Goal: Task Accomplishment & Management: Use online tool/utility

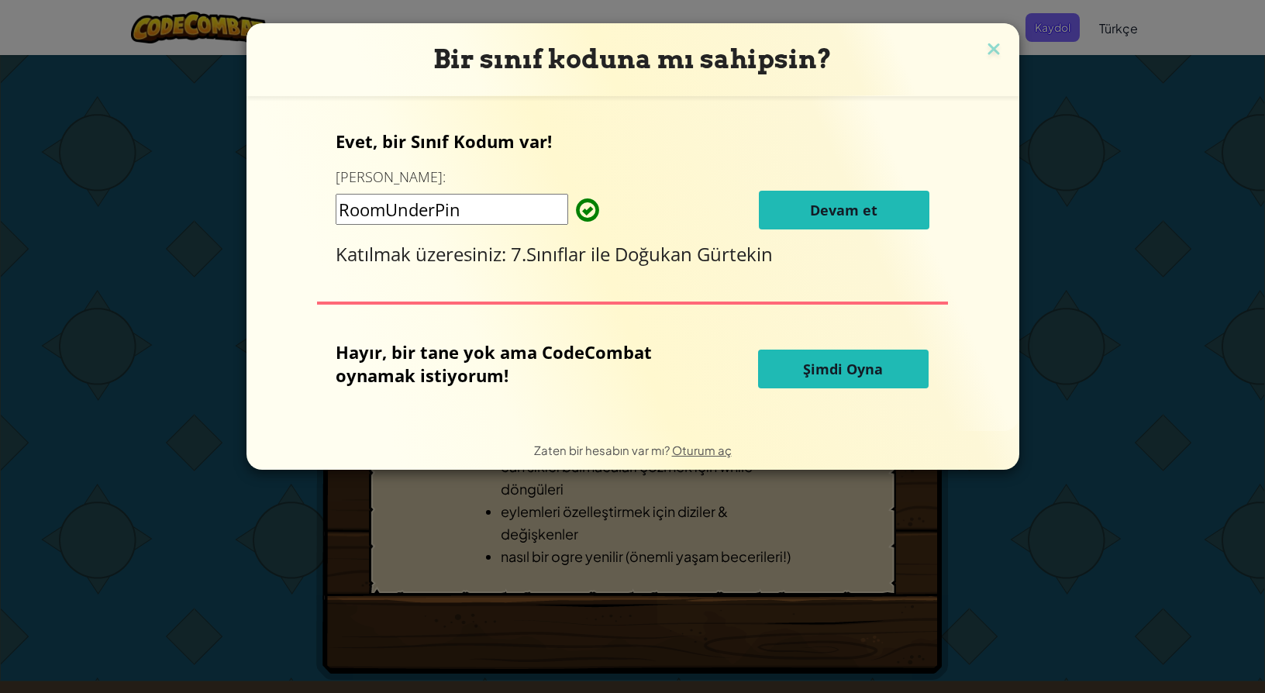
click at [819, 197] on button "Devam et" at bounding box center [844, 210] width 171 height 39
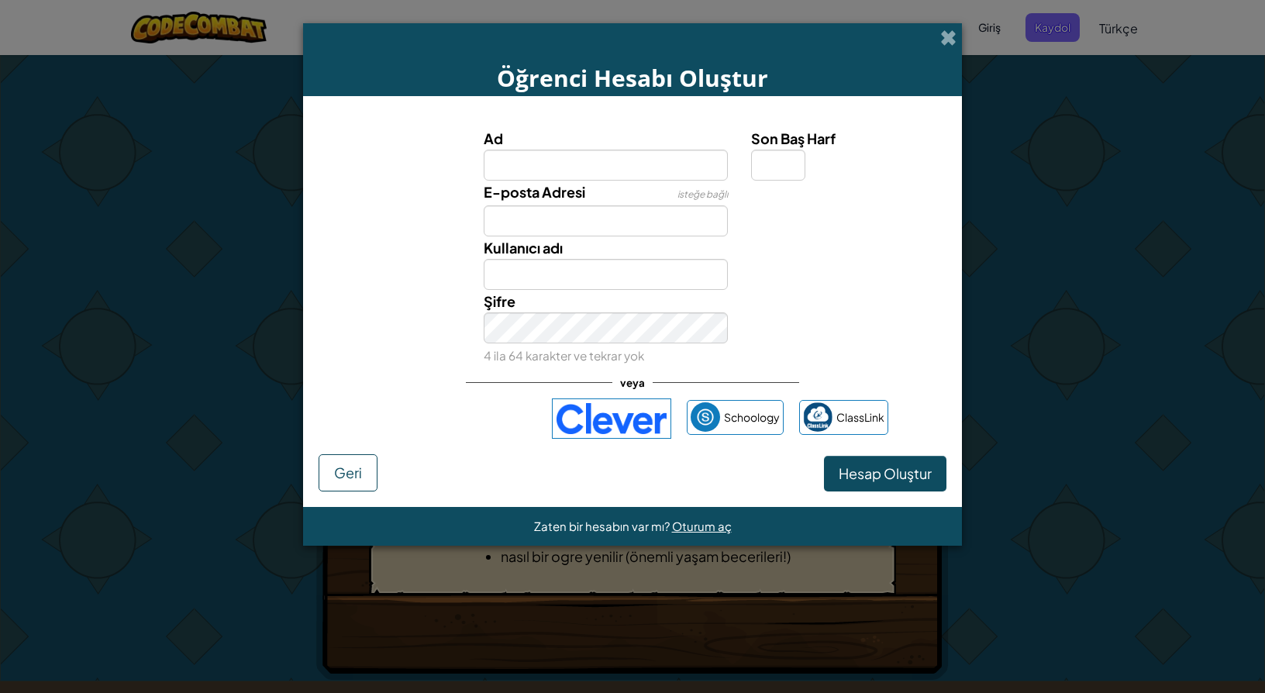
click at [523, 167] on input "Ad" at bounding box center [606, 165] width 245 height 31
type input "zeynep"
click at [503, 266] on input "Zeynep" at bounding box center [606, 274] width 245 height 31
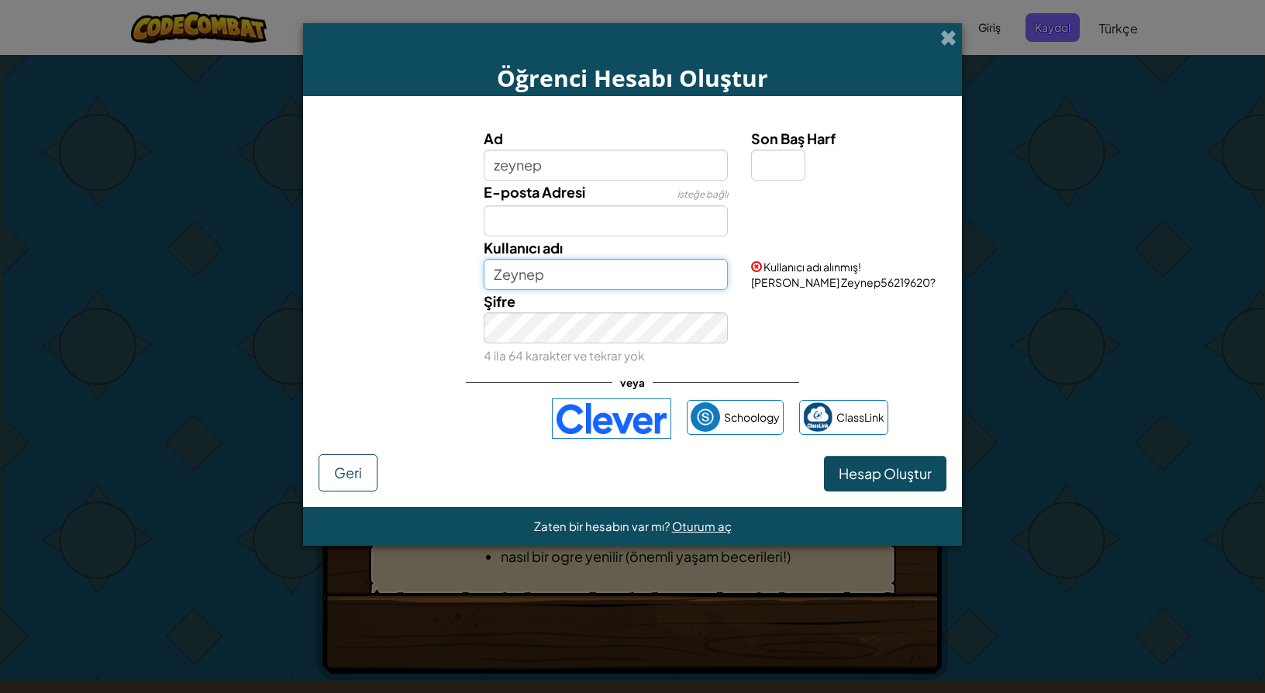
click at [562, 278] on input "Zeynep" at bounding box center [606, 274] width 245 height 31
type input "Z"
type input "zeyneptuncel987"
click at [759, 153] on input "Son Baş Harf" at bounding box center [778, 165] width 54 height 31
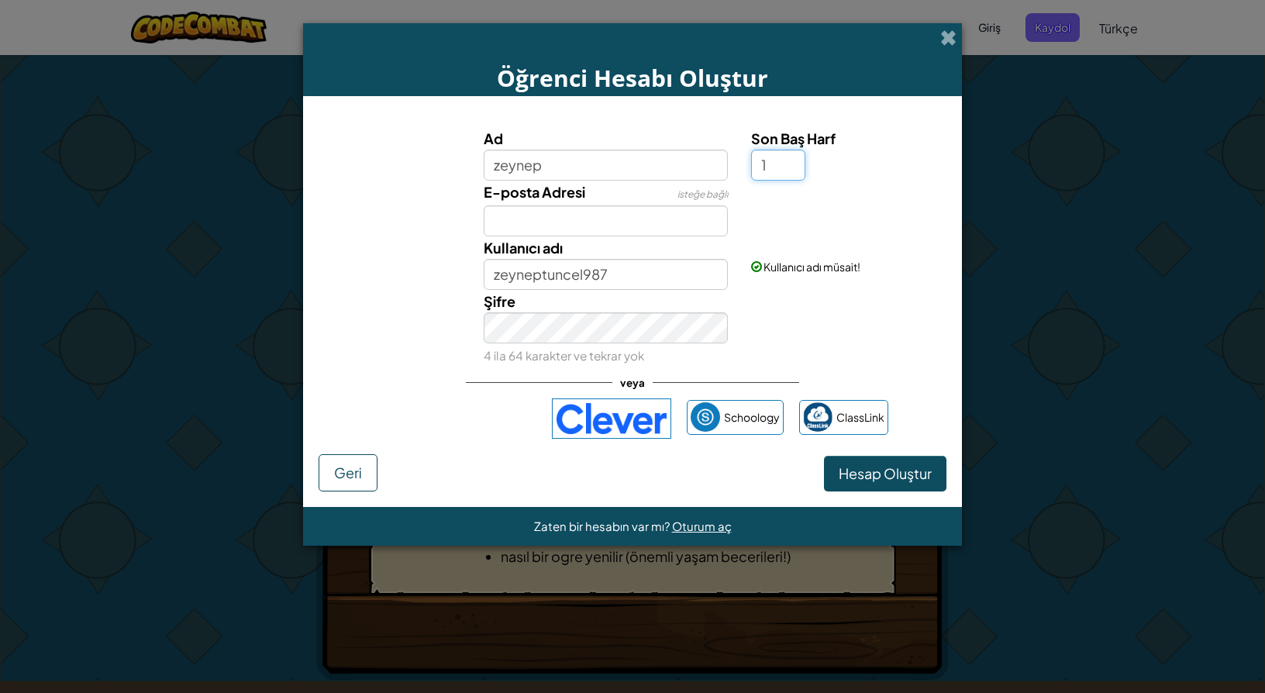
type input "1"
click at [637, 281] on input "Zeynep1" at bounding box center [606, 274] width 245 height 31
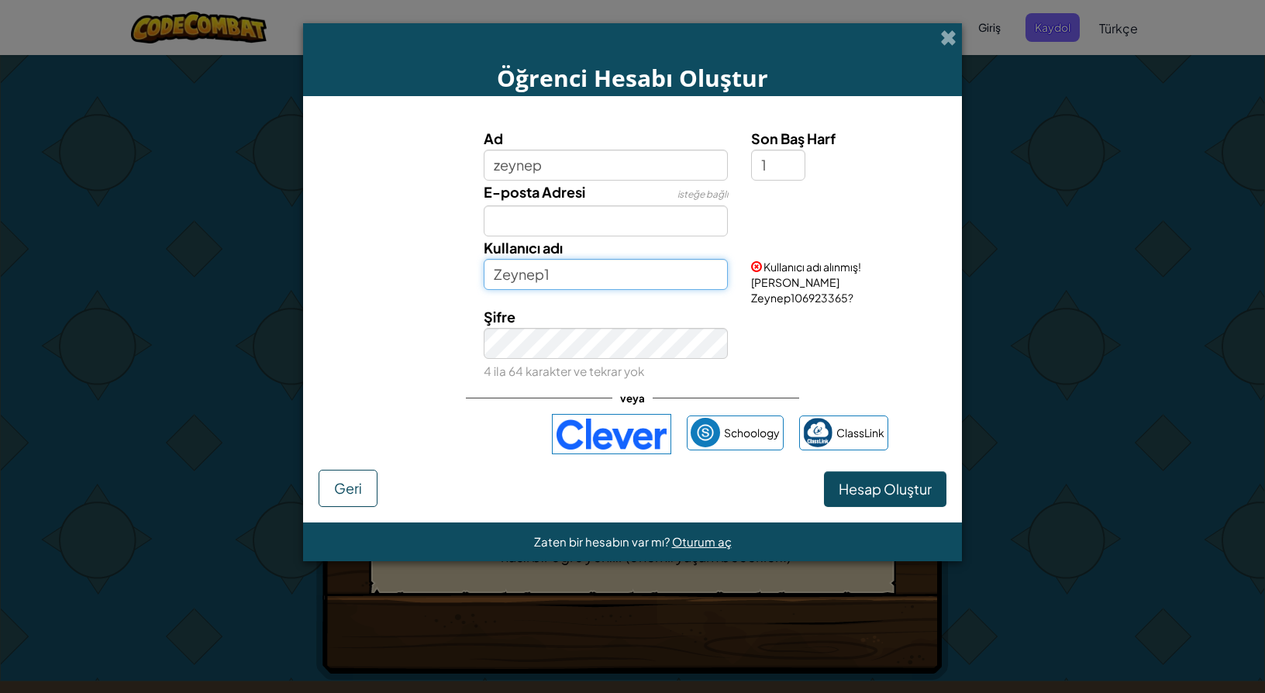
click at [664, 278] on input "Zeynep1" at bounding box center [606, 274] width 245 height 31
type input "Z"
click at [635, 282] on input "zeyneptuncel987" at bounding box center [606, 274] width 245 height 31
type input "zeyneptuncel123"
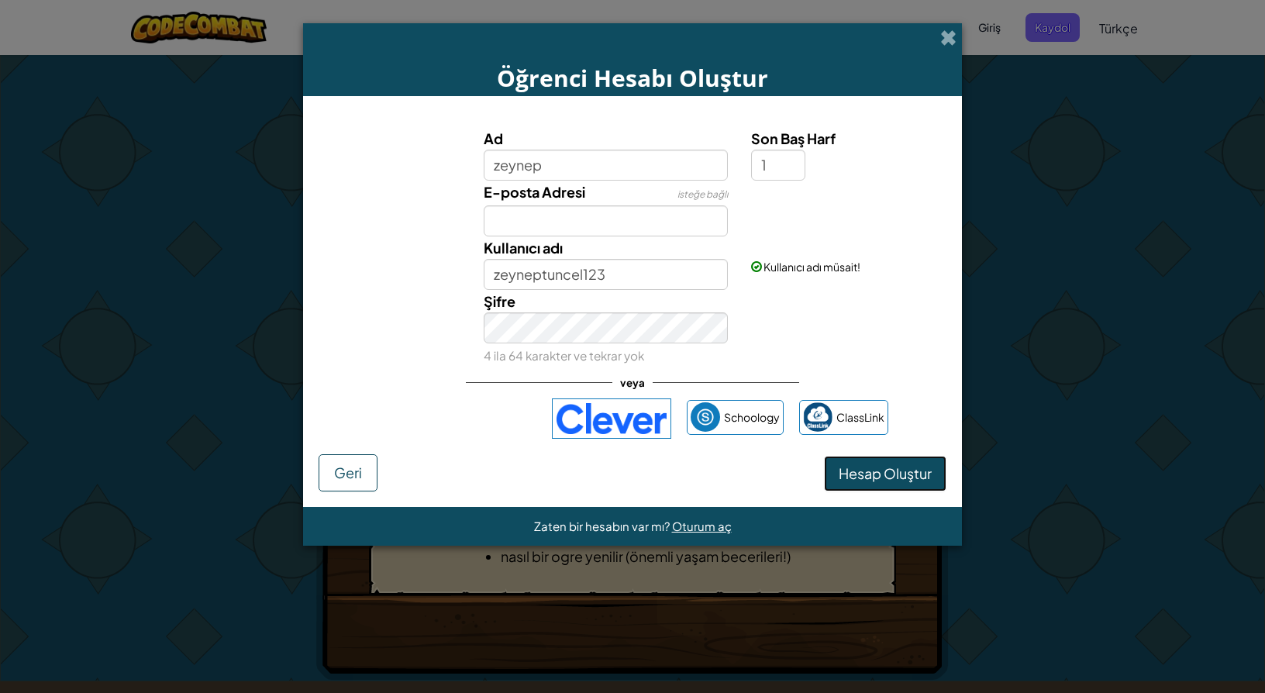
click at [913, 476] on span "Hesap Oluştur" at bounding box center [885, 473] width 93 height 18
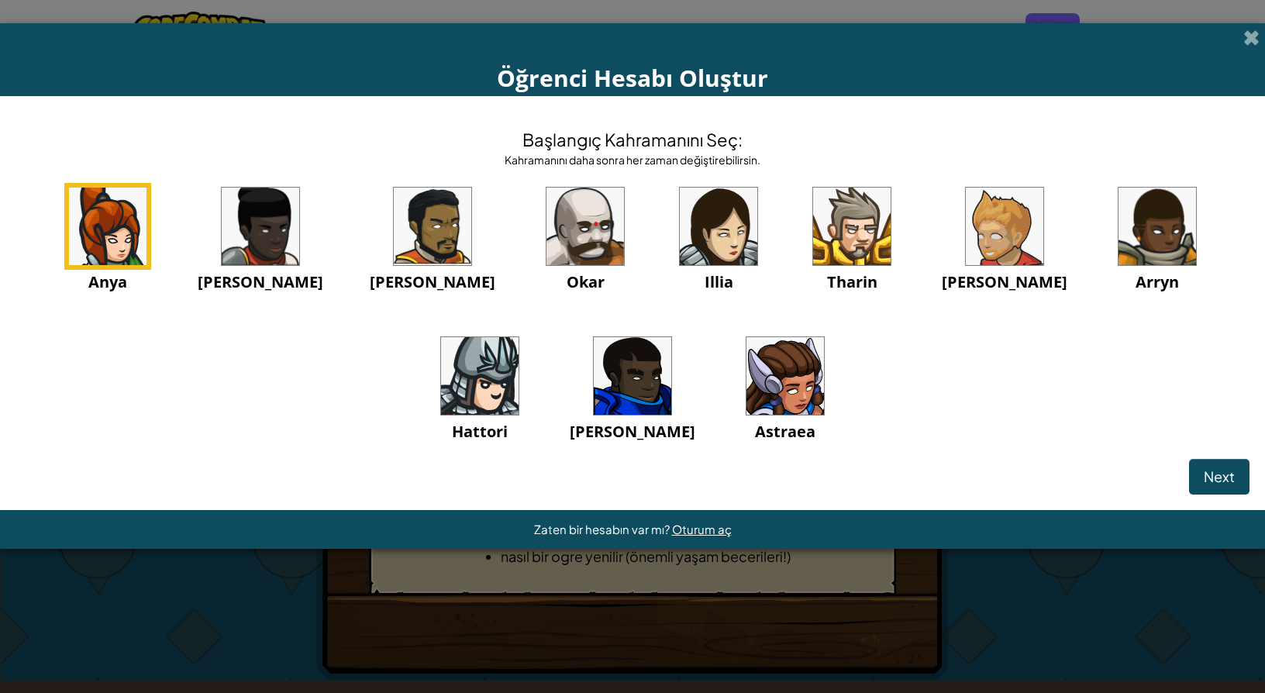
click at [747, 351] on img at bounding box center [786, 376] width 78 height 78
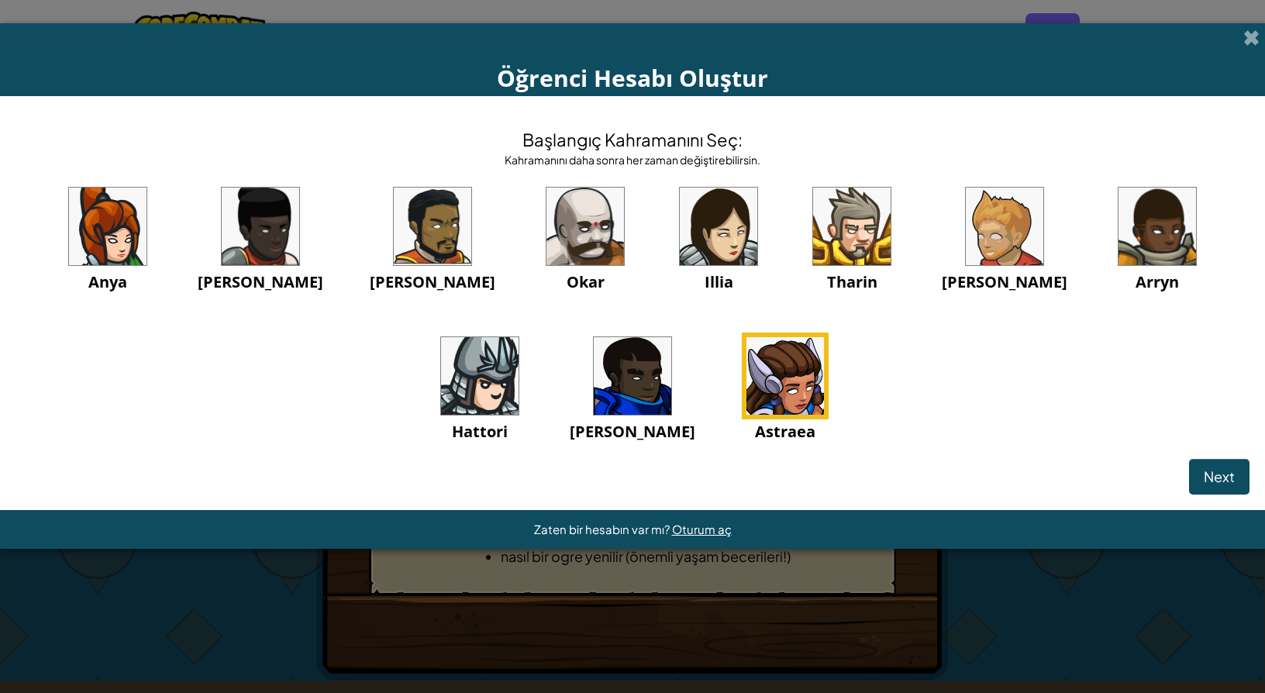
click at [742, 378] on div "Astraea" at bounding box center [785, 388] width 87 height 111
click at [16, 231] on div "Anya [PERSON_NAME] [PERSON_NAME] [PERSON_NAME] Arryn [PERSON_NAME]" at bounding box center [633, 332] width 1234 height 299
click at [74, 267] on div "Anya" at bounding box center [107, 238] width 87 height 111
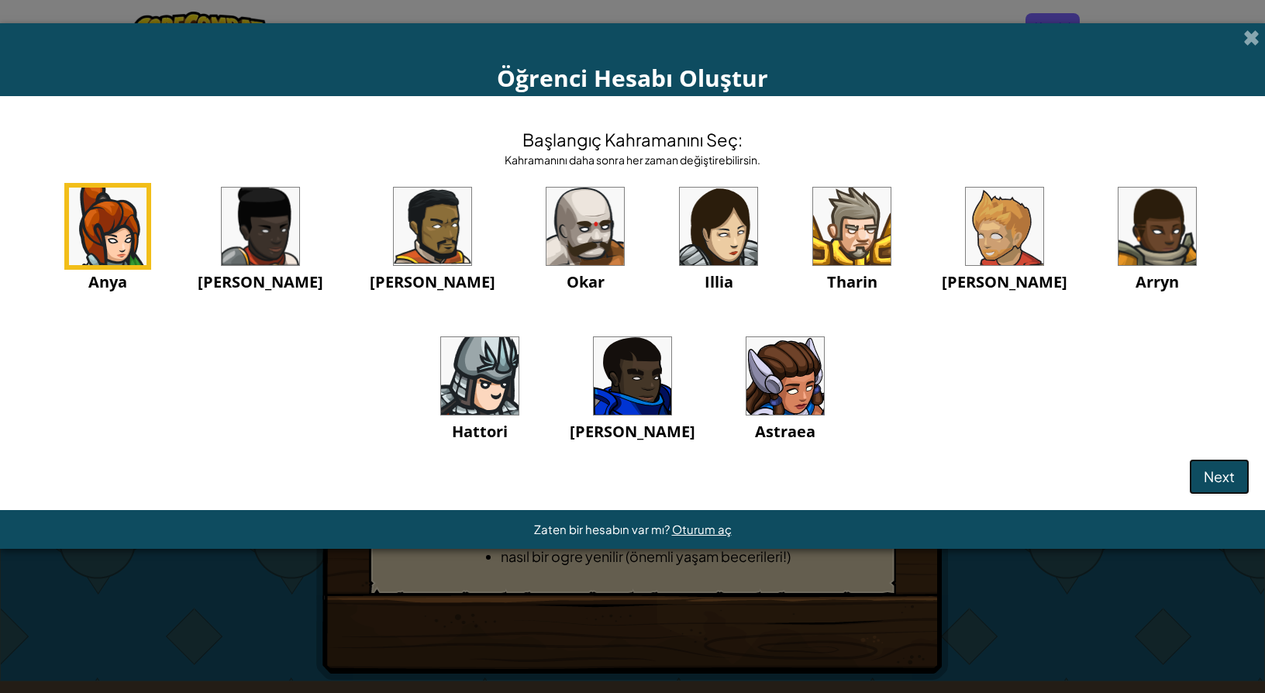
click at [1206, 478] on span "Next" at bounding box center [1219, 477] width 31 height 18
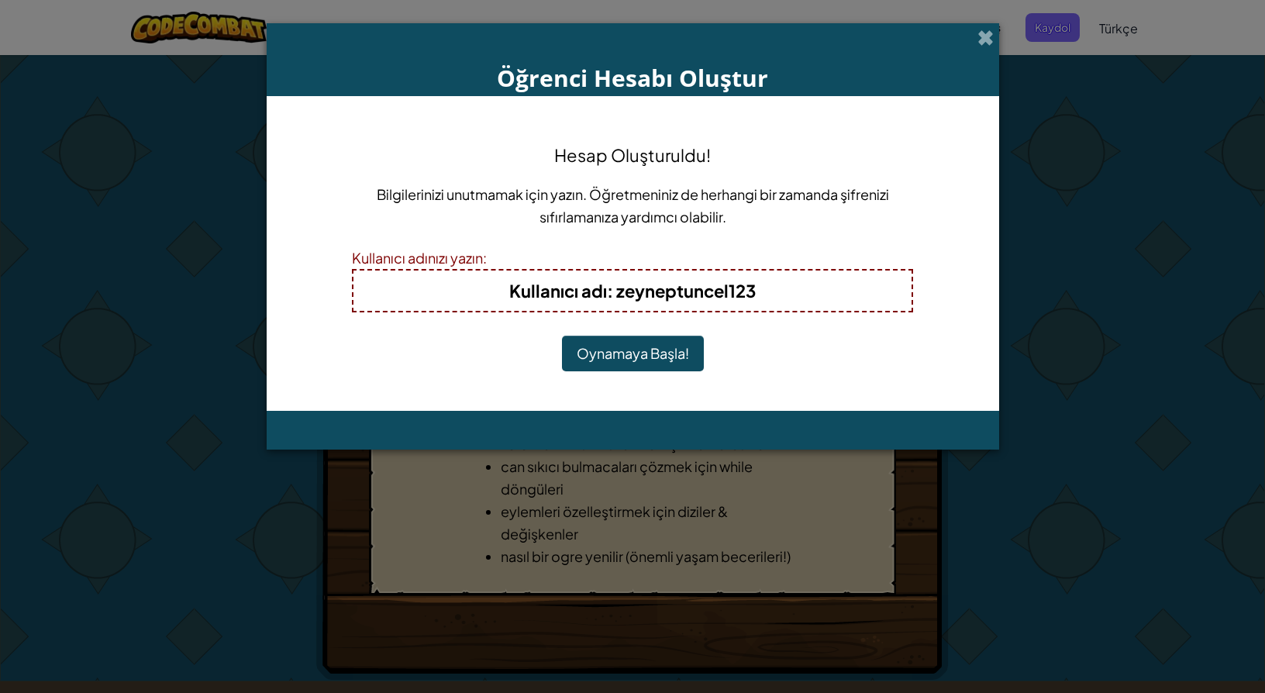
click at [602, 362] on button "Oynamaya Başla!" at bounding box center [633, 354] width 142 height 36
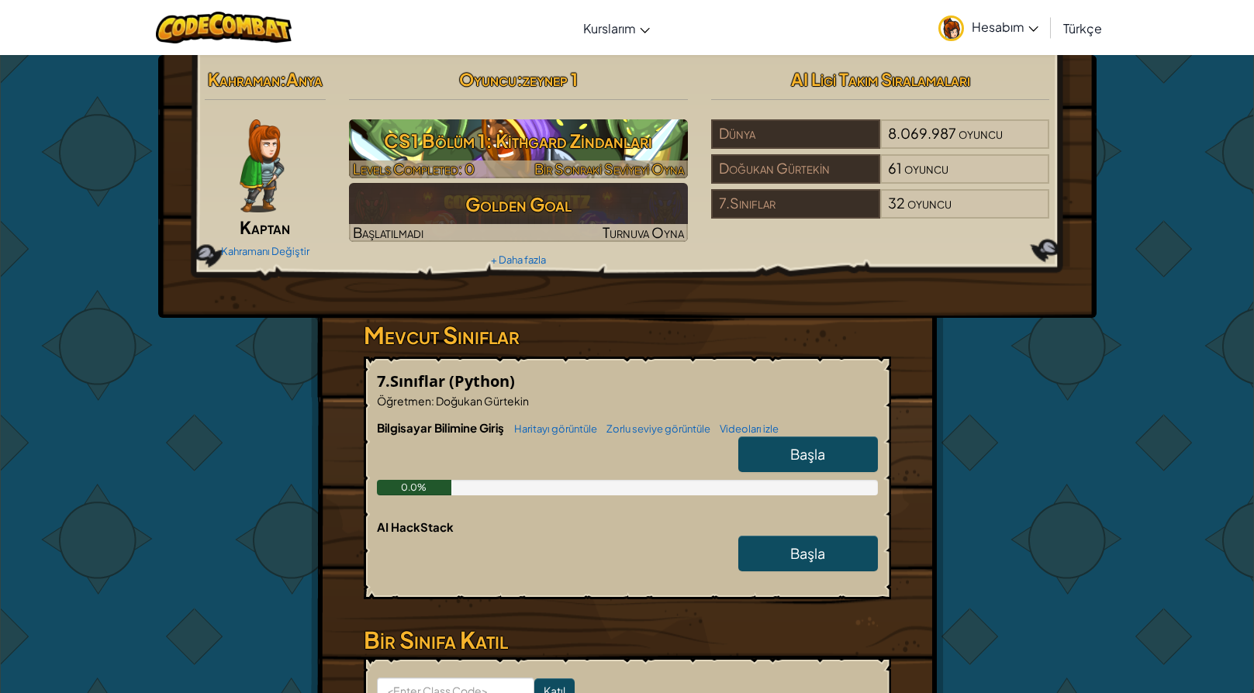
click at [464, 140] on h3 "CS1 Bölüm 1: Kithgard Zindanları" at bounding box center [518, 140] width 339 height 35
select select "tr"
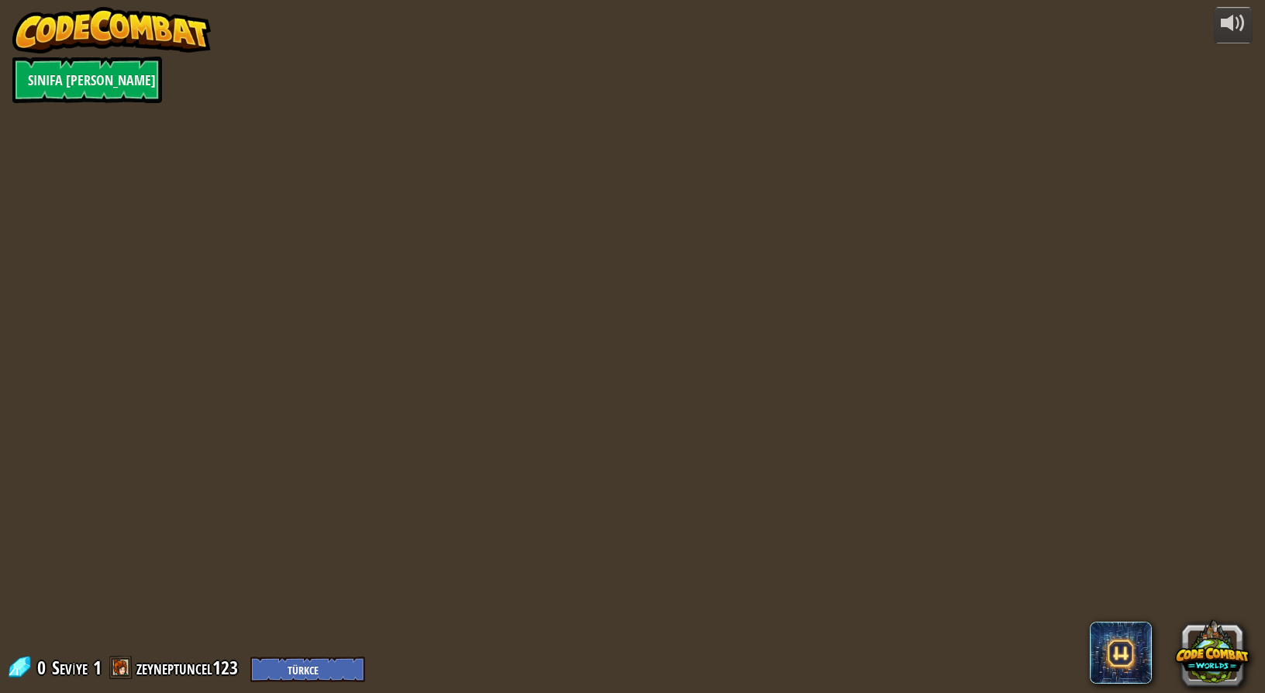
select select "tr"
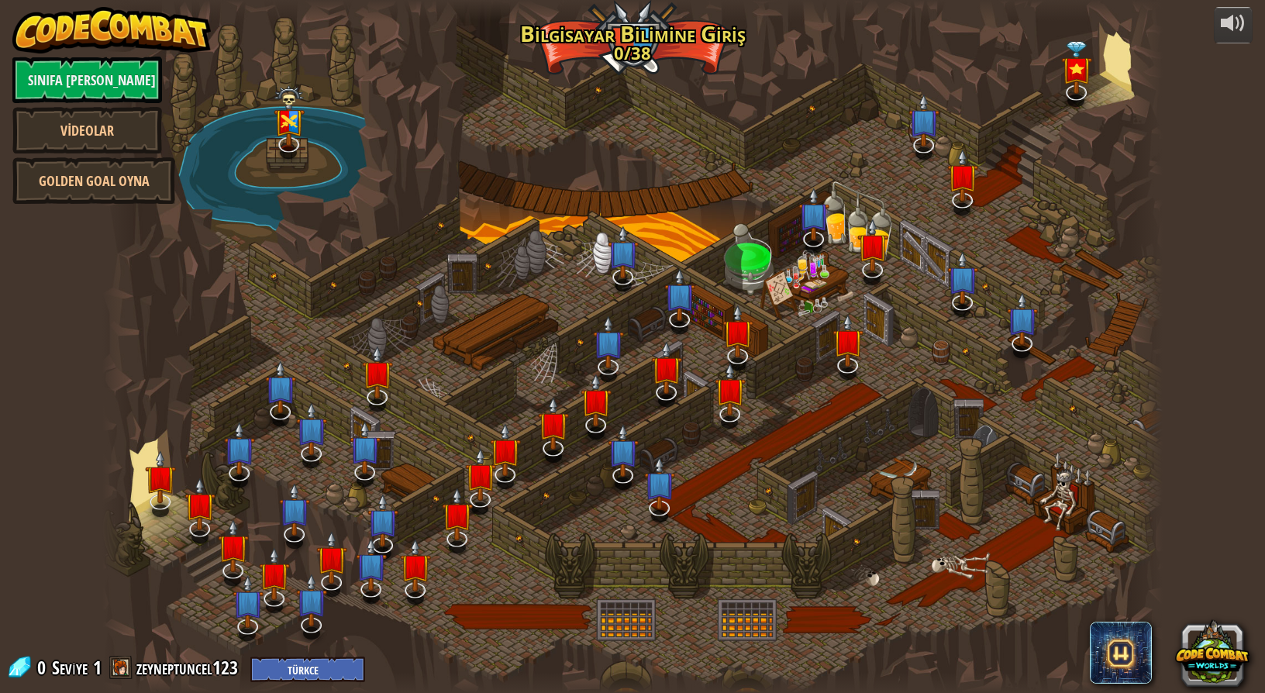
select select "tr"
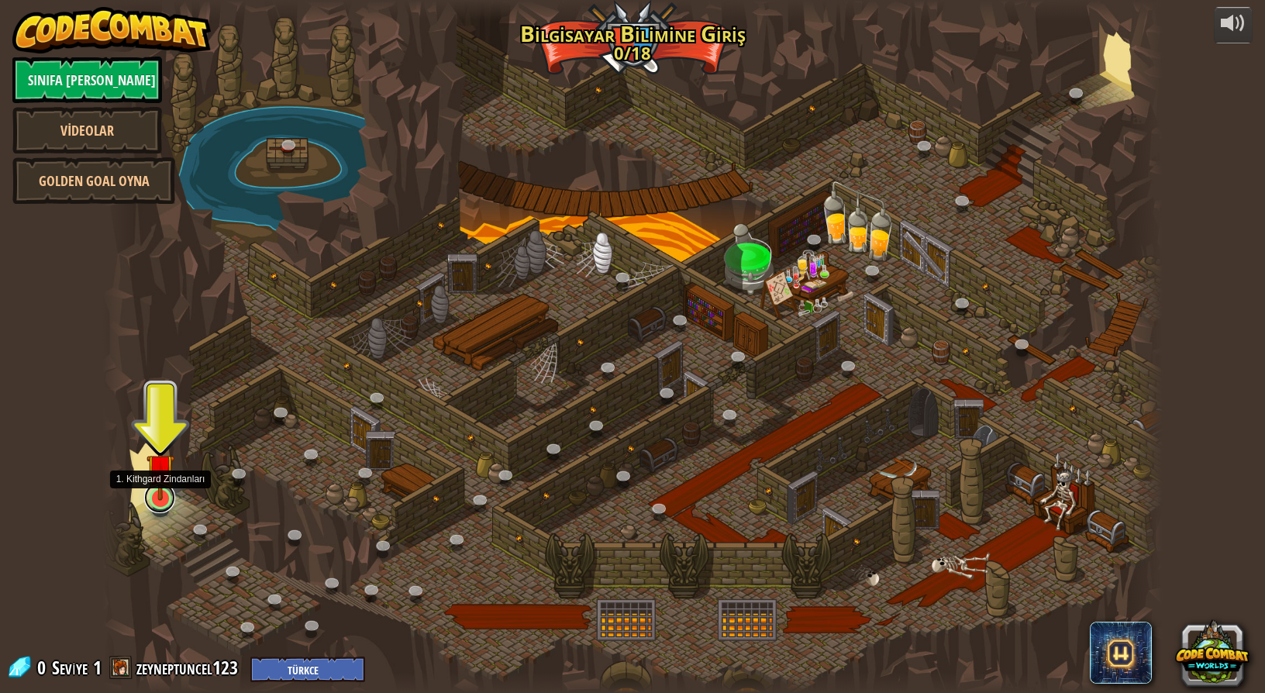
click at [149, 506] on link at bounding box center [159, 497] width 31 height 31
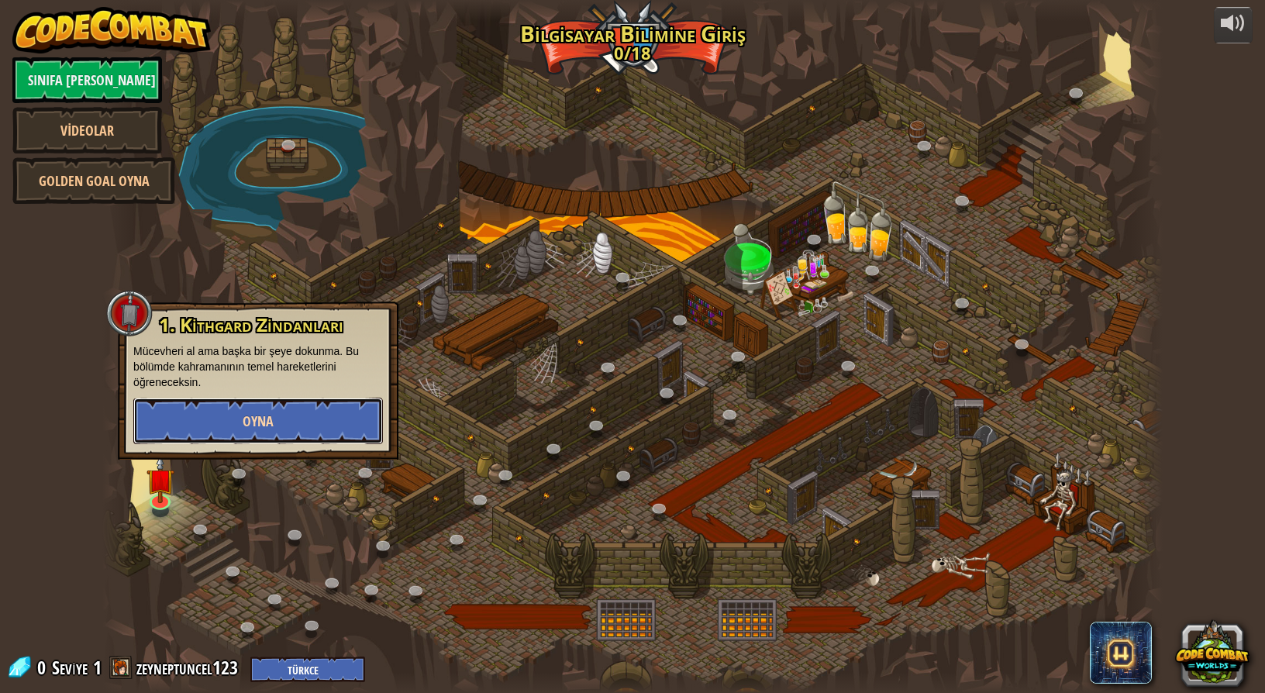
click at [160, 430] on button "Oyna" at bounding box center [258, 421] width 250 height 47
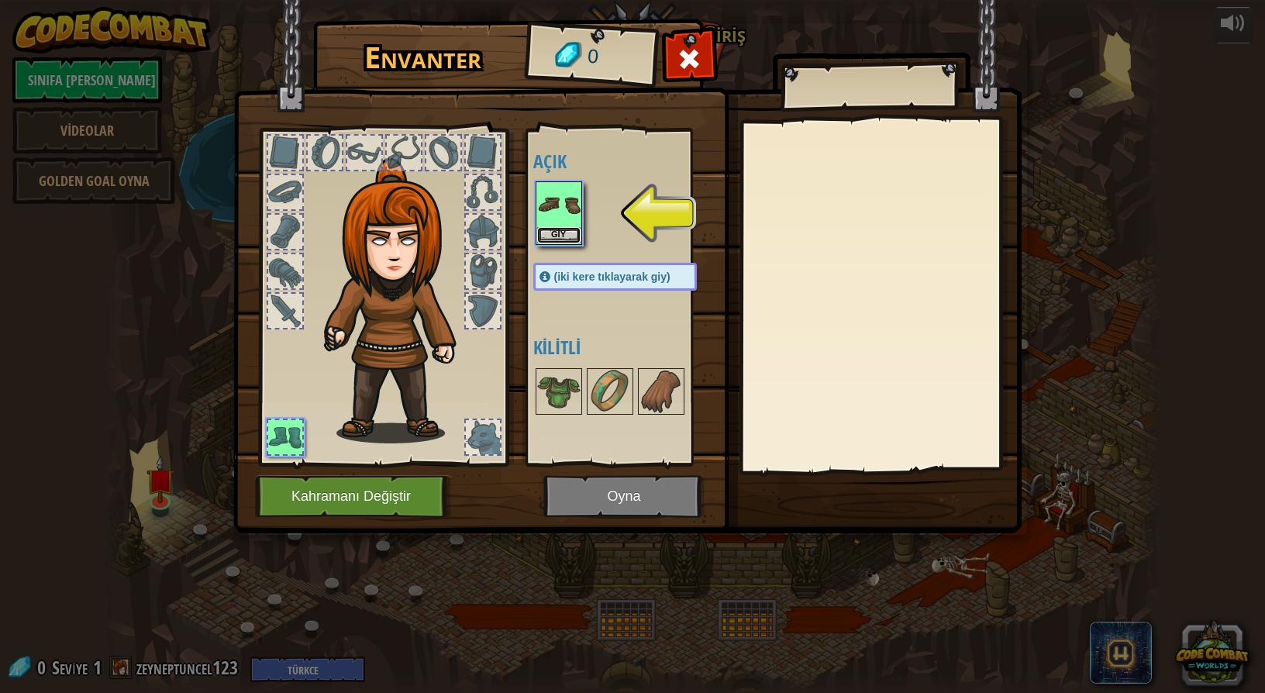
click at [562, 235] on button "Giy" at bounding box center [558, 235] width 43 height 16
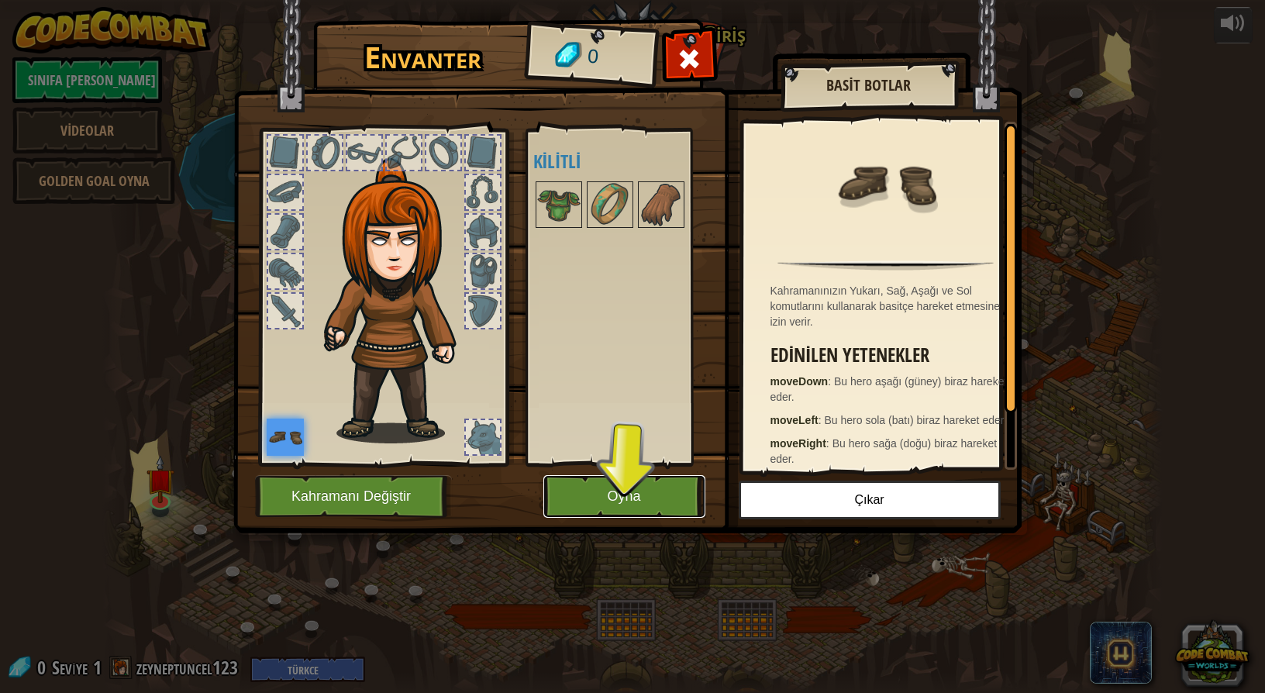
click at [606, 495] on button "Oyna" at bounding box center [624, 496] width 162 height 43
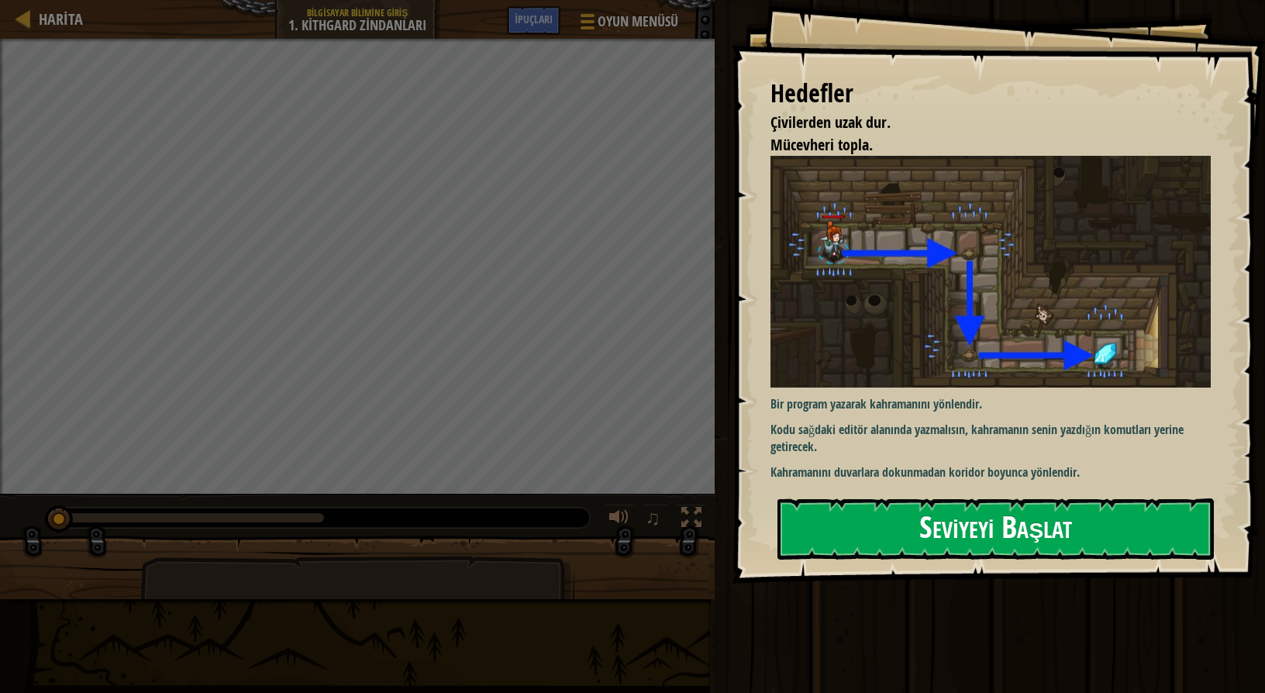
click at [847, 524] on button "Seviyeyi Başlat" at bounding box center [996, 529] width 436 height 61
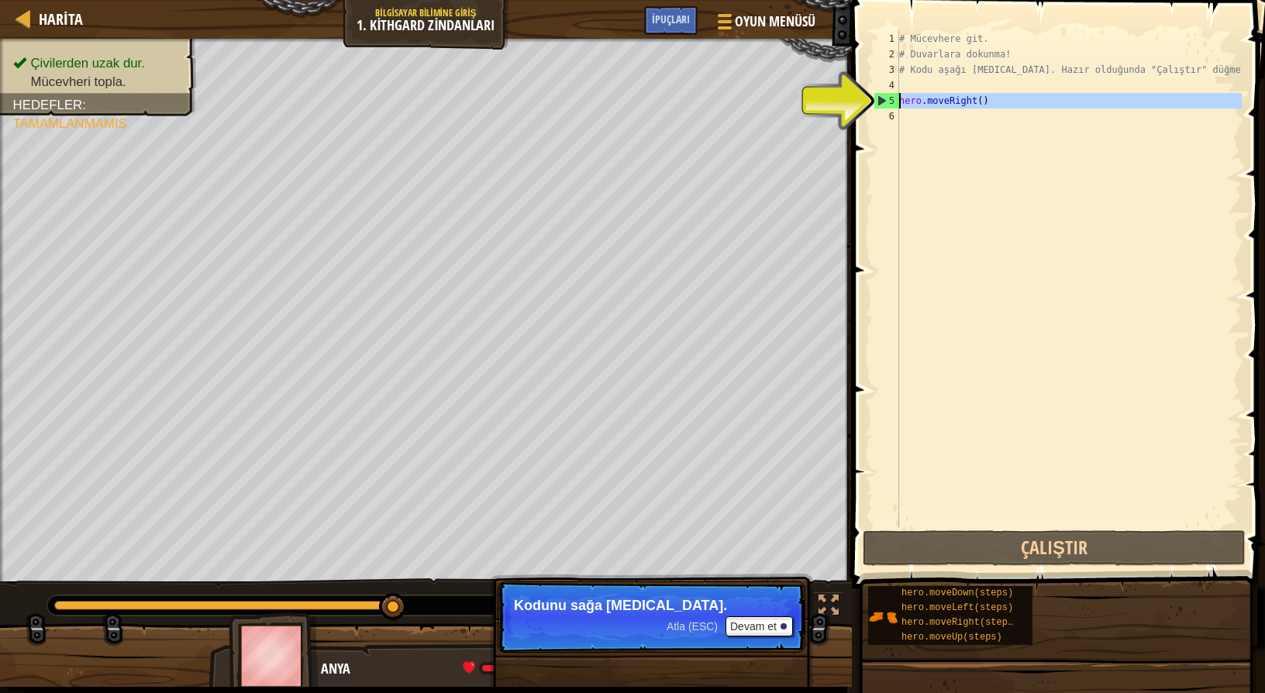
click at [892, 107] on div "5" at bounding box center [887, 101] width 25 height 16
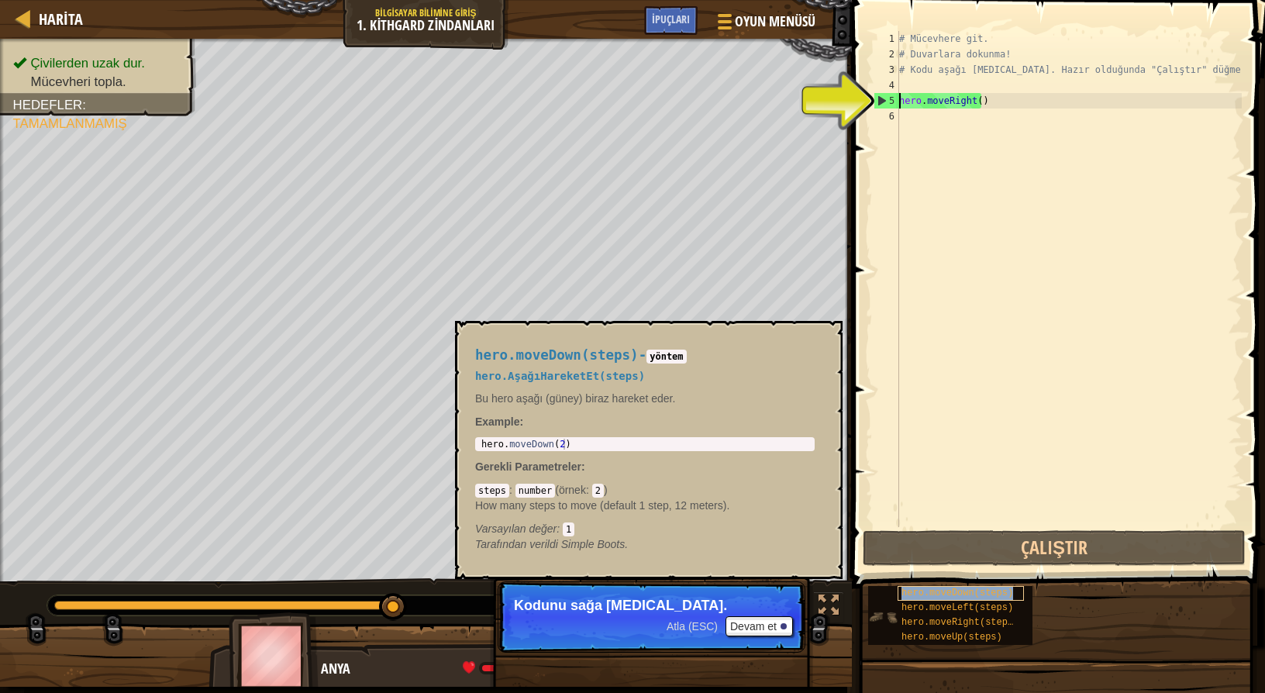
click at [933, 594] on span "hero.moveDown(steps)" at bounding box center [958, 593] width 112 height 11
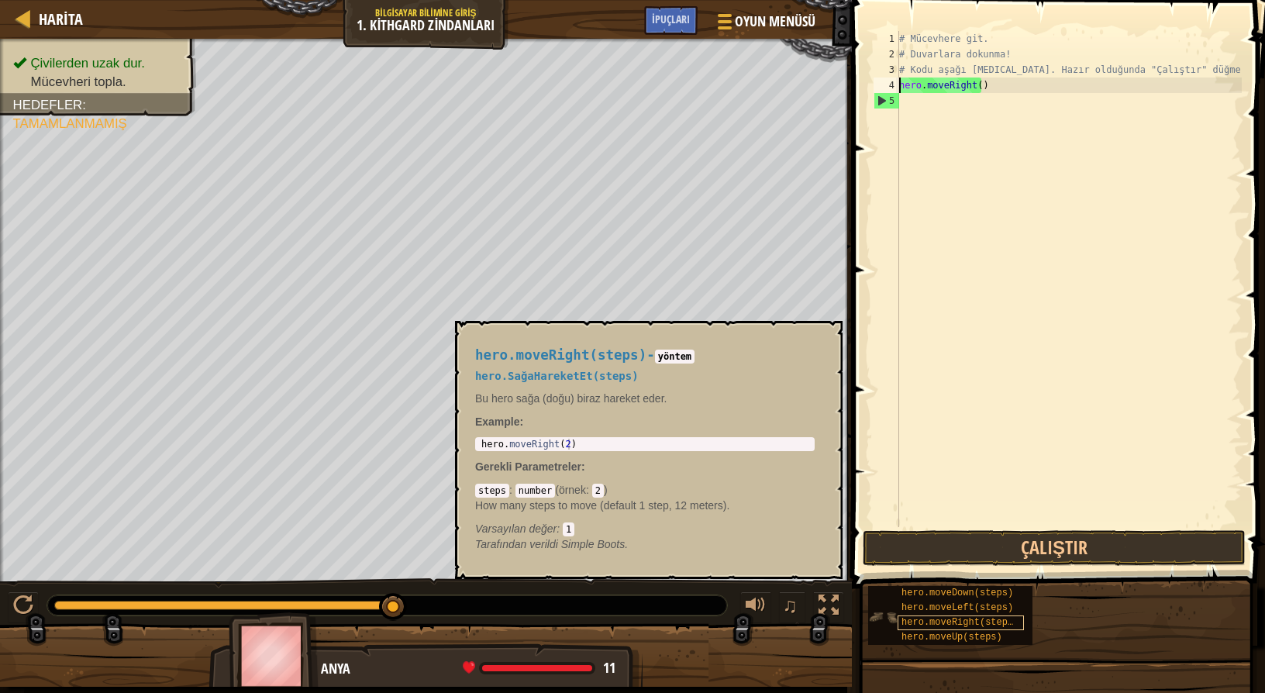
type textarea "# Kodu aşağı yaz. Hazır olduğunda "Çalıştır" düğmesine bas.hero.moveRight()"
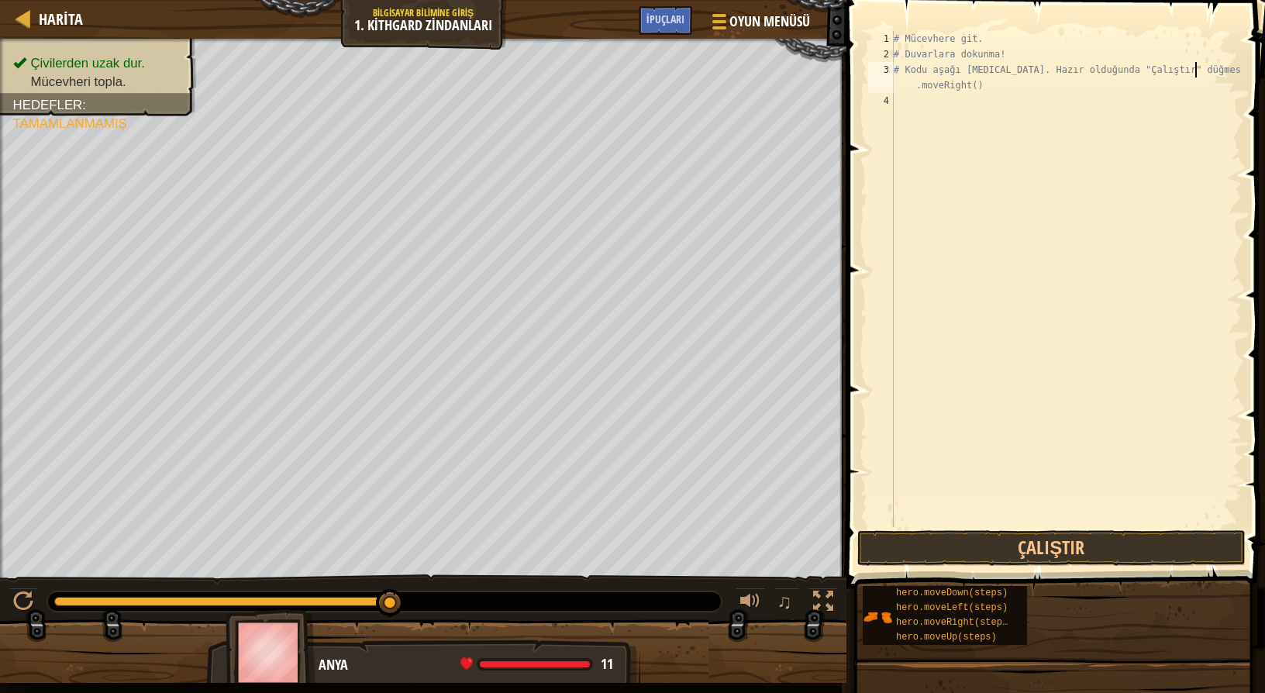
click at [890, 103] on div "4" at bounding box center [881, 101] width 26 height 16
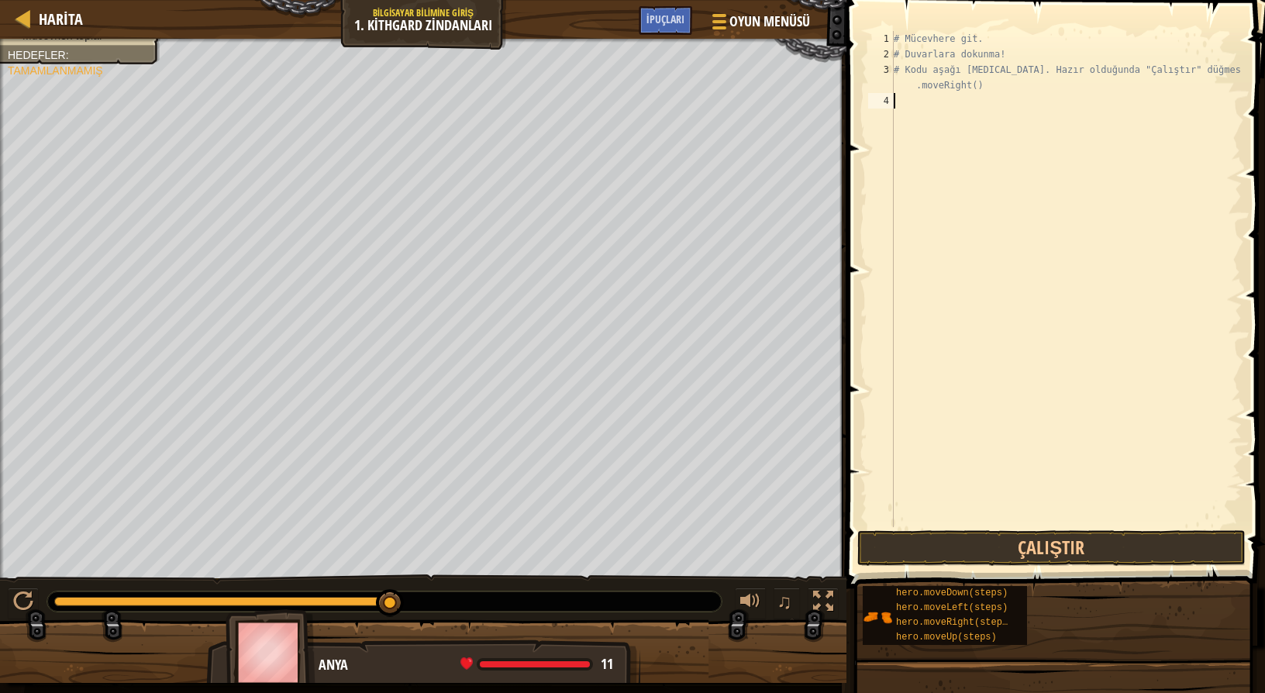
click at [999, 165] on div "# Mücevhere git. # Duvarlara dokunma! # Kodu aşağı yaz. Hazır olduğunda "Çalışt…" at bounding box center [1066, 294] width 351 height 527
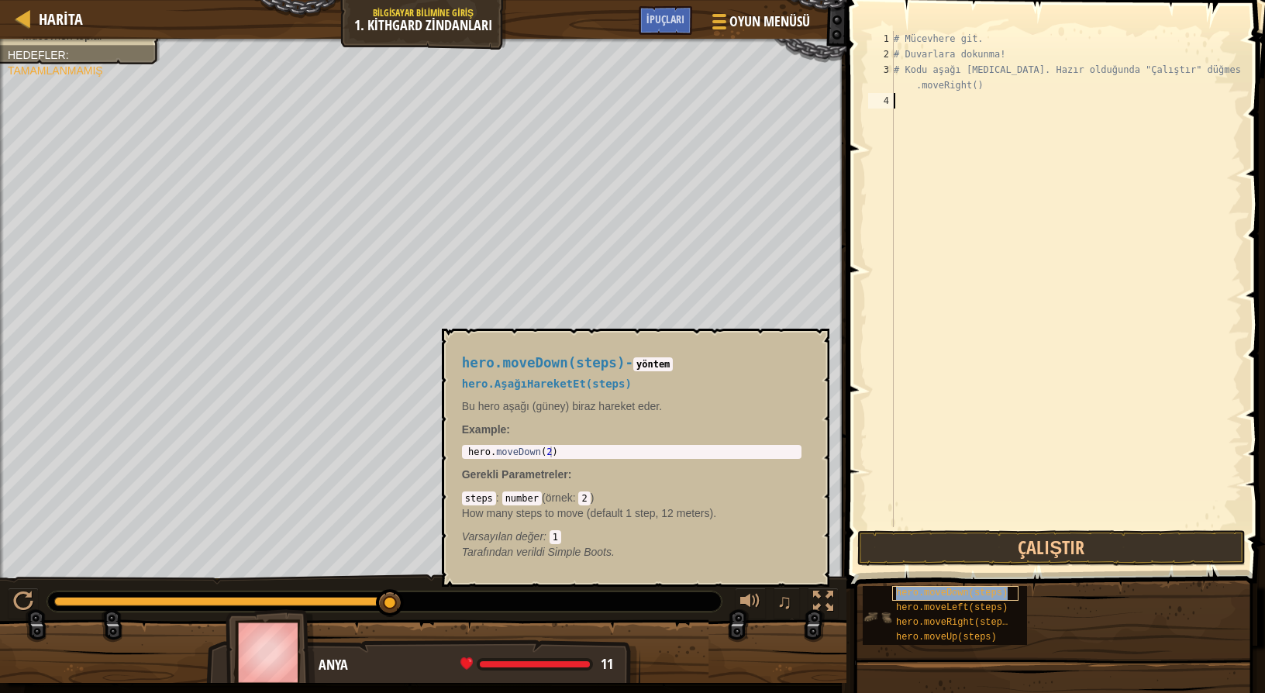
click at [946, 589] on span "hero.moveDown(steps)" at bounding box center [952, 593] width 112 height 11
click at [900, 587] on div "hero.moveDown(steps)" at bounding box center [955, 593] width 126 height 15
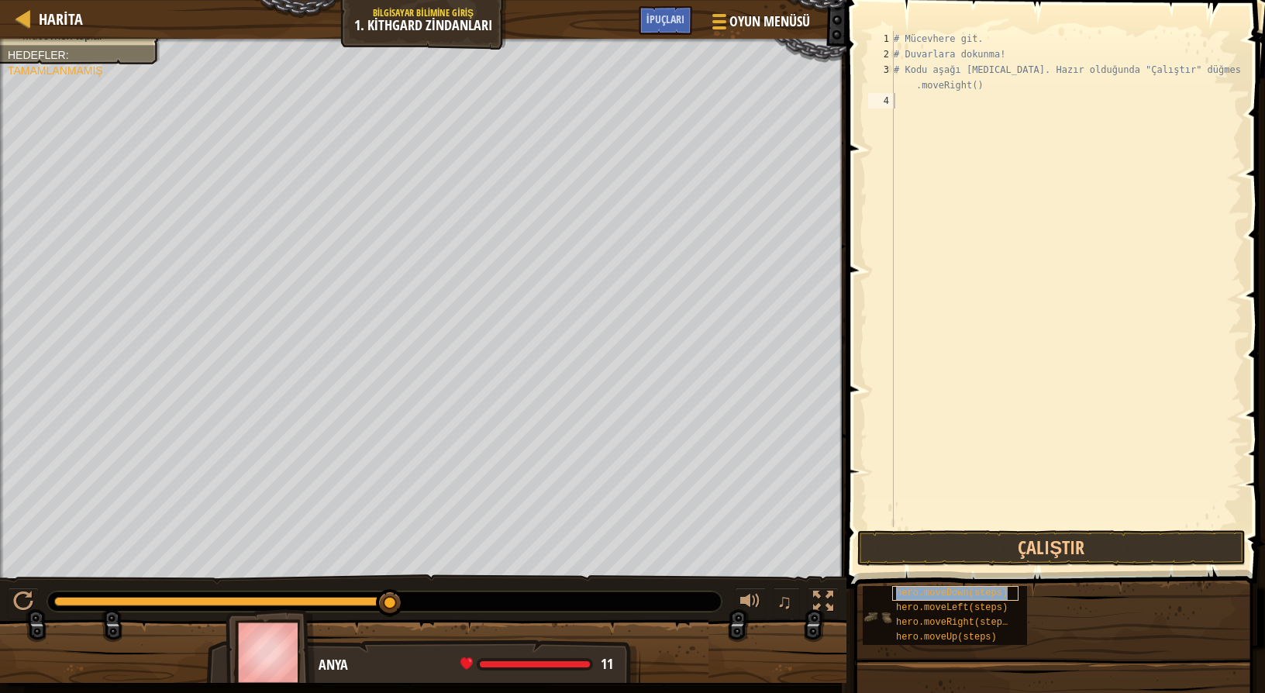
click at [900, 587] on div "hero.moveDown(steps)" at bounding box center [955, 593] width 126 height 15
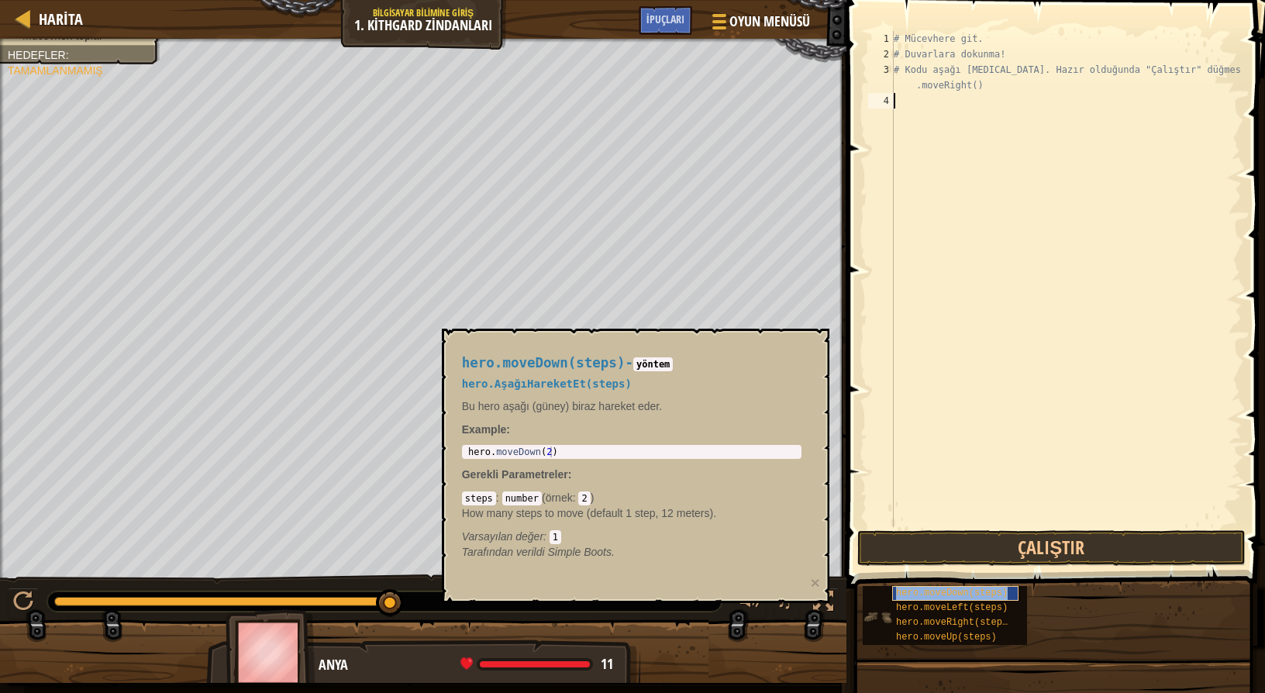
click at [900, 587] on div "hero.moveDown(steps)" at bounding box center [955, 593] width 126 height 15
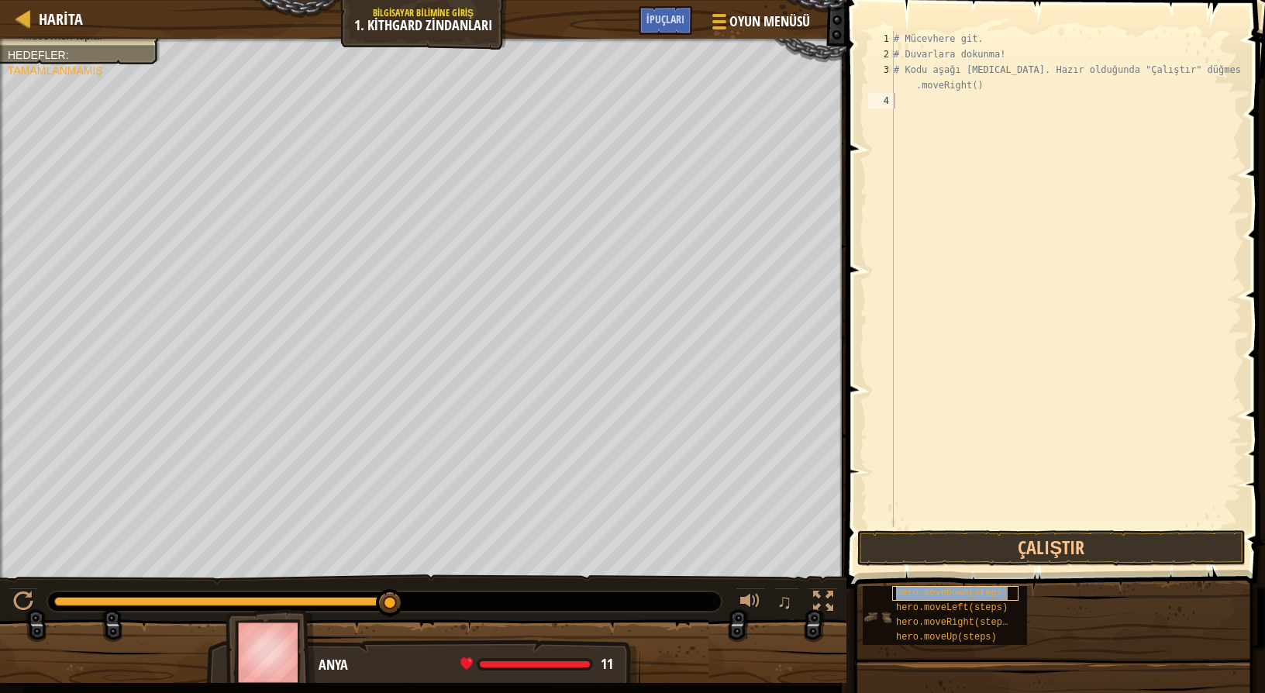
click at [900, 587] on div "hero.moveDown(steps)" at bounding box center [955, 593] width 126 height 15
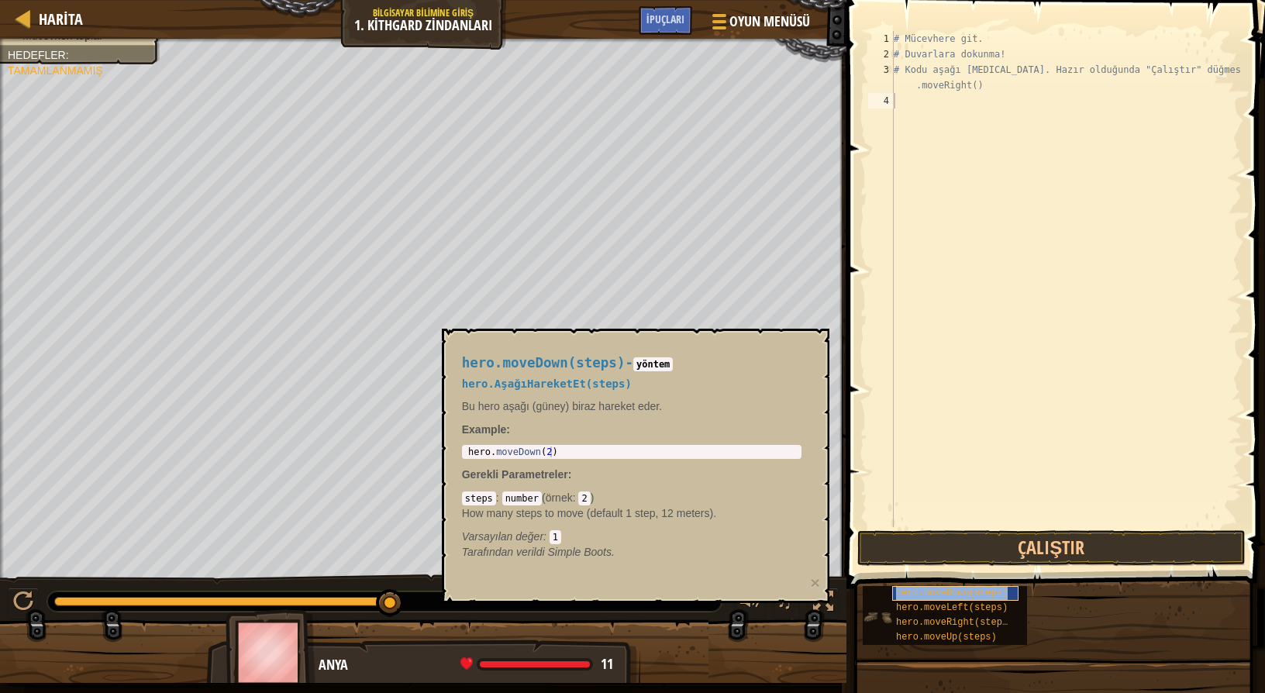
click at [900, 587] on div "hero.moveDown(steps)" at bounding box center [955, 593] width 126 height 15
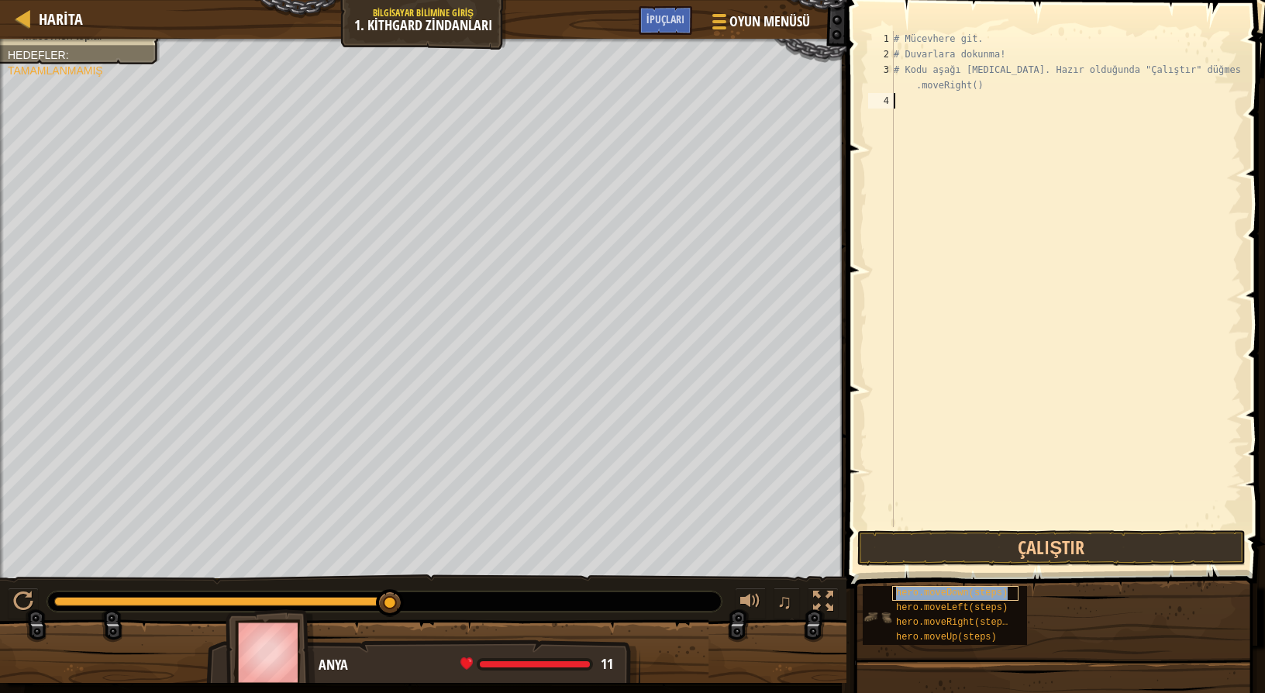
click at [900, 587] on div "hero.moveDown(steps)" at bounding box center [955, 593] width 126 height 15
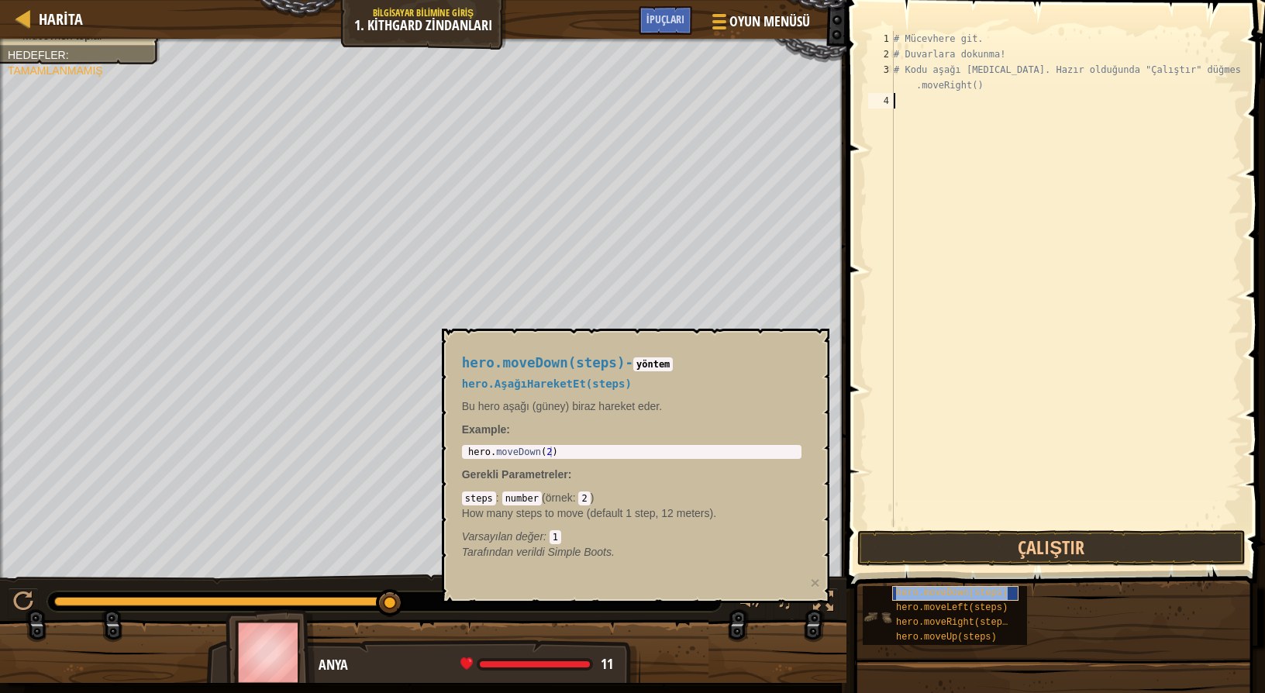
click at [900, 587] on div "hero.moveDown(steps)" at bounding box center [955, 593] width 126 height 15
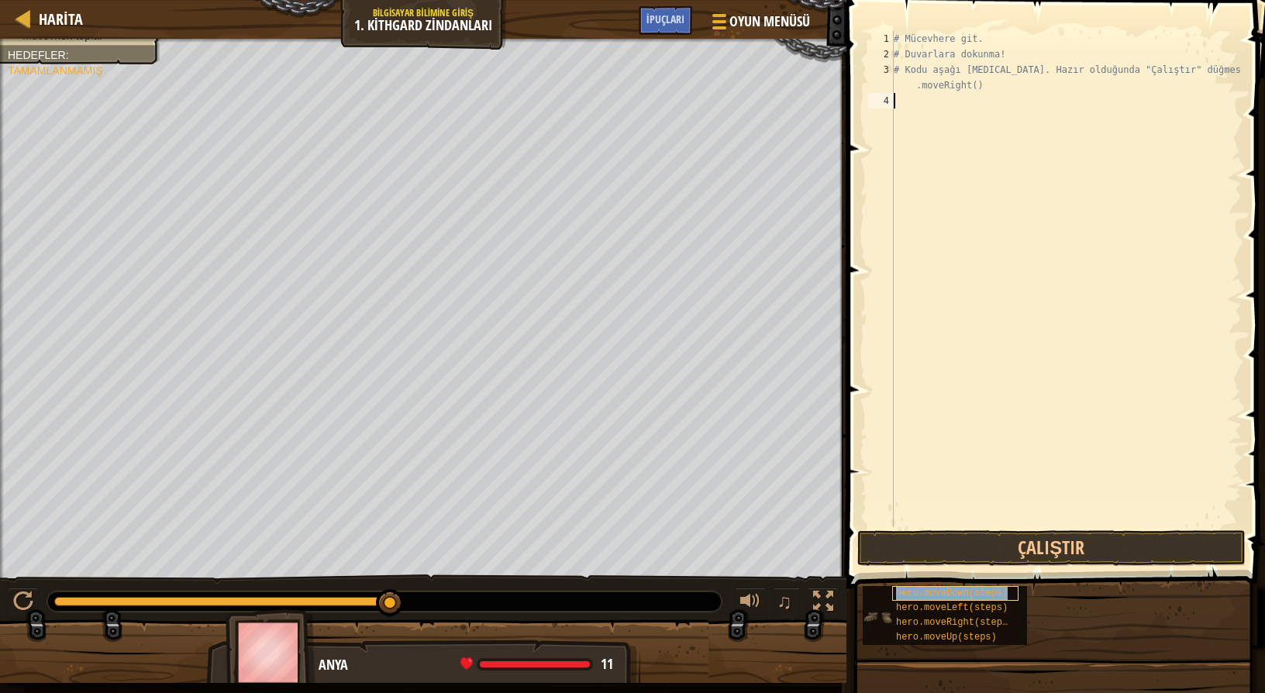
click at [900, 587] on div "hero.moveDown(steps)" at bounding box center [955, 593] width 126 height 15
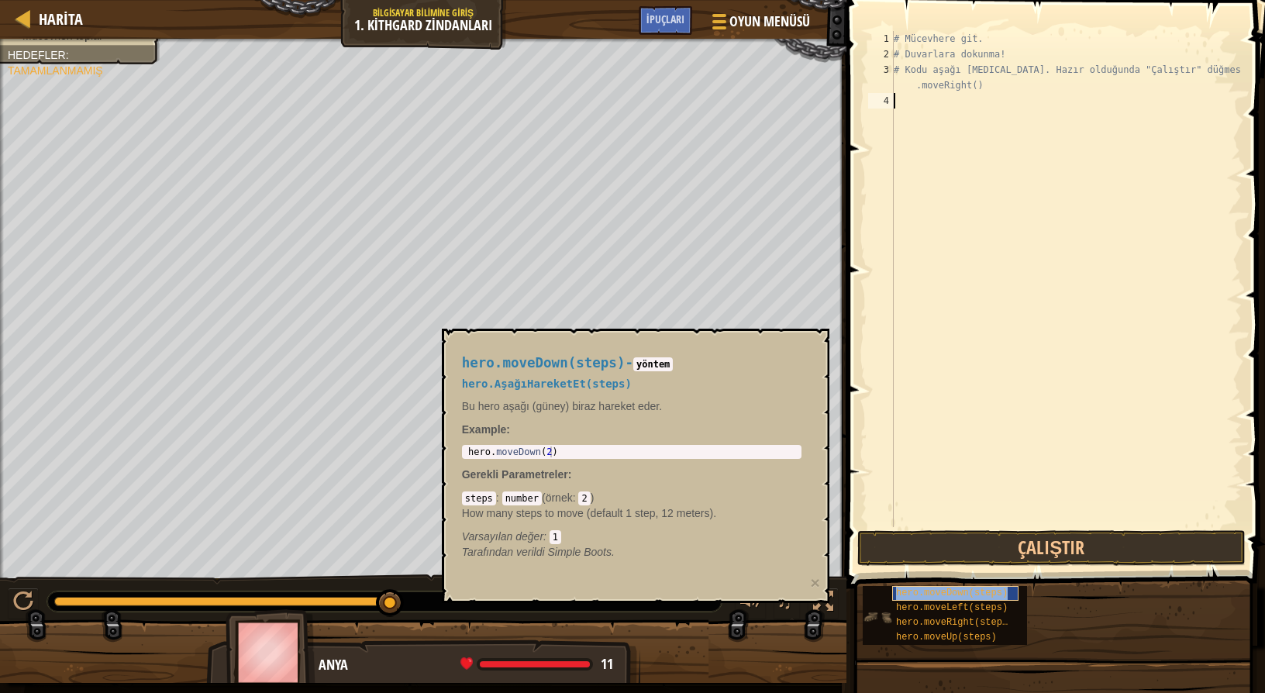
click at [900, 587] on div "hero.moveDown(steps)" at bounding box center [955, 593] width 126 height 15
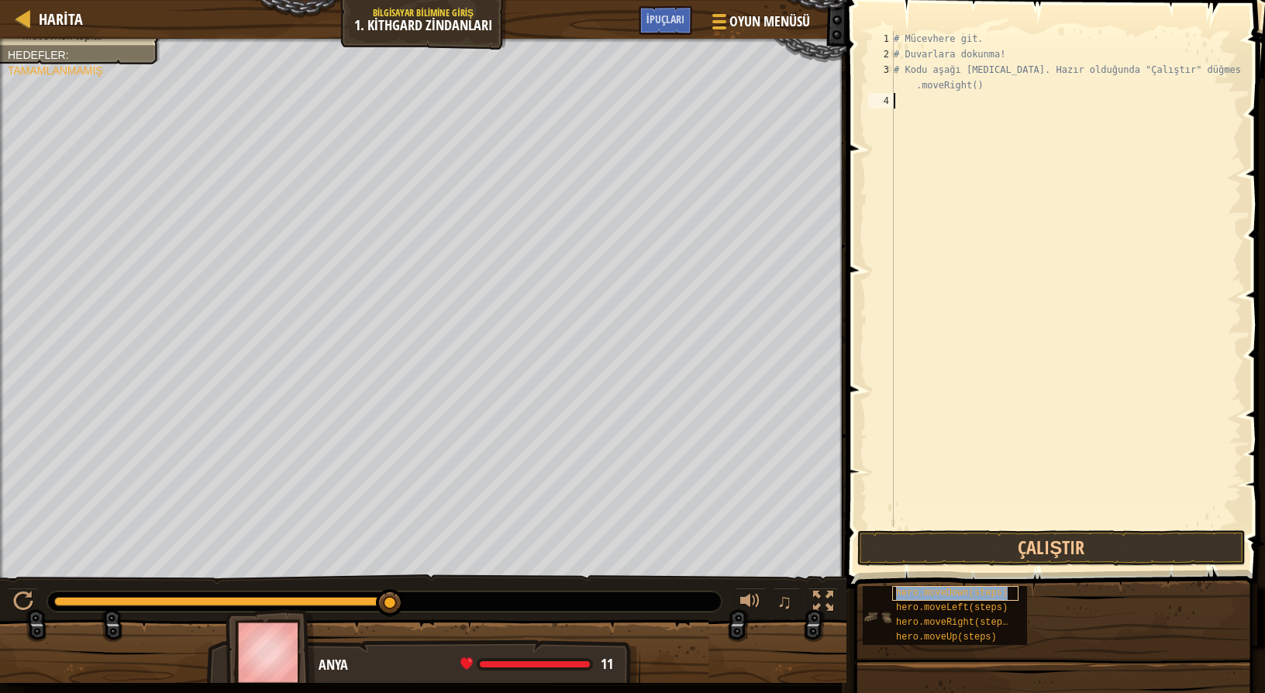
click at [900, 587] on div "hero.moveDown(steps)" at bounding box center [955, 593] width 126 height 15
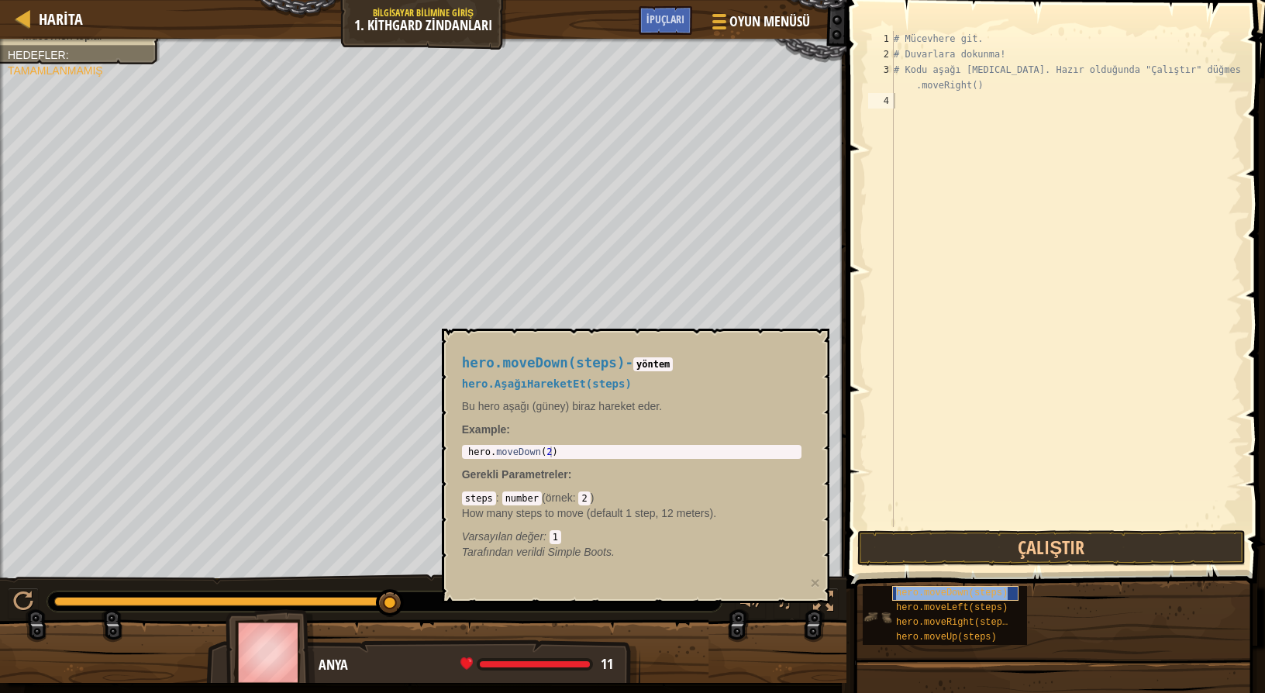
click at [900, 587] on div "hero.moveDown(steps)" at bounding box center [955, 593] width 126 height 15
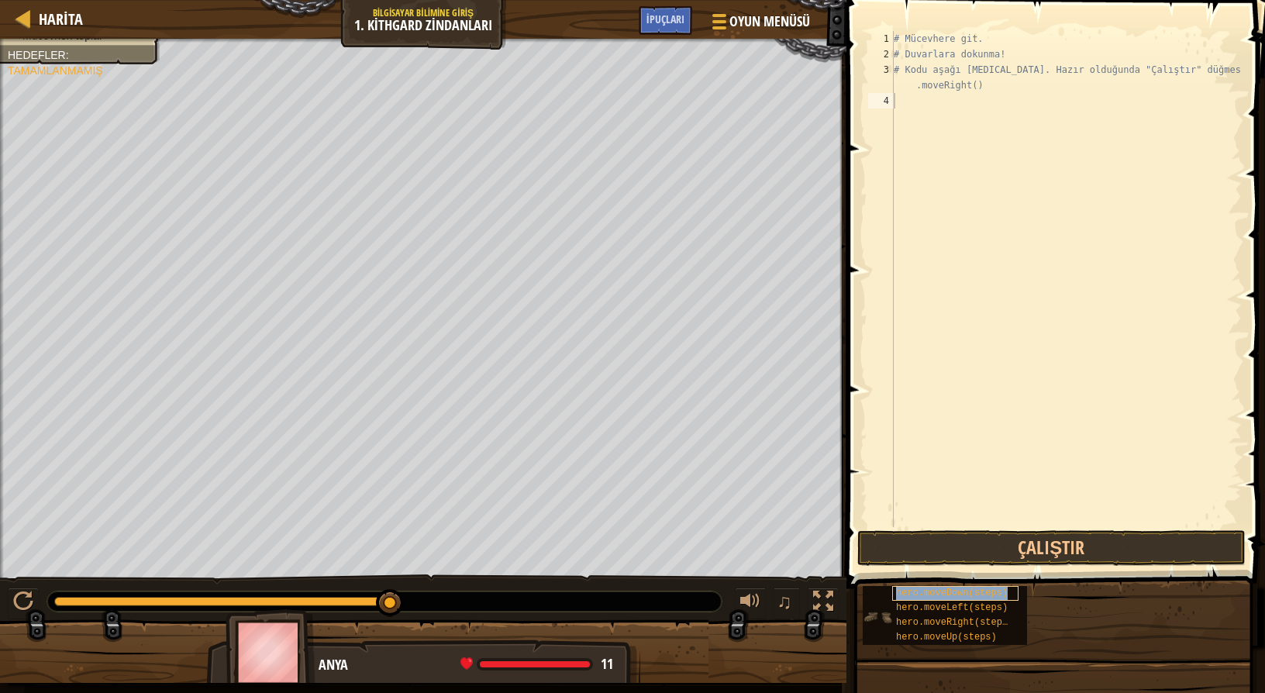
click at [900, 587] on div "hero.moveDown(steps)" at bounding box center [955, 593] width 126 height 15
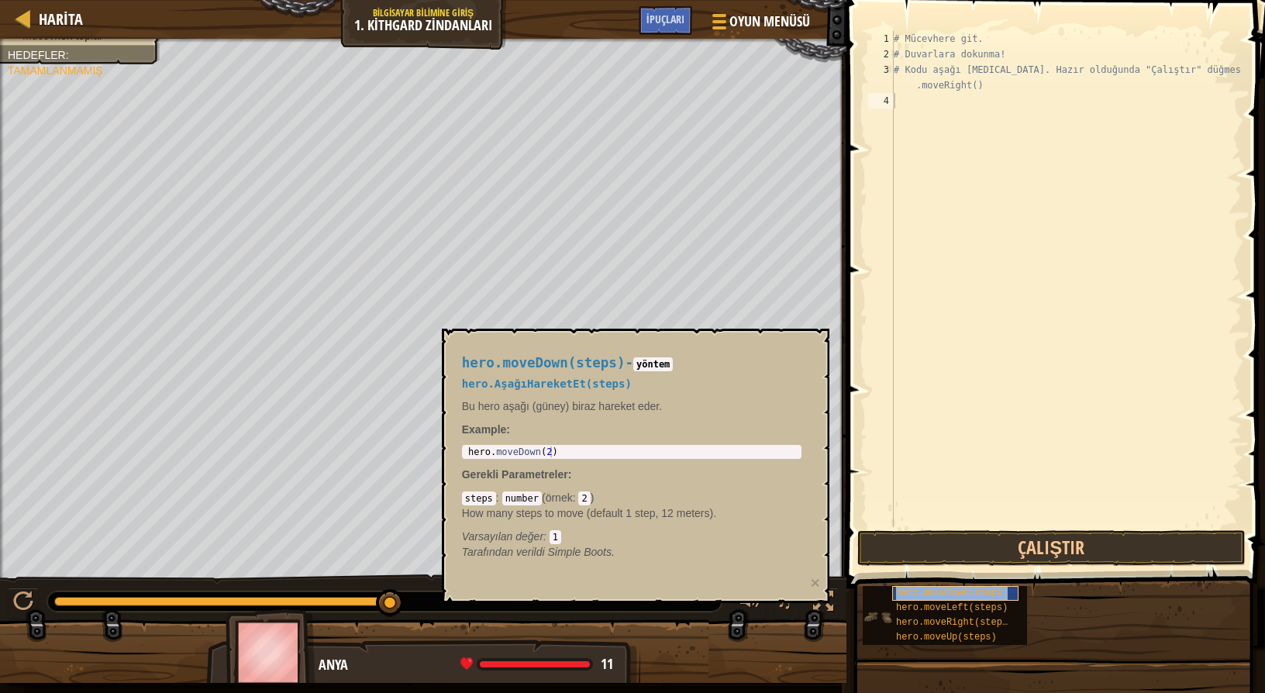
click at [900, 587] on div "hero.moveDown(steps)" at bounding box center [955, 593] width 126 height 15
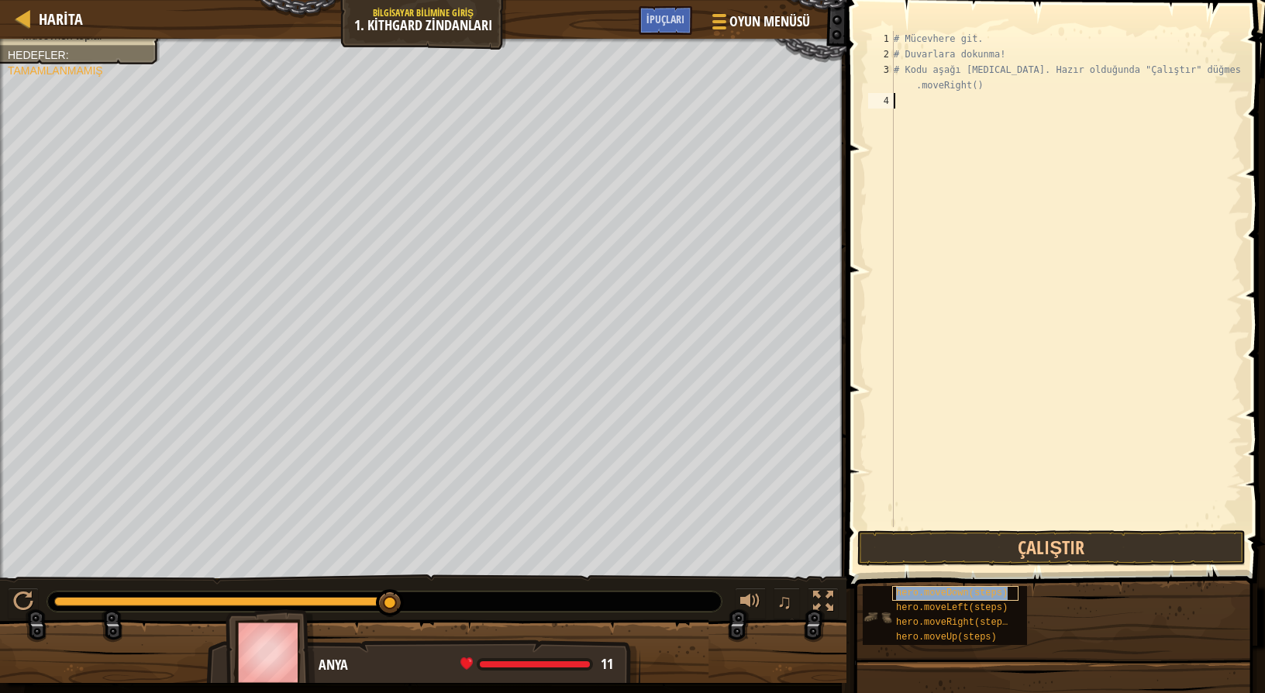
click at [900, 587] on div "hero.moveDown(steps)" at bounding box center [955, 593] width 126 height 15
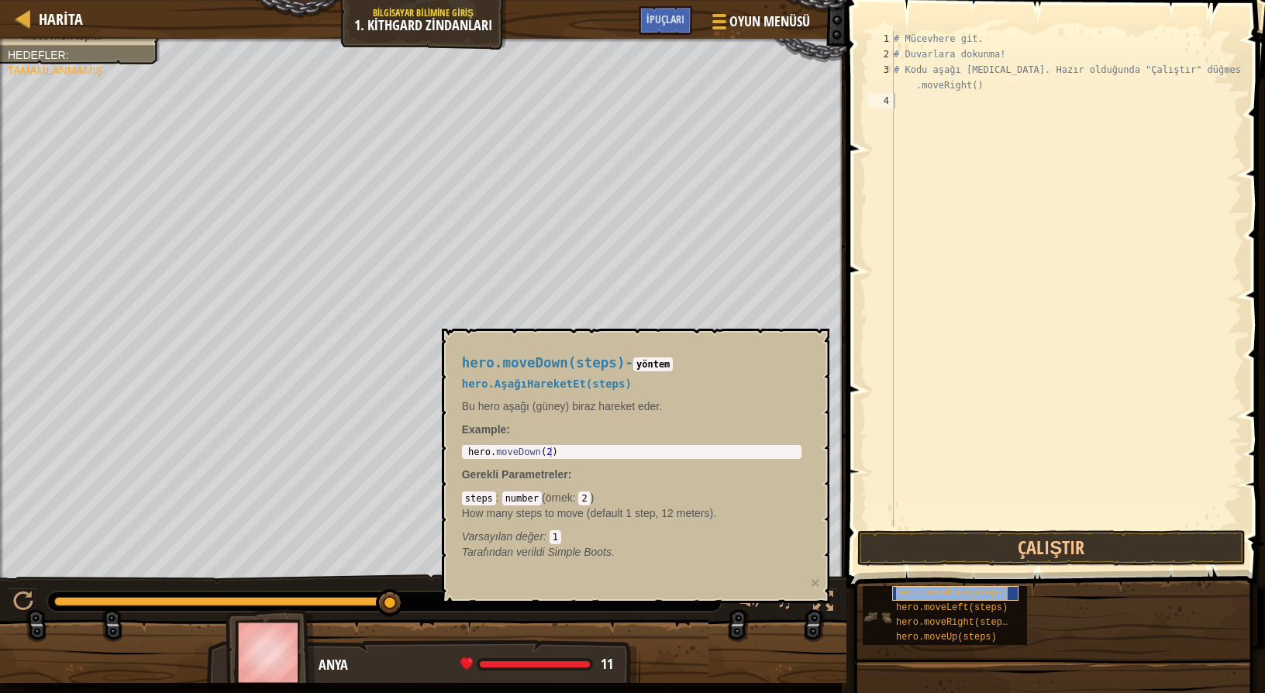
click at [900, 587] on div "hero.moveDown(steps)" at bounding box center [955, 593] width 126 height 15
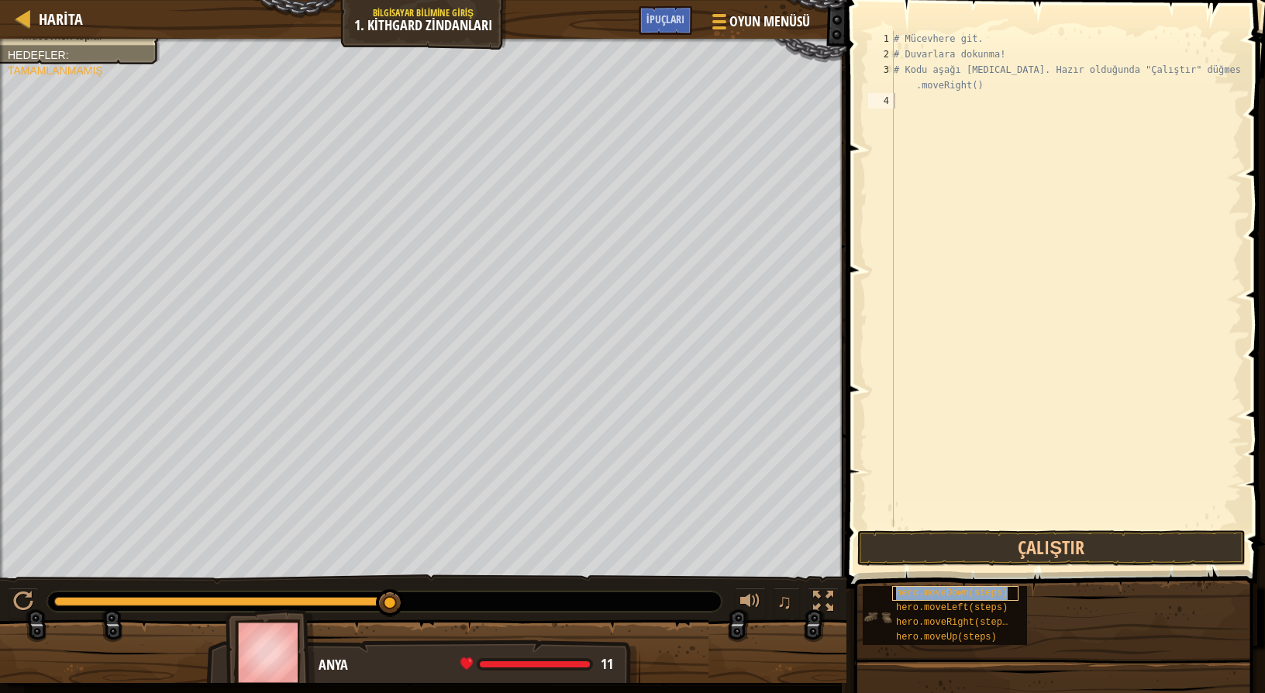
click at [900, 587] on div "hero.moveDown(steps)" at bounding box center [955, 593] width 126 height 15
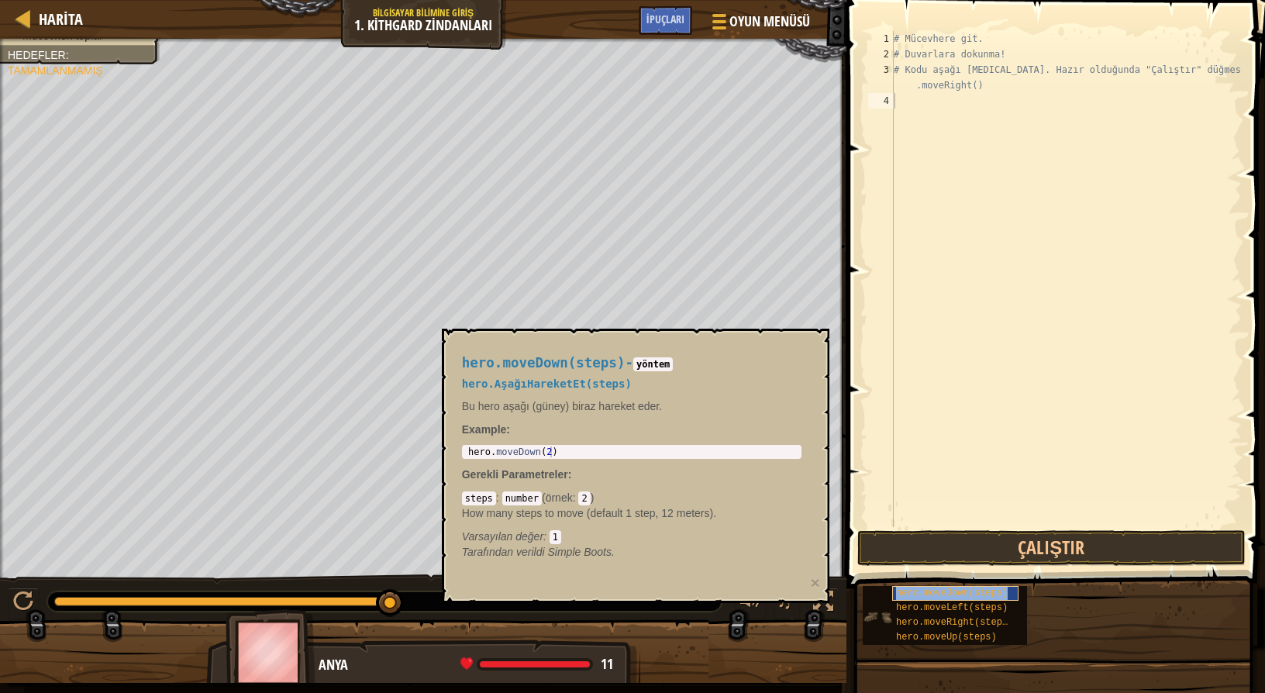
click at [900, 587] on div "hero.moveDown(steps)" at bounding box center [955, 593] width 126 height 15
click at [1015, 638] on div "hero.moveUp(steps)" at bounding box center [955, 637] width 126 height 15
click at [1010, 628] on div "hero.moveRight(steps)" at bounding box center [955, 623] width 126 height 15
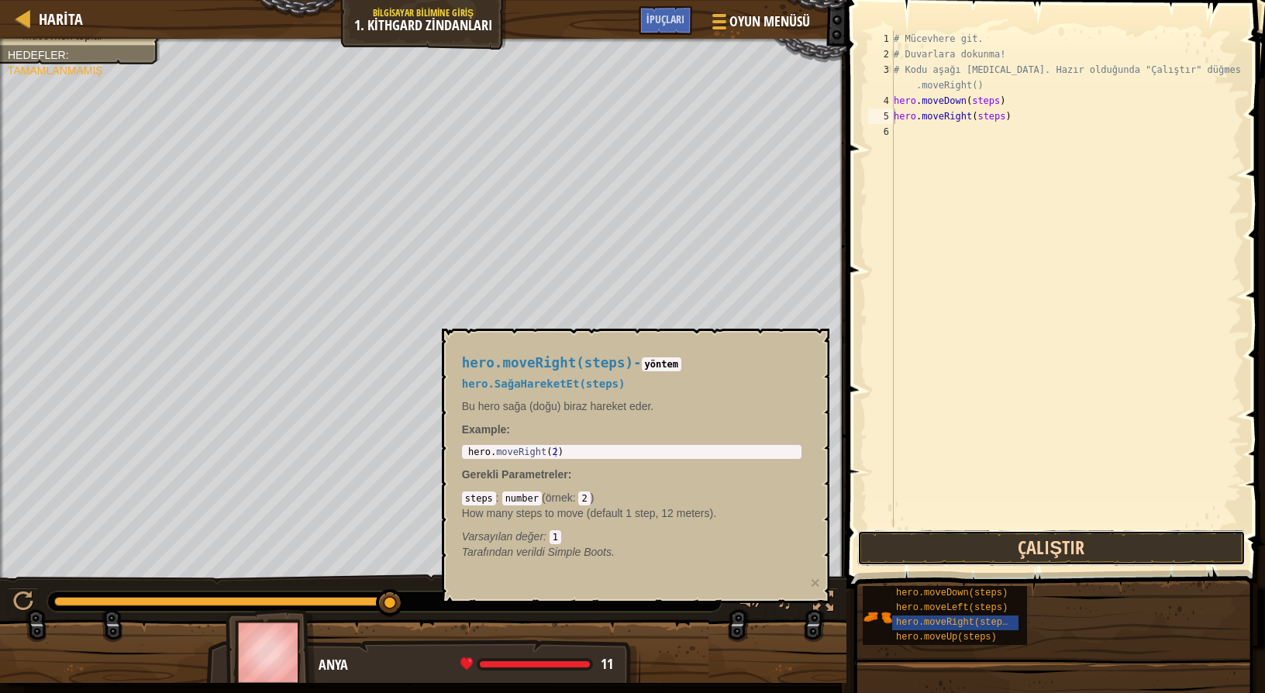
click at [1032, 541] on button "Çalıştır" at bounding box center [1051, 548] width 388 height 36
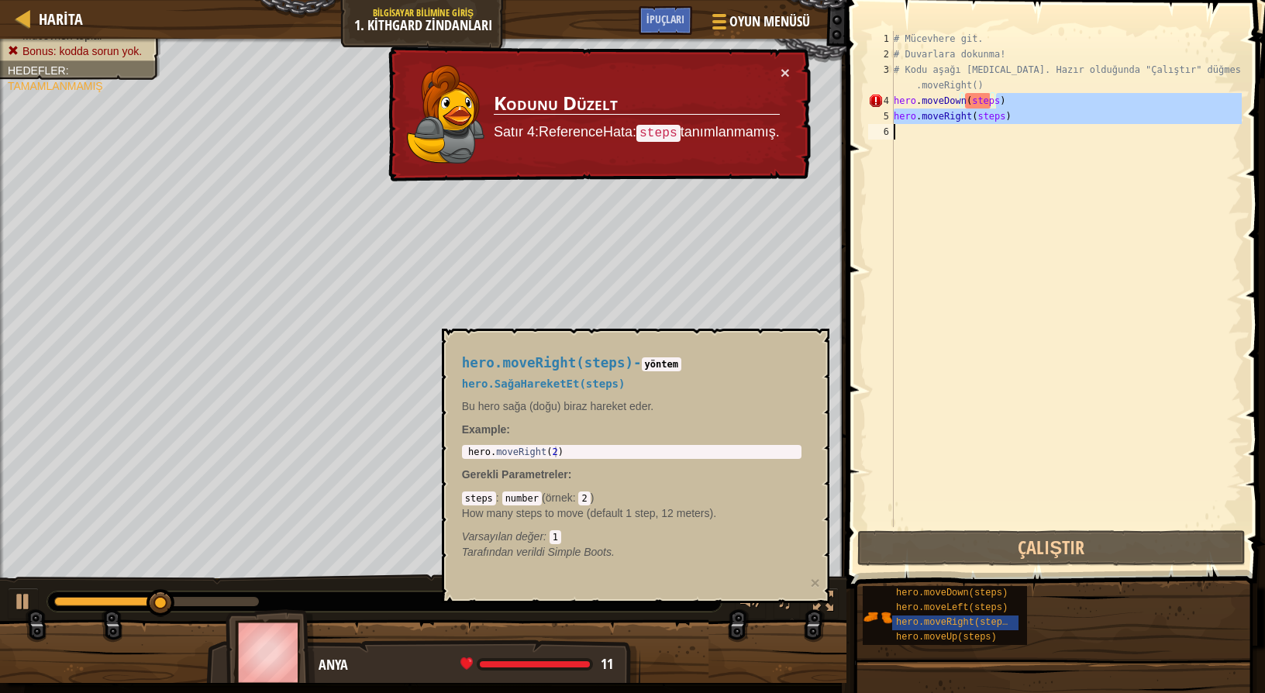
drag, startPoint x: 1006, startPoint y: 98, endPoint x: 988, endPoint y: 196, distance: 99.4
click at [988, 196] on div "# Mücevhere git. # Duvarlara dokunma! # Kodu aşağı yaz. Hazır olduğunda "Çalışt…" at bounding box center [1066, 294] width 351 height 527
type textarea "hero.moveRight(steps)"
drag, startPoint x: 668, startPoint y: 136, endPoint x: 709, endPoint y: 114, distance: 45.8
click at [690, 123] on p "Satır 4:ReferenceHata: steps tanımlanmamış." at bounding box center [637, 132] width 286 height 20
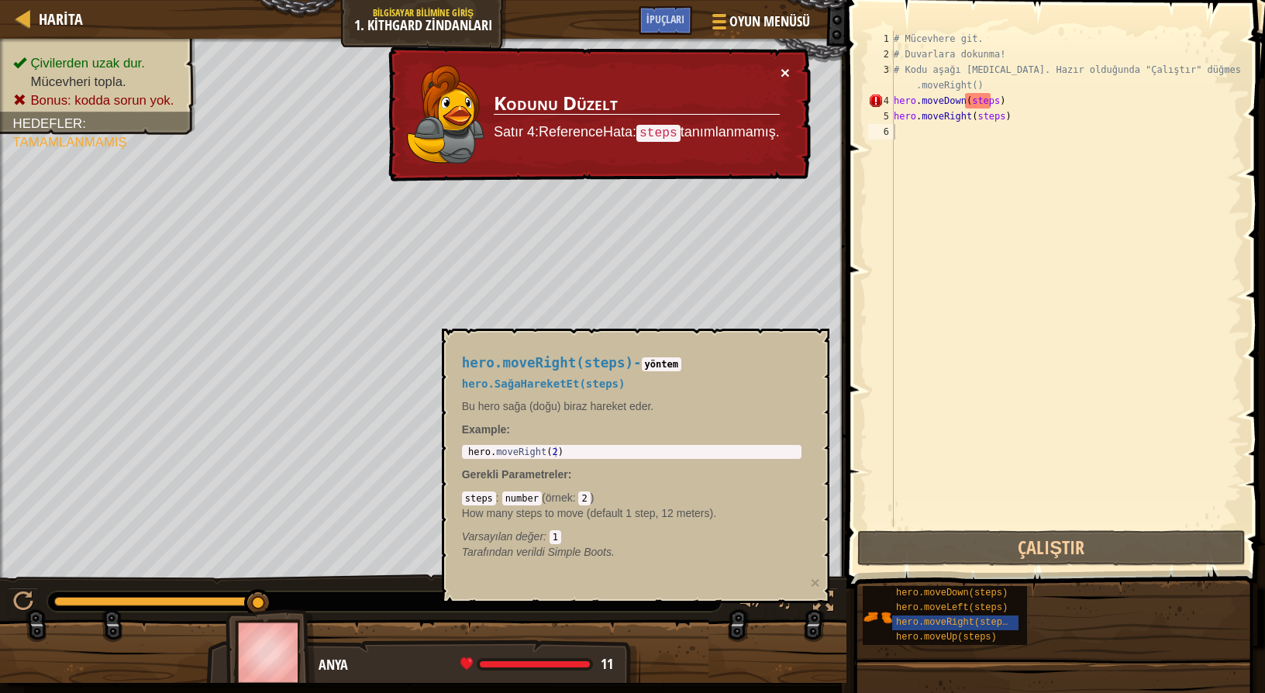
click at [781, 74] on button "×" at bounding box center [785, 72] width 9 height 16
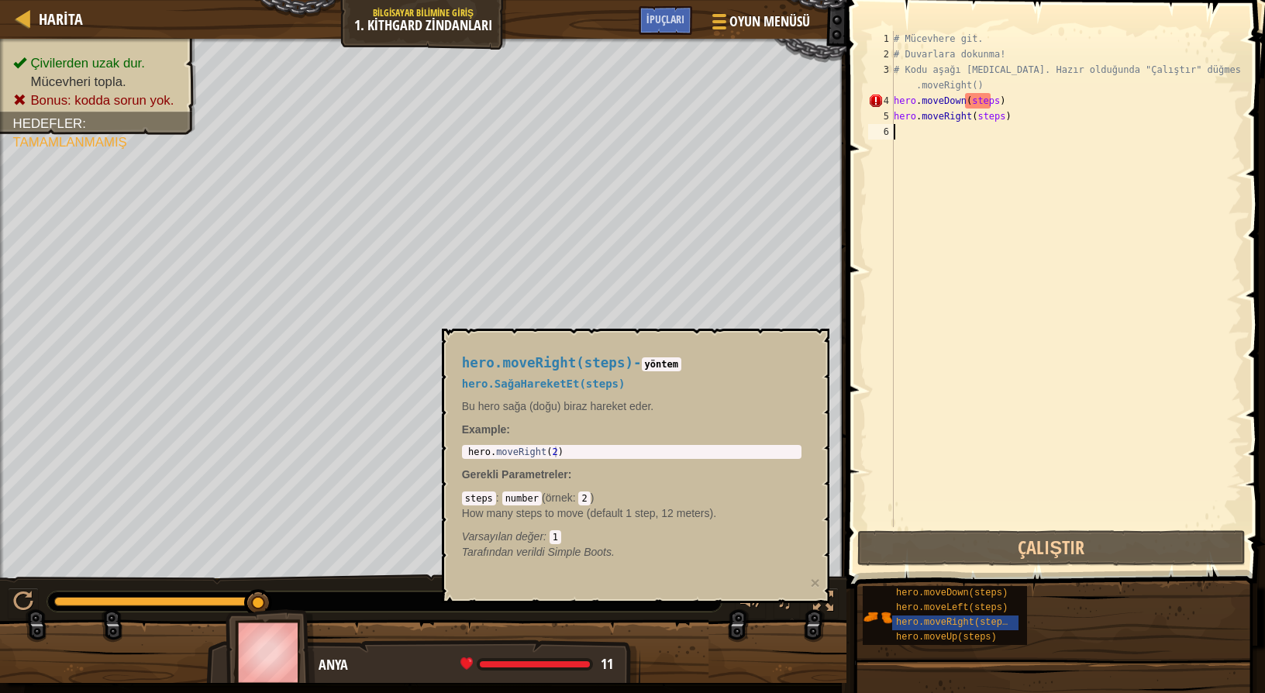
click at [1074, 132] on div "# Mücevhere git. # Duvarlara dokunma! # Kodu aşağı yaz. Hazır olduğunda "Çalışt…" at bounding box center [1066, 294] width 351 height 527
drag, startPoint x: 1072, startPoint y: 114, endPoint x: 1101, endPoint y: 322, distance: 209.8
click at [1101, 322] on div "# Mücevhere git. # Duvarlara dokunma! # Kodu aşağı yaz. Hazır olduğunda "Çalışt…" at bounding box center [1066, 294] width 351 height 527
type textarea "hero.moveRight(steps)"
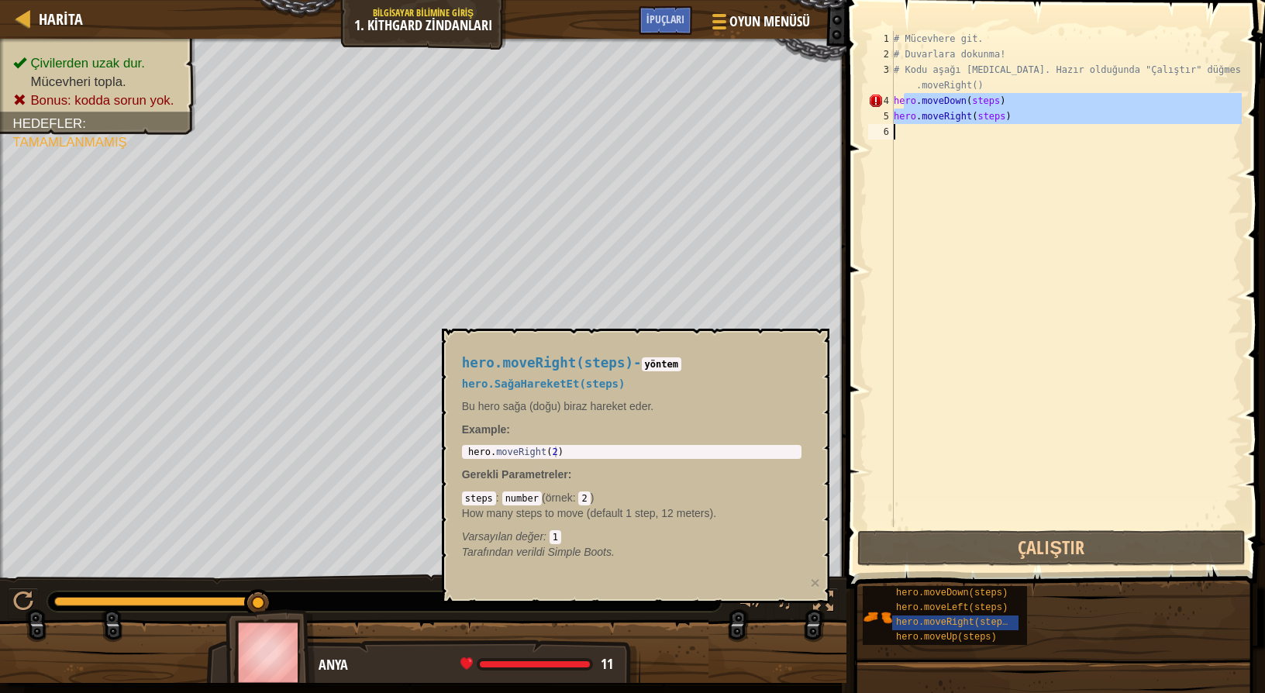
drag, startPoint x: 906, startPoint y: 102, endPoint x: 940, endPoint y: 479, distance: 379.0
click at [940, 479] on div "# Mücevhere git. # Duvarlara dokunma! # Kodu aşağı yaz. Hazır olduğunda "Çalışt…" at bounding box center [1066, 294] width 351 height 527
click at [1030, 181] on div "# Mücevhere git. # Duvarlara dokunma! # Kodu aşağı yaz. Hazır olduğunda "Çalışt…" at bounding box center [1066, 279] width 351 height 496
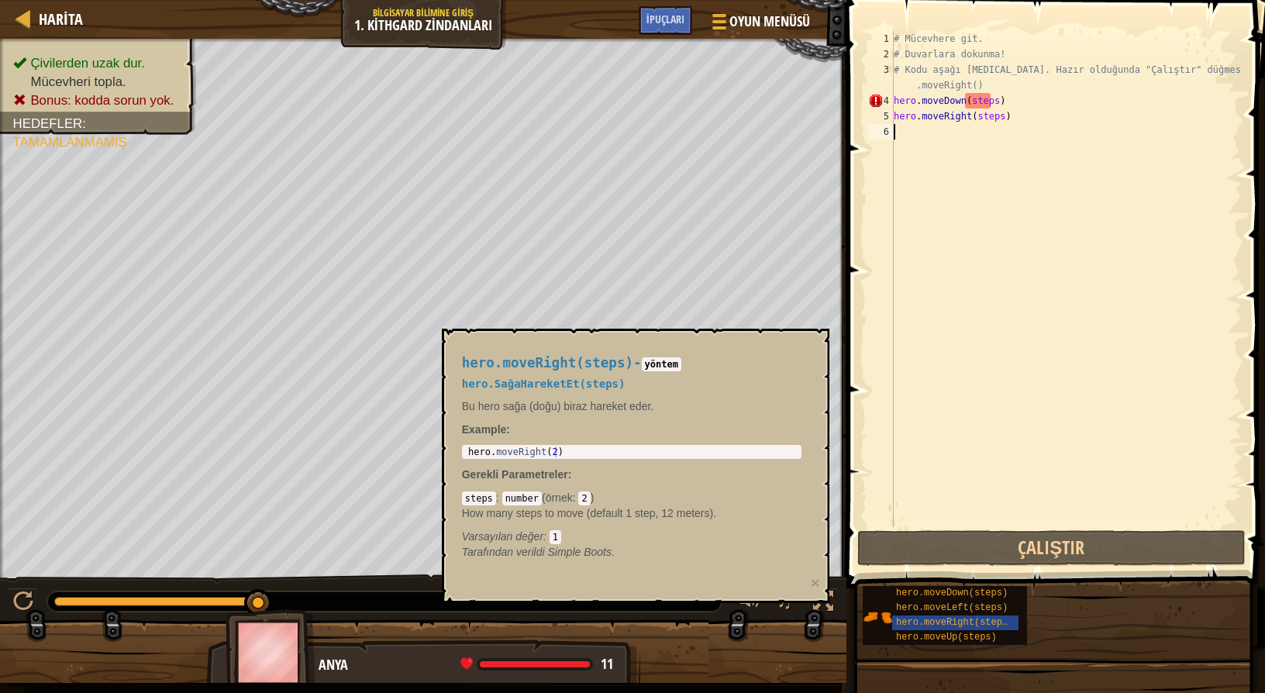
click at [1028, 169] on div "# Mücevhere git. # Duvarlara dokunma! # Kodu aşağı yaz. Hazır olduğunda "Çalışt…" at bounding box center [1066, 294] width 351 height 527
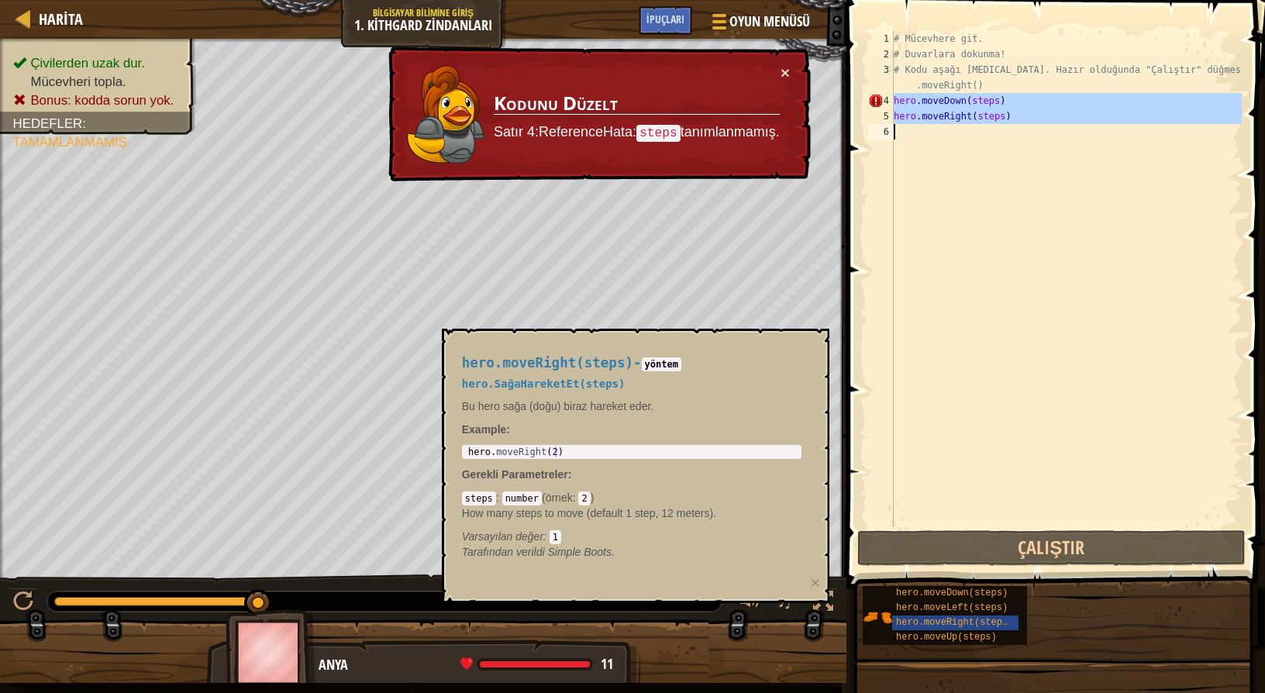
drag, startPoint x: 891, startPoint y: 100, endPoint x: 907, endPoint y: 423, distance: 322.9
click at [899, 425] on div "1 2 3 4 5 6 # Mücevhere git. # Duvarlara dokunma! # Kodu aşağı yaz. Hazır olduğ…" at bounding box center [1053, 279] width 377 height 496
type textarea "hero.moveRight(steps)"
drag, startPoint x: 933, startPoint y: 410, endPoint x: 930, endPoint y: 435, distance: 25.1
click at [930, 435] on div "# Mücevhere git. # Duvarlara dokunma! # Kodu aşağı yaz. Hazır olduğunda "Çalışt…" at bounding box center [1066, 279] width 351 height 496
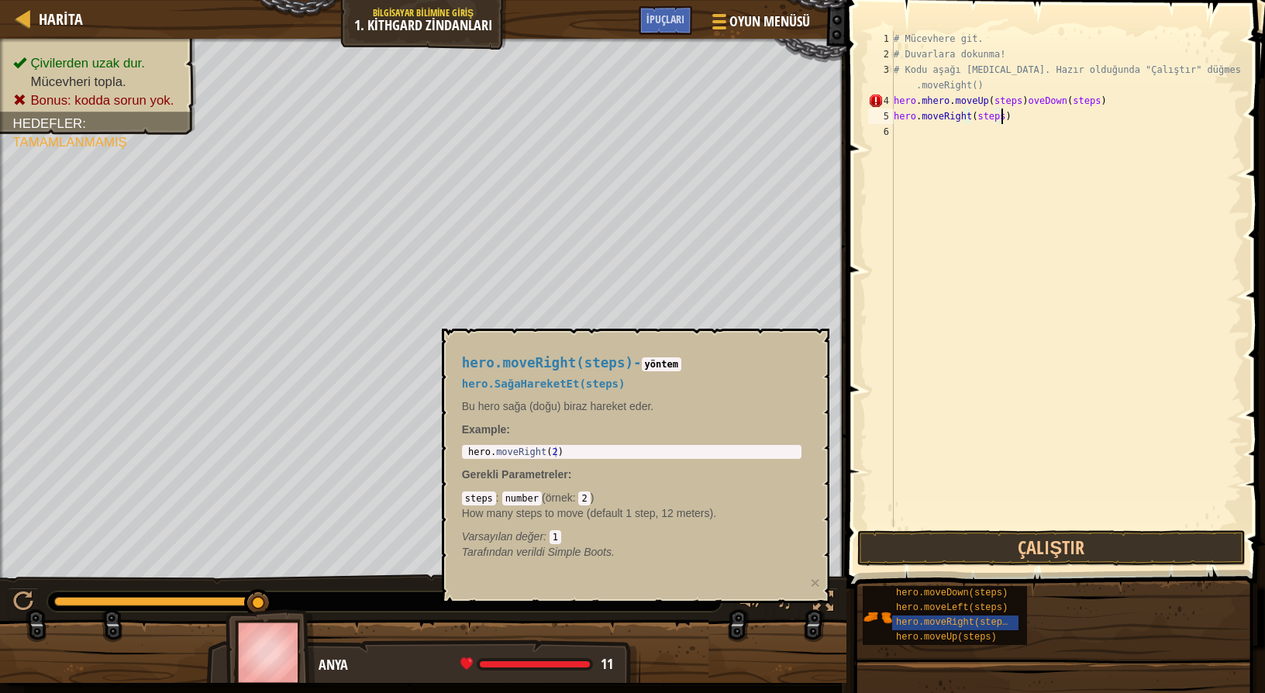
drag, startPoint x: 1041, startPoint y: 109, endPoint x: 1040, endPoint y: 99, distance: 10.1
click at [1046, 112] on div "# Mücevhere git. # Duvarlara dokunma! # Kodu aşağı yaz. Hazır olduğunda "Çalışt…" at bounding box center [1066, 294] width 351 height 527
drag, startPoint x: 1041, startPoint y: 98, endPoint x: 1051, endPoint y: 101, distance: 10.5
click at [1045, 100] on div "# Mücevhere git. # Duvarlara dokunma! # Kodu aşağı yaz. Hazır olduğunda "Çalışt…" at bounding box center [1066, 294] width 351 height 527
click at [1092, 105] on div "# Mücevhere git. # Duvarlara dokunma! # Kodu aşağı yaz. Hazır olduğunda "Çalışt…" at bounding box center [1066, 294] width 351 height 527
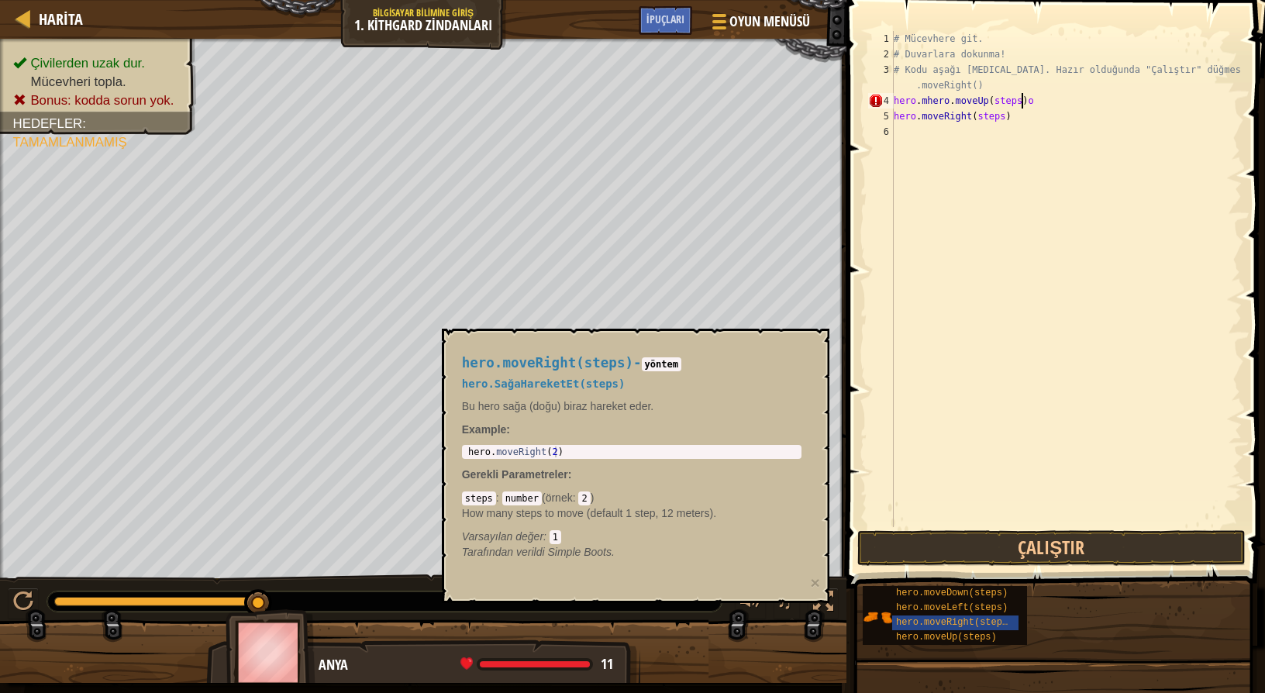
type textarea "hero.mhero.moveUp(steps)"
click at [1042, 541] on button "Çalıştır" at bounding box center [1051, 548] width 388 height 36
click at [1049, 101] on div "# Mücevhere git. # Duvarlara dokunma! # Kodu aşağı yaz. Hazır olduğunda "Çalışt…" at bounding box center [1066, 294] width 351 height 527
type textarea "h"
click at [1012, 125] on div "# Mücevhere git. # Duvarlara dokunma! # Kodu aşağı yaz. Hazır olduğunda "Çalışt…" at bounding box center [1066, 294] width 351 height 527
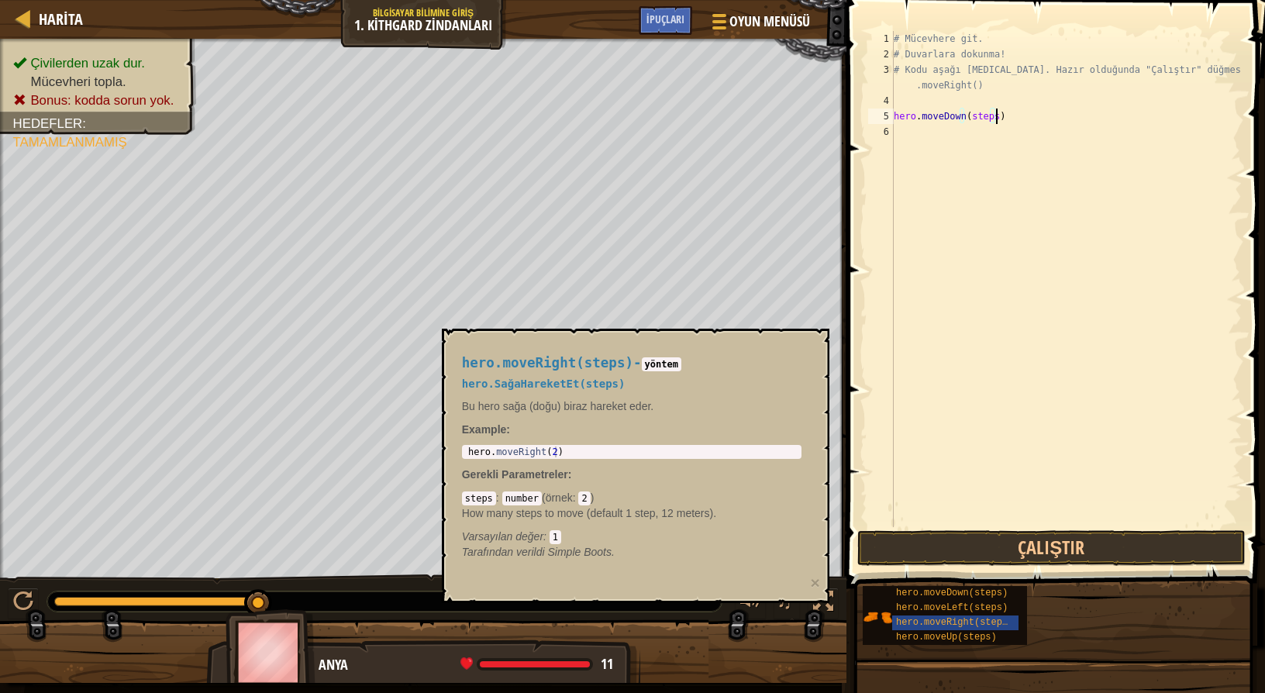
click at [999, 120] on div "# Mücevhere git. # Duvarlara dokunma! # Kodu aşağı yaz. Hazır olduğunda "Çalışt…" at bounding box center [1066, 294] width 351 height 527
type textarea "h"
click at [411, 680] on div "Çivilerden uzak dur. Mücevheri topla. Bonus: kodda sorun yok. Hedefler : Tamaml…" at bounding box center [632, 361] width 1265 height 644
type textarea "# Kodu aşağı yaz. Hazır olduğunda "Çalıştır" düğmesine bas.hero.moveRight()"
type textarea "hero.moveUp(steps)"
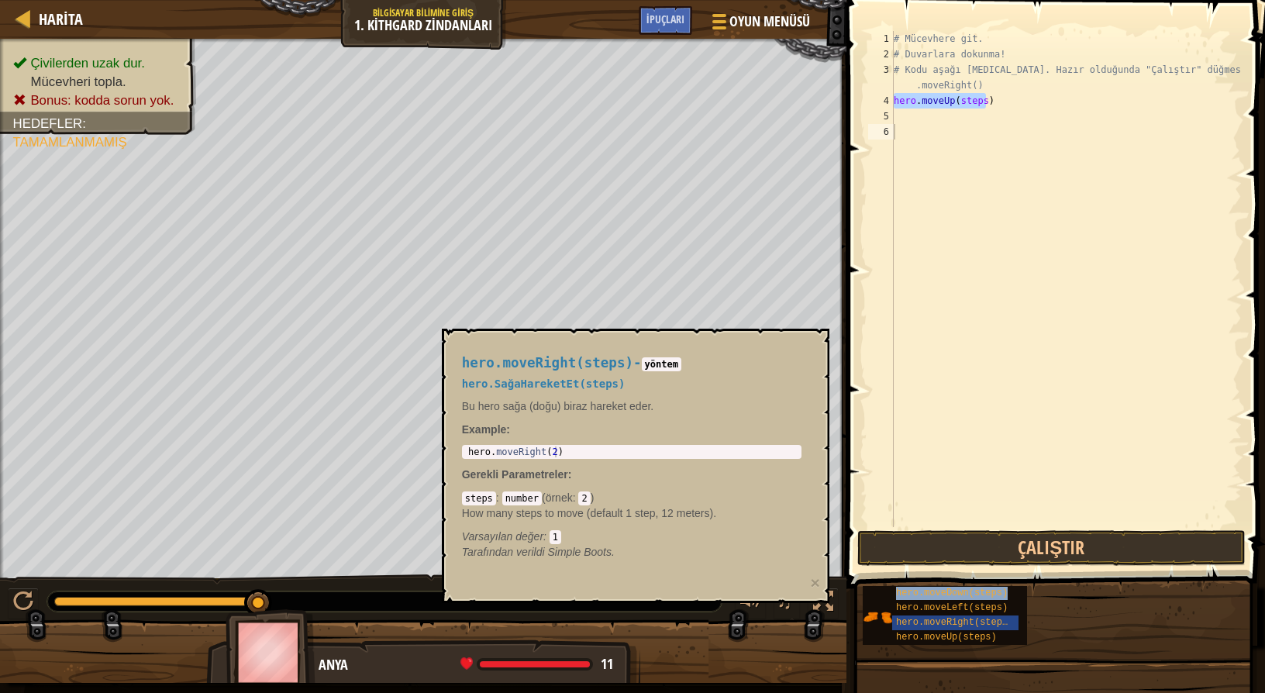
type textarea "hero.moveUp(steps)"
type textarea "hero.moveDown(steps)"
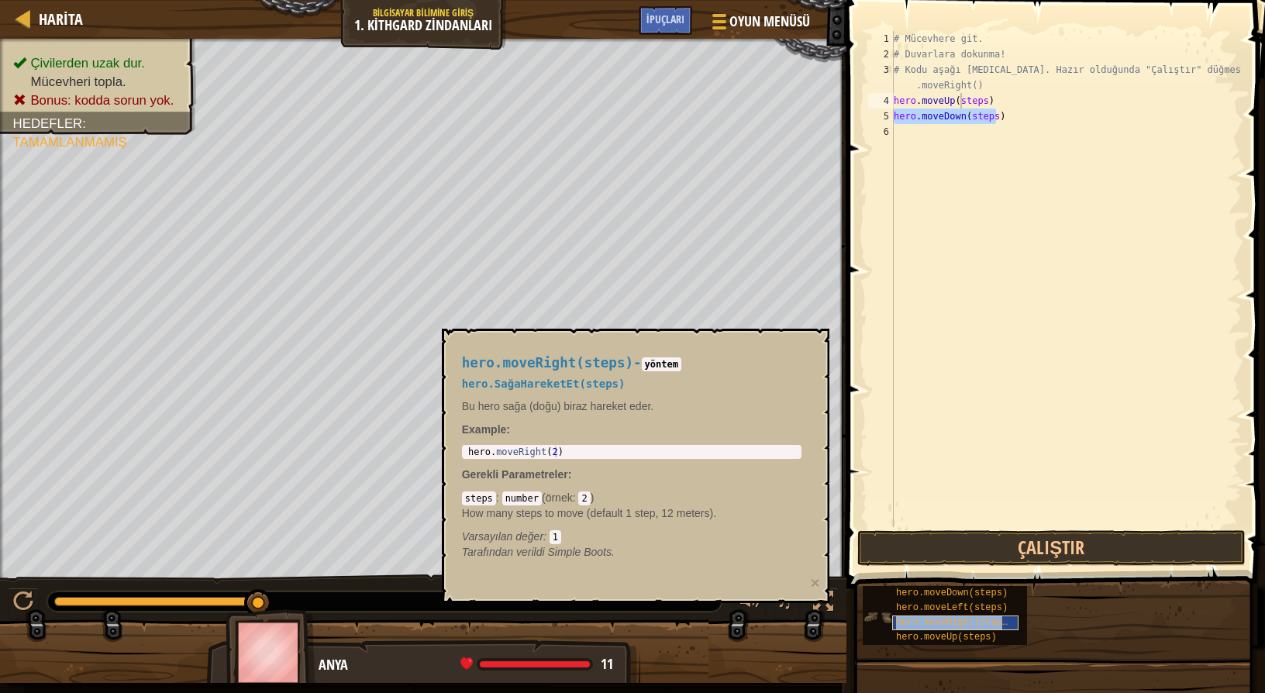
type textarea "hero.moveDown(steps)"
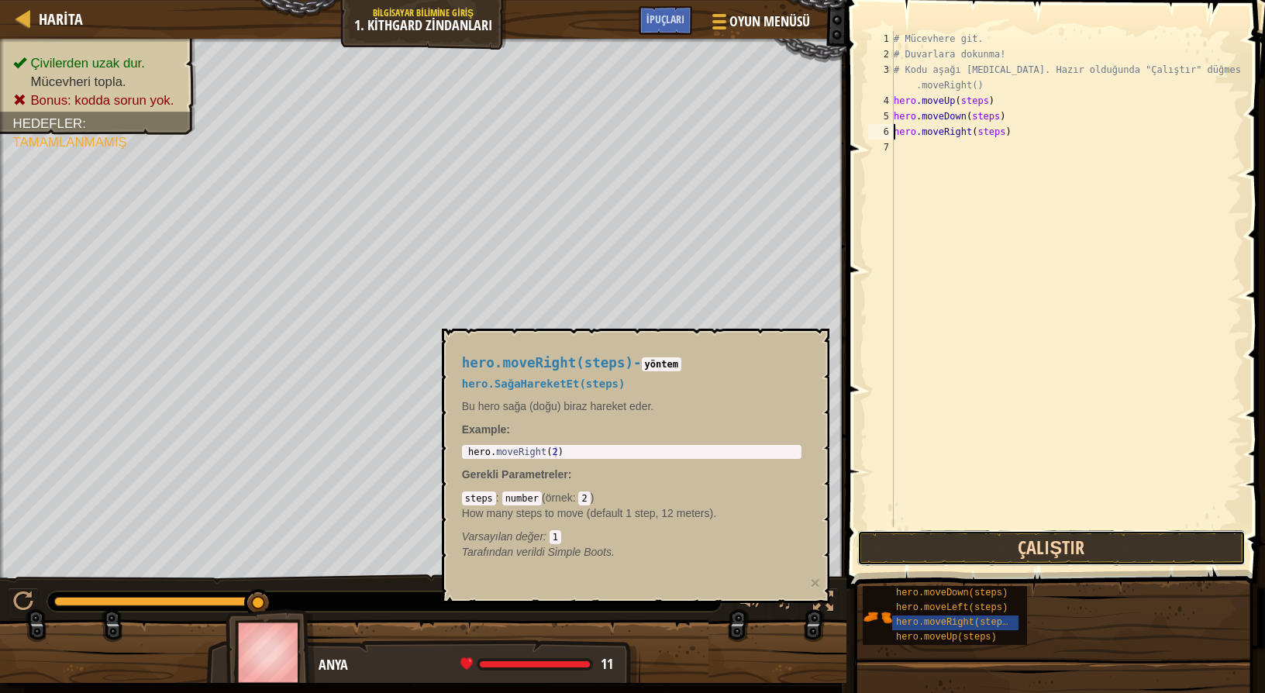
click at [975, 551] on button "Çalıştır" at bounding box center [1051, 548] width 388 height 36
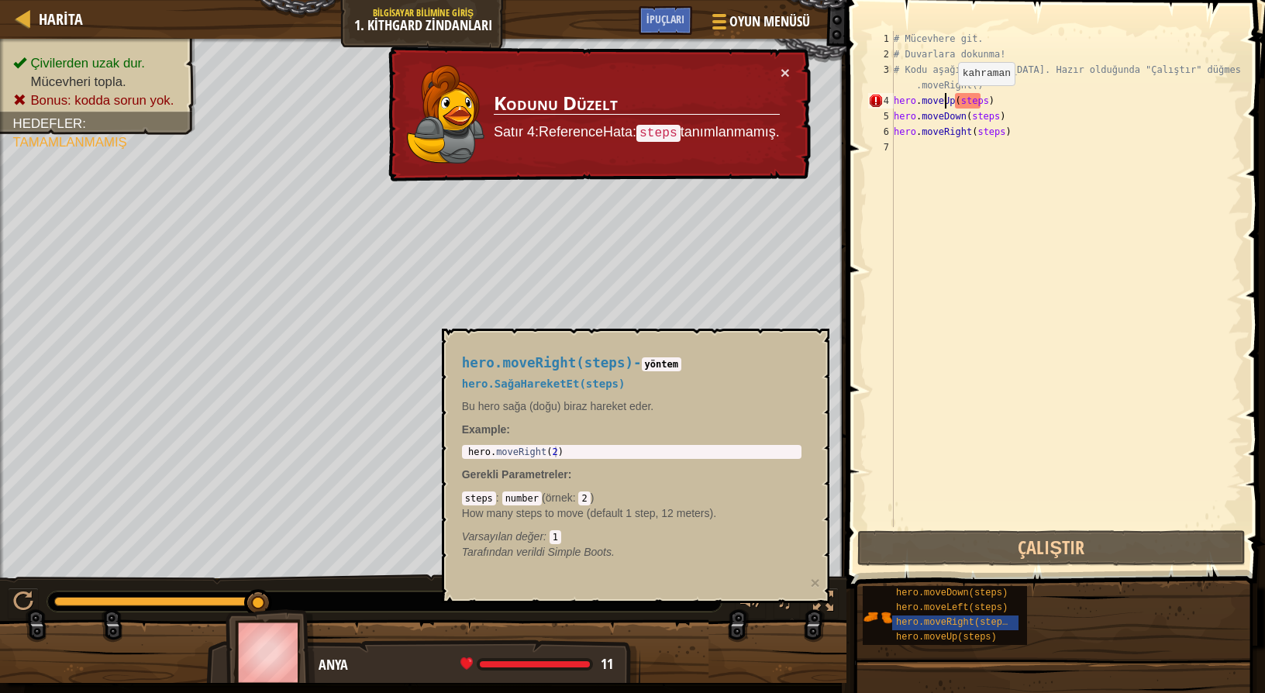
click at [945, 101] on div "# Mücevhere git. # Duvarlara dokunma! # Kodu aşağı yaz. Hazır olduğunda "Çalışt…" at bounding box center [1066, 294] width 351 height 527
click at [976, 103] on div "# Mücevhere git. # Duvarlara dokunma! # Kodu aşağı yaz. Hazır olduğunda "Çalışt…" at bounding box center [1066, 294] width 351 height 527
click at [993, 98] on div "# Mücevhere git. # Duvarlara dokunma! # Kodu aşağı yaz. Hazır olduğunda "Çalışt…" at bounding box center [1066, 294] width 351 height 527
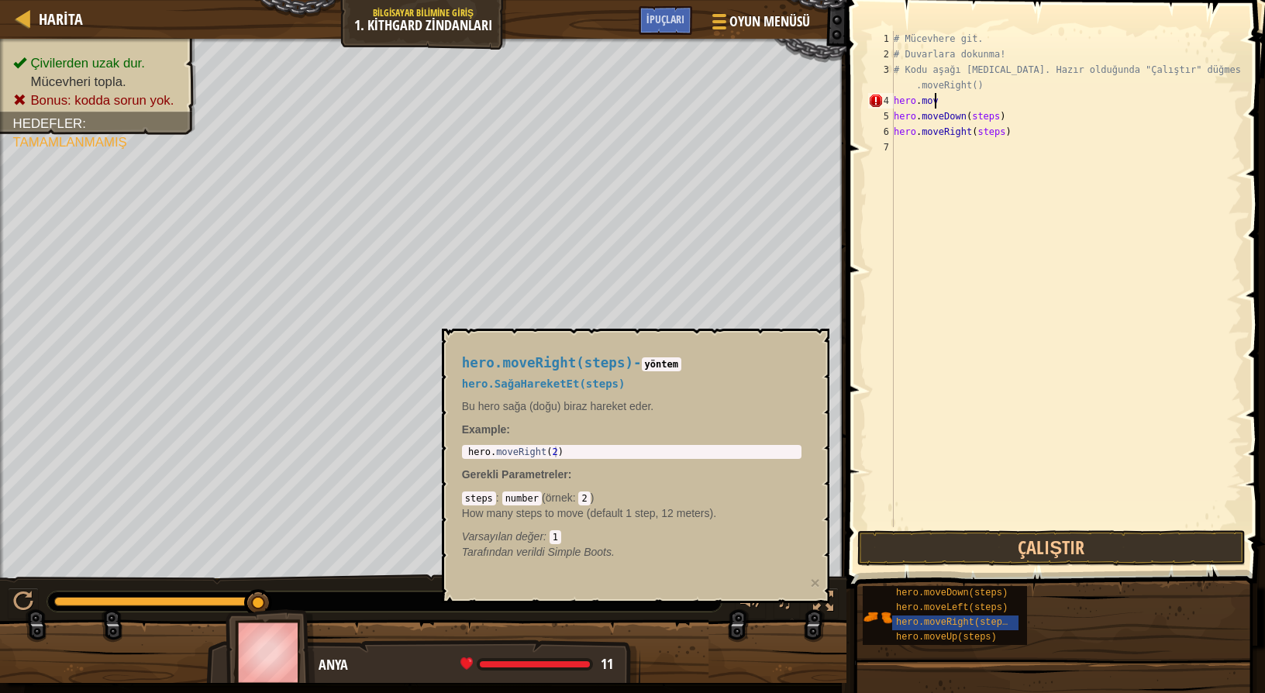
type textarea "h"
click at [885, 619] on img at bounding box center [877, 616] width 29 height 29
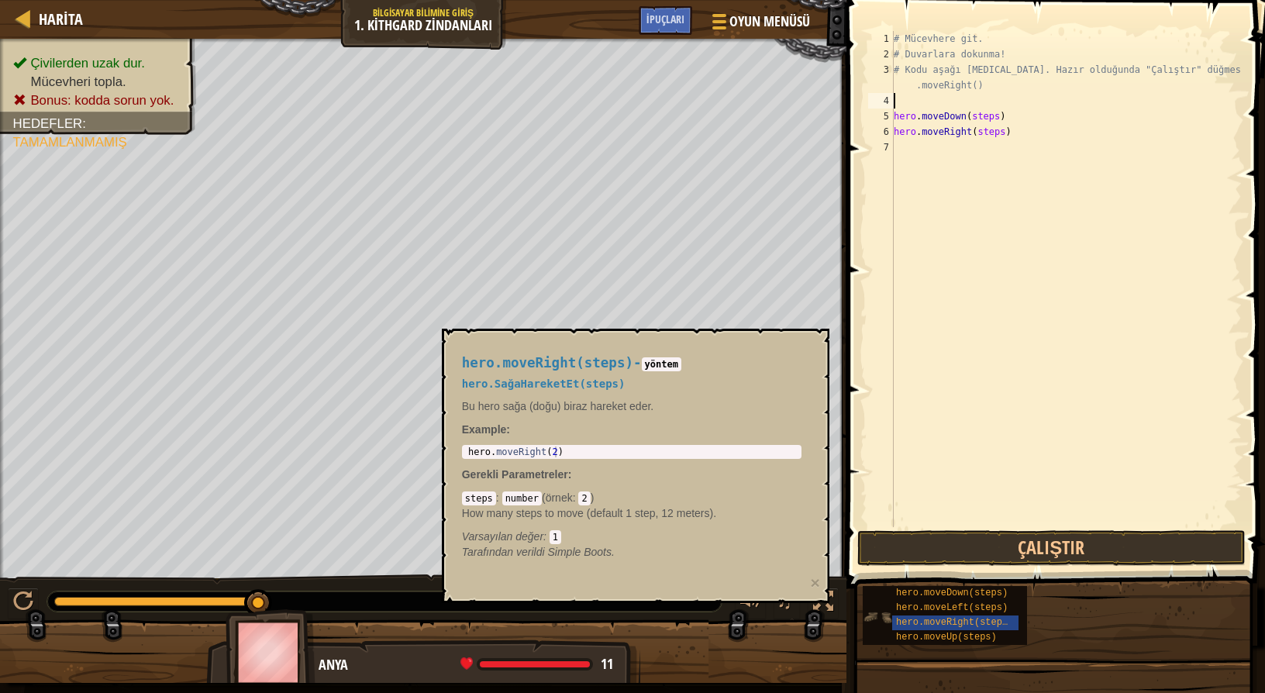
click at [884, 619] on img at bounding box center [877, 616] width 29 height 29
click at [883, 621] on img at bounding box center [877, 616] width 29 height 29
drag, startPoint x: 883, startPoint y: 621, endPoint x: 874, endPoint y: 622, distance: 9.3
click at [874, 622] on img at bounding box center [877, 616] width 29 height 29
click at [606, 668] on span "11" at bounding box center [607, 663] width 12 height 19
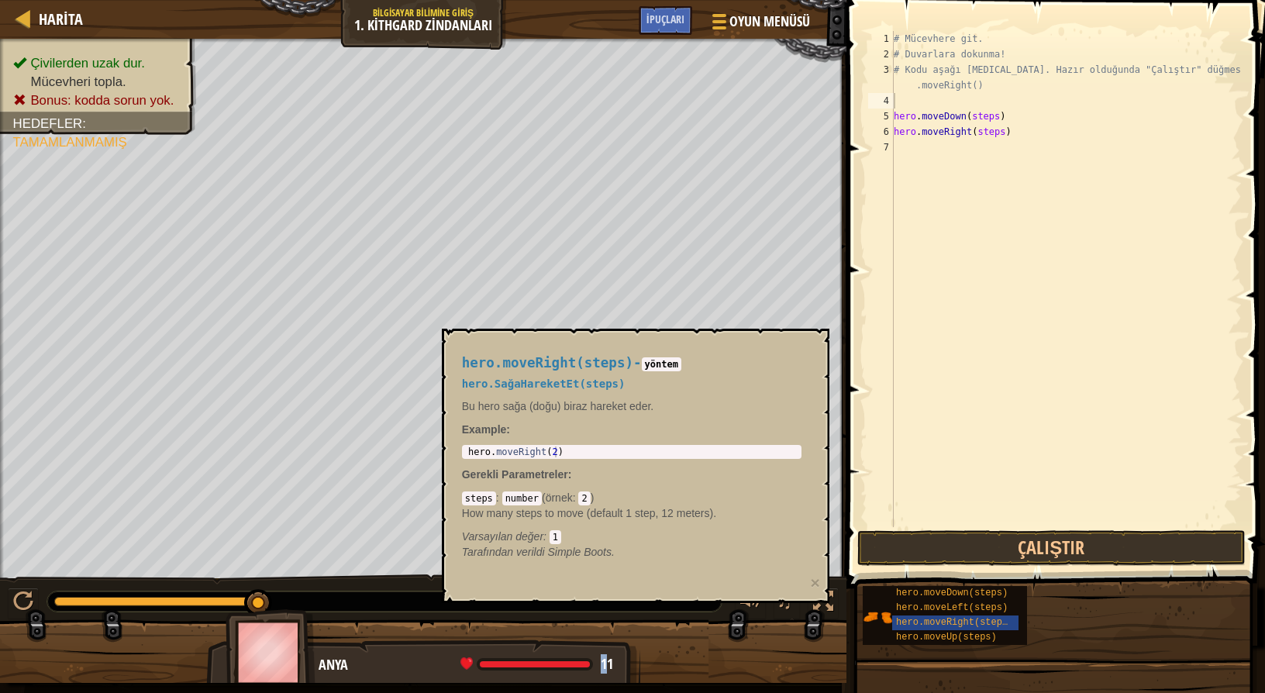
drag, startPoint x: 606, startPoint y: 668, endPoint x: 502, endPoint y: 675, distance: 104.1
click at [505, 677] on div "Anya 11 x: 6 y: 18 No target" at bounding box center [423, 704] width 434 height 129
drag, startPoint x: 502, startPoint y: 675, endPoint x: 467, endPoint y: 667, distance: 35.9
click at [497, 675] on div "Anya 11 x: 6 y: 18 No target" at bounding box center [423, 704] width 434 height 129
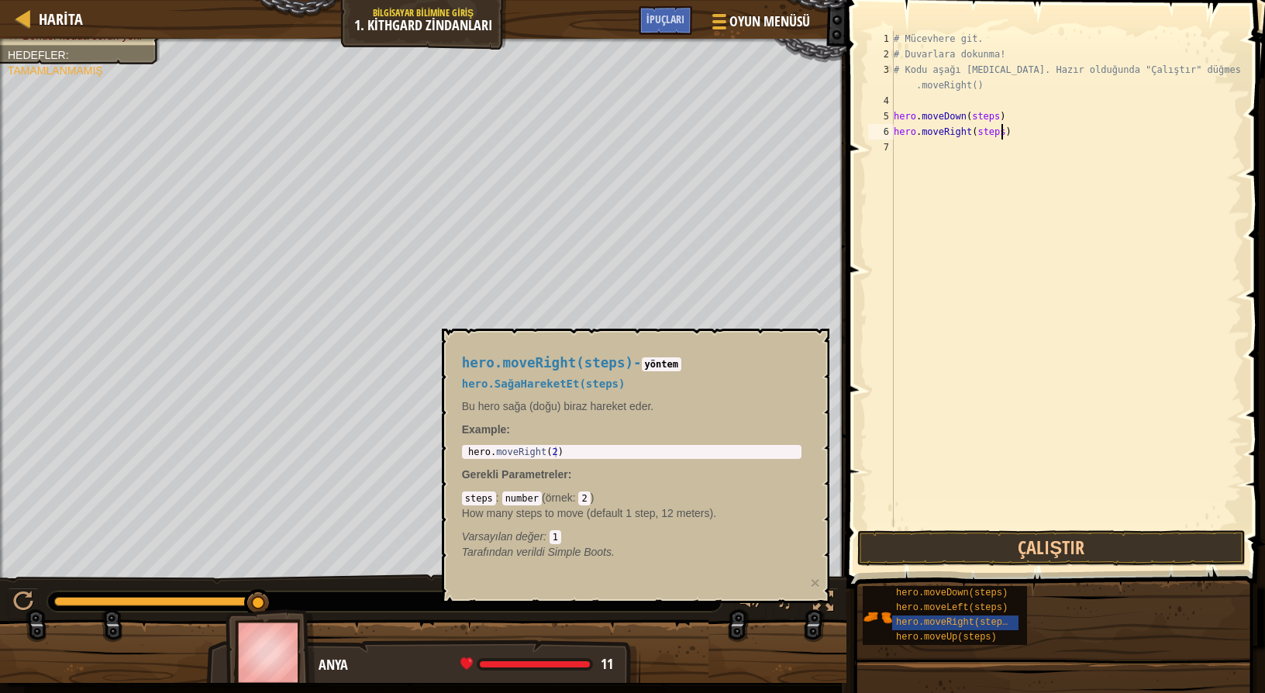
click at [1001, 139] on div "# Mücevhere git. # Duvarlara dokunma! # Kodu aşağı yaz. Hazır olduğunda "Çalışt…" at bounding box center [1066, 294] width 351 height 527
type textarea "h"
click at [999, 118] on div "# Mücevhere git. # Duvarlara dokunma! # Kodu aşağı yaz. Hazır olduğunda "Çalışt…" at bounding box center [1066, 294] width 351 height 527
type textarea "h"
type textarea "# Kodu aşağı yaz. Hazır olduğunda "Çalıştır" düğmesine b"
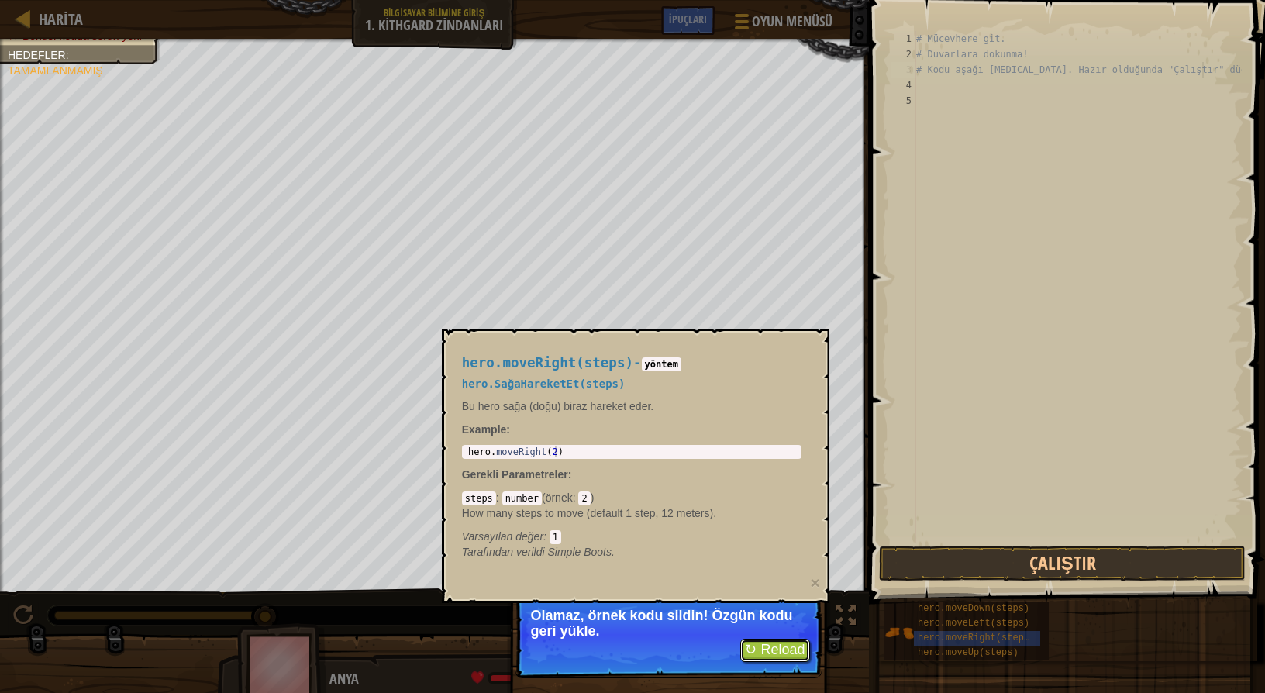
click at [792, 654] on button "↻ Reload" at bounding box center [774, 650] width 69 height 23
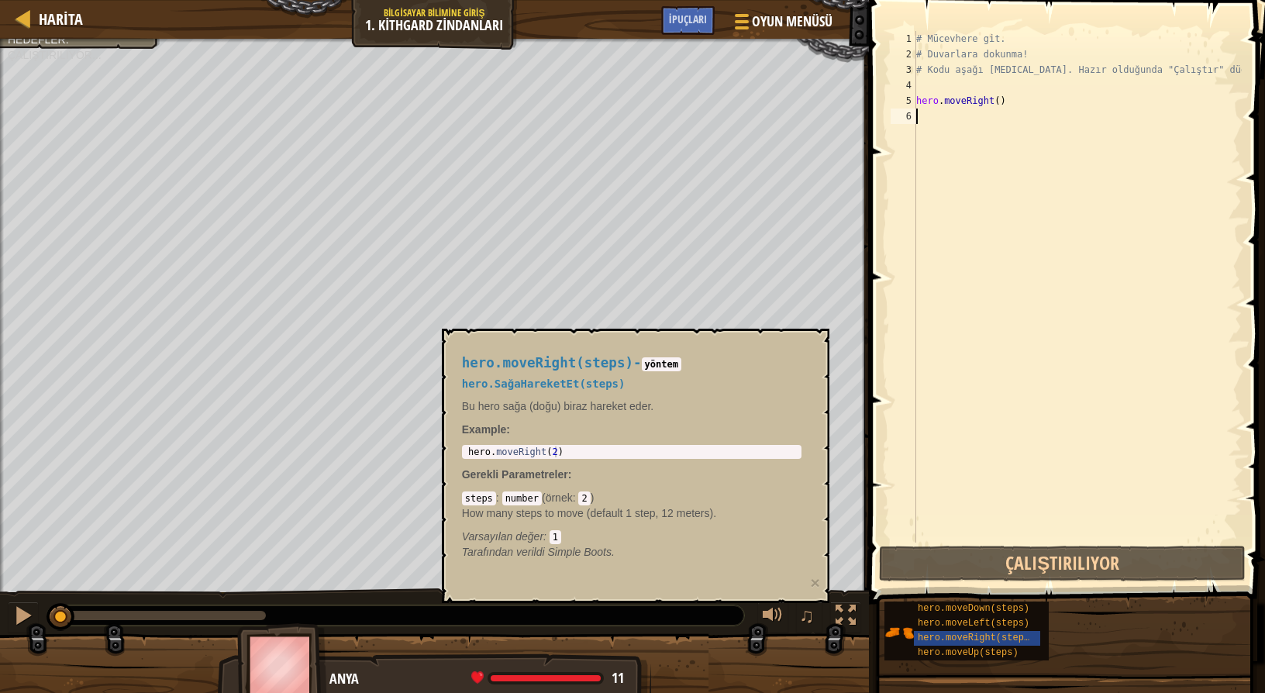
scroll to position [7, 0]
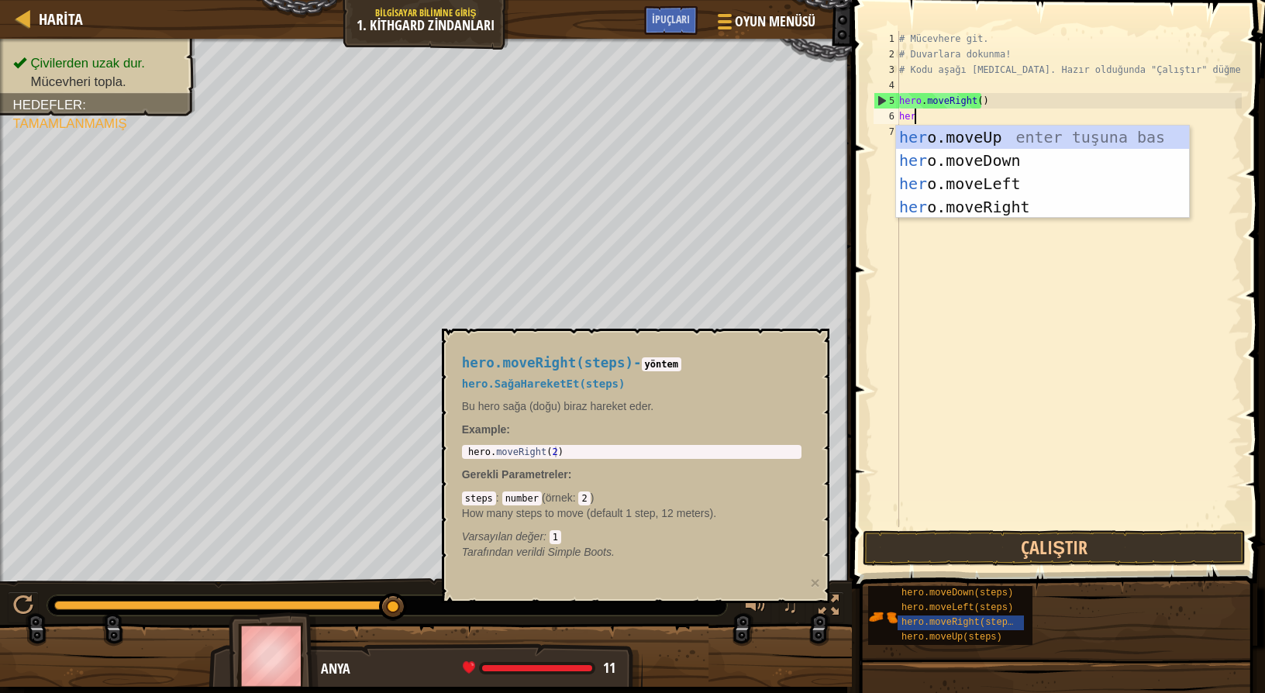
type textarea "hero"
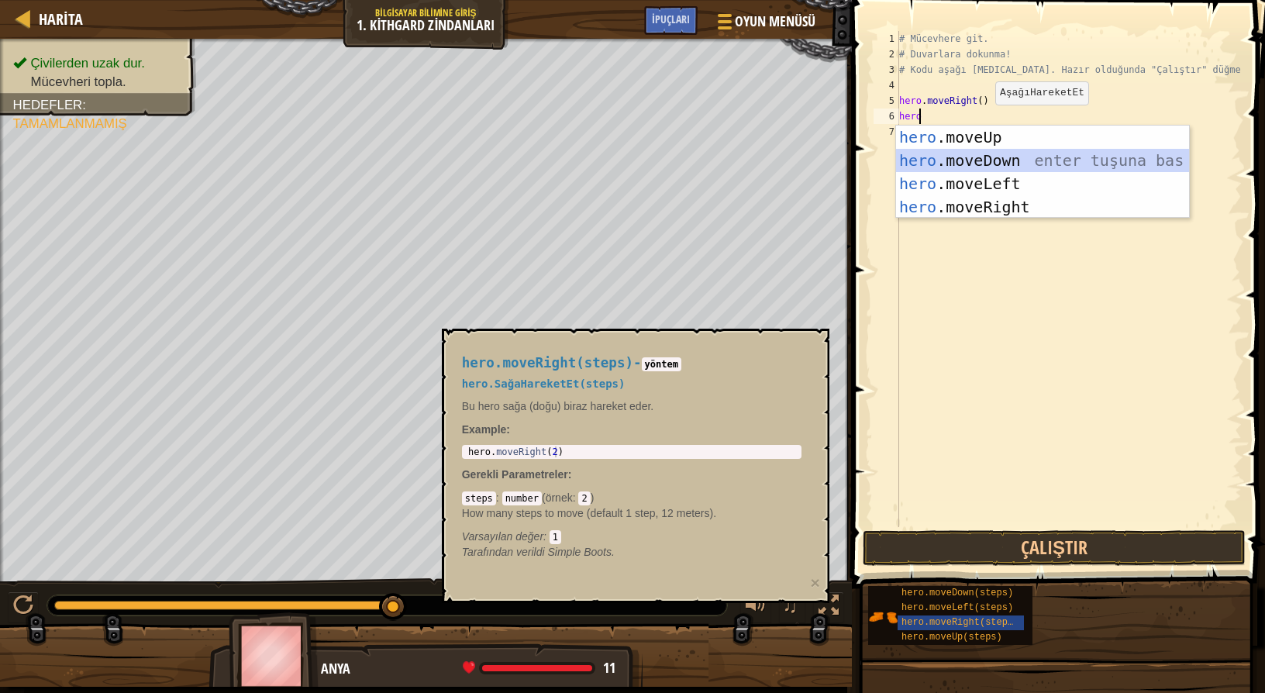
click at [974, 165] on div "hero .moveUp enter tuşuna bas hero .moveDown enter tuşuna bas hero .moveLeft en…" at bounding box center [1042, 196] width 293 height 140
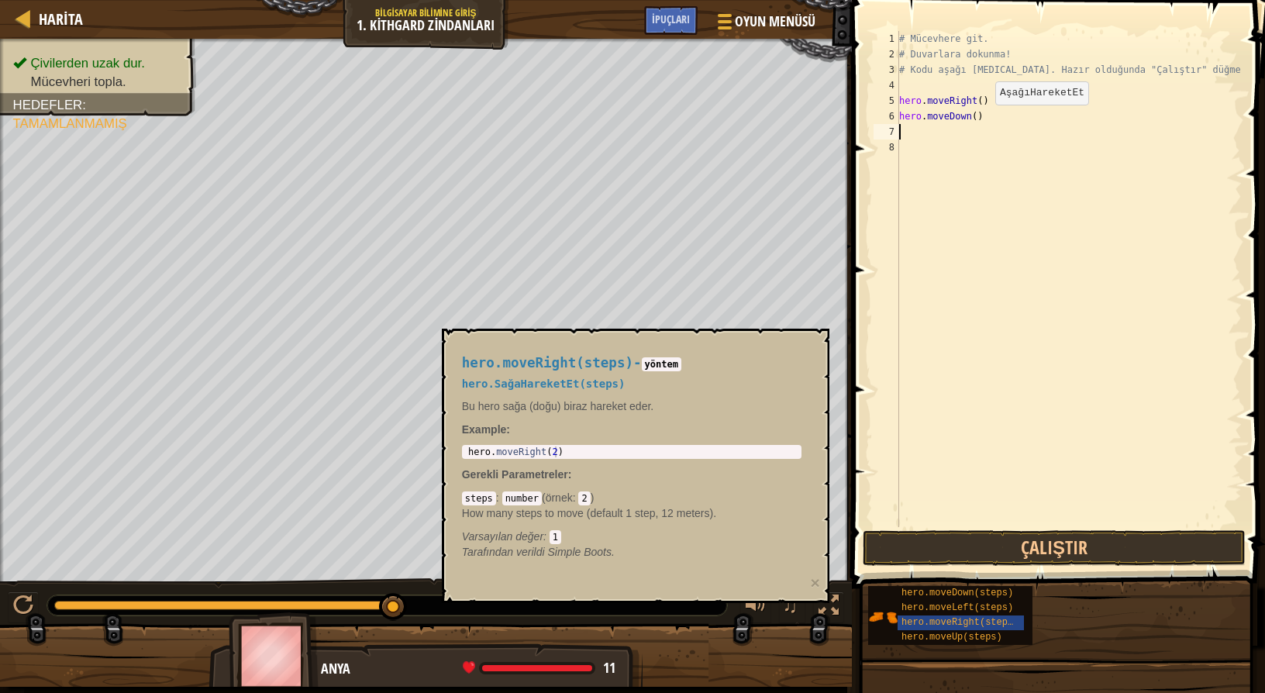
scroll to position [7, 0]
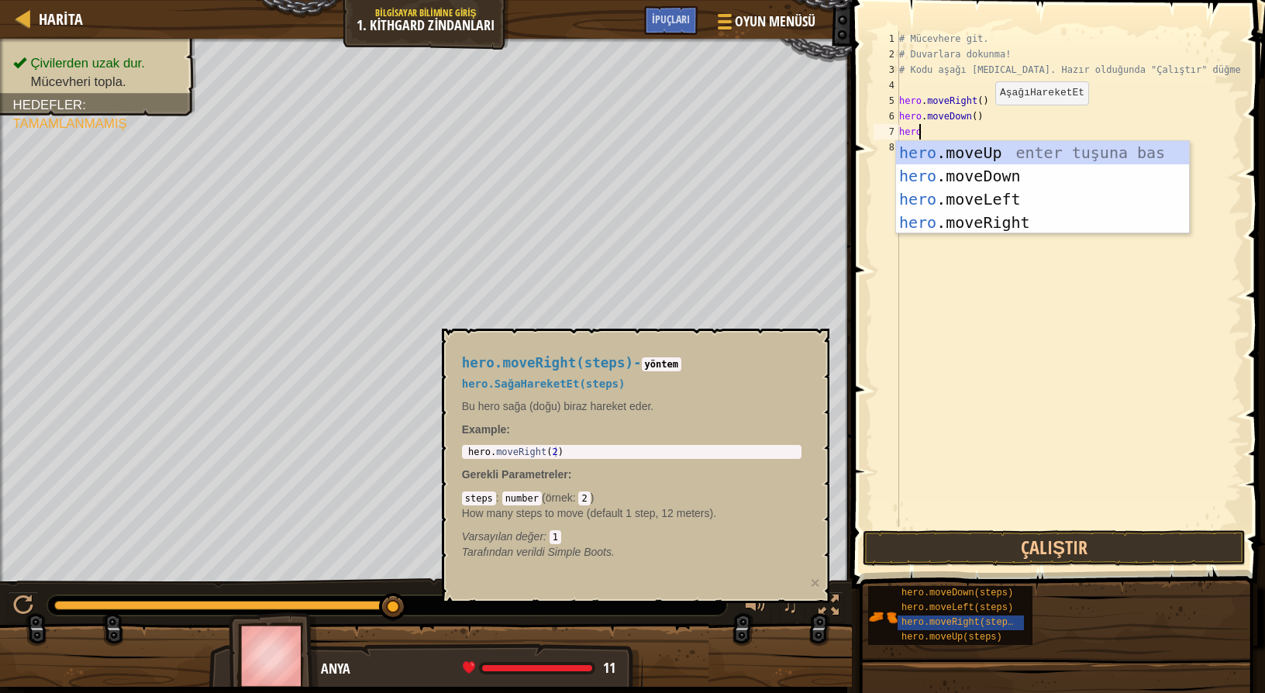
type textarea "hero"
click at [964, 213] on div "hero .moveUp enter tuşuna bas hero .moveDown enter tuşuna bas hero .moveLeft en…" at bounding box center [1042, 211] width 293 height 140
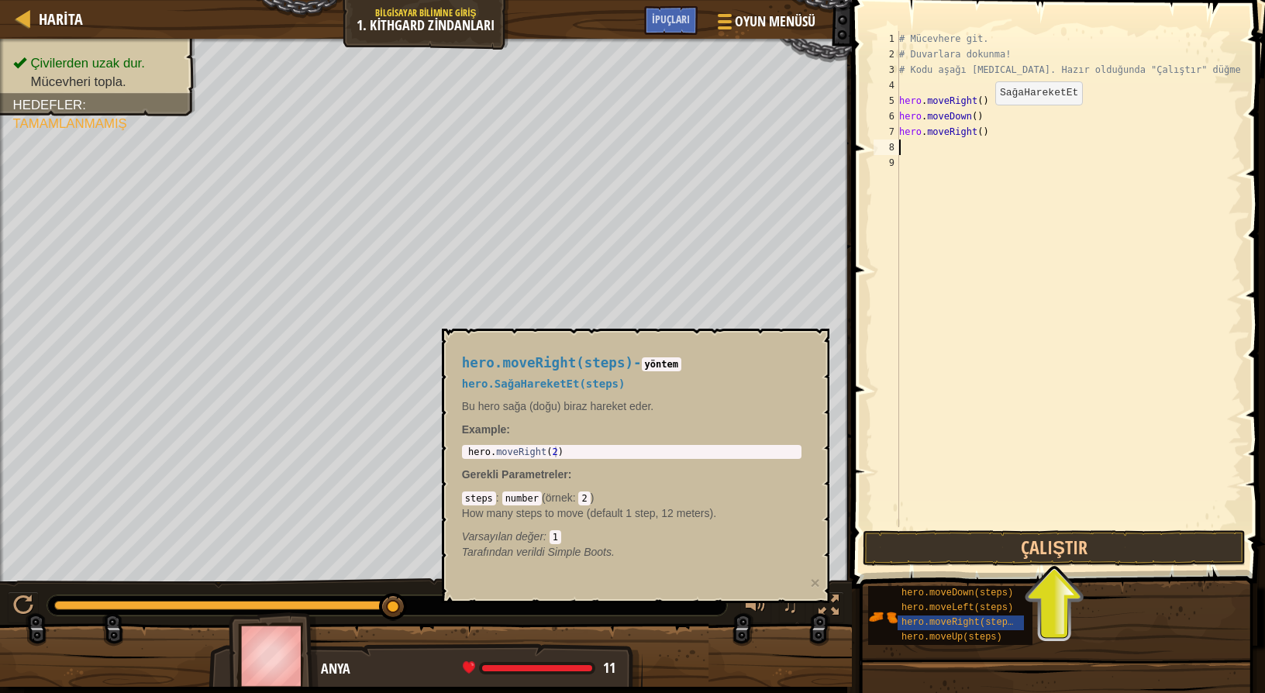
scroll to position [7, 0]
click at [1089, 550] on button "Çalıştır" at bounding box center [1054, 548] width 383 height 36
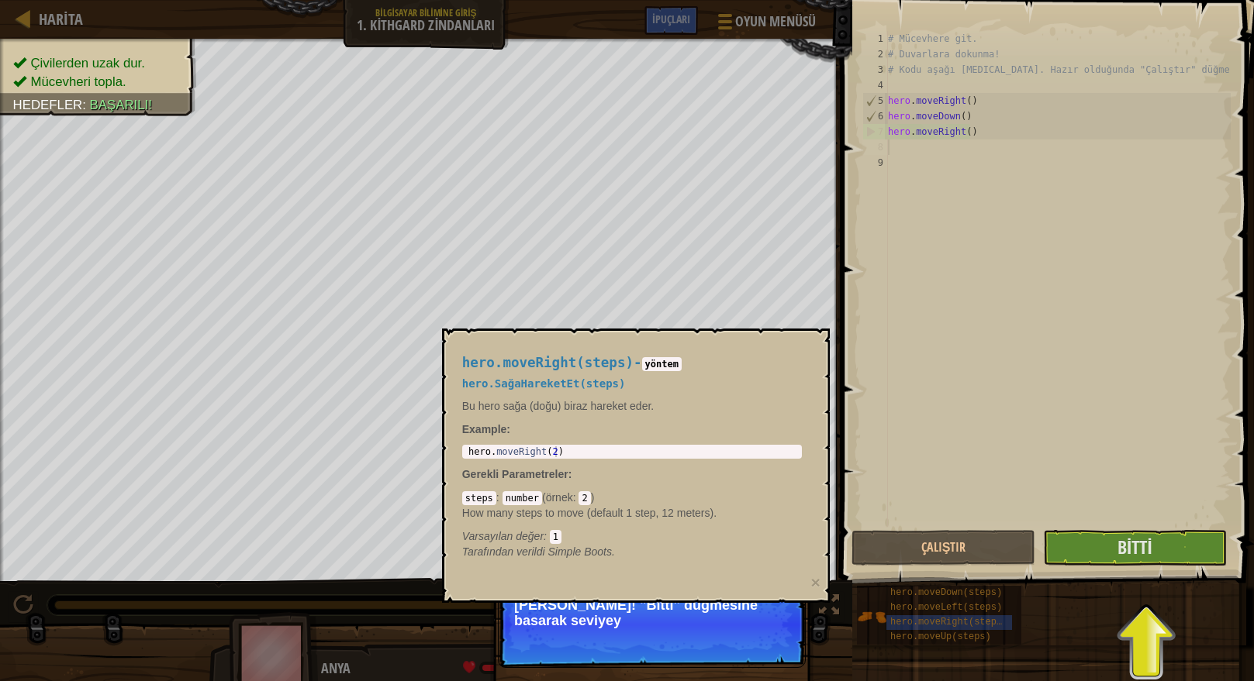
type textarea "hero.moveRight(2)"
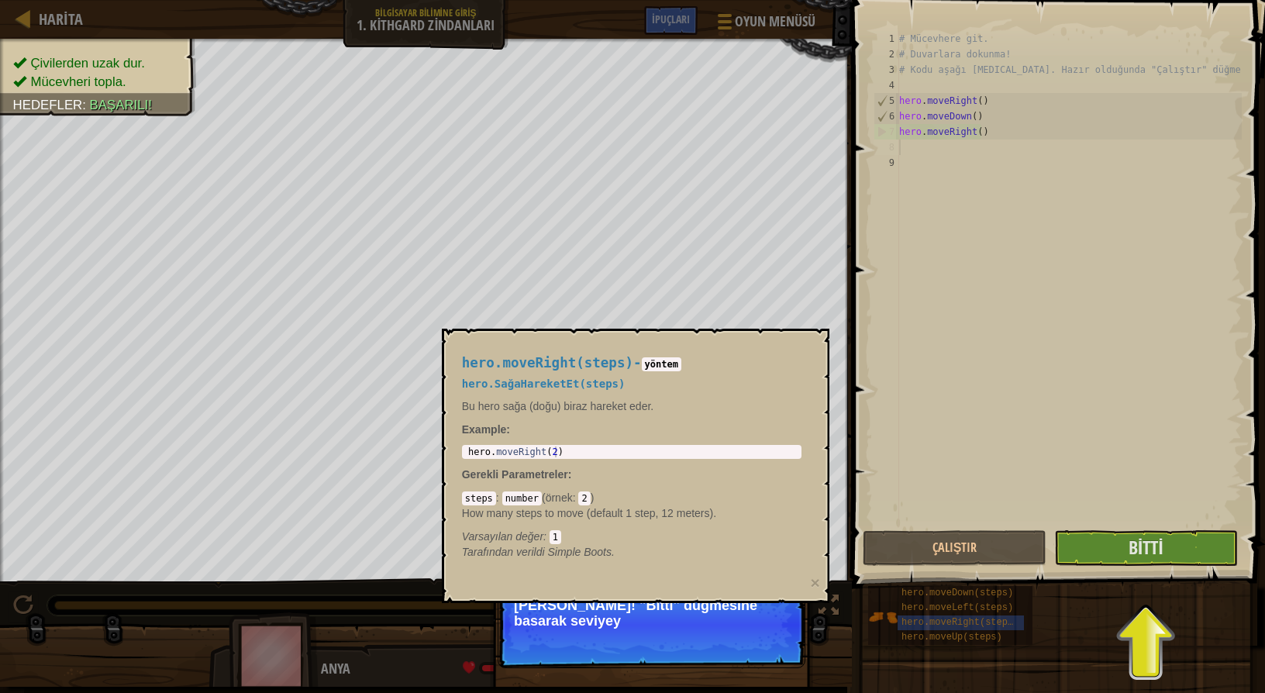
click at [668, 447] on div "hero . moveRight ( 2 )" at bounding box center [631, 463] width 333 height 33
click at [654, 529] on div "Varsayılan değer : 1" at bounding box center [632, 537] width 340 height 16
click at [663, 571] on div "hero.moveRight(steps) - yöntem hero.SağaHareketEt(steps) Bu hero sağa (doğu) bi…" at bounding box center [631, 457] width 361 height 233
click at [1158, 536] on span "Bitti" at bounding box center [1146, 547] width 35 height 25
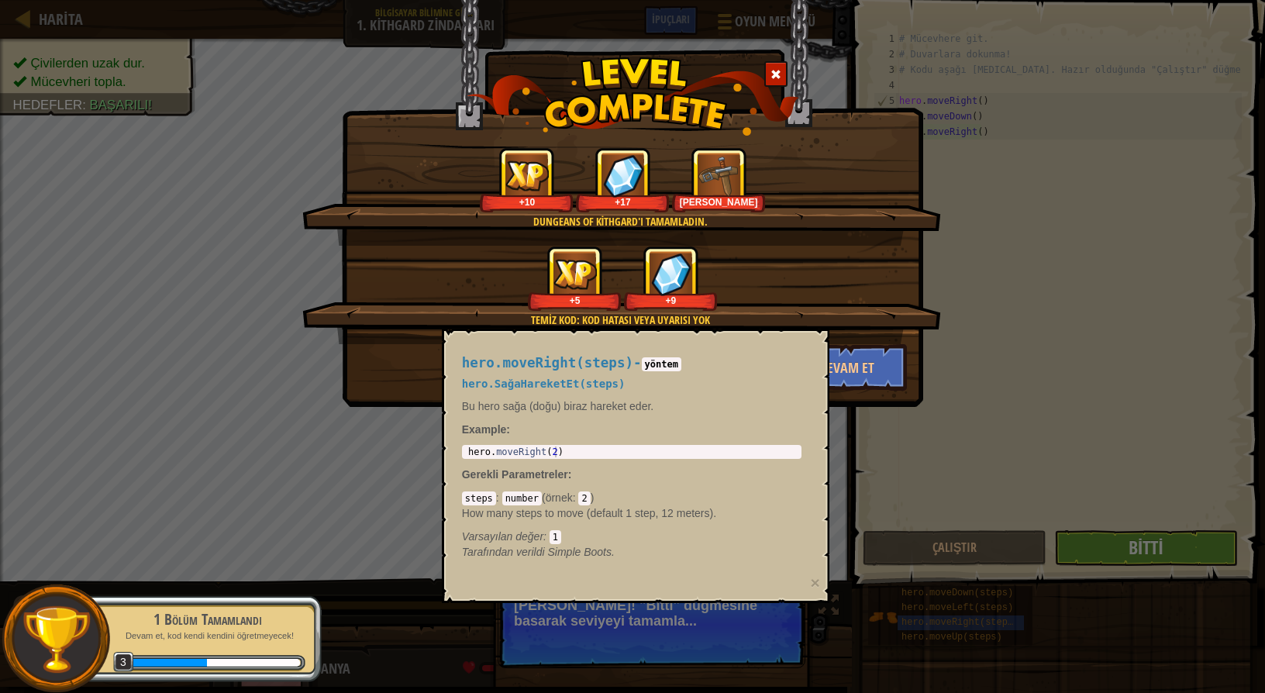
click at [741, 593] on div "hero.moveRight(steps) - yöntem hero.SağaHareketEt(steps) Bu hero sağa (doğu) bi…" at bounding box center [636, 466] width 388 height 274
click at [851, 643] on div "Dungeans of Kithgard'ı tamamladın. +10 +17 Deri Kemer Temiz kod: kod hatası vey…" at bounding box center [632, 346] width 1265 height 693
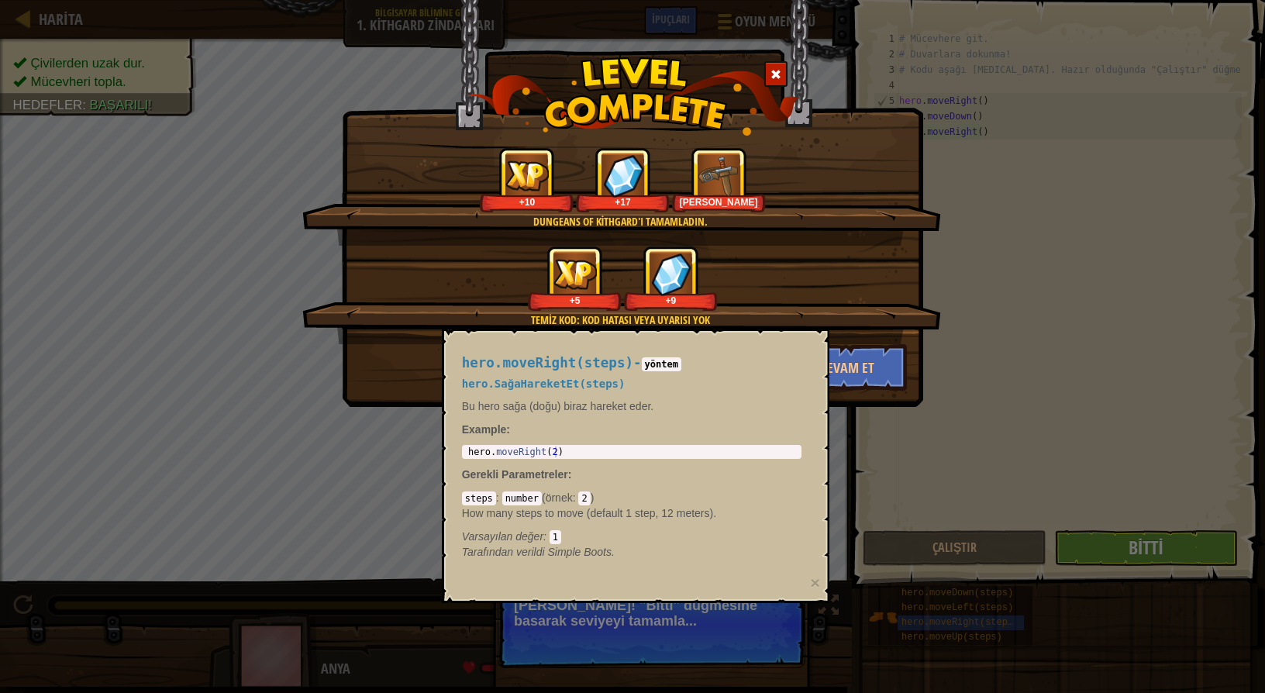
click at [699, 459] on div "hero.moveRight(steps) - yöntem hero.SağaHareketEt(steps) Bu hero sağa (doğu) bi…" at bounding box center [631, 457] width 361 height 233
click at [705, 585] on div "hero.moveRight(steps) - yöntem hero.SağaHareketEt(steps) Bu hero sağa (doğu) bi…" at bounding box center [636, 466] width 388 height 274
click at [882, 365] on button "Devam et" at bounding box center [848, 367] width 120 height 47
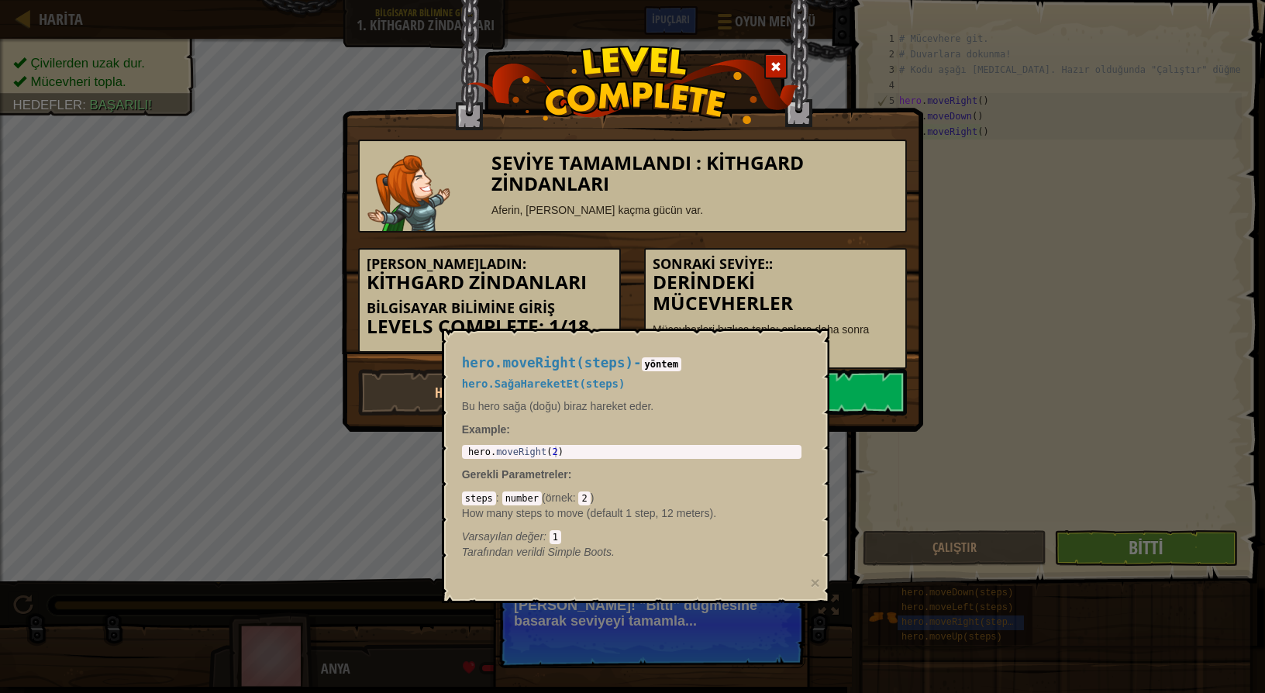
click at [885, 399] on link "Sonraki Seviye:" at bounding box center [775, 392] width 263 height 47
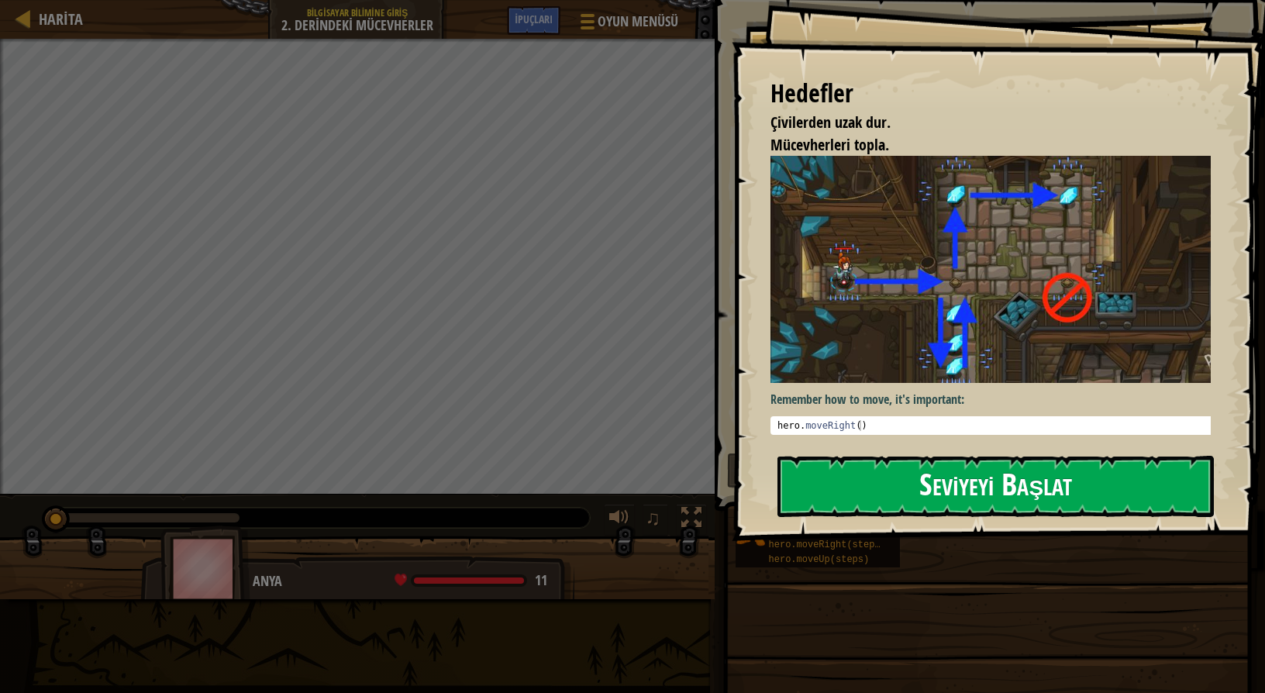
click at [946, 478] on button "Seviyeyi Başlat" at bounding box center [996, 486] width 436 height 61
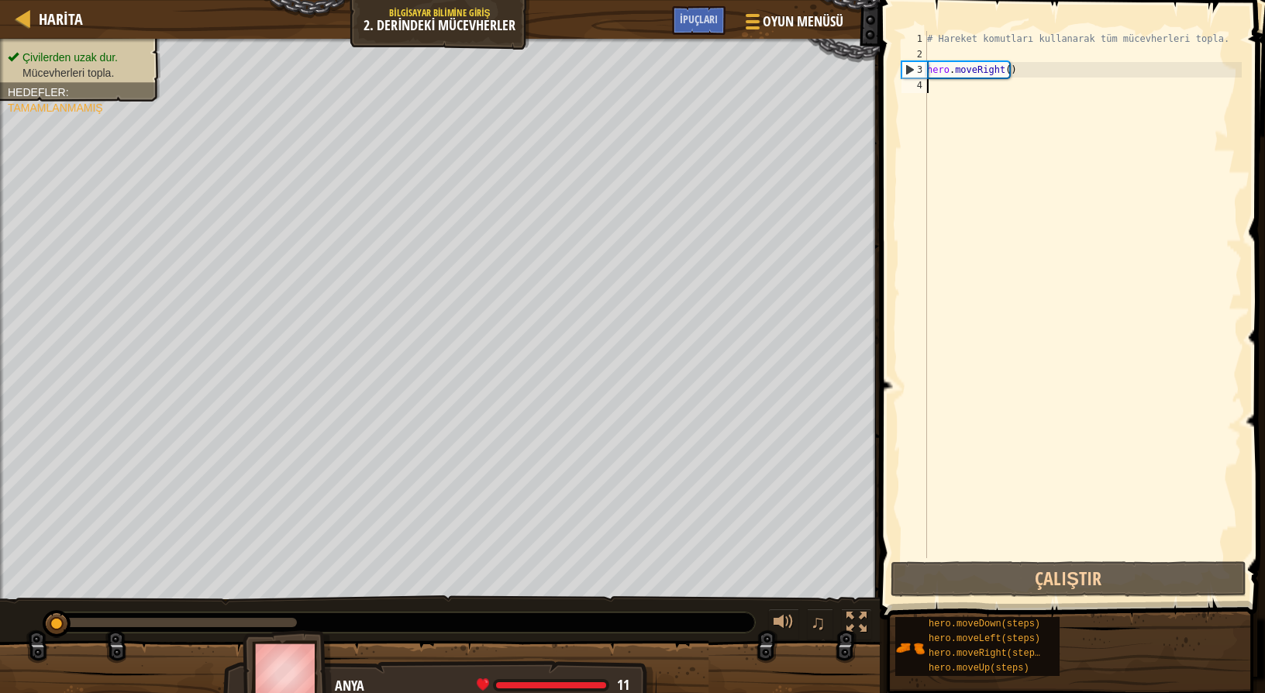
click at [957, 83] on div "# Hareket komutları kullanarak tüm mücevherleri topla. hero . moveRight ( )" at bounding box center [1083, 310] width 318 height 558
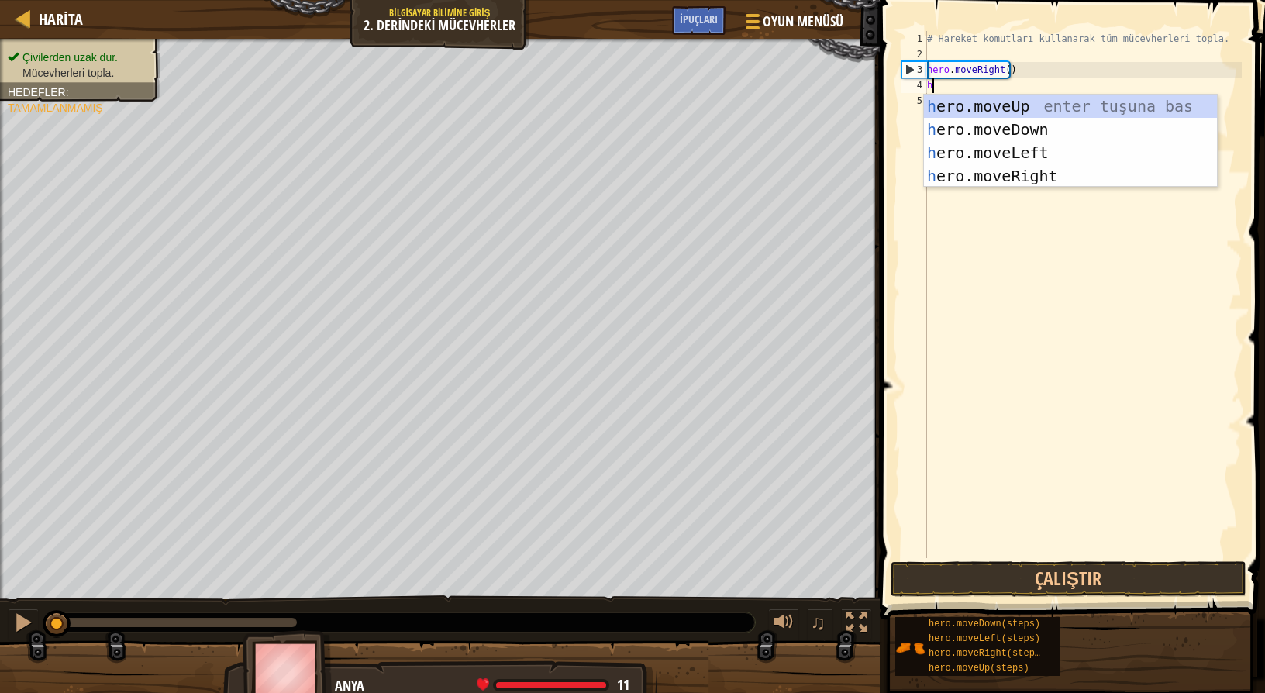
scroll to position [7, 0]
type textarea "her"
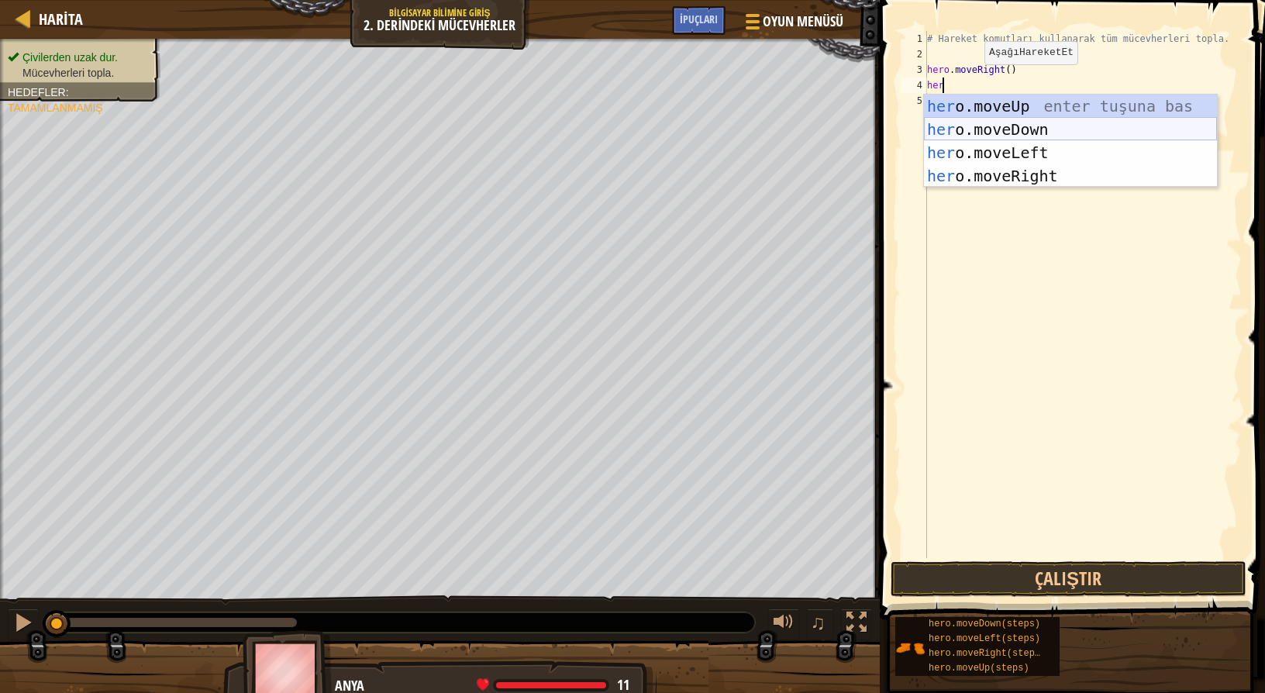
click at [994, 120] on div "her o.moveUp enter tuşuna bas her o.moveDown enter tuşuna bas her o.moveLeft en…" at bounding box center [1070, 165] width 293 height 140
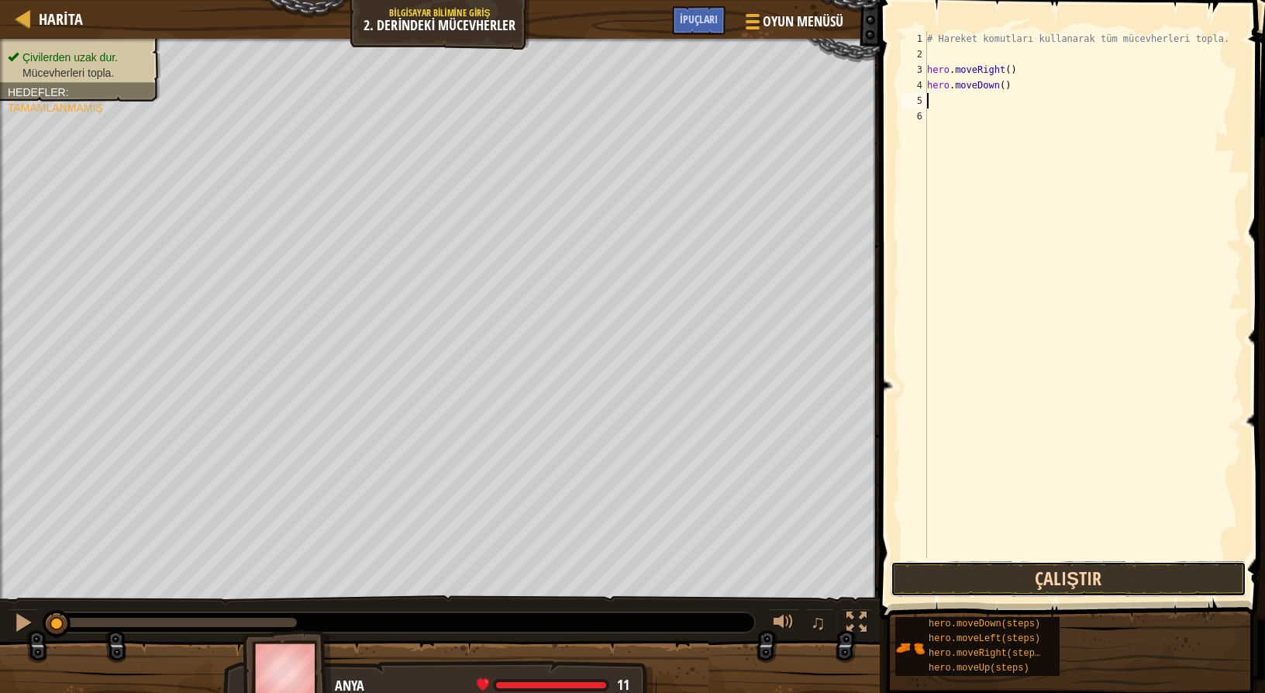
click at [1041, 580] on button "Çalıştır" at bounding box center [1069, 579] width 356 height 36
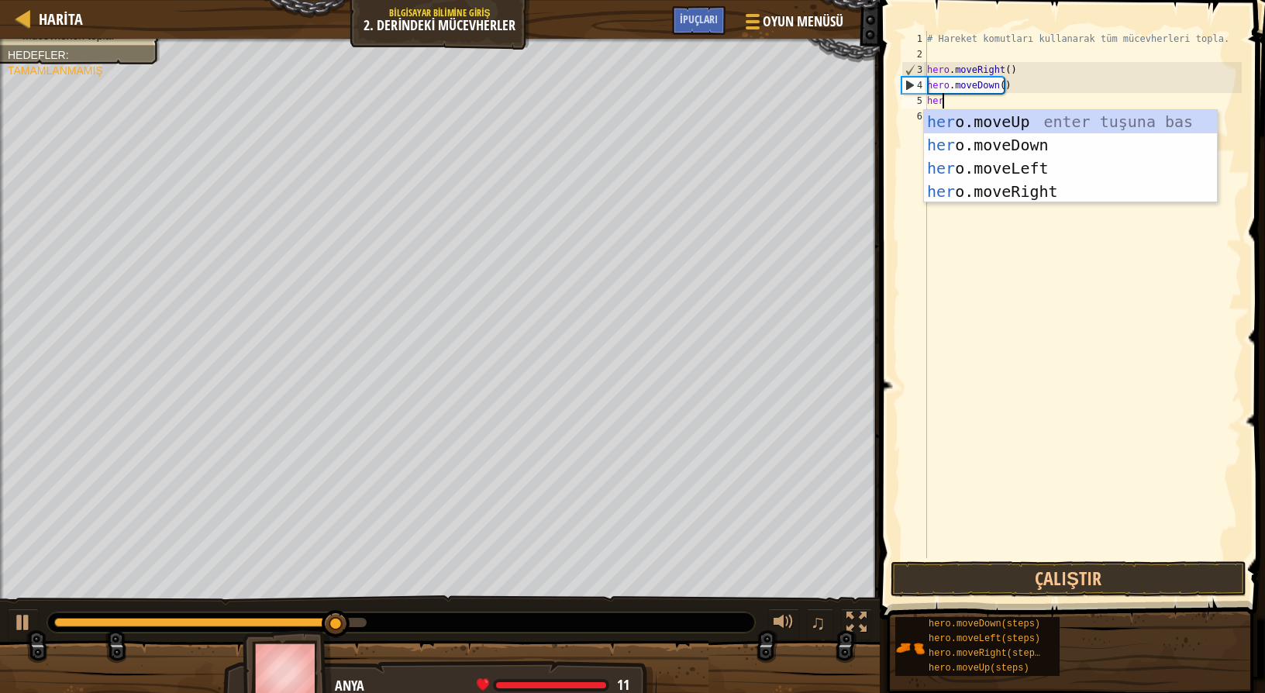
type textarea "hero"
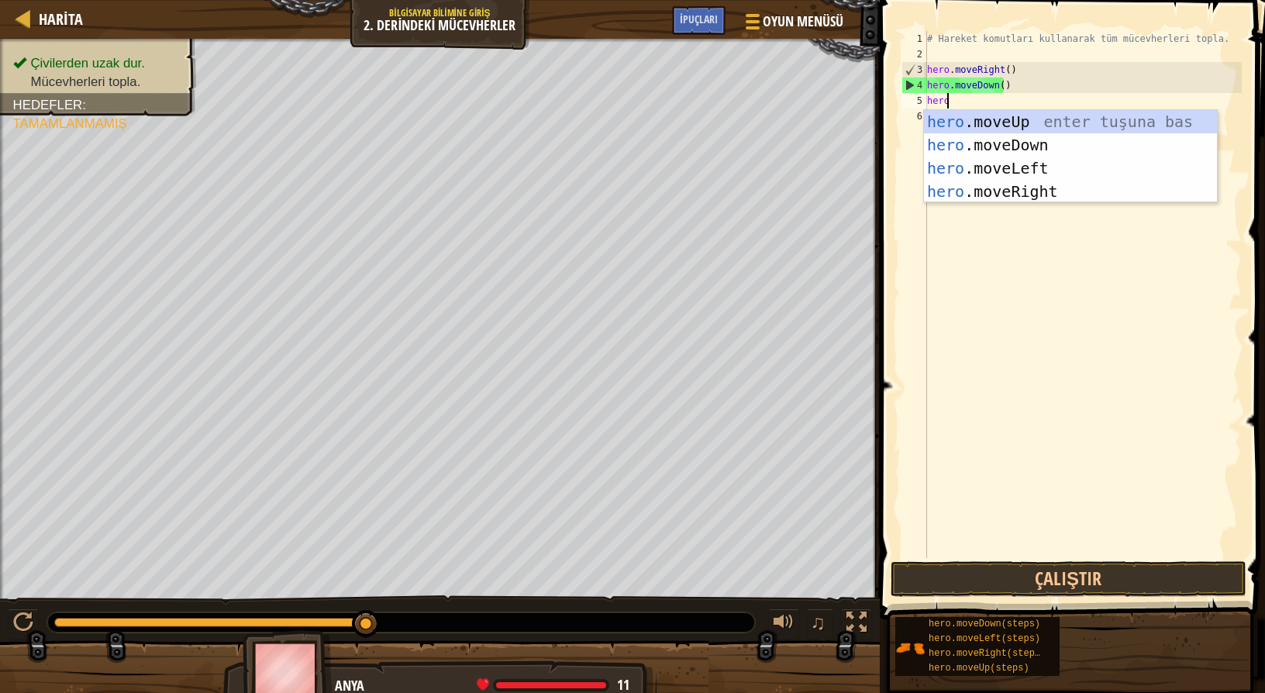
click at [949, 118] on div "hero .moveUp enter tuşuna bas hero .moveDown enter tuşuna bas hero .moveLeft en…" at bounding box center [1070, 180] width 293 height 140
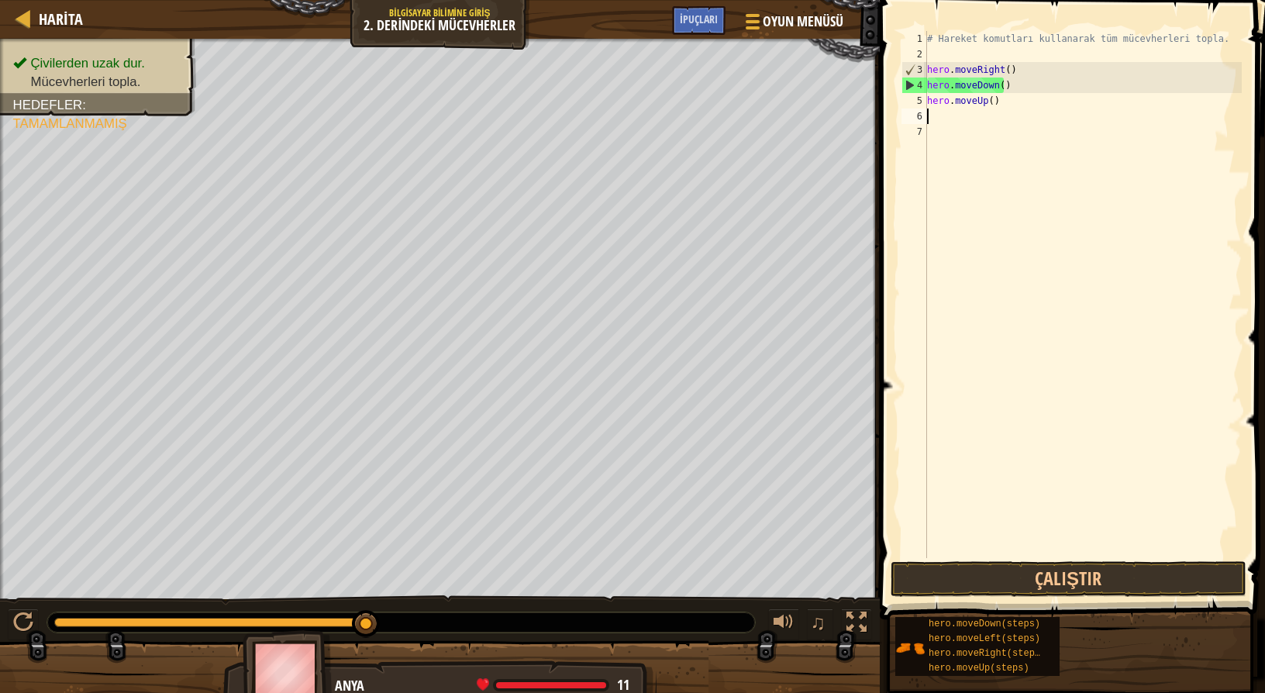
scroll to position [7, 0]
click at [1015, 591] on button "Çalıştır" at bounding box center [1069, 579] width 356 height 36
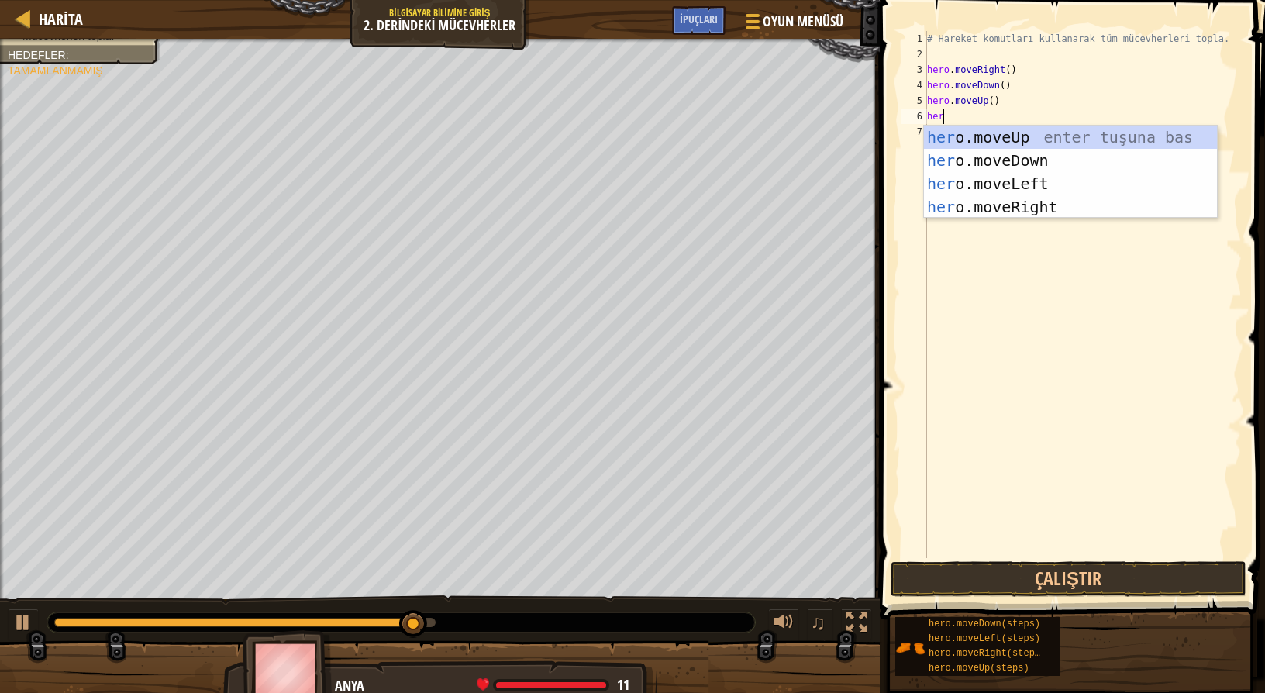
type textarea "hero"
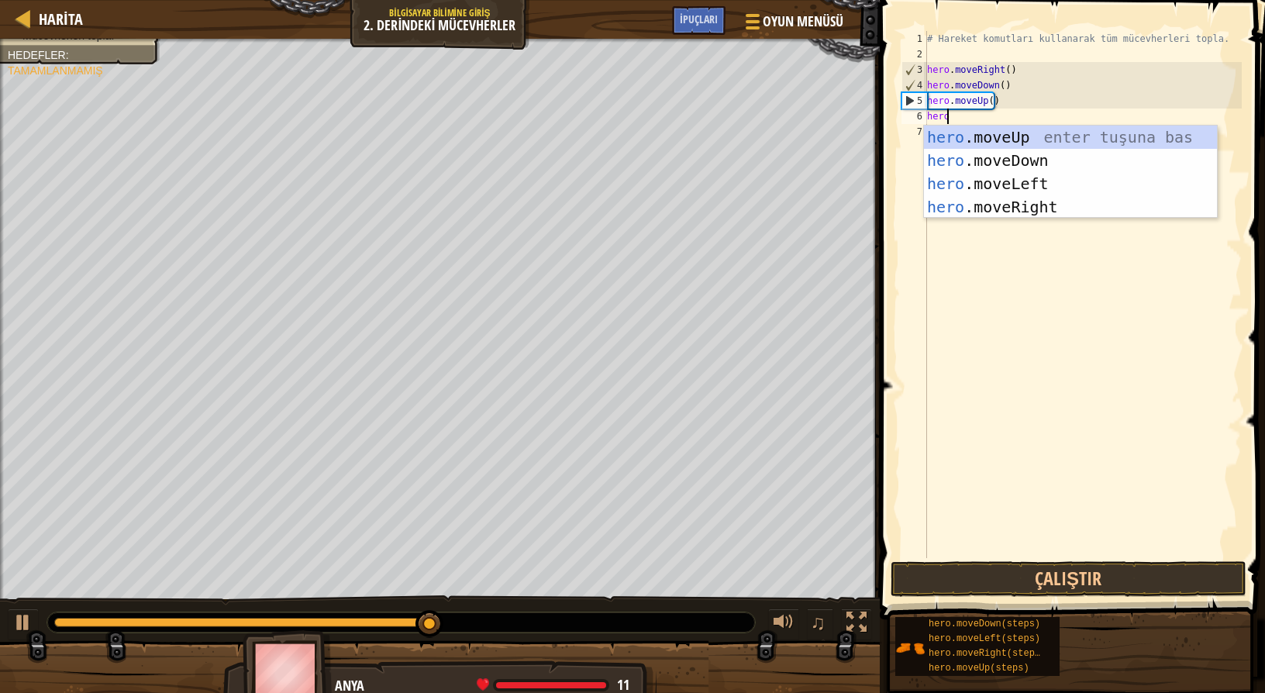
scroll to position [7, 1]
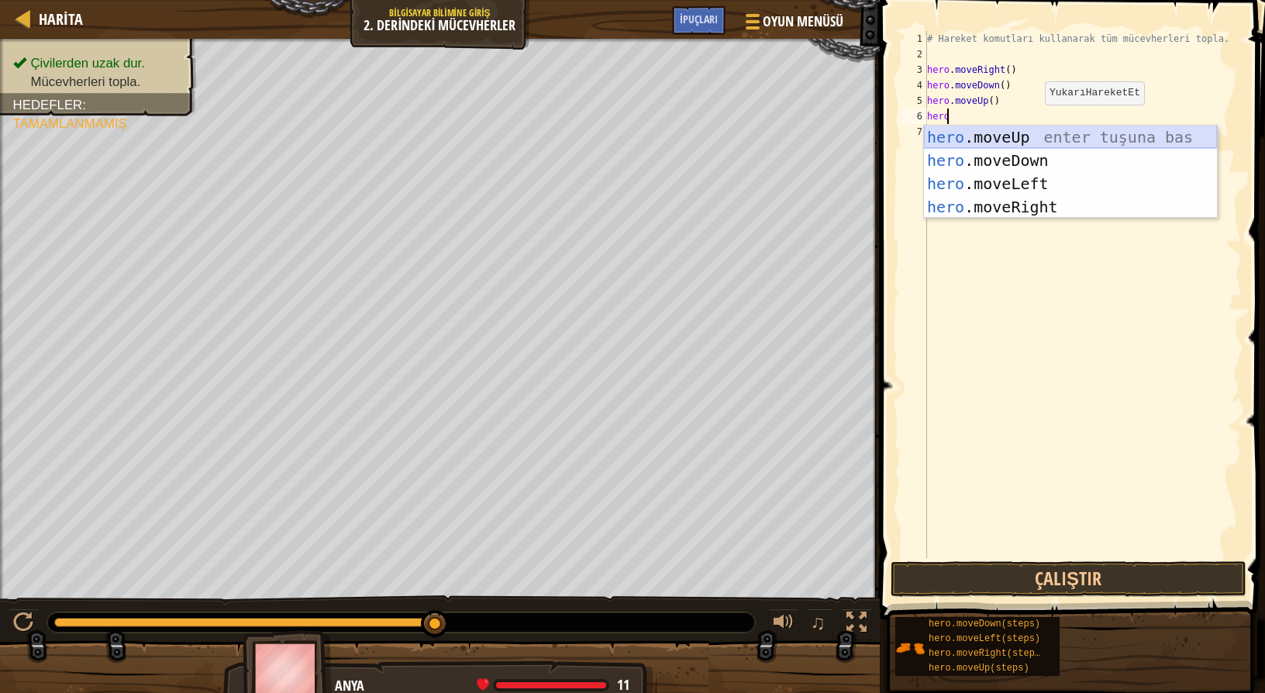
click at [1022, 133] on div "hero .moveUp enter tuşuna bas hero .moveDown enter tuşuna bas hero .moveLeft en…" at bounding box center [1070, 196] width 293 height 140
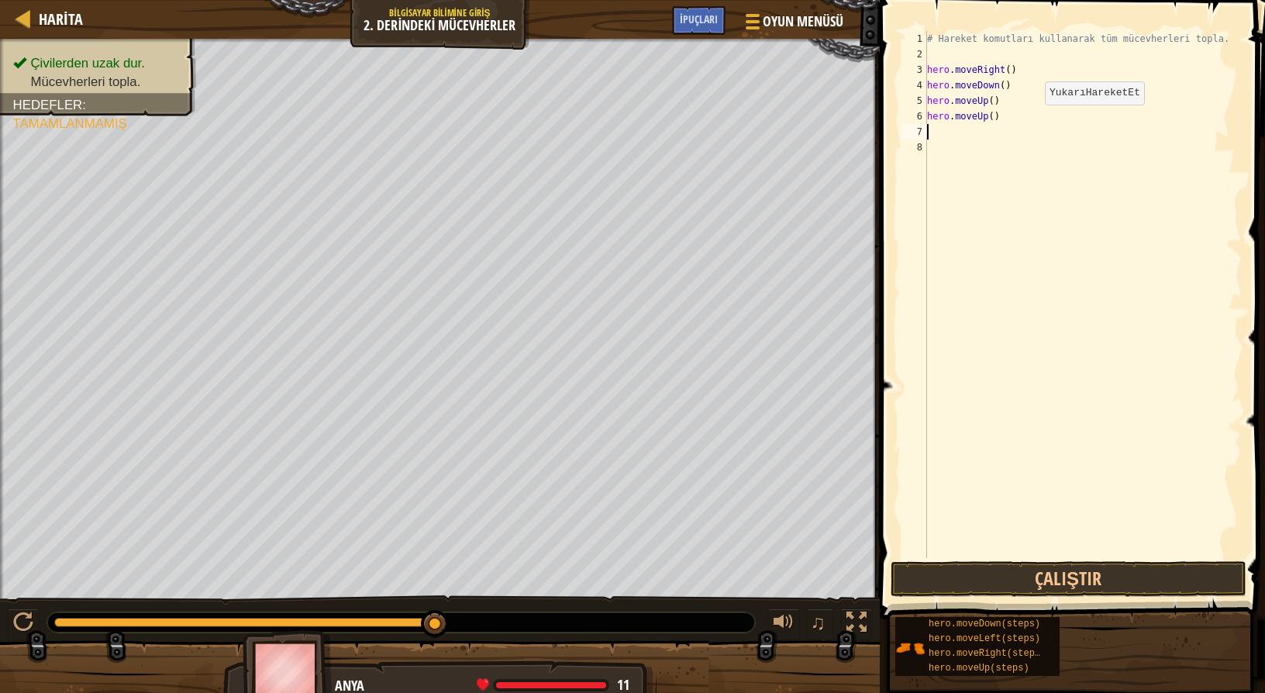
scroll to position [7, 0]
click at [1066, 573] on button "Çalıştır" at bounding box center [1069, 579] width 356 height 36
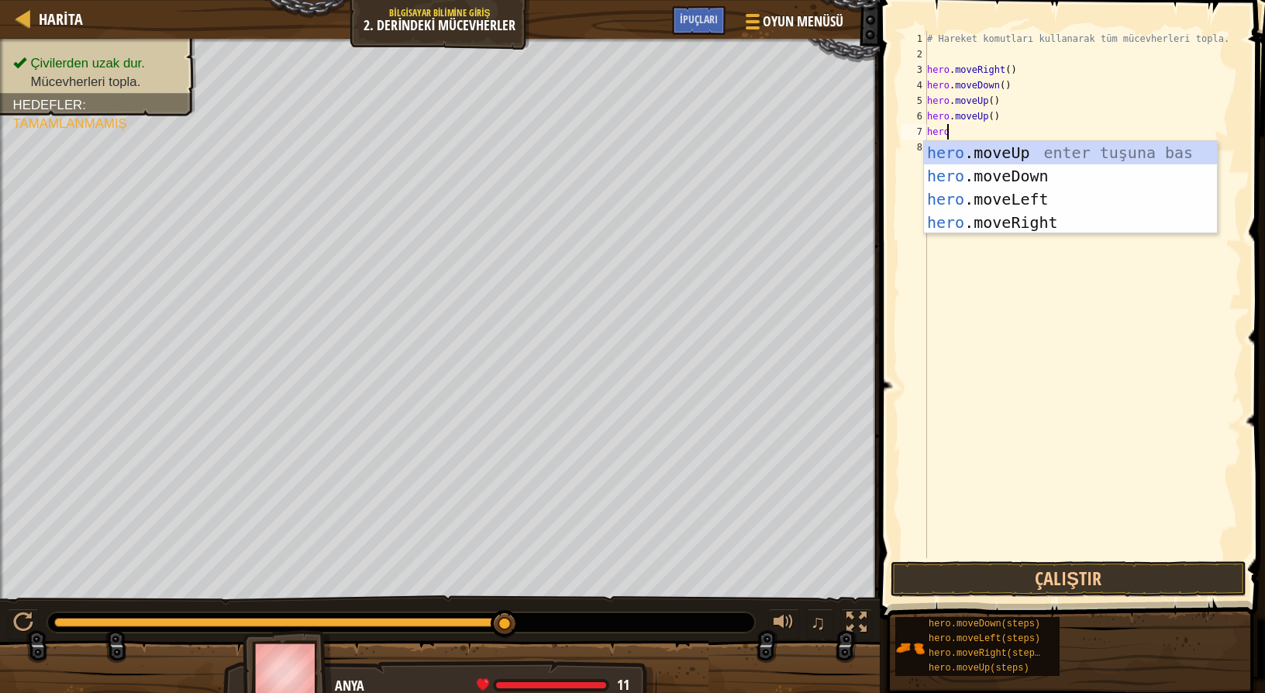
type textarea "hero"
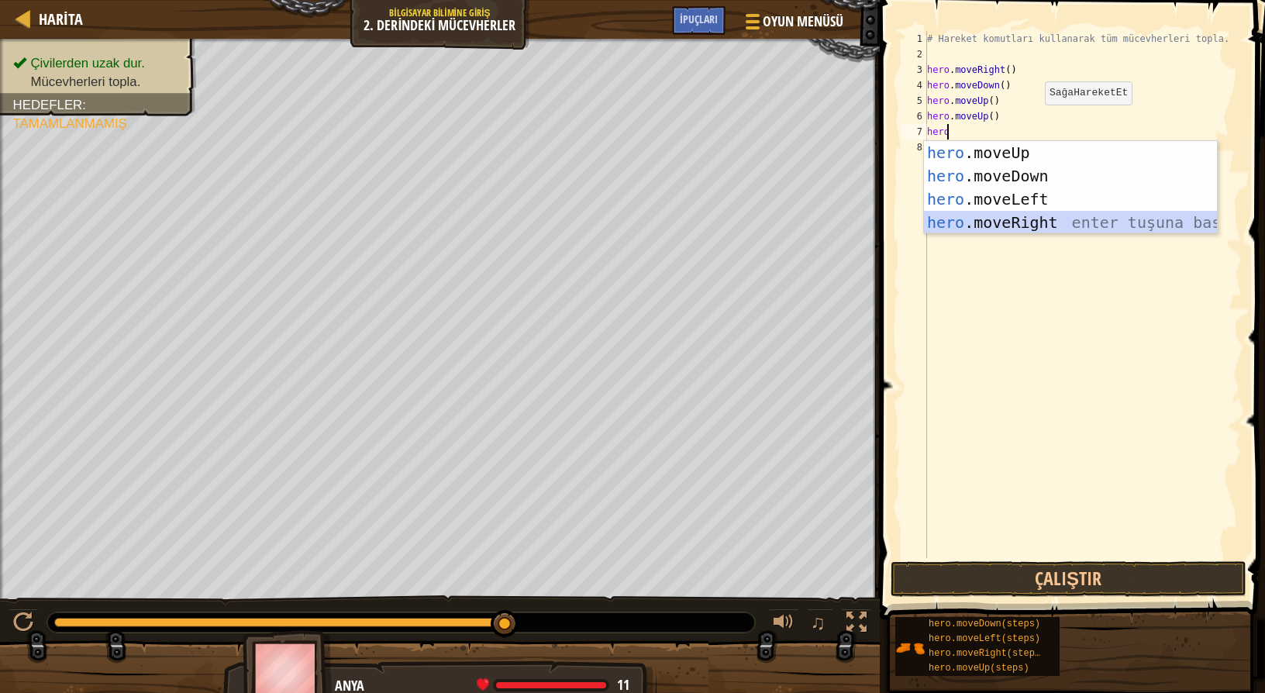
click at [1001, 232] on div "hero .moveUp enter tuşuna bas hero .moveDown enter tuşuna bas hero .moveLeft en…" at bounding box center [1070, 211] width 293 height 140
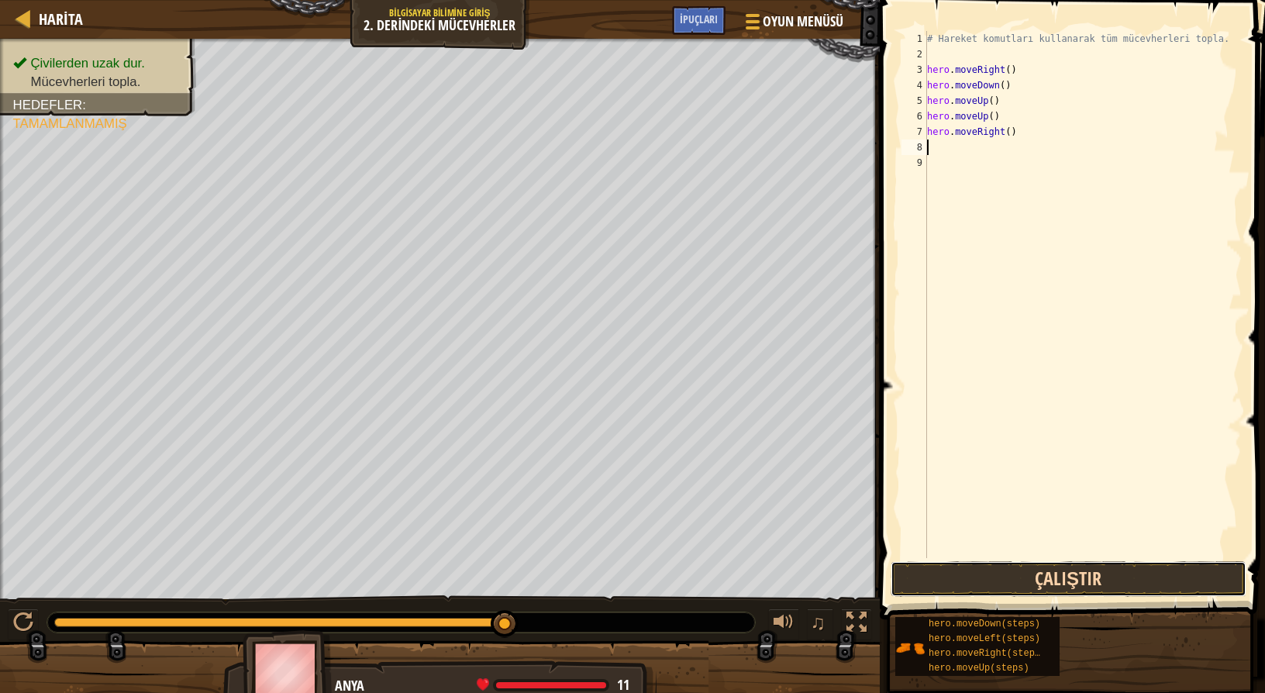
click at [1009, 572] on button "Çalıştır" at bounding box center [1069, 579] width 356 height 36
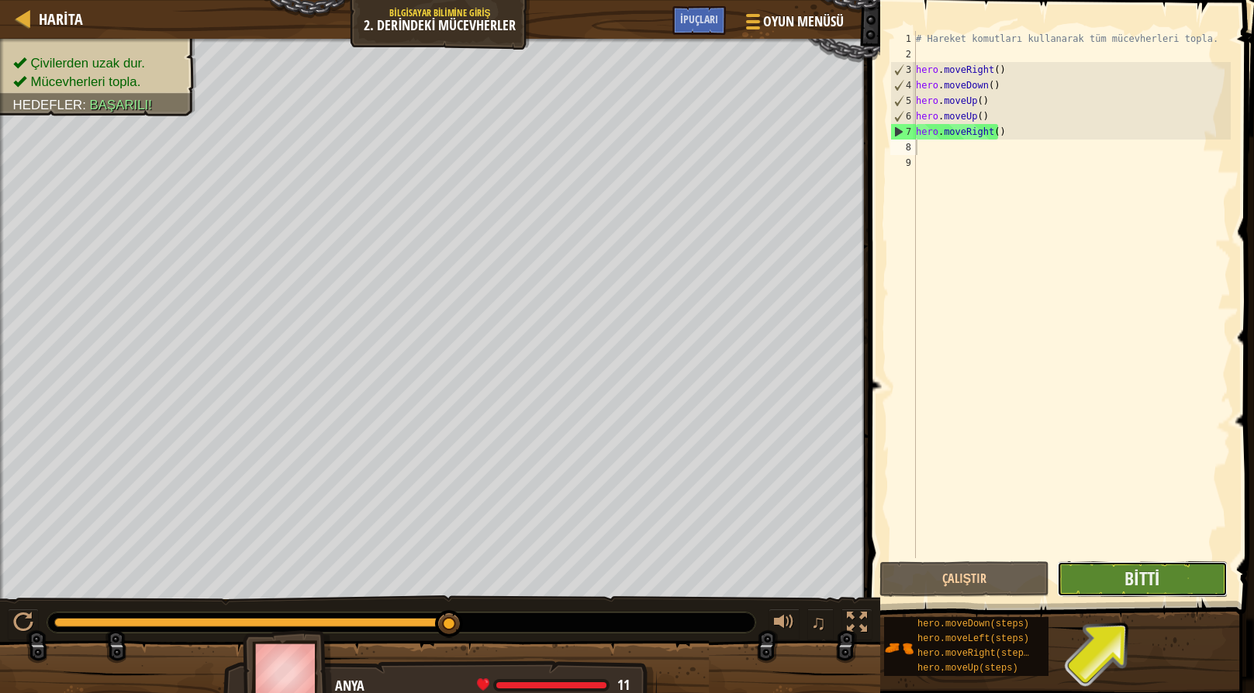
click at [1145, 594] on button "Bitti" at bounding box center [1142, 579] width 170 height 36
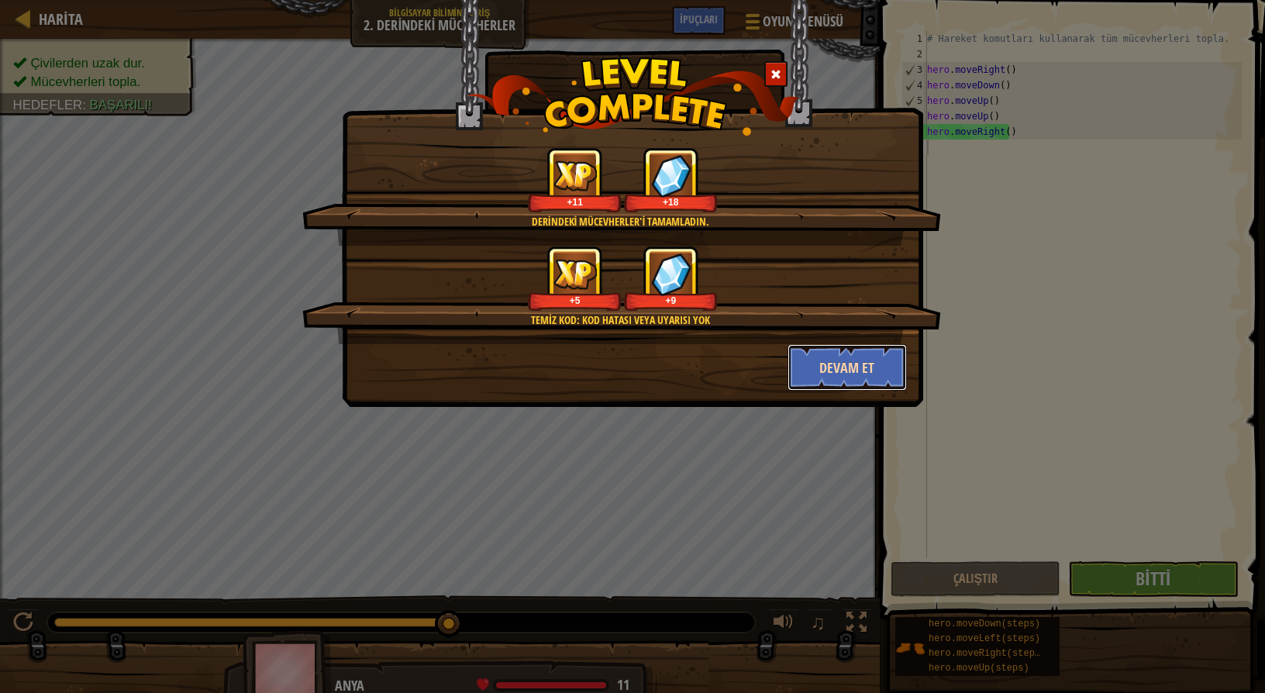
click at [852, 364] on button "Devam et" at bounding box center [848, 367] width 120 height 47
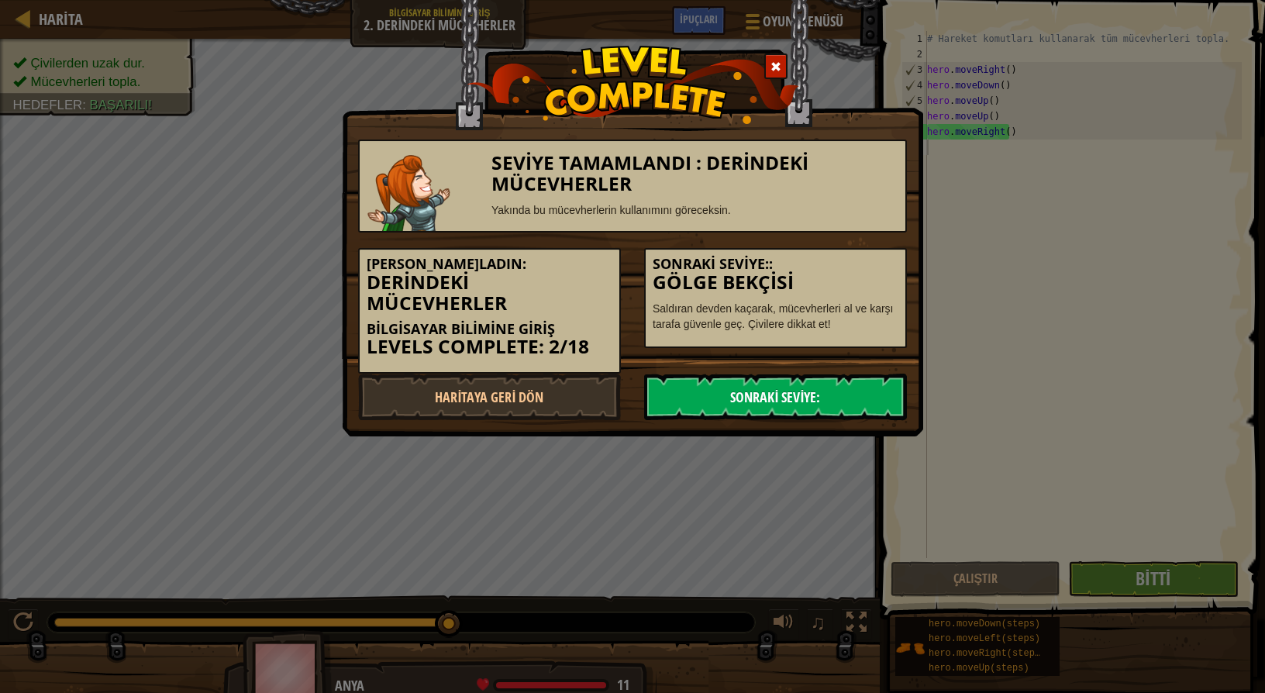
click at [834, 405] on link "Sonraki Seviye:" at bounding box center [775, 397] width 263 height 47
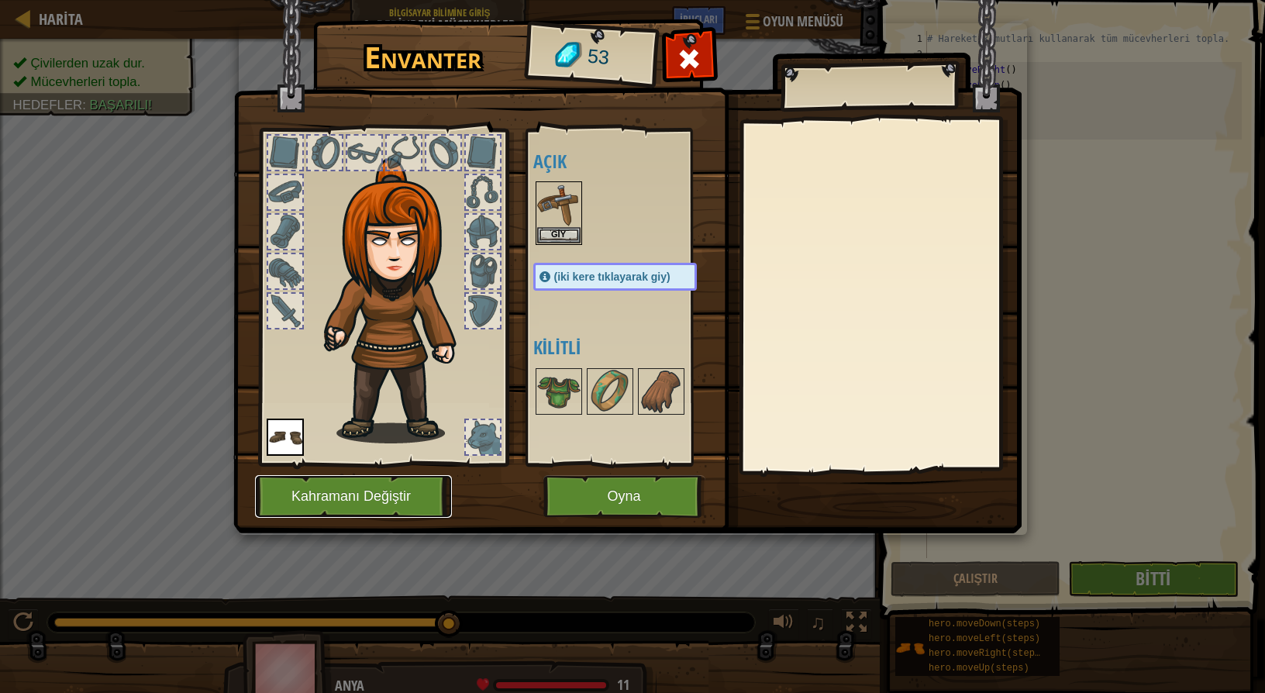
click at [399, 499] on button "Kahramanı Değiştir" at bounding box center [353, 496] width 197 height 43
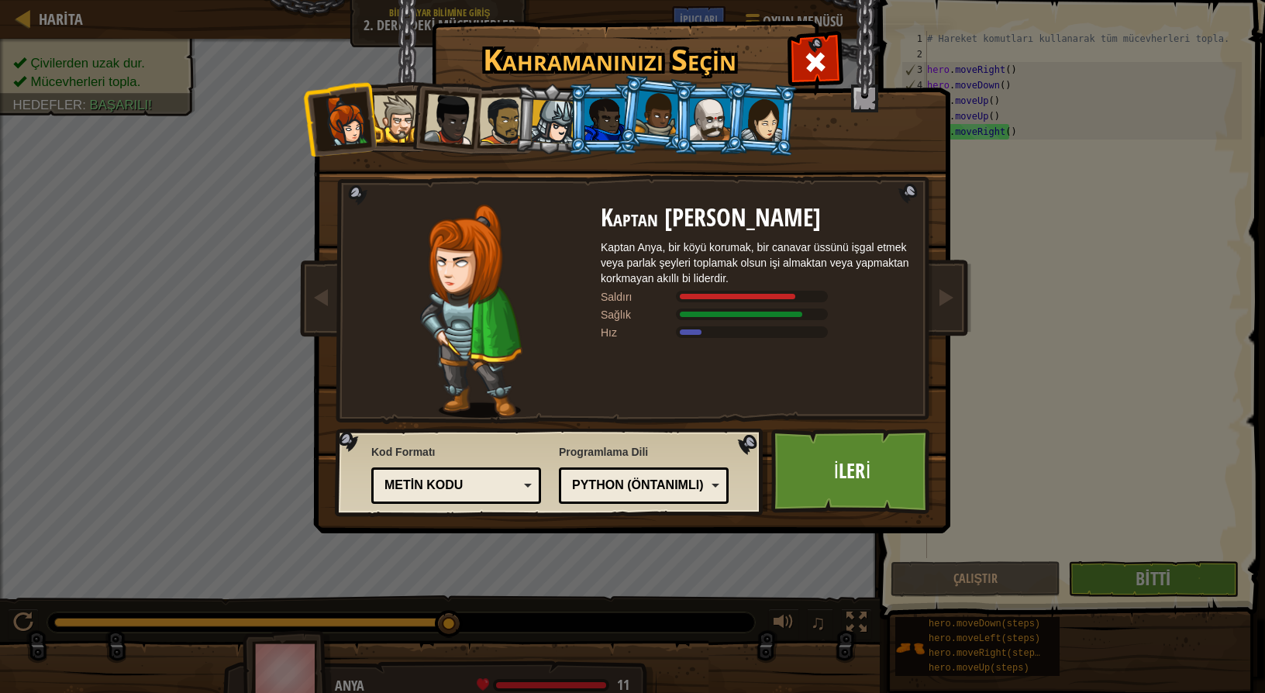
click at [586, 112] on div at bounding box center [605, 119] width 40 height 42
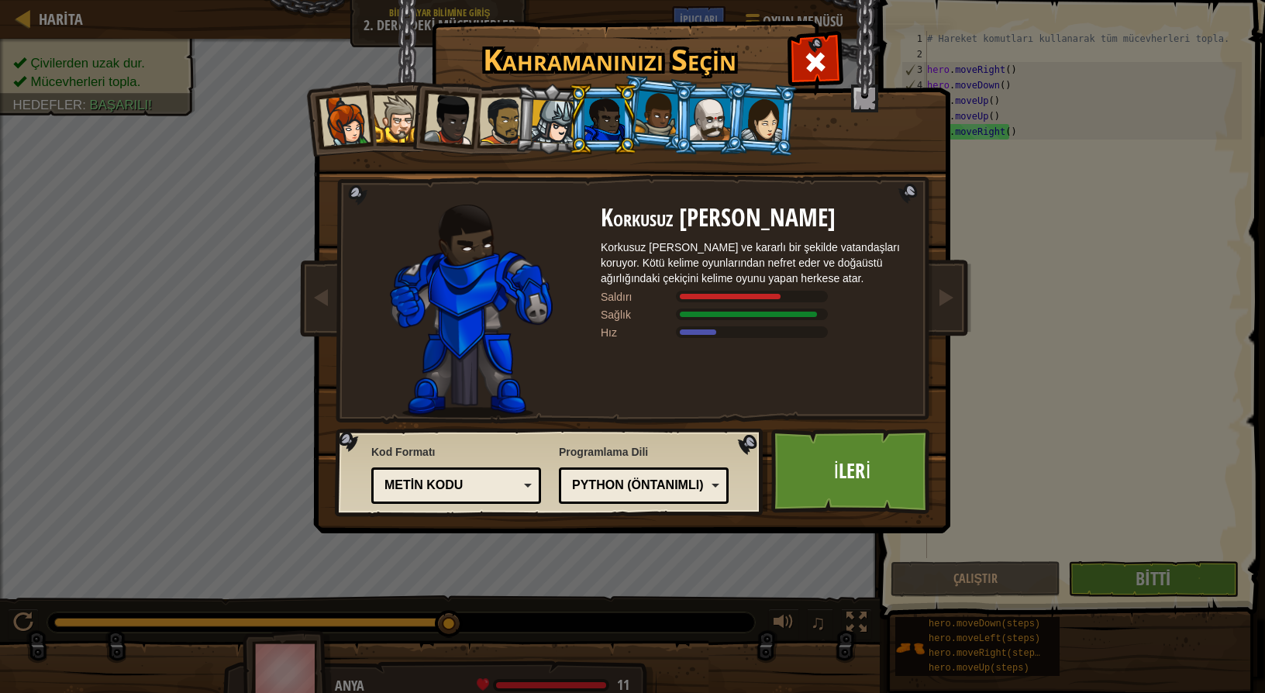
click at [634, 117] on li at bounding box center [603, 119] width 70 height 71
click at [379, 122] on div at bounding box center [397, 118] width 47 height 47
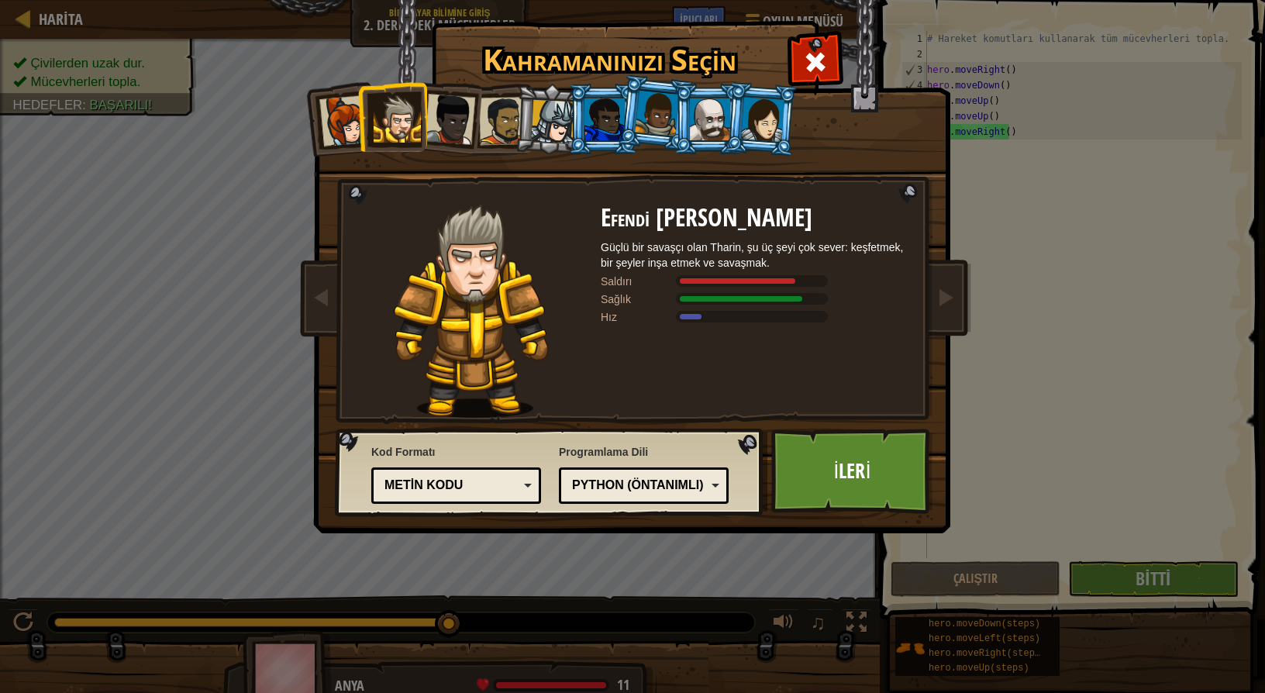
click at [473, 116] on div at bounding box center [449, 119] width 51 height 51
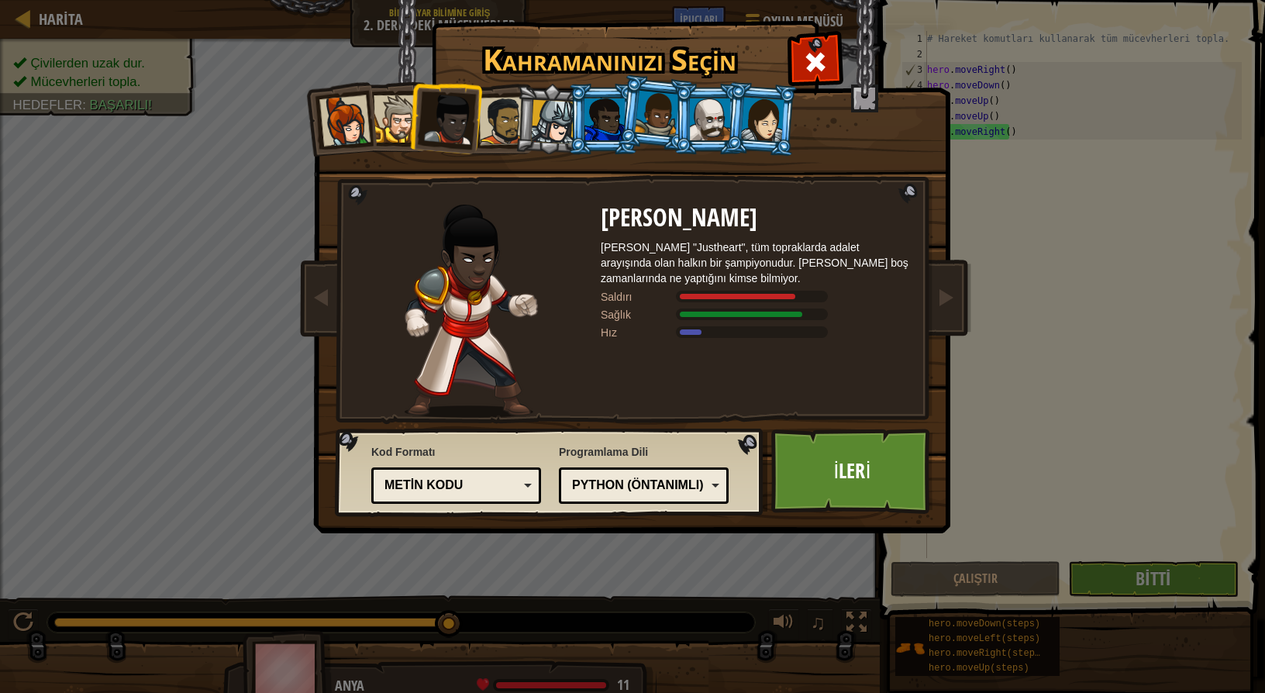
click at [504, 117] on div at bounding box center [503, 121] width 48 height 48
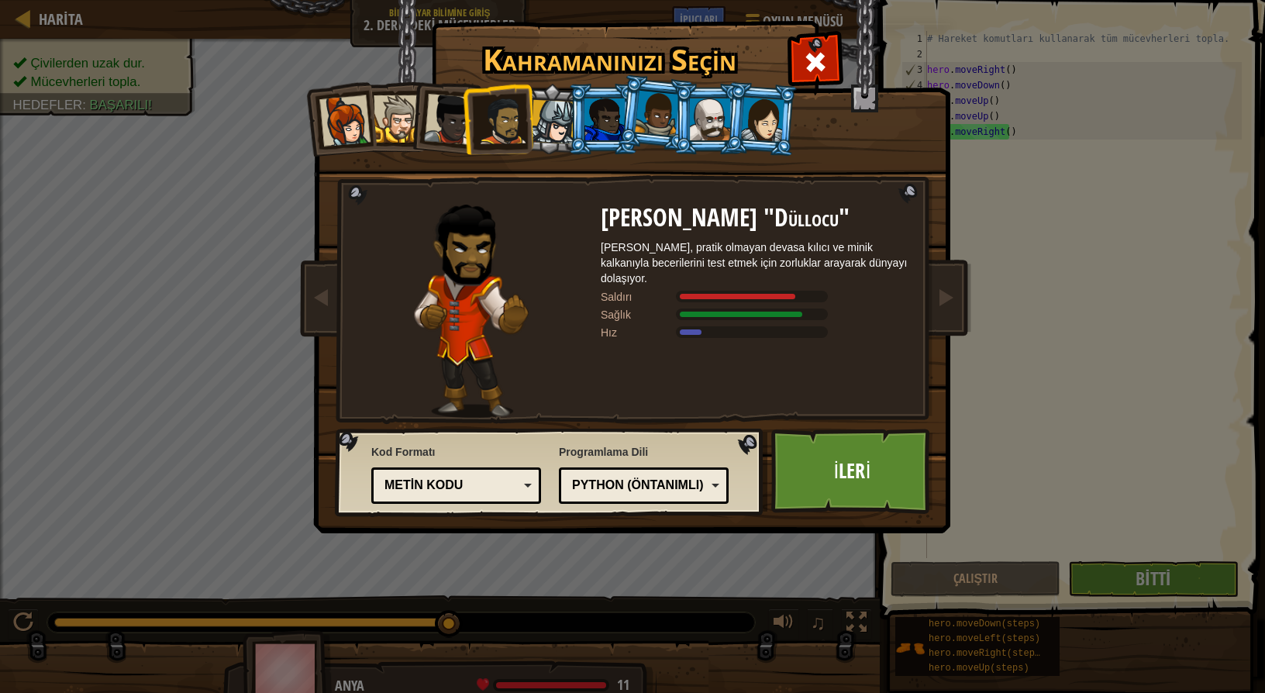
click at [783, 121] on li at bounding box center [761, 118] width 74 height 75
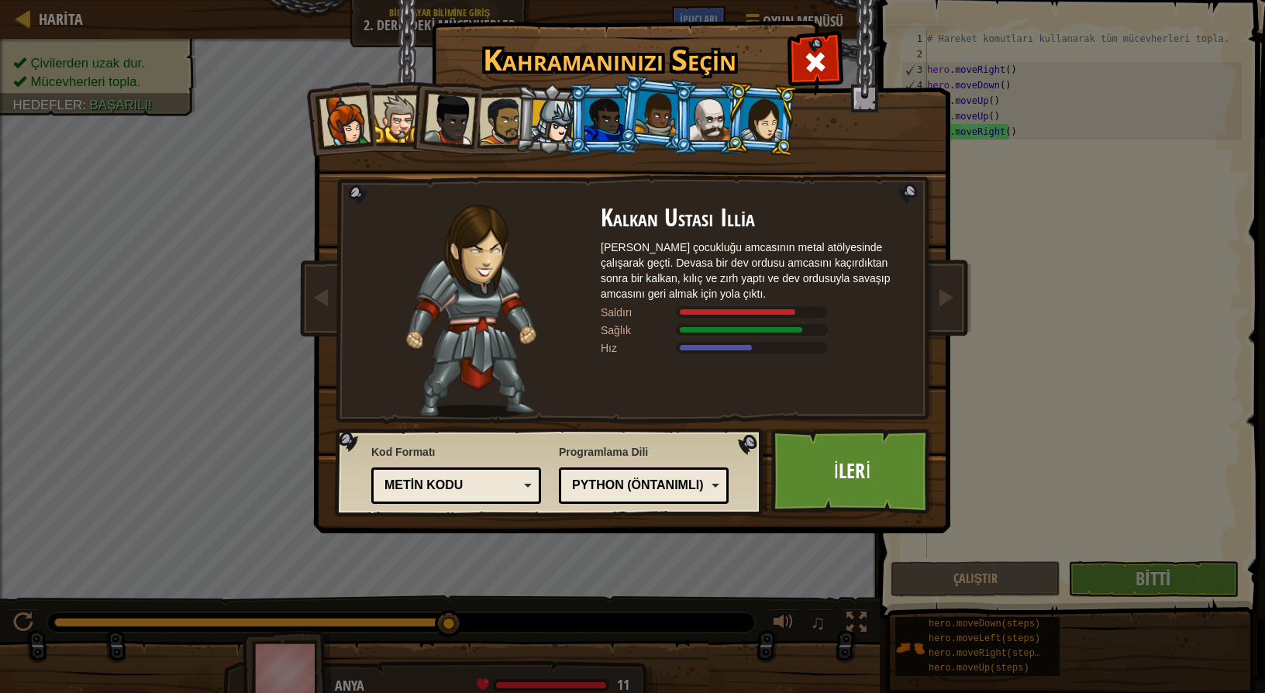
click at [570, 126] on li at bounding box center [603, 119] width 70 height 71
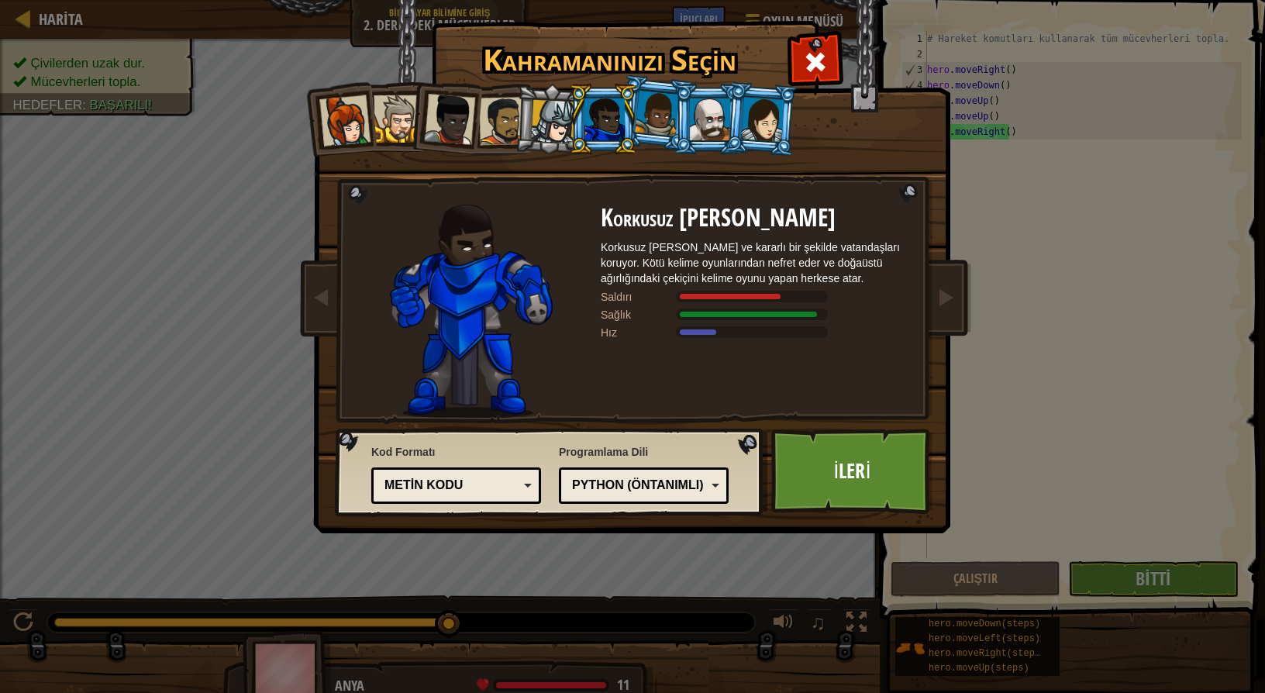
click at [557, 105] on div at bounding box center [553, 122] width 44 height 44
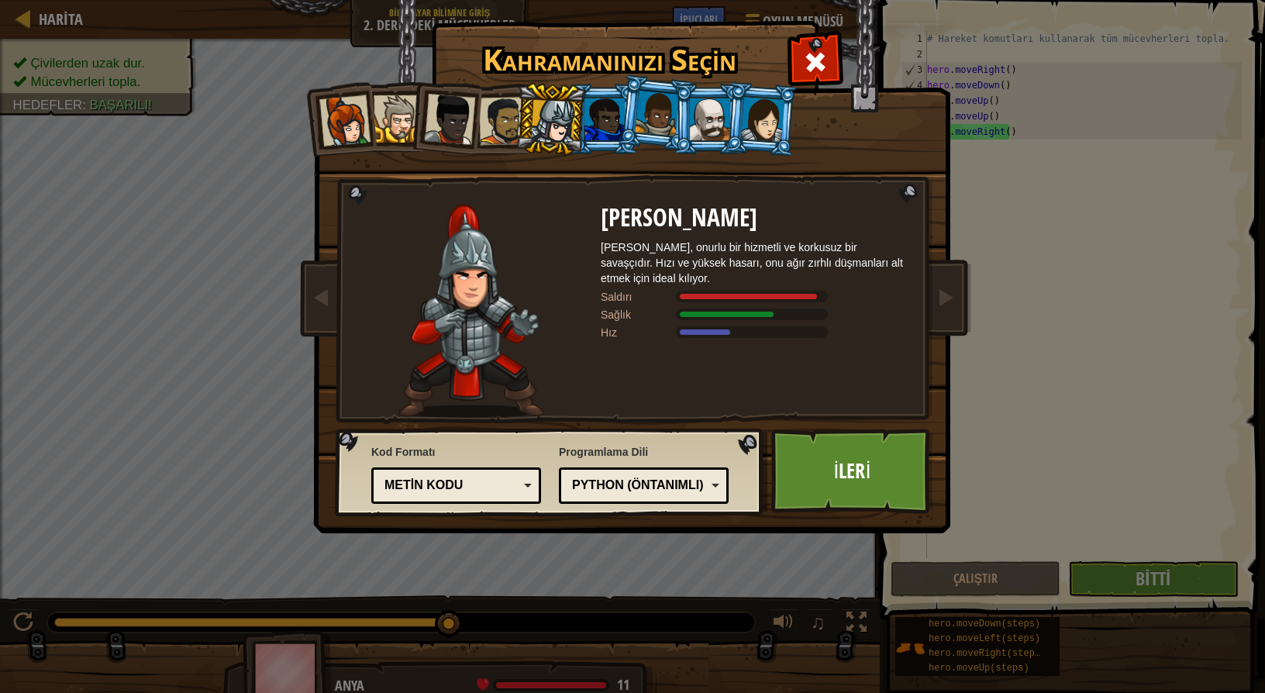
click at [637, 103] on li at bounding box center [655, 113] width 77 height 78
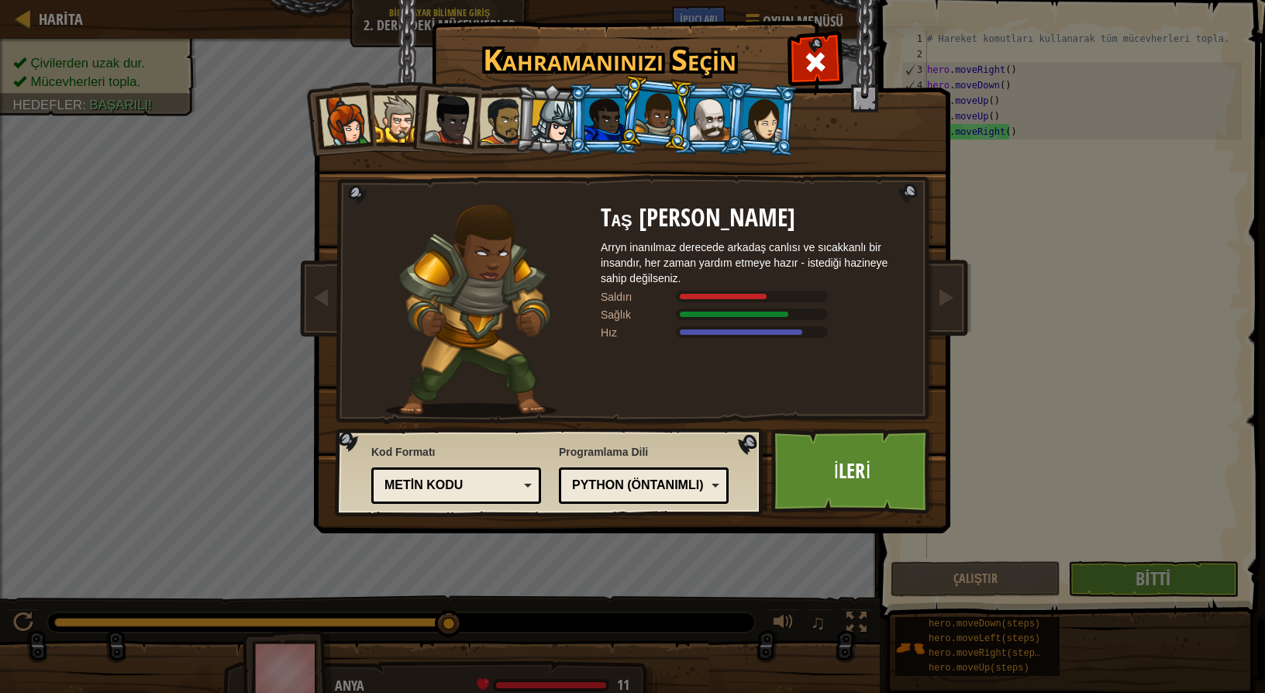
click at [612, 117] on div at bounding box center [605, 119] width 40 height 42
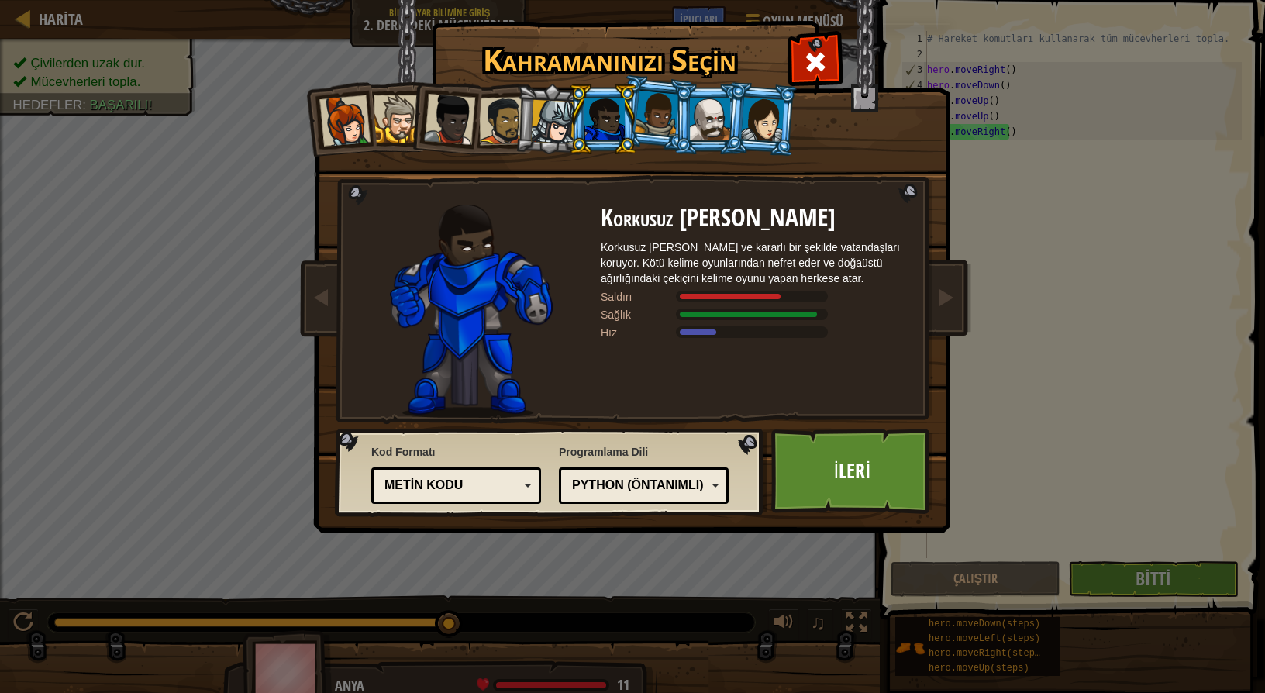
click at [574, 108] on li at bounding box center [603, 119] width 70 height 71
click at [740, 123] on li at bounding box center [761, 118] width 74 height 75
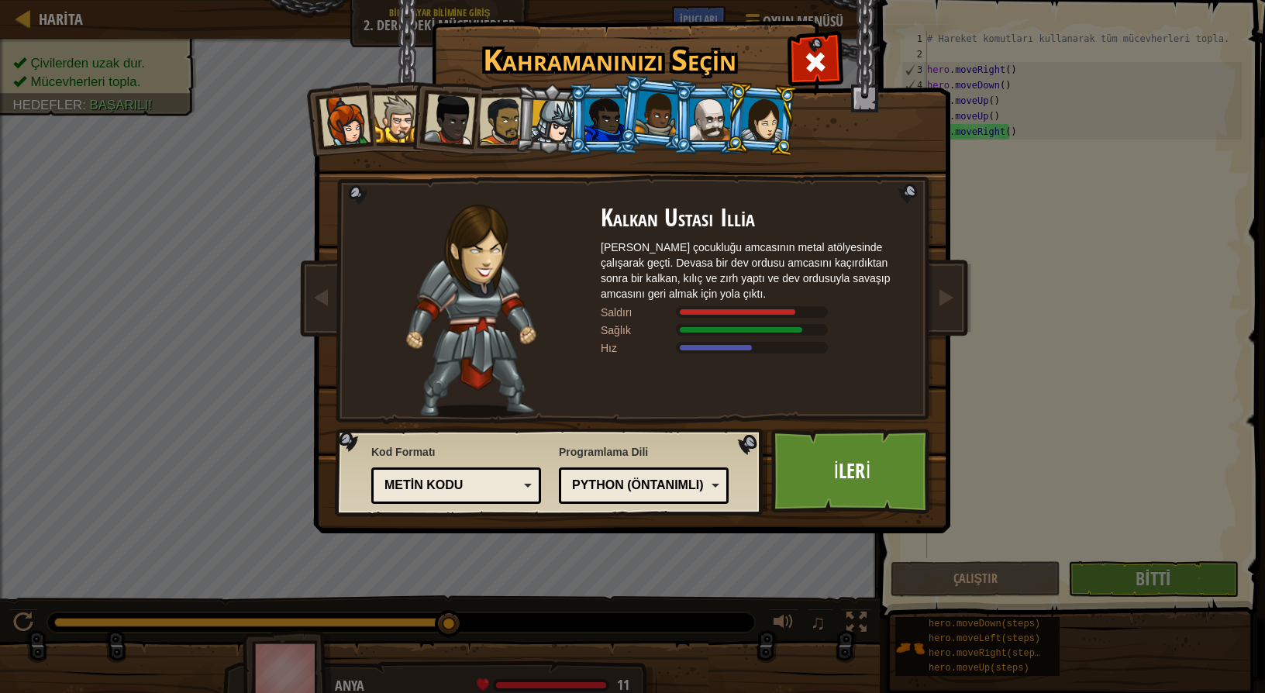
click at [715, 110] on div at bounding box center [710, 119] width 40 height 42
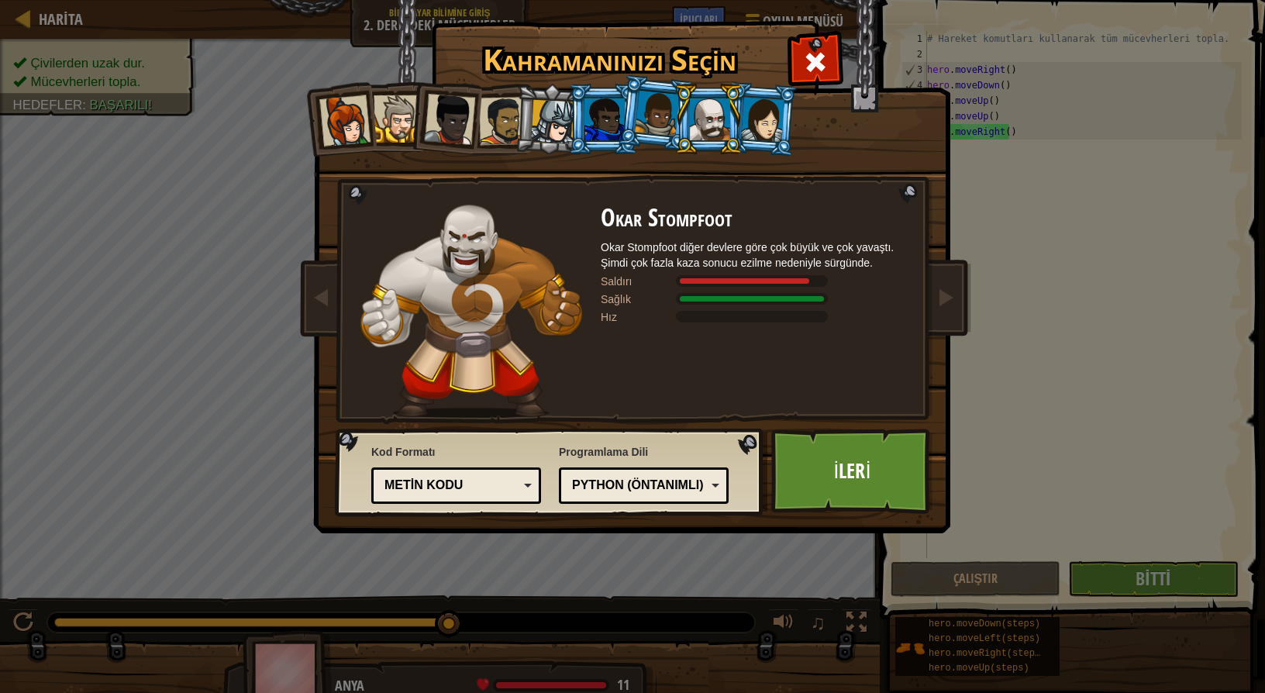
click at [653, 121] on div at bounding box center [657, 114] width 44 height 46
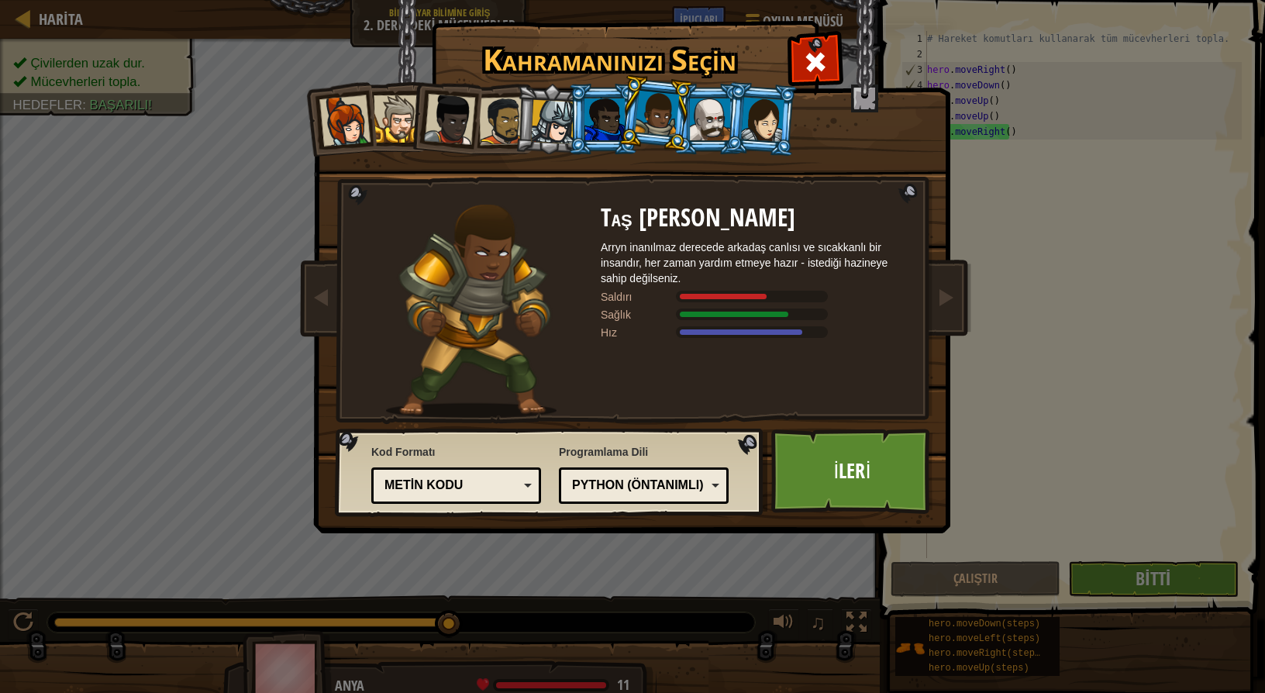
click at [594, 121] on div at bounding box center [605, 119] width 40 height 42
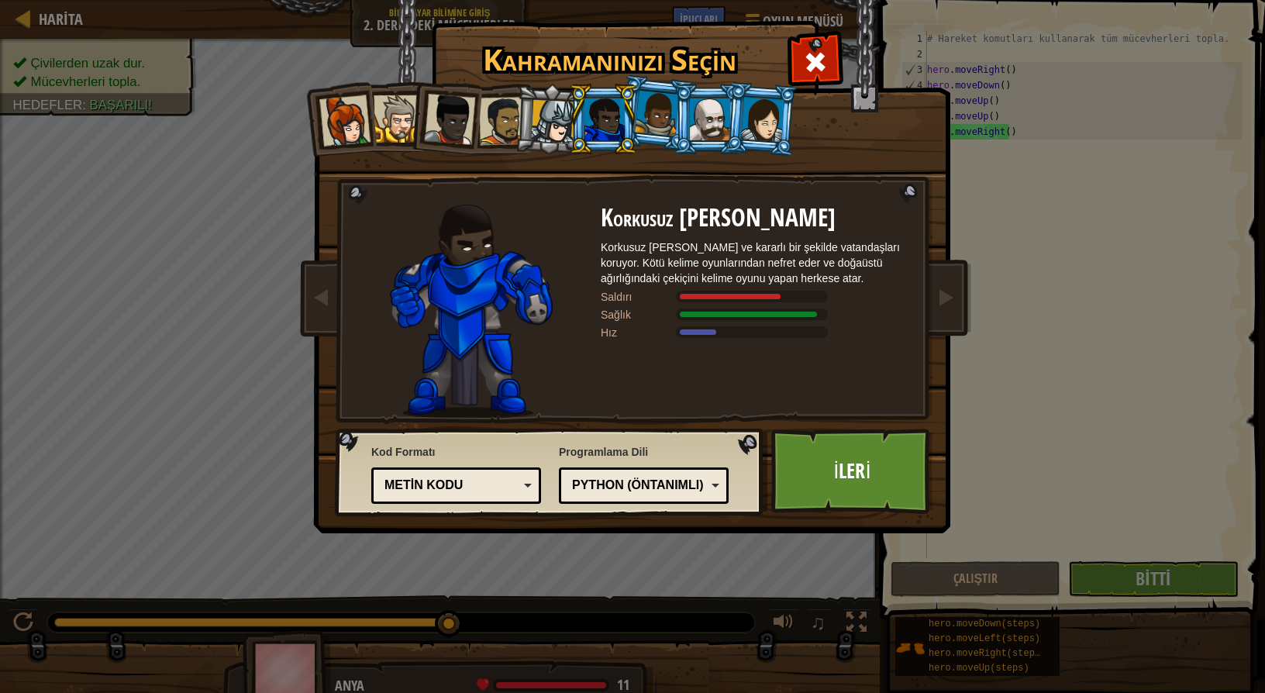
click at [889, 428] on img at bounding box center [635, 255] width 671 height 555
click at [875, 500] on link "İleri" at bounding box center [852, 471] width 162 height 85
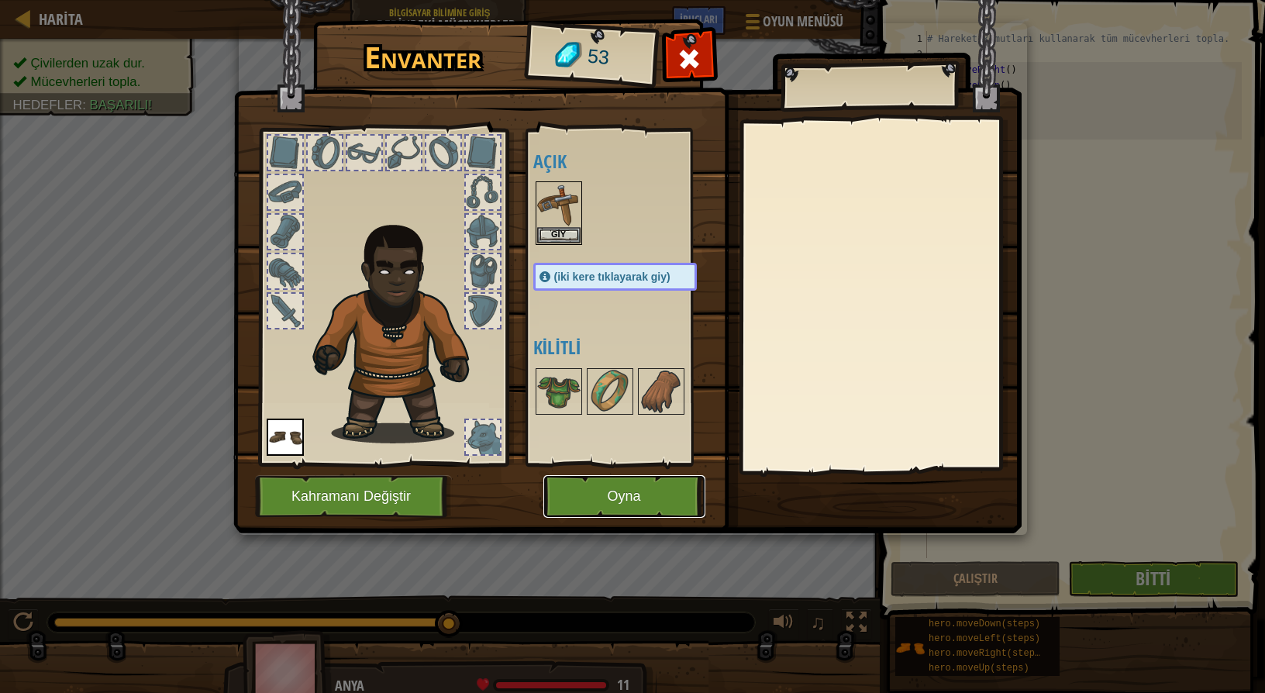
click at [655, 503] on button "Oyna" at bounding box center [624, 496] width 162 height 43
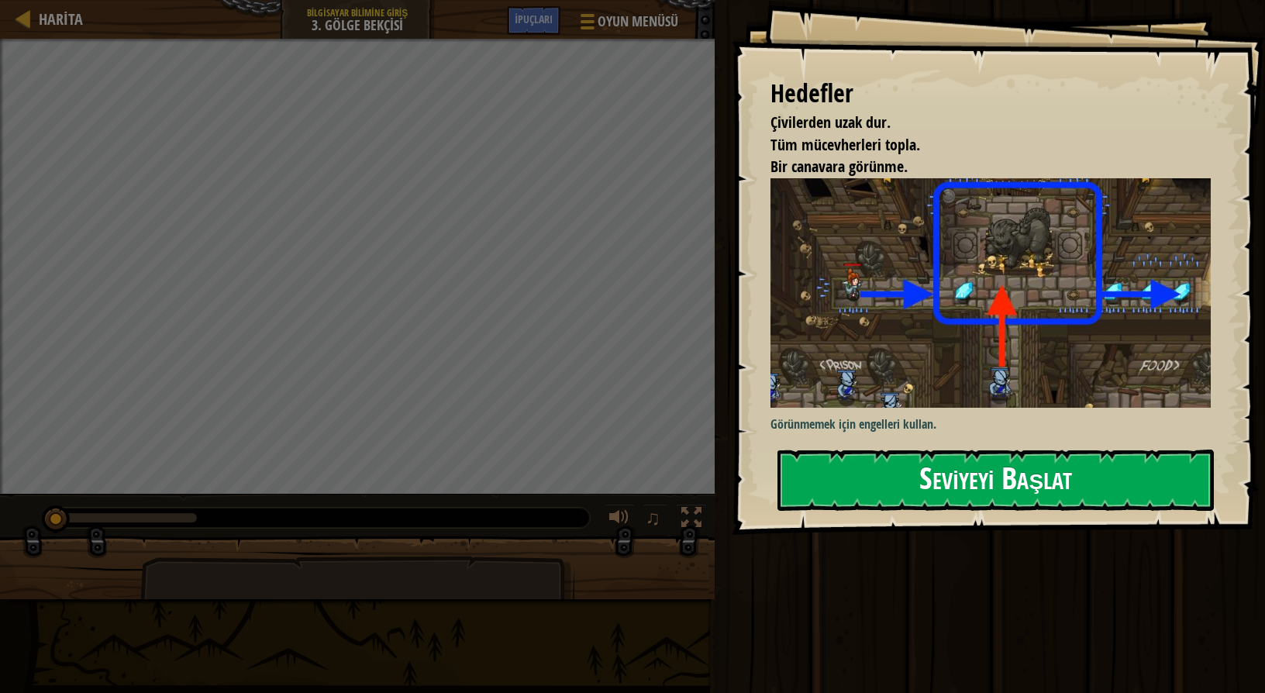
click at [811, 479] on button "Seviyeyi Başlat" at bounding box center [996, 480] width 436 height 61
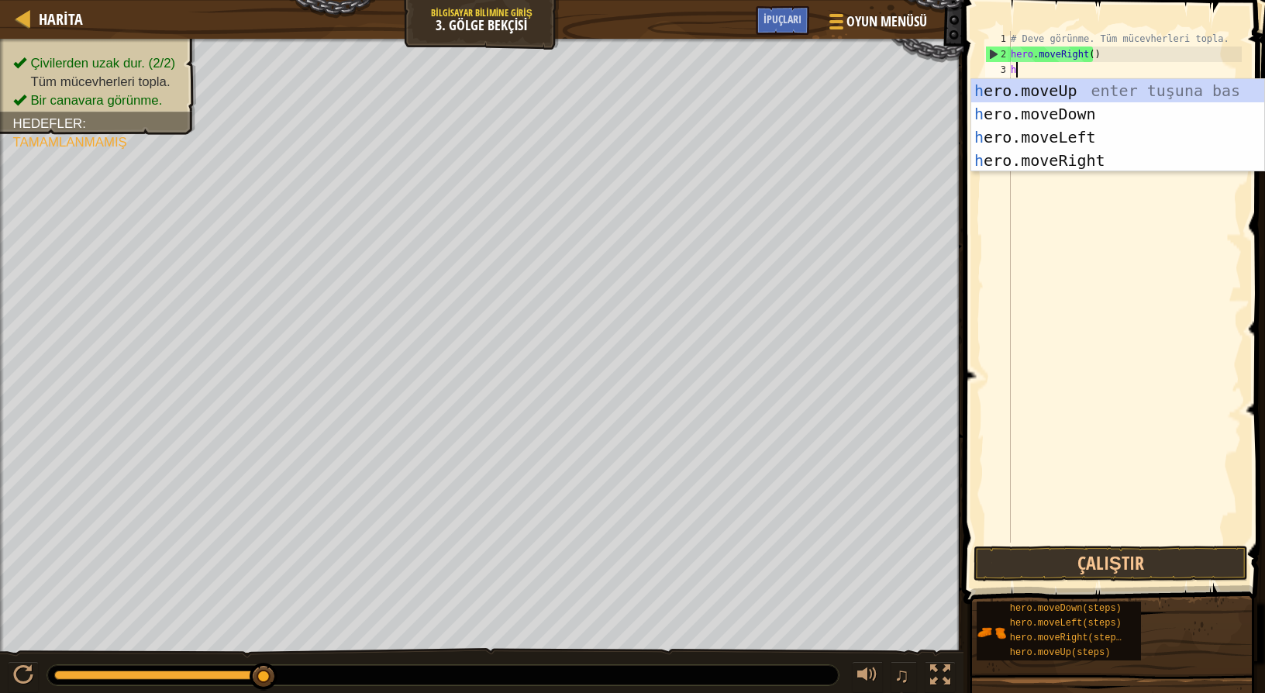
scroll to position [7, 0]
type textarea "hero"
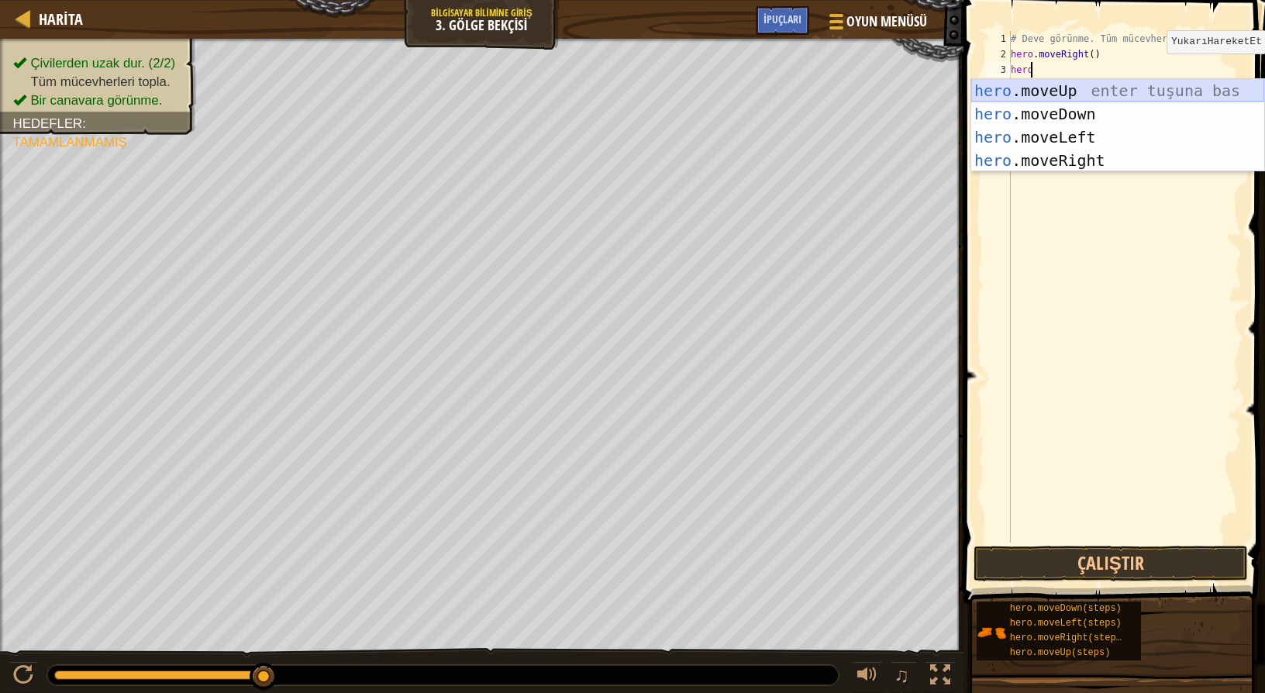
click at [1140, 85] on div "hero .moveUp enter tuşuna bas hero .moveDown enter tuşuna bas hero .moveLeft en…" at bounding box center [1117, 149] width 293 height 140
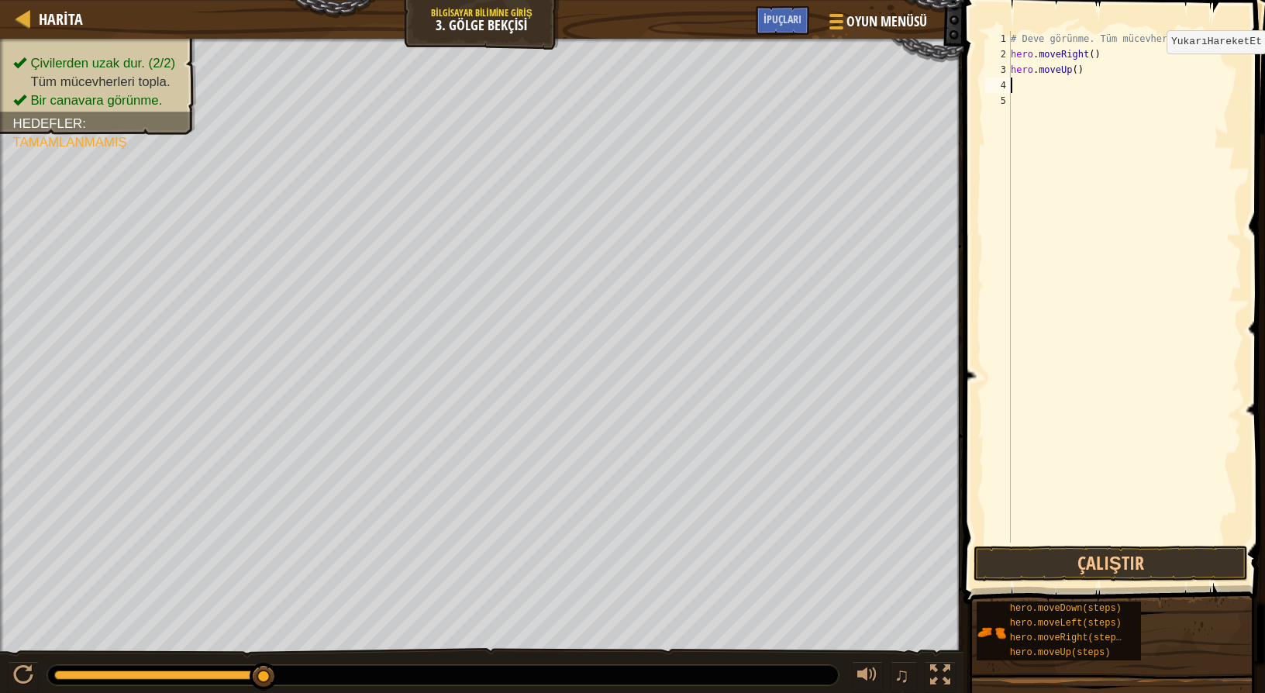
scroll to position [7, 0]
click at [1030, 562] on button "Çalıştır" at bounding box center [1111, 564] width 274 height 36
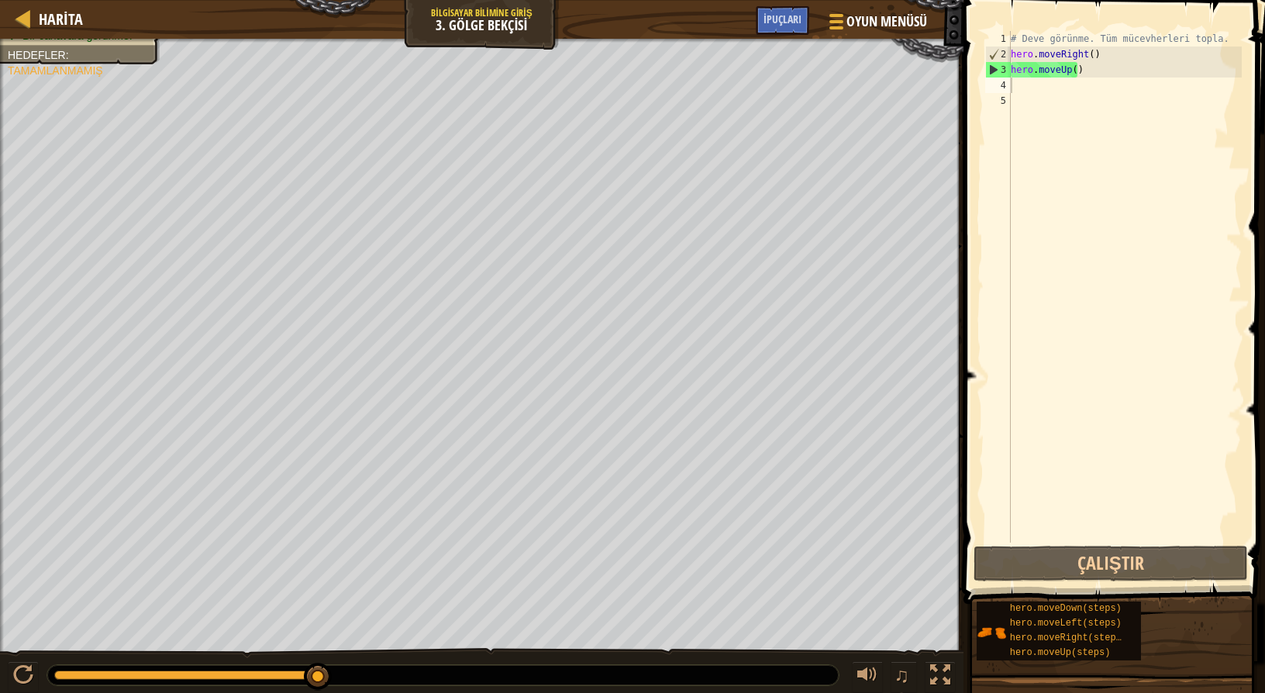
click at [122, 59] on div "Hedefler : Tamamlanmamış" at bounding box center [80, 62] width 145 height 31
click at [1034, 87] on div "# Deve görünme. Tüm mücevherleri topla. hero . moveRight ( ) hero . moveUp ( )" at bounding box center [1125, 302] width 234 height 543
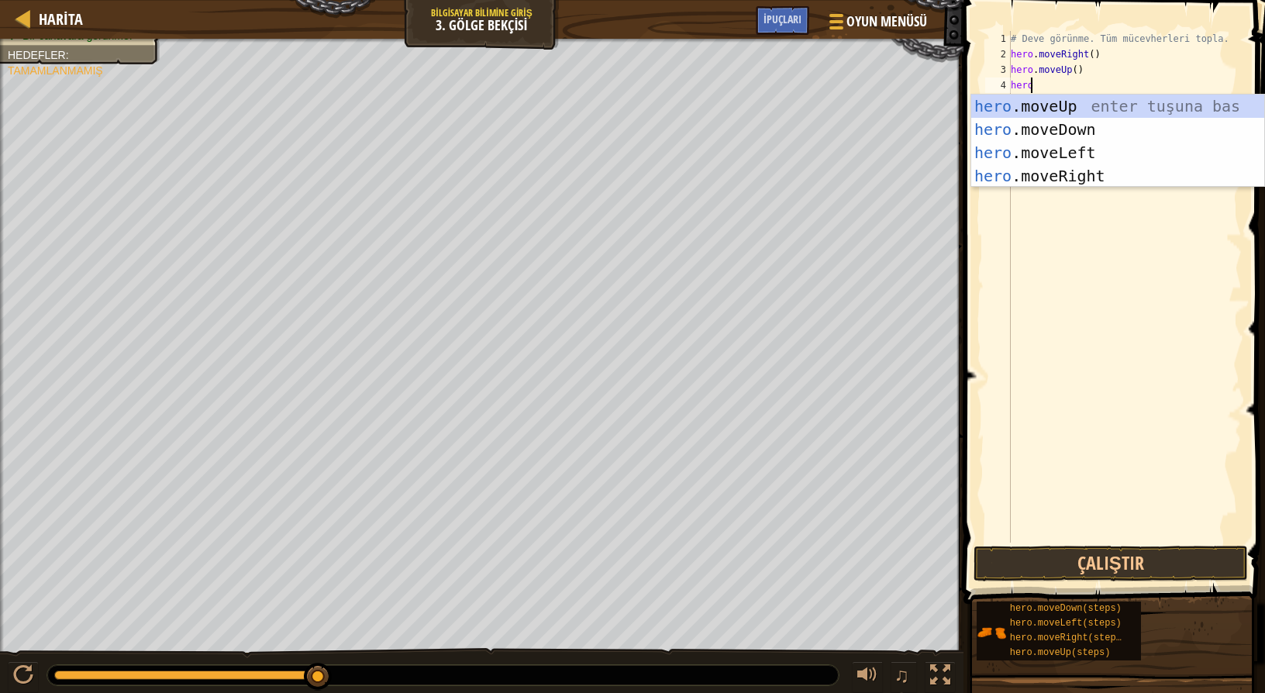
scroll to position [7, 1]
type textarea "h"
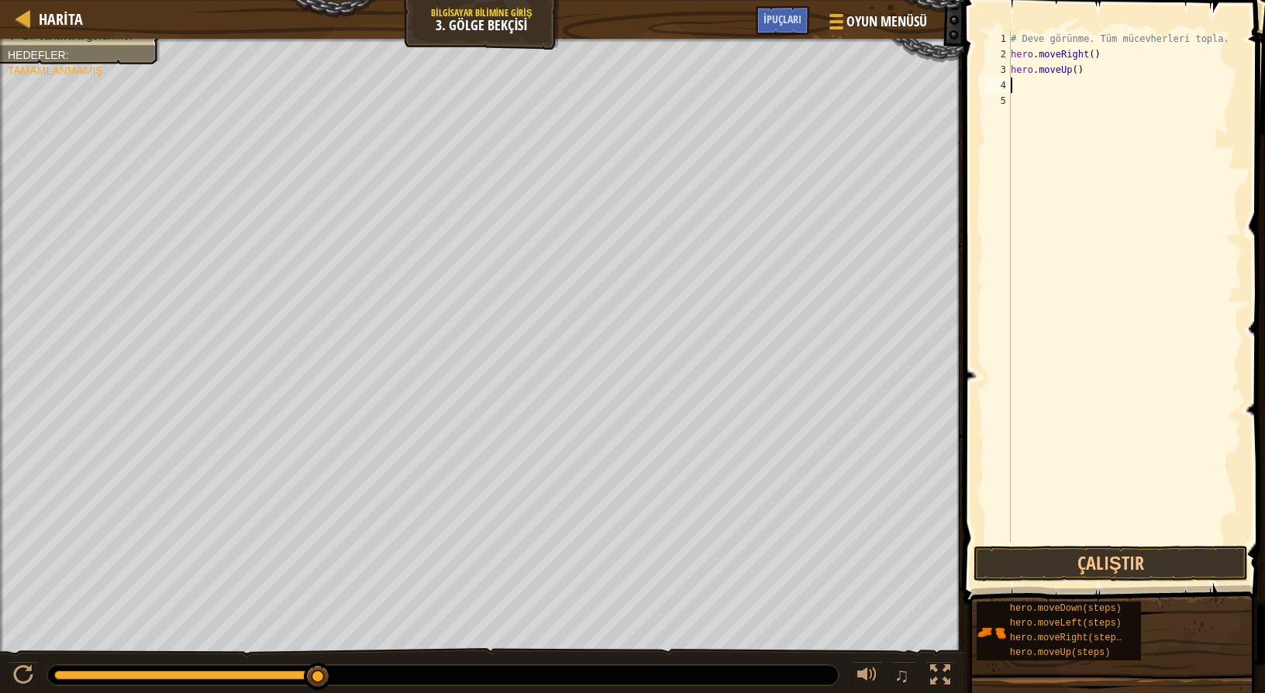
scroll to position [7, 0]
type textarea "h"
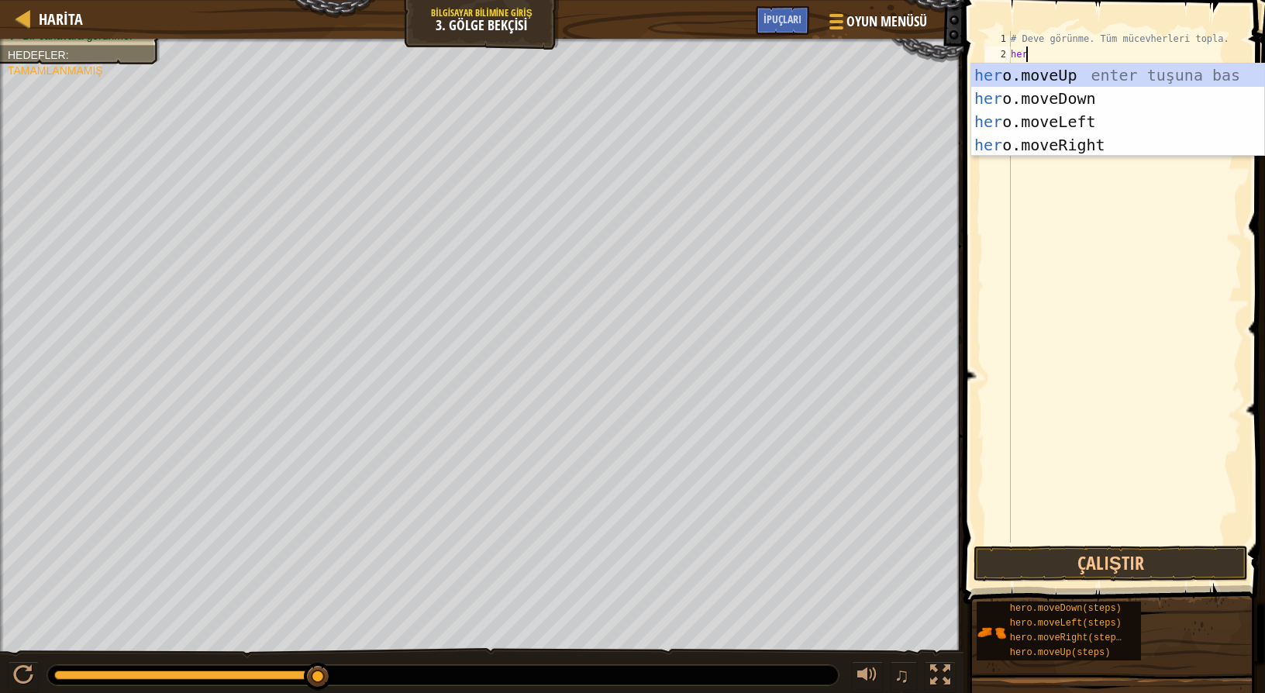
type textarea "hero"
click at [1061, 75] on div "hero .moveUp enter tuşuna bas hero .moveDown enter tuşuna bas hero .moveLeft en…" at bounding box center [1117, 134] width 293 height 140
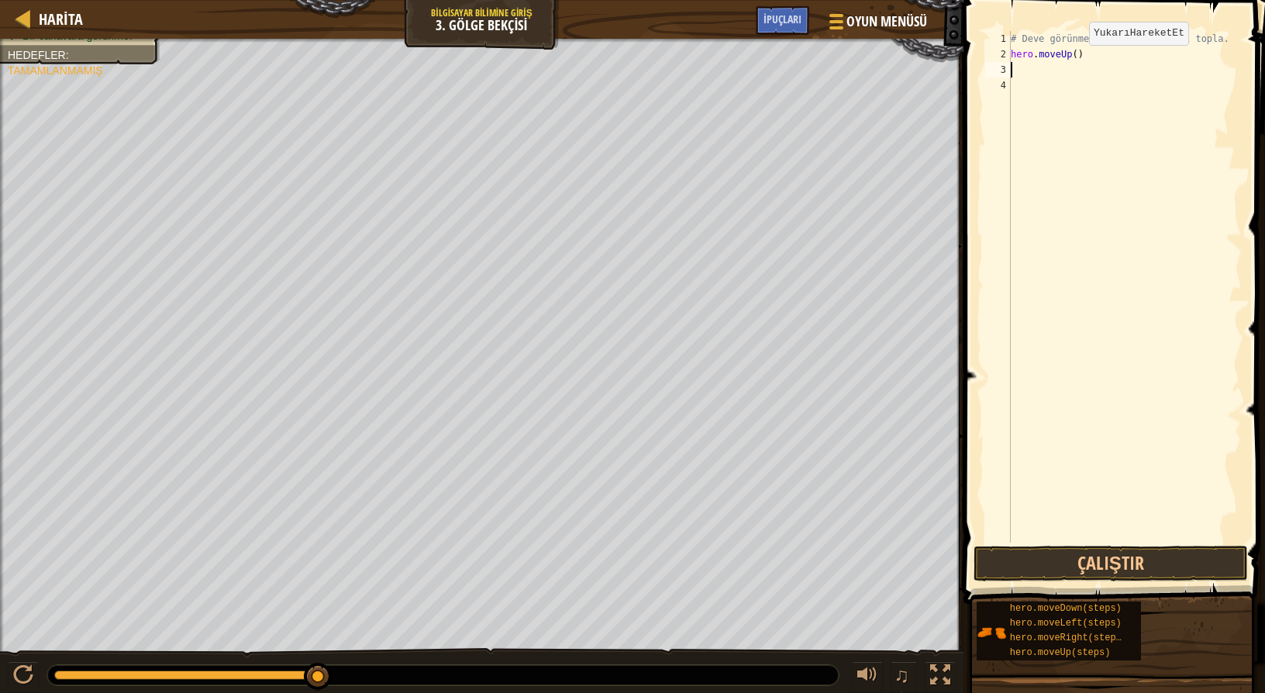
scroll to position [7, 0]
click at [997, 361] on div "Harita Bilgisayar Bilimine Giriş 3. Gölge Bekçisi Oyun Menüsü Bitti İpuçları 1 …" at bounding box center [632, 346] width 1265 height 693
click at [523, 364] on div "Çivilerden uzak dur. (2/2) Tüm mücevherleri topla. Bir canavara görünme. Hedefl…" at bounding box center [482, 346] width 964 height 614
click at [1113, 554] on button "Çalıştır" at bounding box center [1111, 564] width 274 height 36
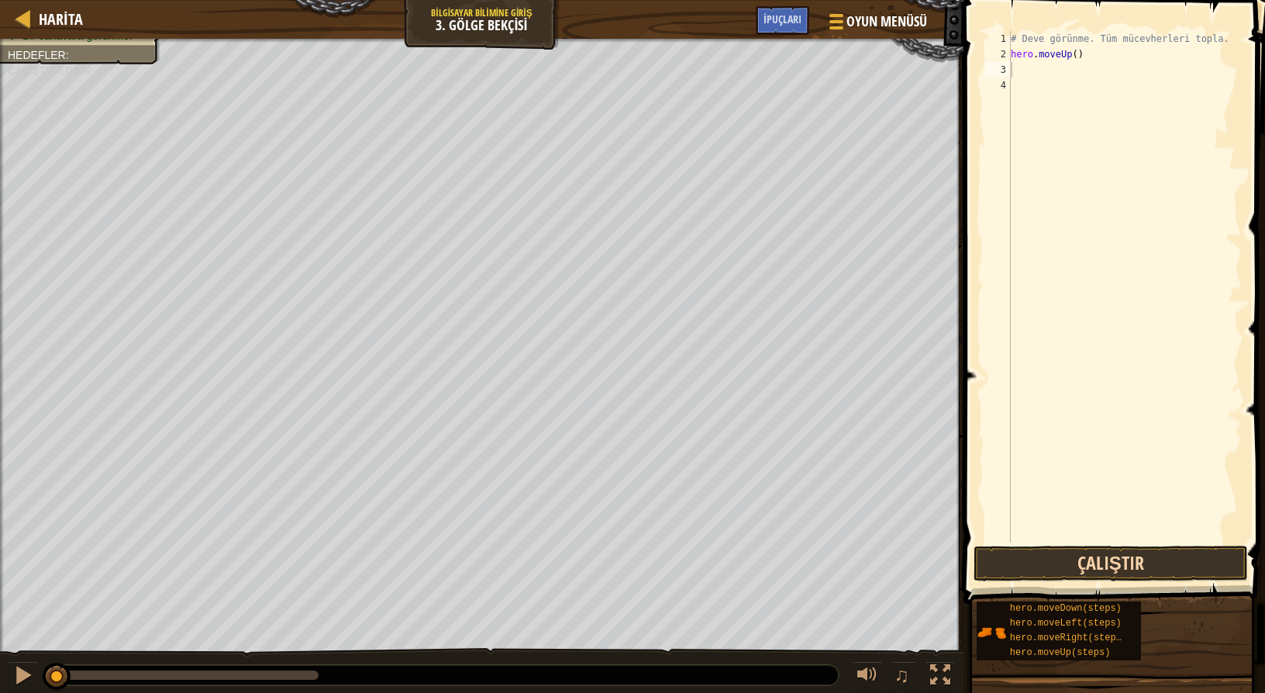
click at [1134, 549] on button "Çalıştır" at bounding box center [1111, 564] width 274 height 36
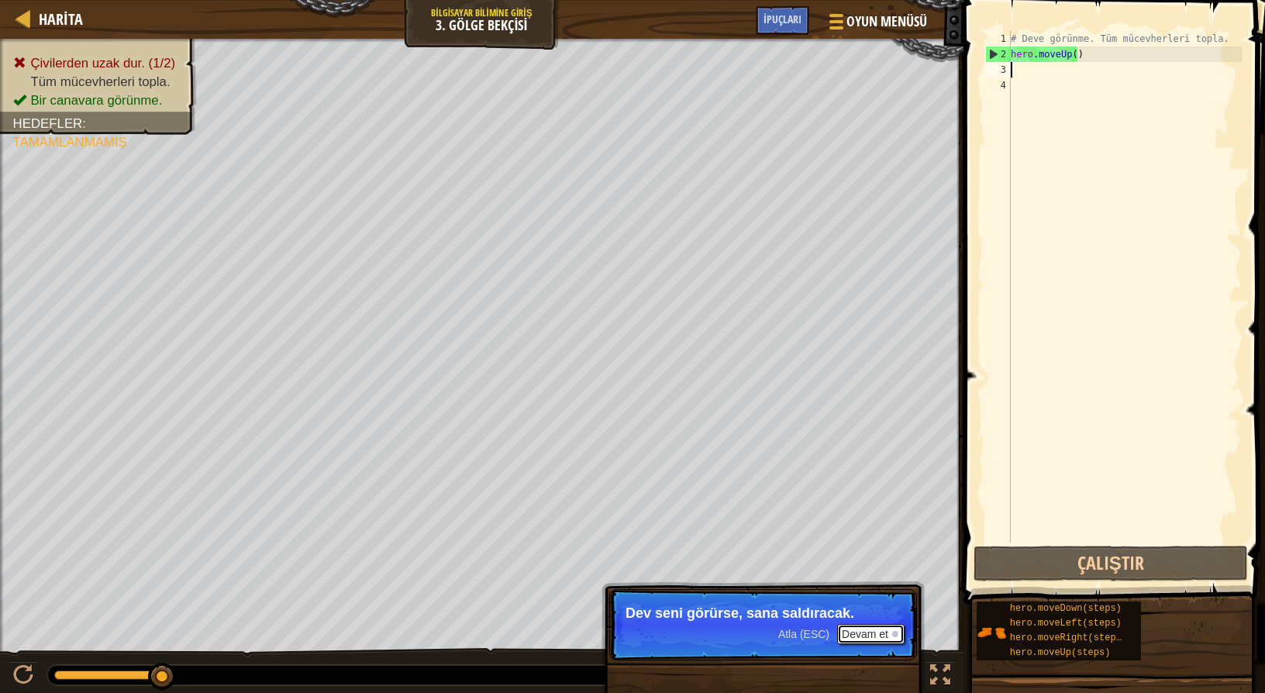
click at [880, 640] on button "Devam et" at bounding box center [870, 634] width 67 height 20
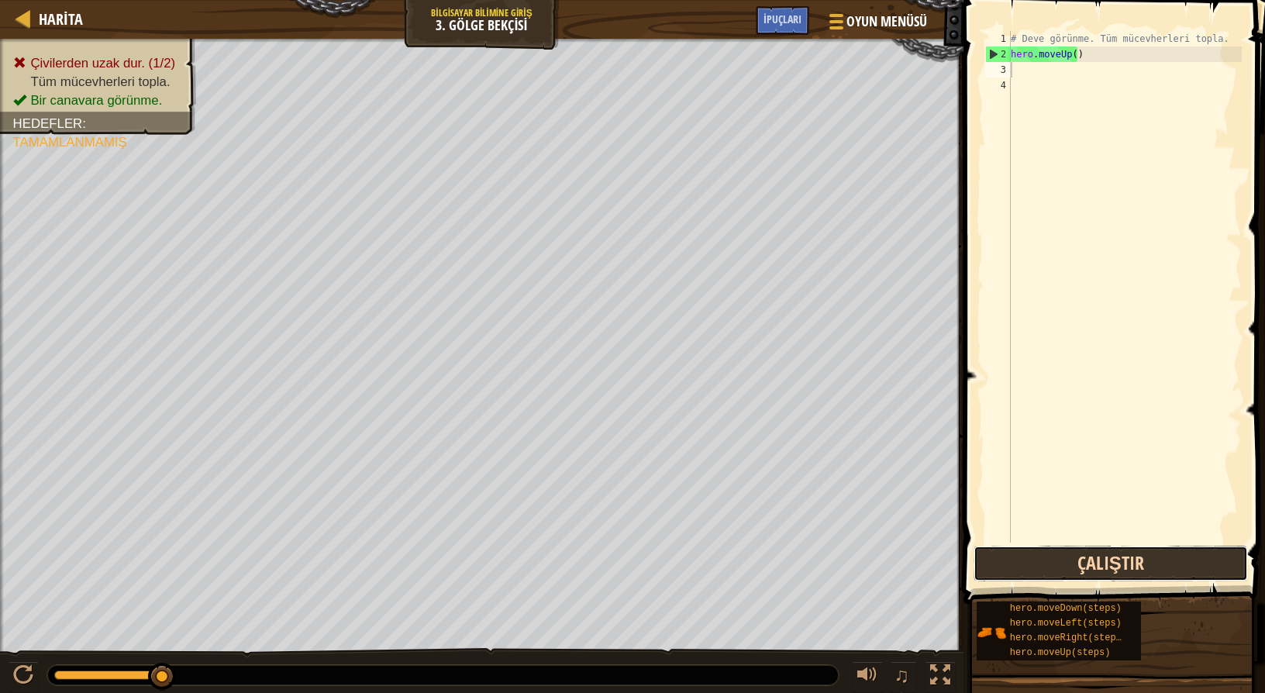
click at [1075, 561] on button "Çalıştır" at bounding box center [1111, 564] width 274 height 36
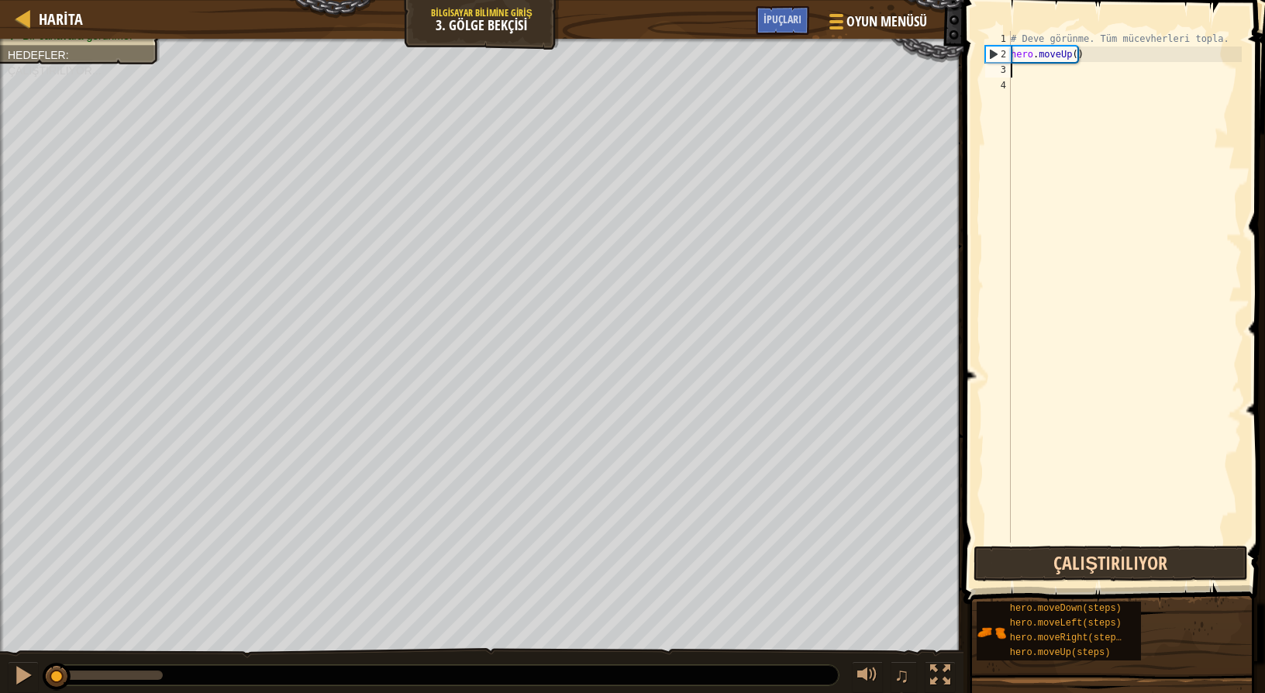
click at [1077, 561] on button "Çalıştırılıyor" at bounding box center [1111, 564] width 274 height 36
click at [1072, 568] on button "Çalıştır" at bounding box center [1111, 564] width 274 height 36
click at [1072, 568] on button "Çalıştırılıyor" at bounding box center [1111, 564] width 274 height 36
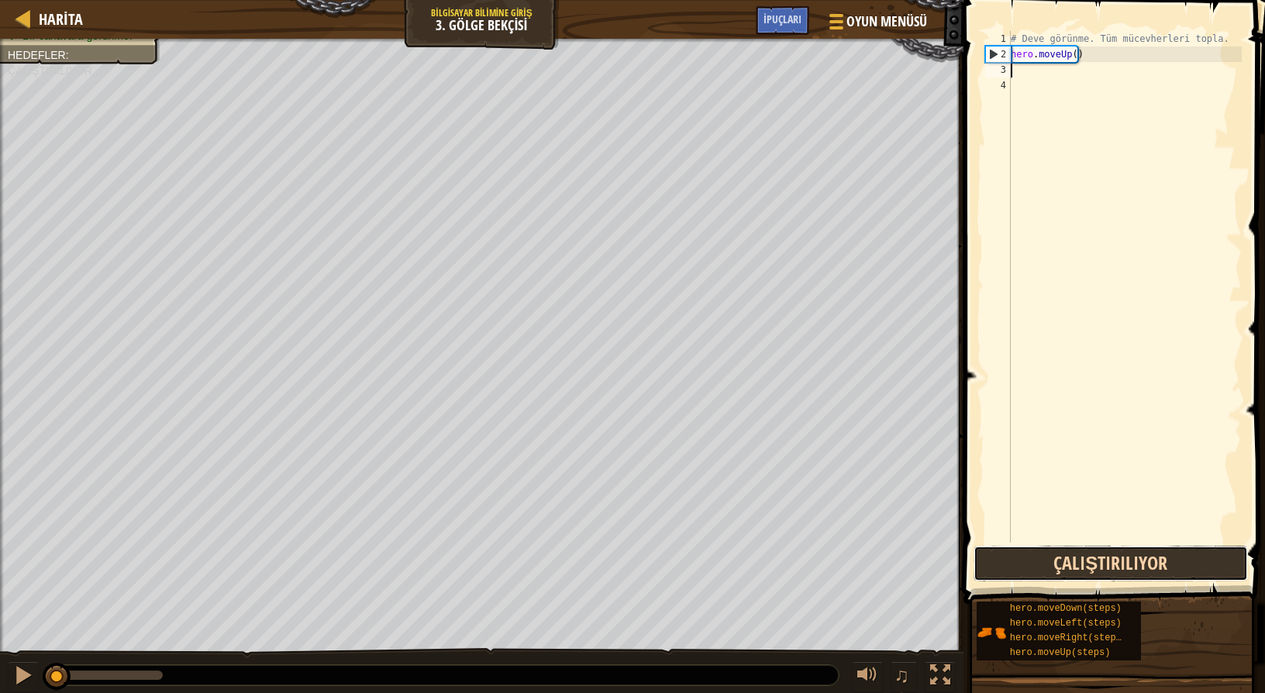
click at [1072, 568] on button "Çalıştırılıyor" at bounding box center [1111, 564] width 274 height 36
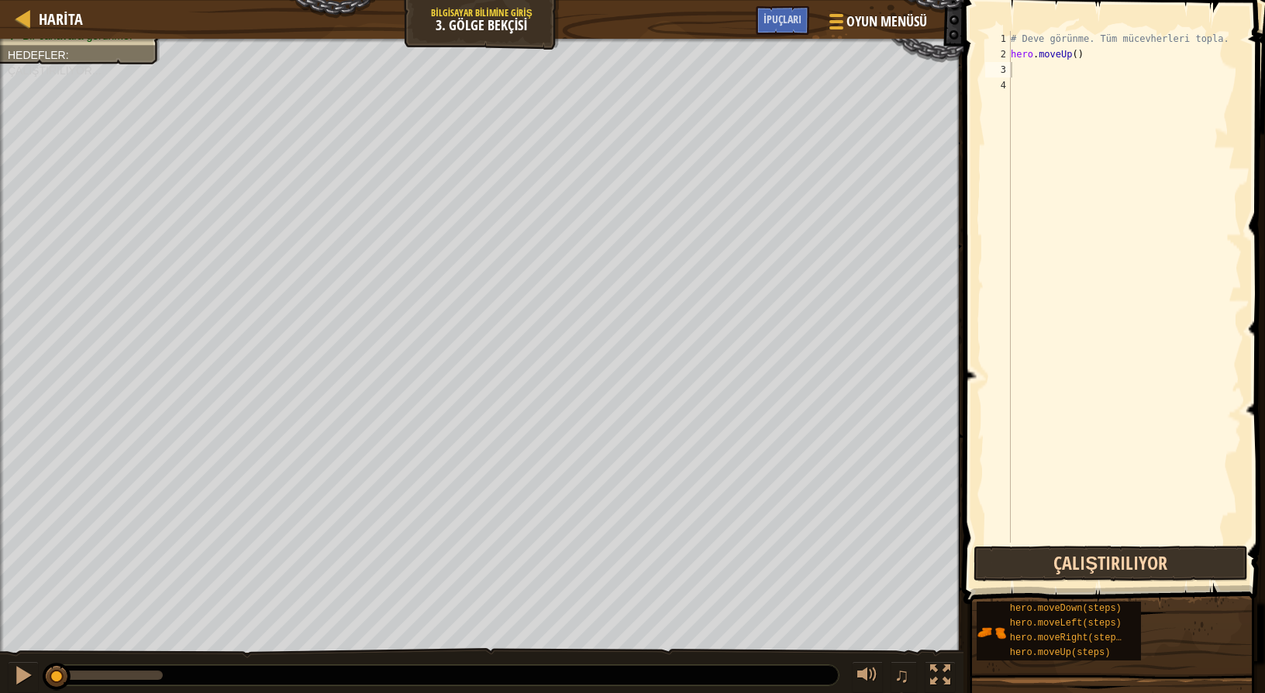
click at [1072, 568] on button "Çalıştırılıyor" at bounding box center [1111, 564] width 274 height 36
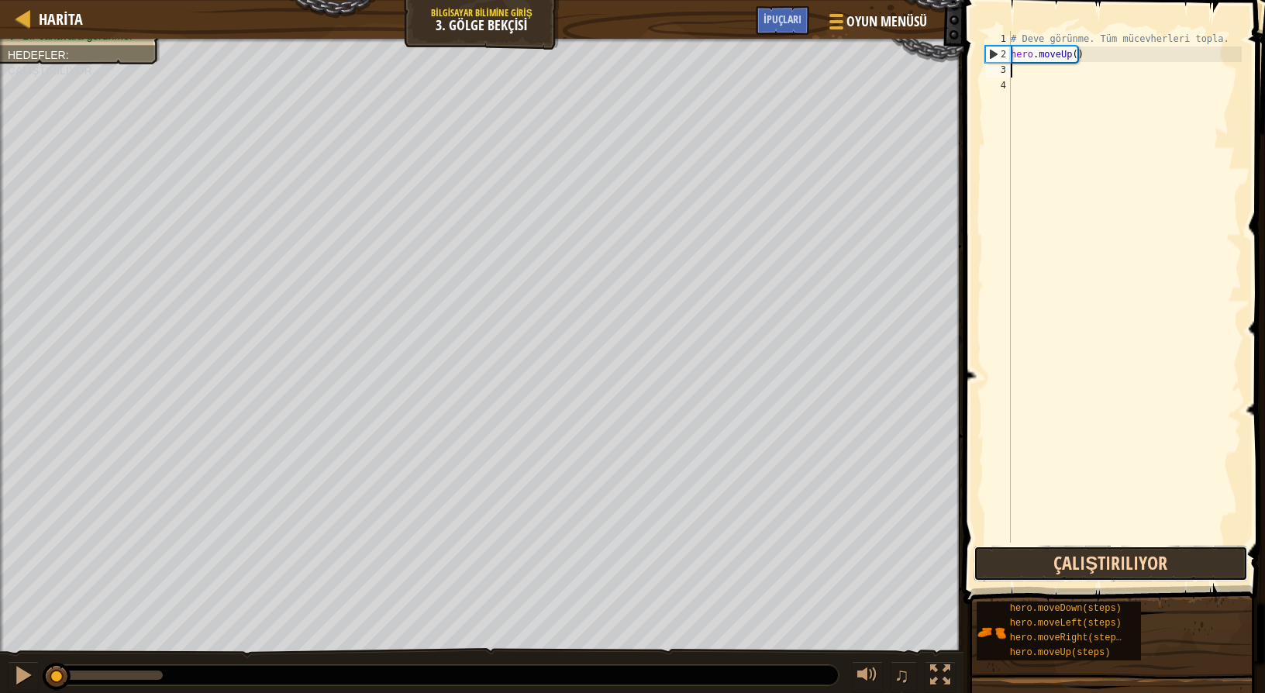
click at [1072, 568] on button "Çalıştırılıyor" at bounding box center [1111, 564] width 274 height 36
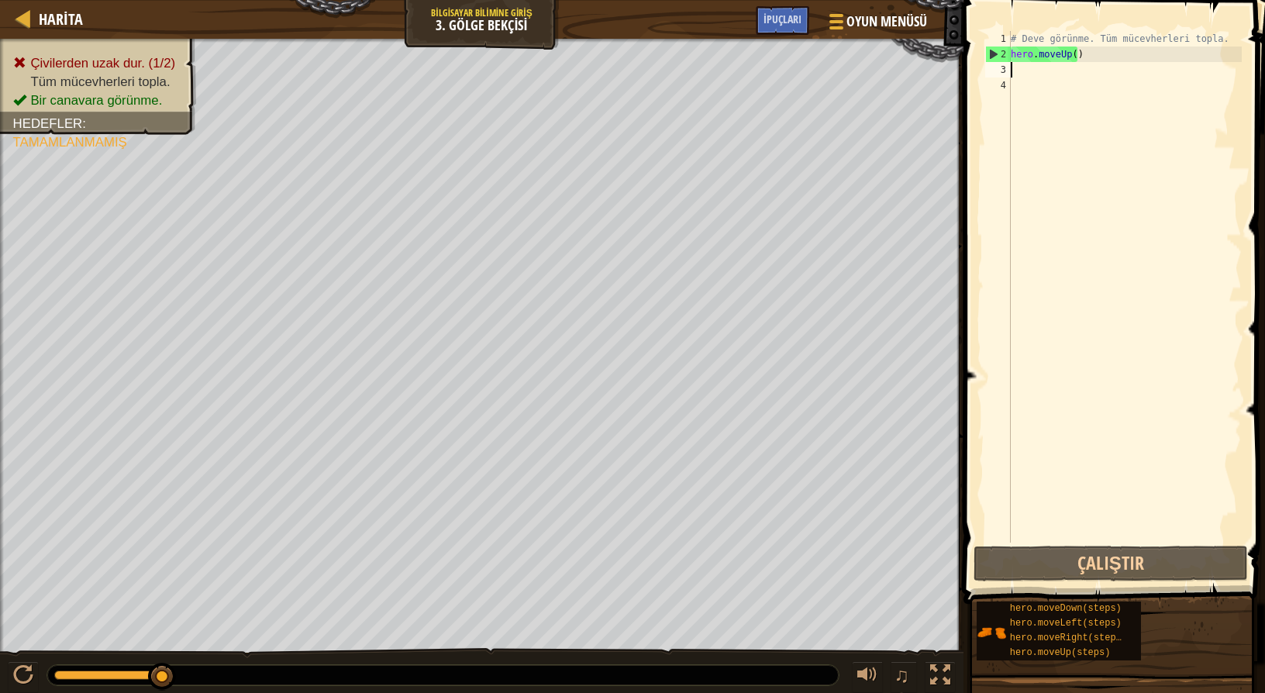
click at [1080, 53] on div "# Deve görünme. Tüm mücevherleri topla. hero . moveUp ( )" at bounding box center [1125, 302] width 234 height 543
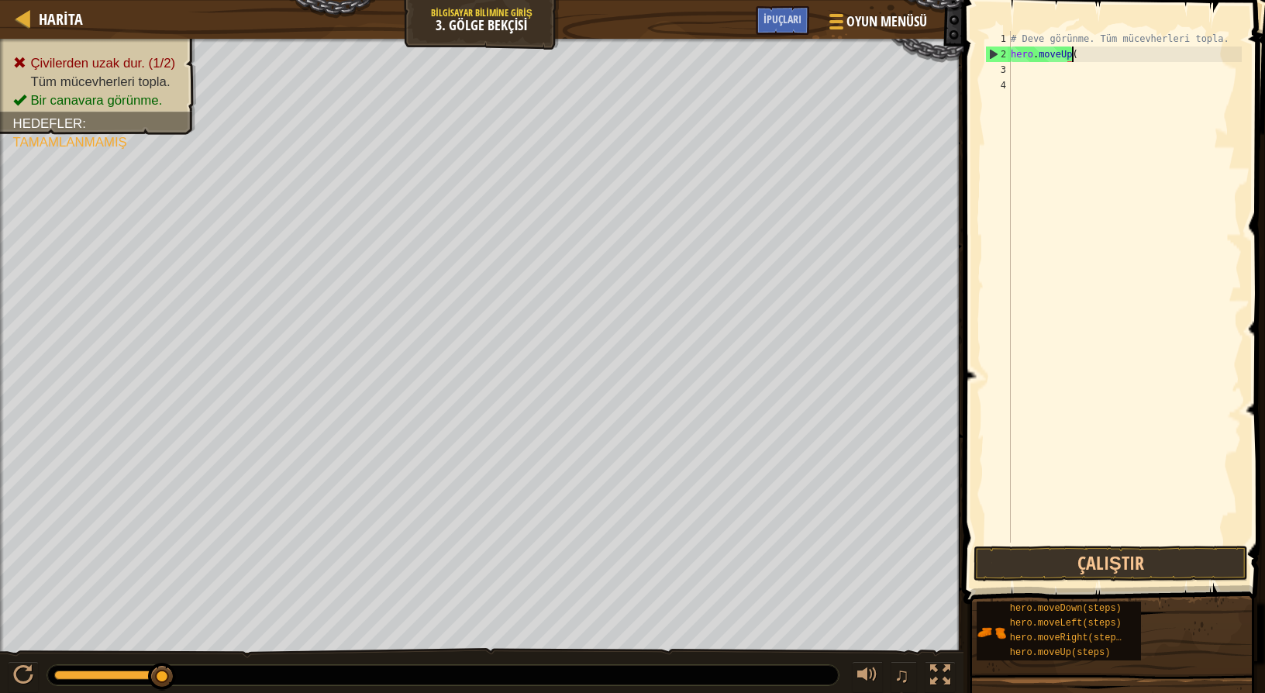
type textarea "h"
type textarea "# Deve görünme. Tüm mücevherleri topl"
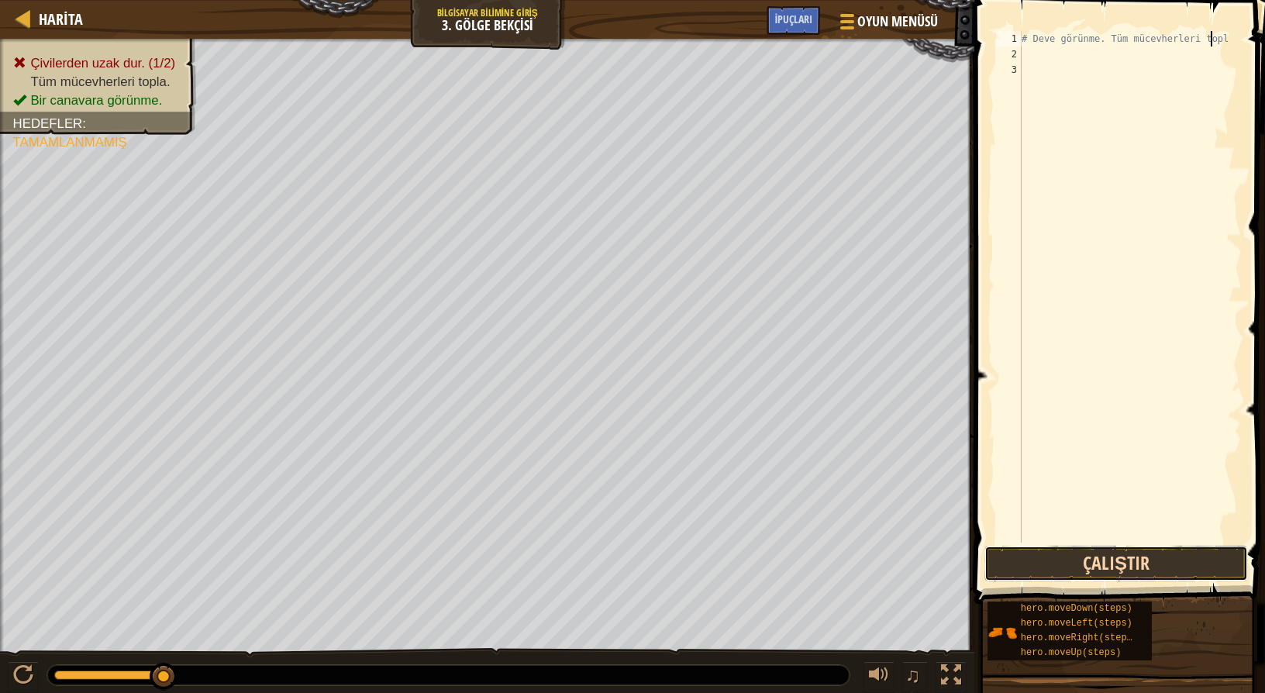
click at [1220, 549] on button "Çalıştır" at bounding box center [1117, 564] width 264 height 36
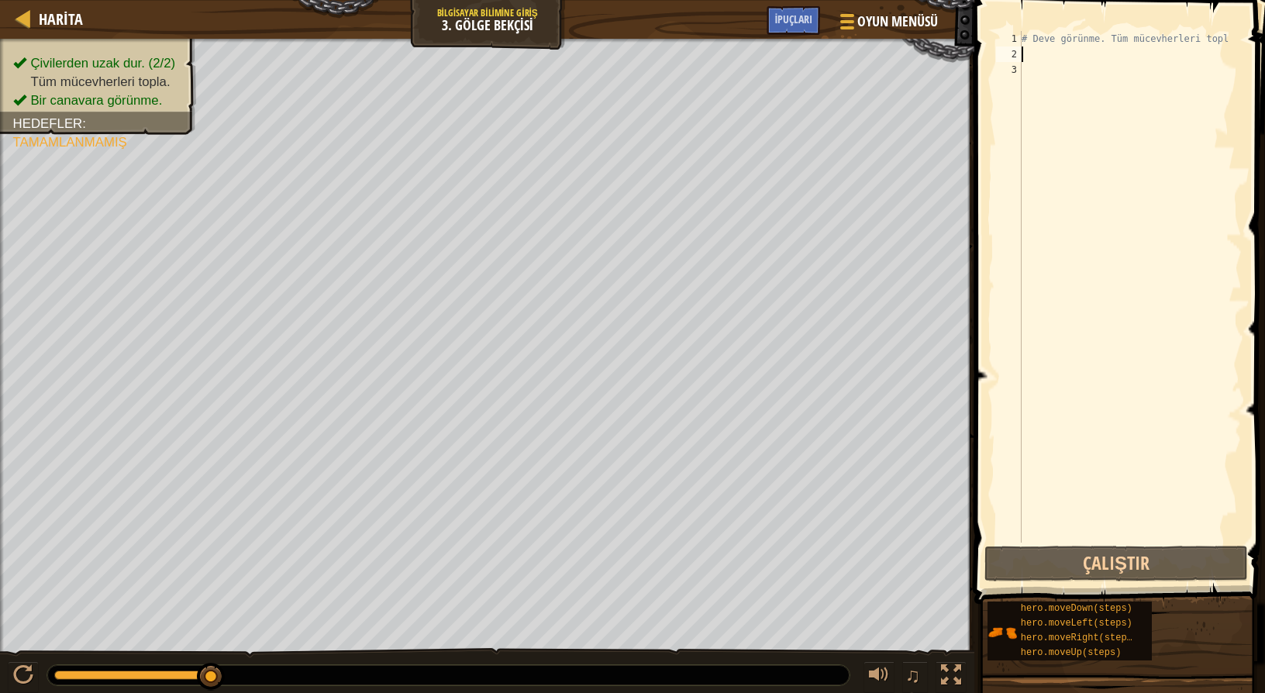
click at [1044, 47] on div "# Deve görünme. Tüm mücevherleri topl" at bounding box center [1130, 302] width 223 height 543
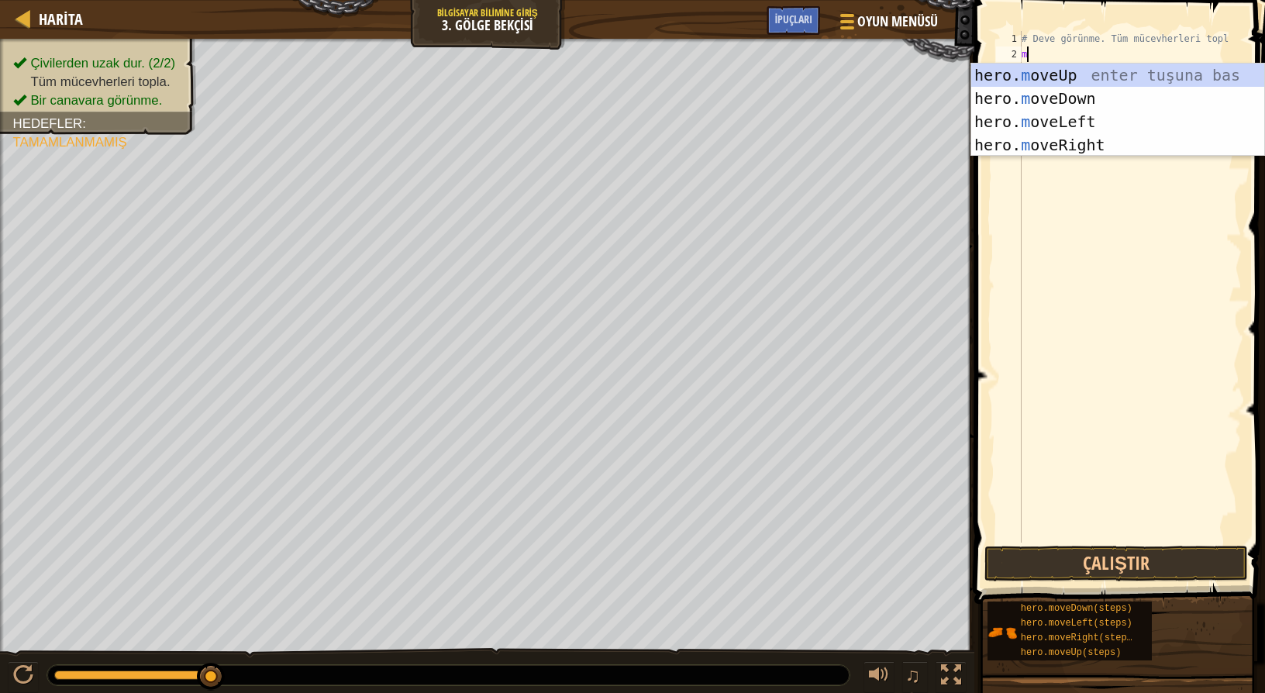
type textarea "mo"
click at [1147, 140] on div "hero. mo veUp enter tuşuna bas hero. mo veDown enter tuşuna bas hero. mo veLeft…" at bounding box center [1117, 134] width 293 height 140
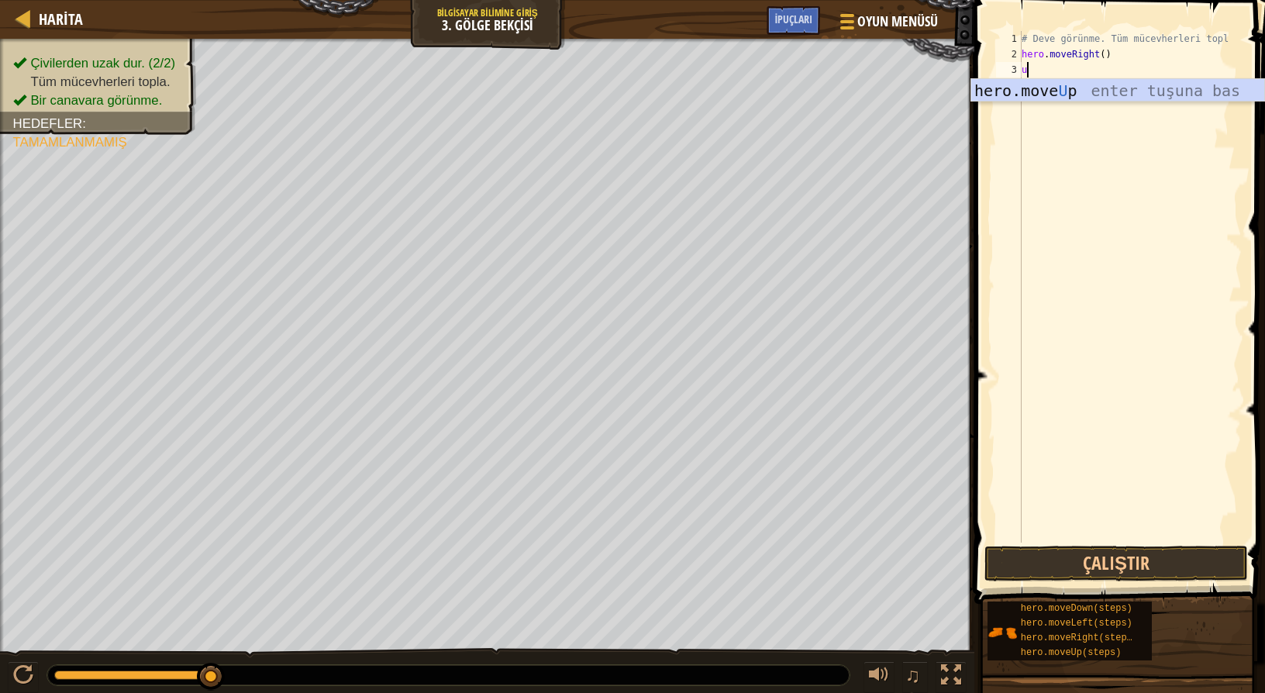
type textarea "up"
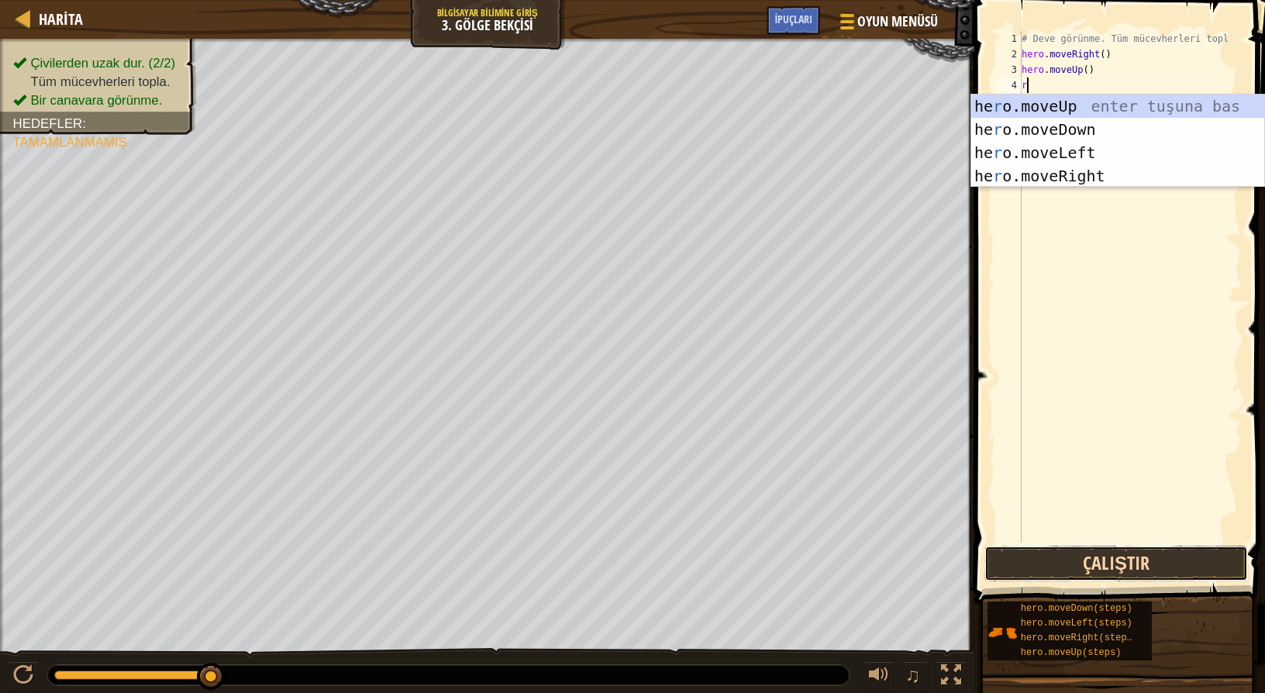
click at [1147, 550] on button "Çalıştır" at bounding box center [1117, 564] width 264 height 36
type textarea "ri"
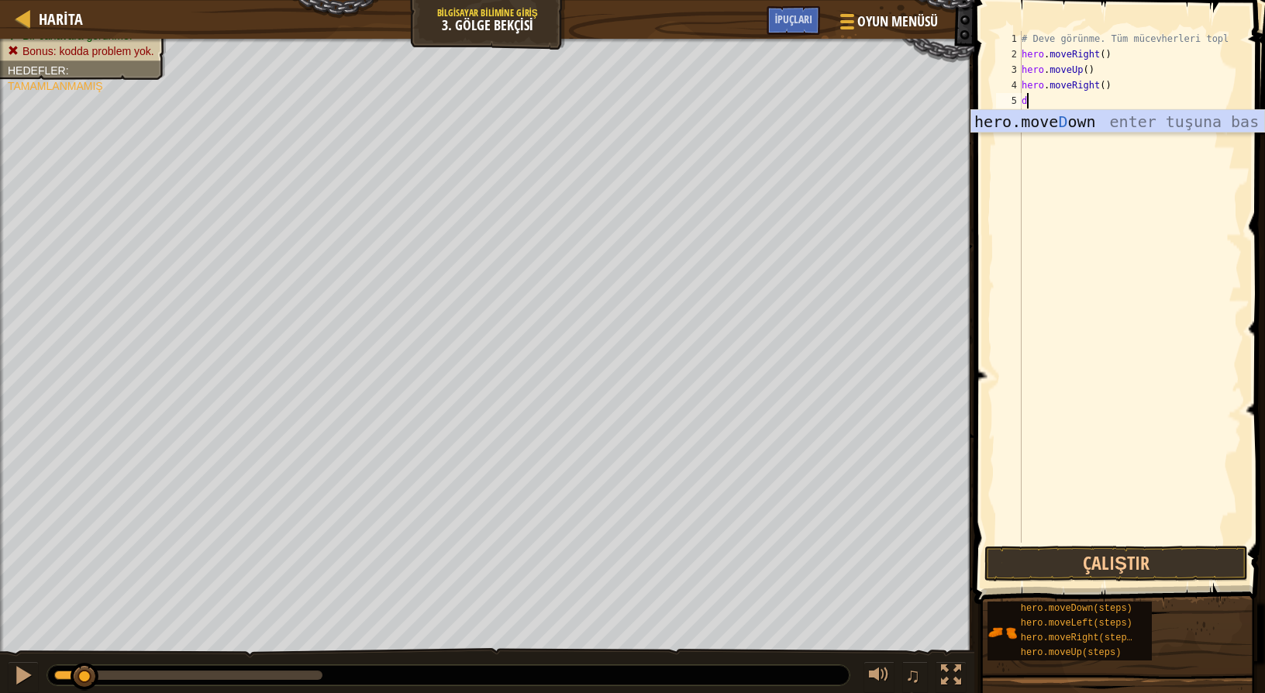
type textarea "do"
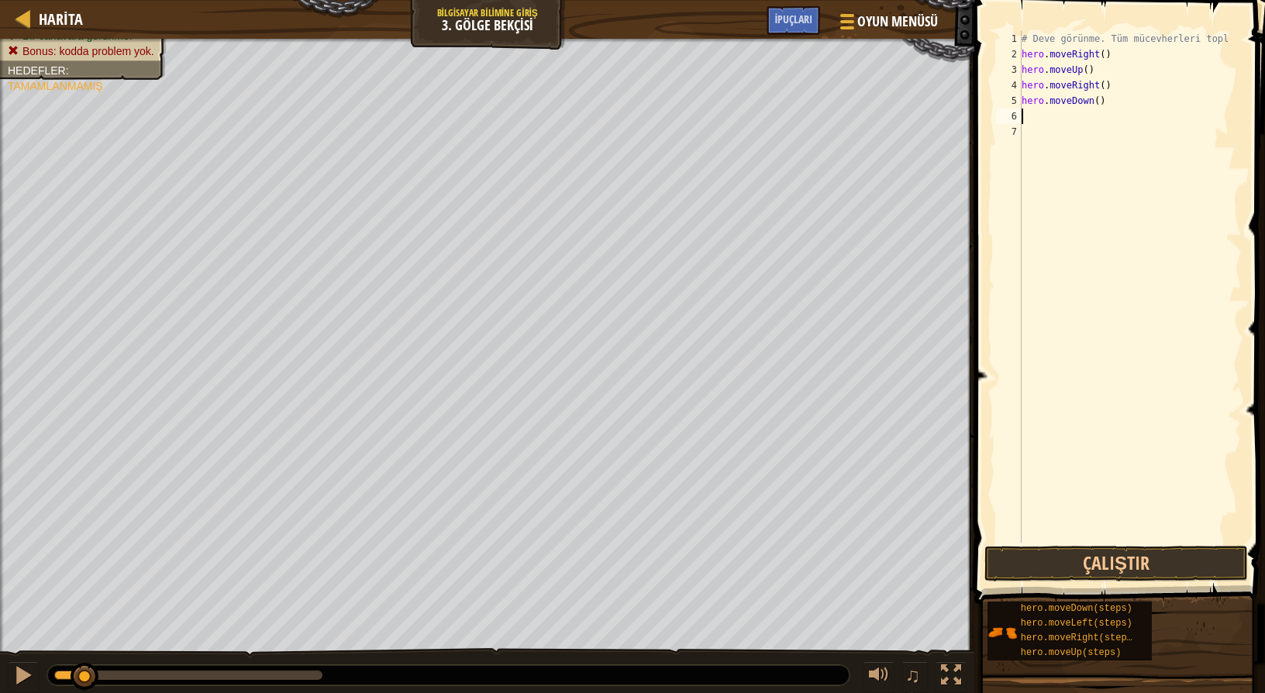
type textarea "r"
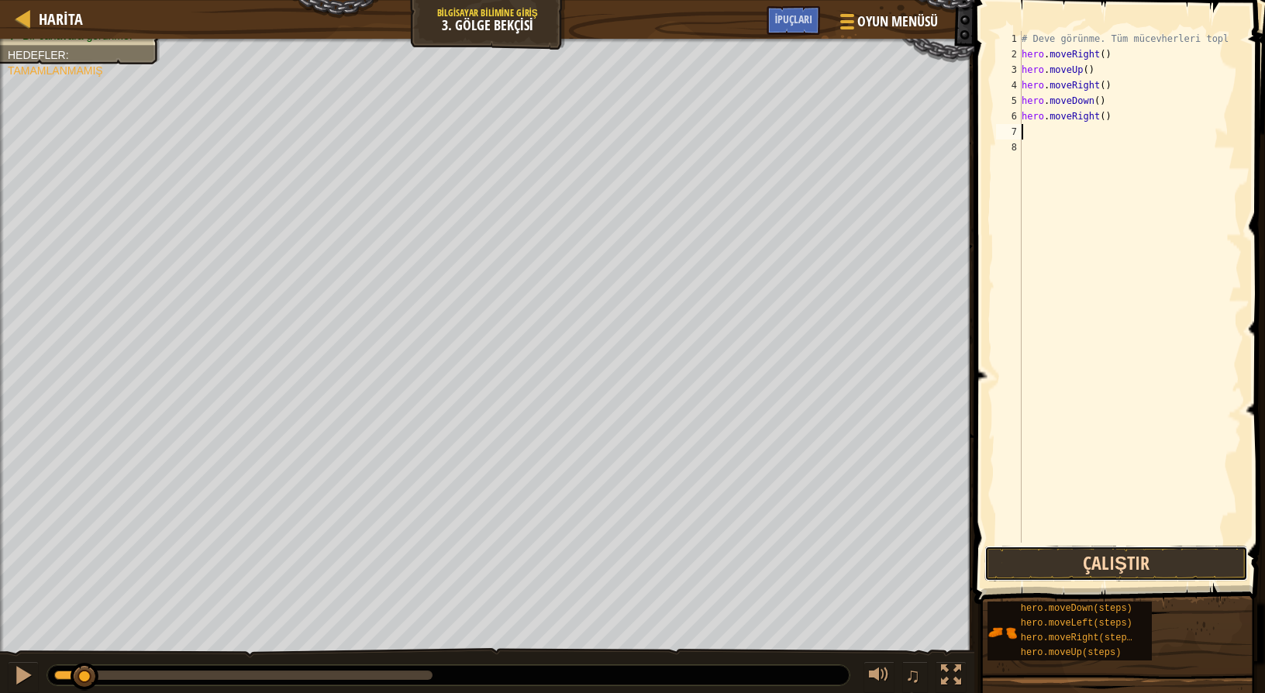
click at [1033, 575] on button "Çalıştır" at bounding box center [1117, 564] width 264 height 36
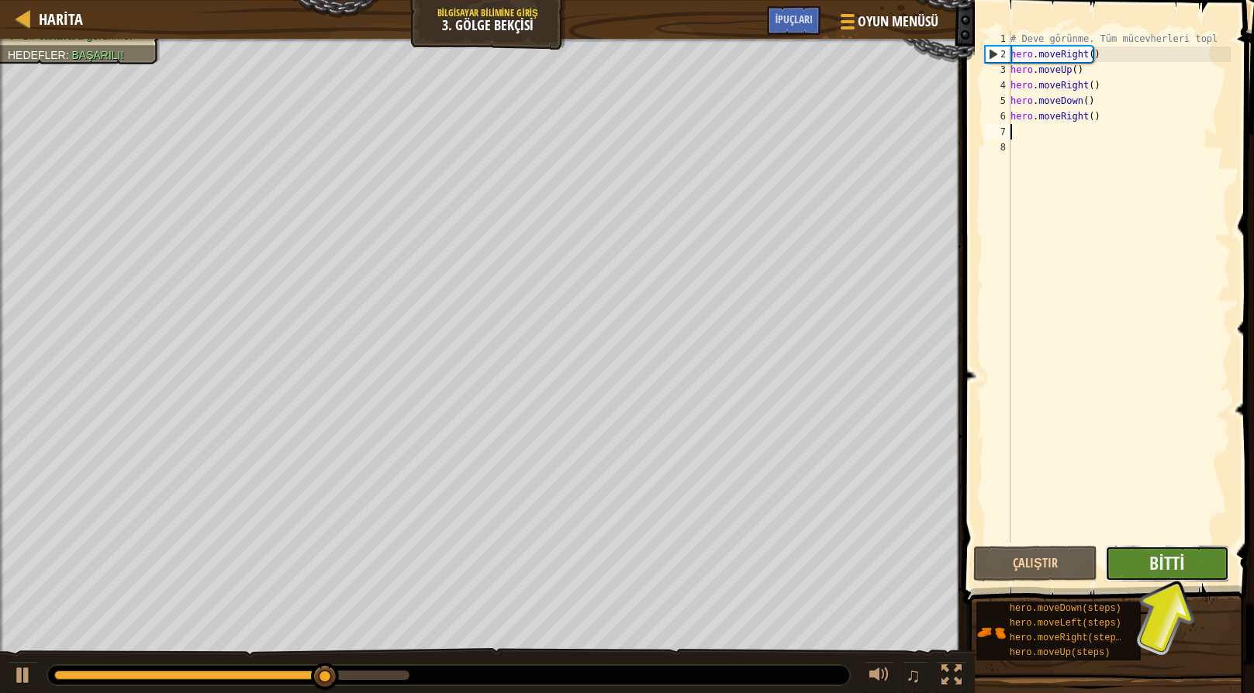
click at [1177, 578] on button "Bitti" at bounding box center [1167, 564] width 124 height 36
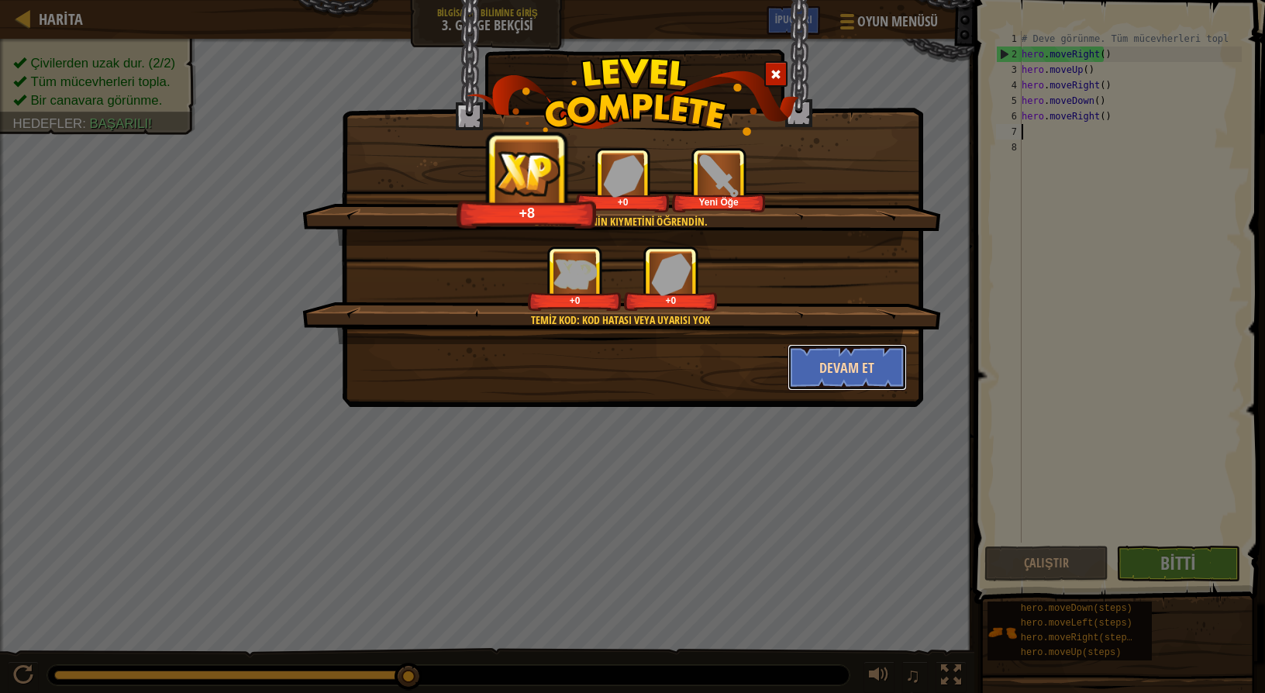
click at [802, 377] on button "Devam et" at bounding box center [848, 367] width 120 height 47
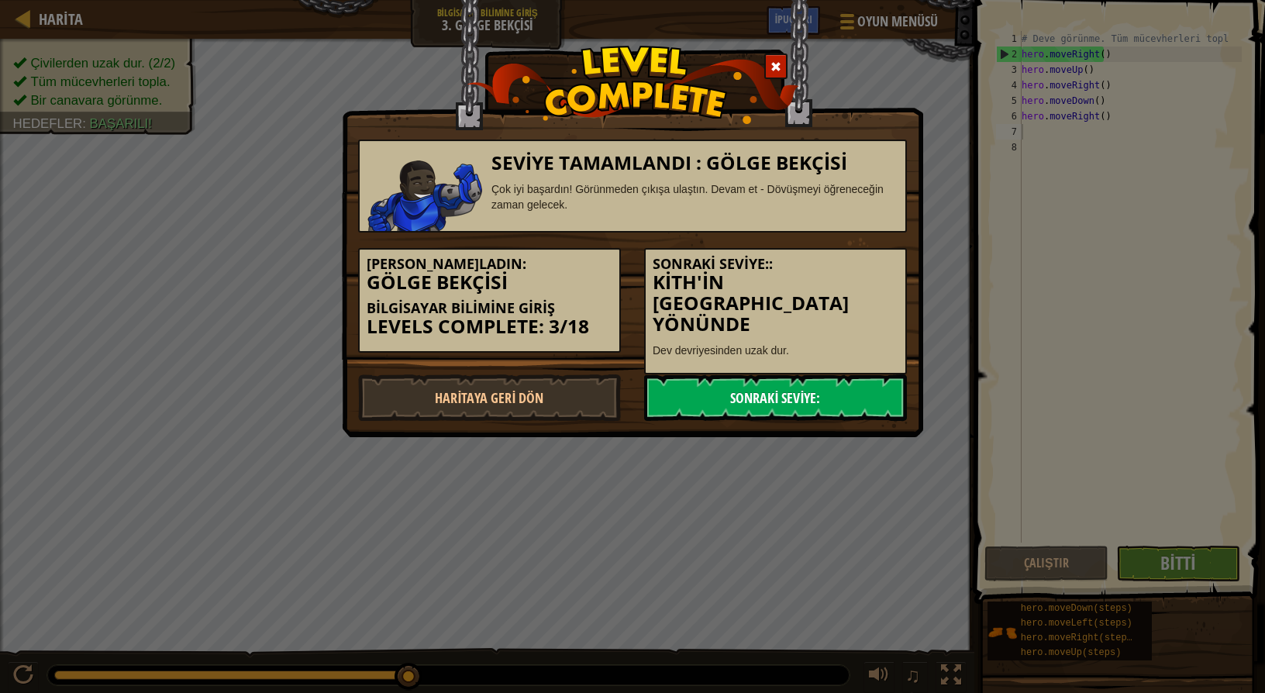
click at [800, 377] on link "Sonraki Seviye:" at bounding box center [775, 397] width 263 height 47
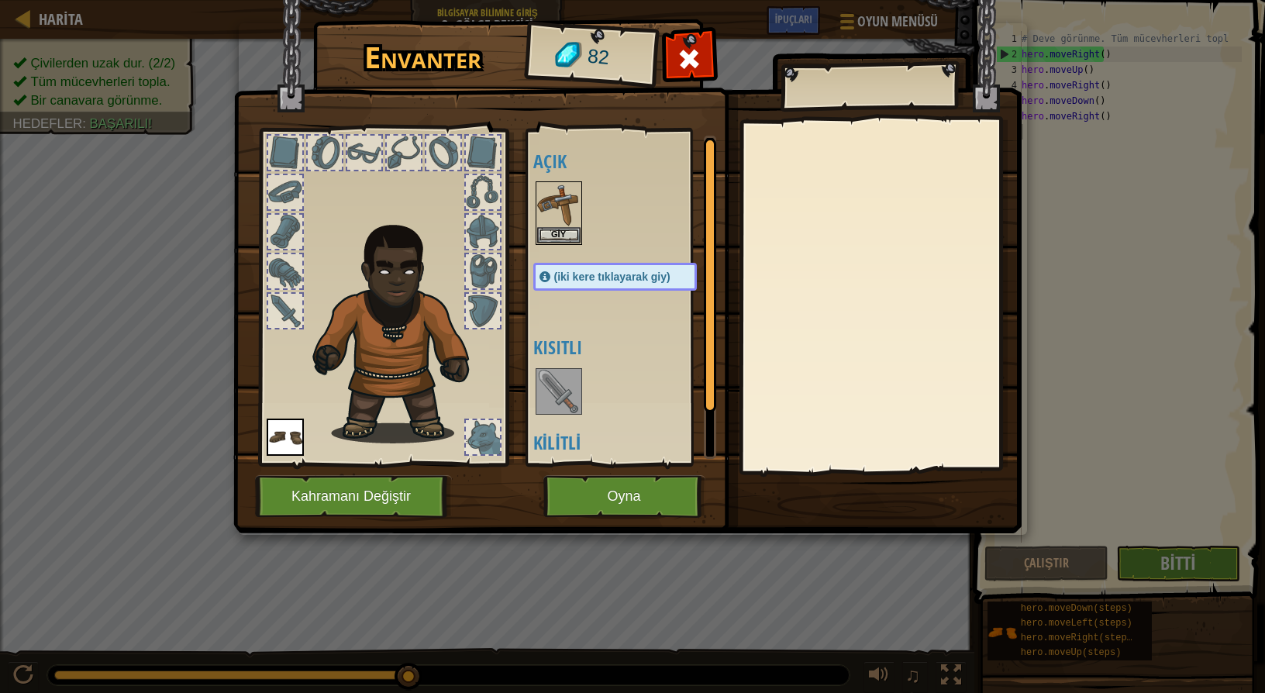
click at [486, 187] on div at bounding box center [483, 192] width 34 height 34
drag, startPoint x: 486, startPoint y: 187, endPoint x: 494, endPoint y: 246, distance: 59.4
click at [494, 246] on div at bounding box center [383, 293] width 256 height 349
click at [494, 246] on div at bounding box center [483, 232] width 34 height 34
click at [488, 304] on div at bounding box center [483, 311] width 34 height 34
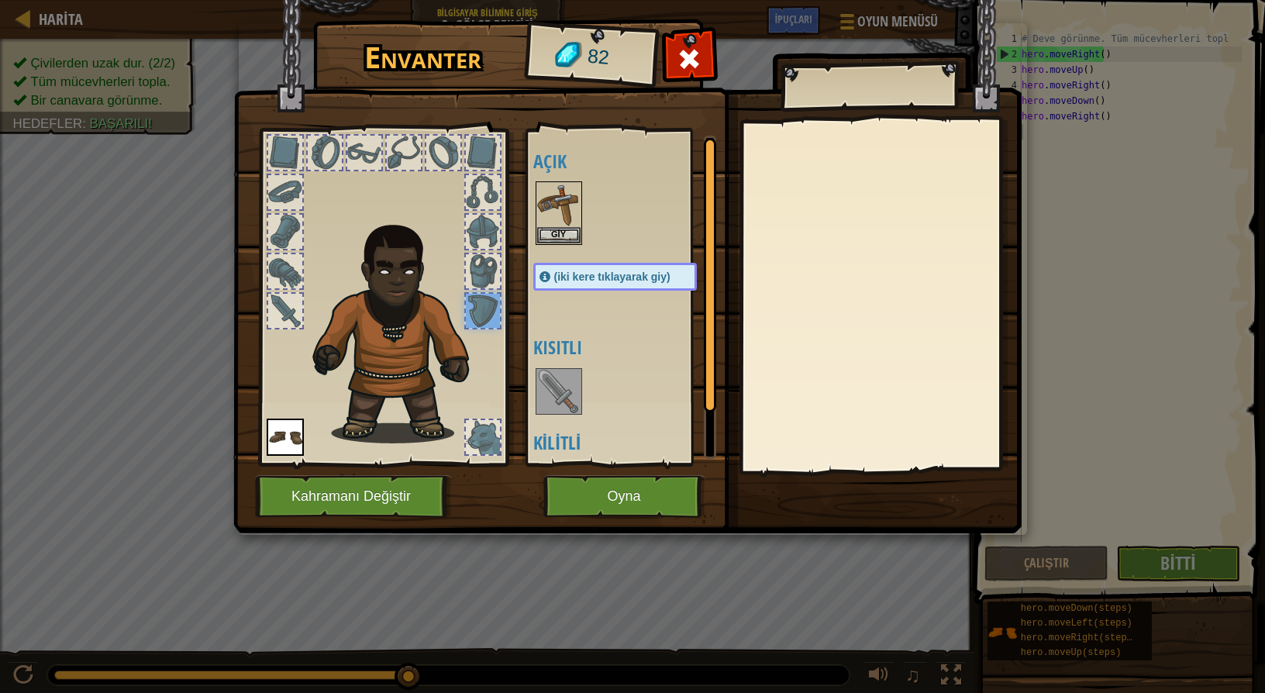
click at [490, 265] on div at bounding box center [483, 271] width 34 height 34
click at [291, 153] on div at bounding box center [285, 153] width 34 height 34
click at [474, 437] on div at bounding box center [483, 437] width 34 height 34
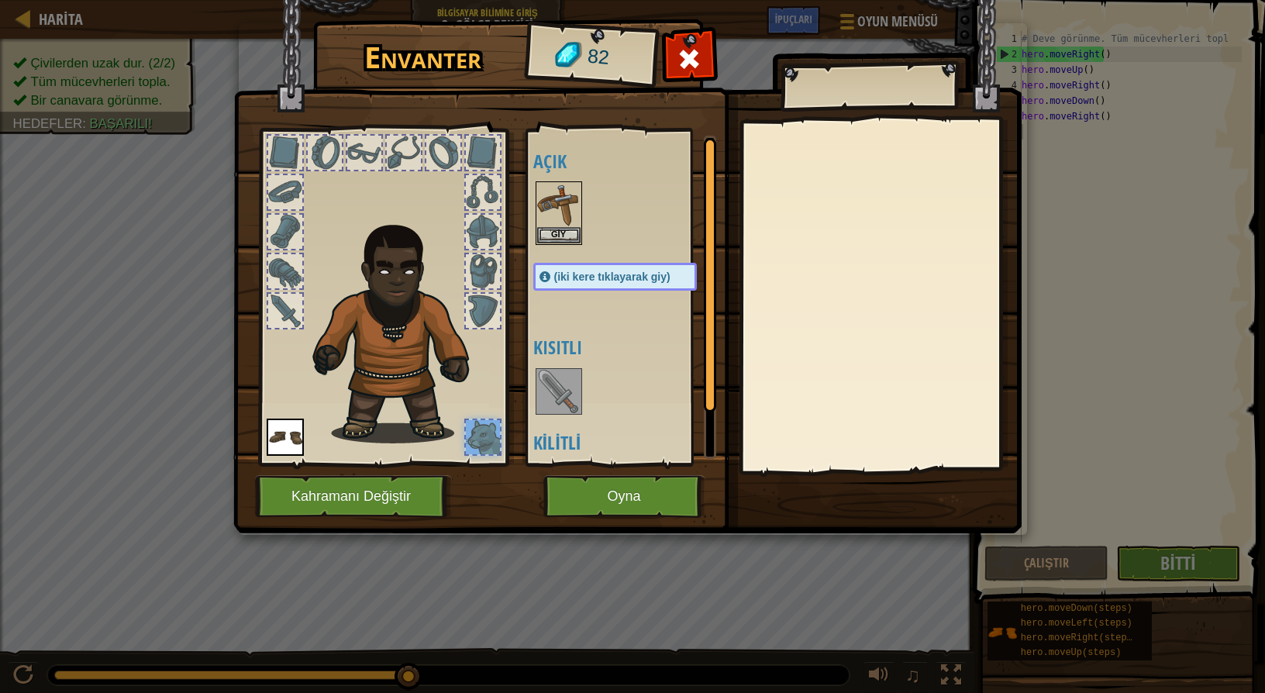
click at [474, 437] on div at bounding box center [483, 437] width 34 height 34
drag, startPoint x: 474, startPoint y: 437, endPoint x: 493, endPoint y: 338, distance: 101.0
click at [493, 338] on div at bounding box center [383, 293] width 256 height 349
drag, startPoint x: 604, startPoint y: 382, endPoint x: 630, endPoint y: 302, distance: 83.9
click at [630, 302] on div "Envanter 82 Açık Giy Giy (iki kere tıklayarak giy) Kısıtlı Kilitli Giy Çıkar Ki…" at bounding box center [633, 279] width 788 height 512
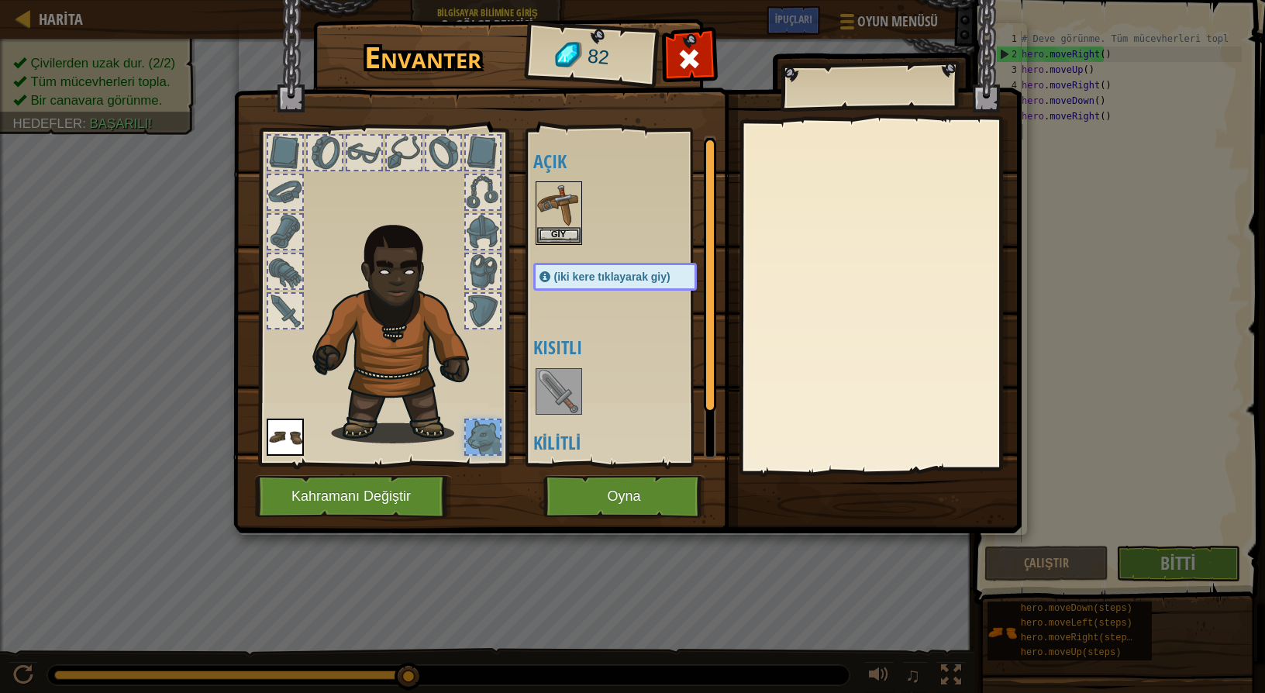
click at [630, 302] on div "Açık Giy Giy (iki kere tıklayarak giy) Kısıtlı Kilitli" at bounding box center [630, 297] width 195 height 323
click at [625, 264] on div "(iki kere tıklayarak giy)" at bounding box center [615, 277] width 164 height 28
click at [612, 275] on span "(iki kere tıklayarak giy)" at bounding box center [612, 277] width 116 height 12
click at [550, 209] on img at bounding box center [558, 204] width 43 height 43
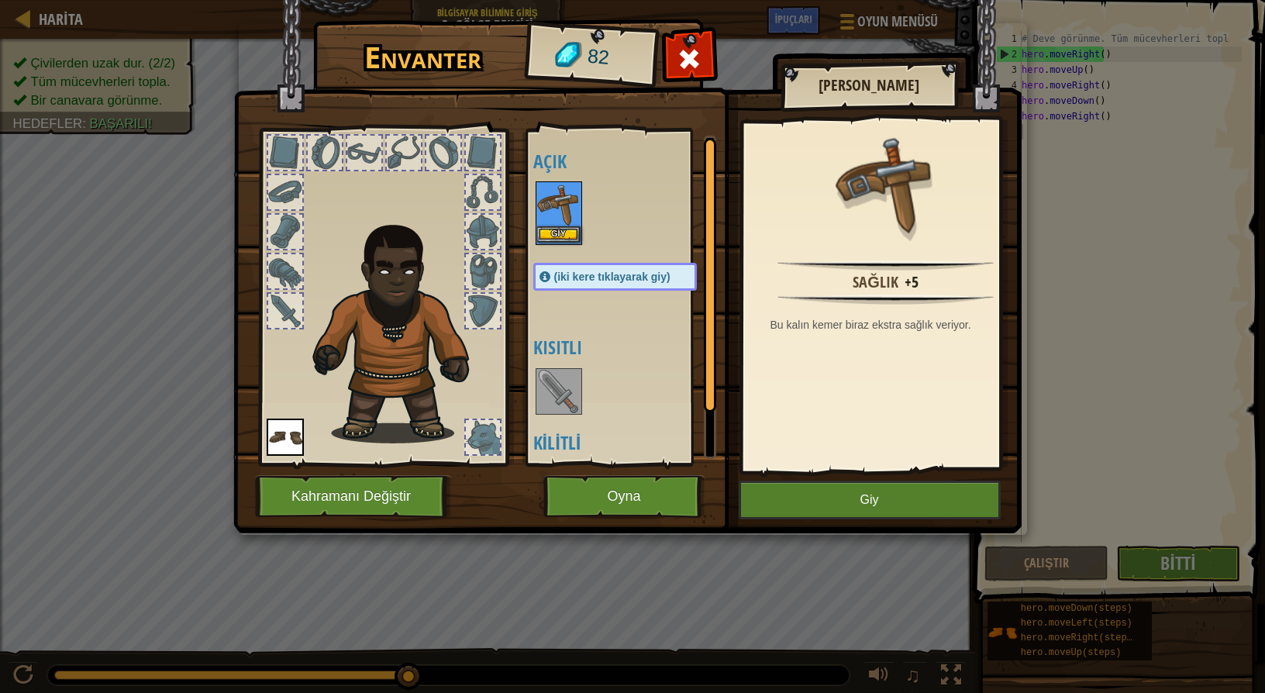
click at [550, 209] on img at bounding box center [558, 204] width 43 height 43
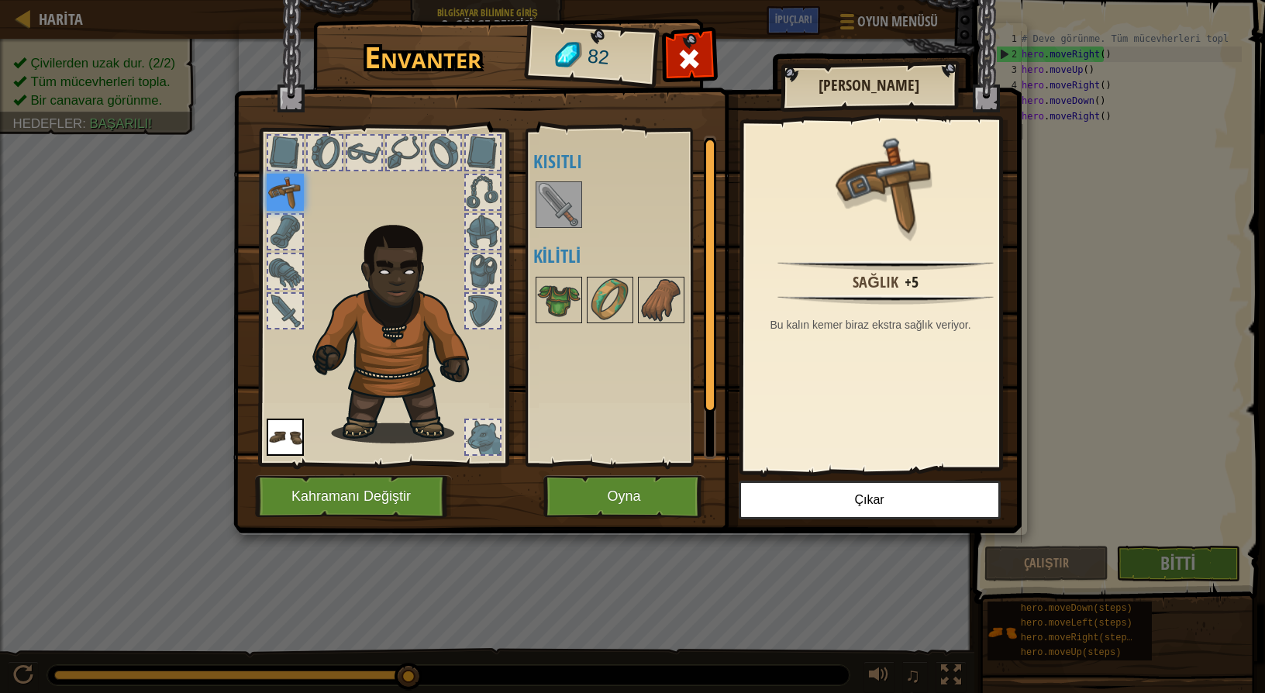
click at [563, 186] on img at bounding box center [558, 204] width 43 height 43
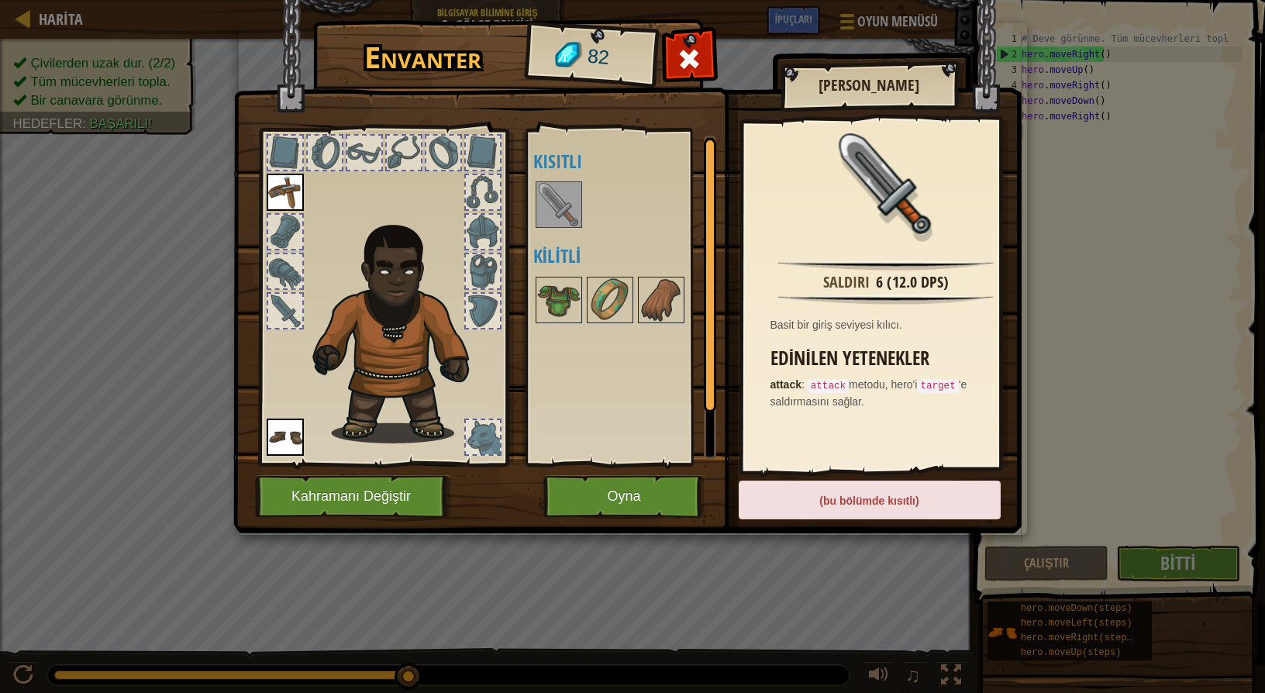
click at [822, 505] on div "(bu bölümde kısıtlı)" at bounding box center [870, 500] width 262 height 39
click at [637, 473] on img at bounding box center [627, 252] width 788 height 563
click at [633, 492] on button "Oyna" at bounding box center [624, 496] width 162 height 43
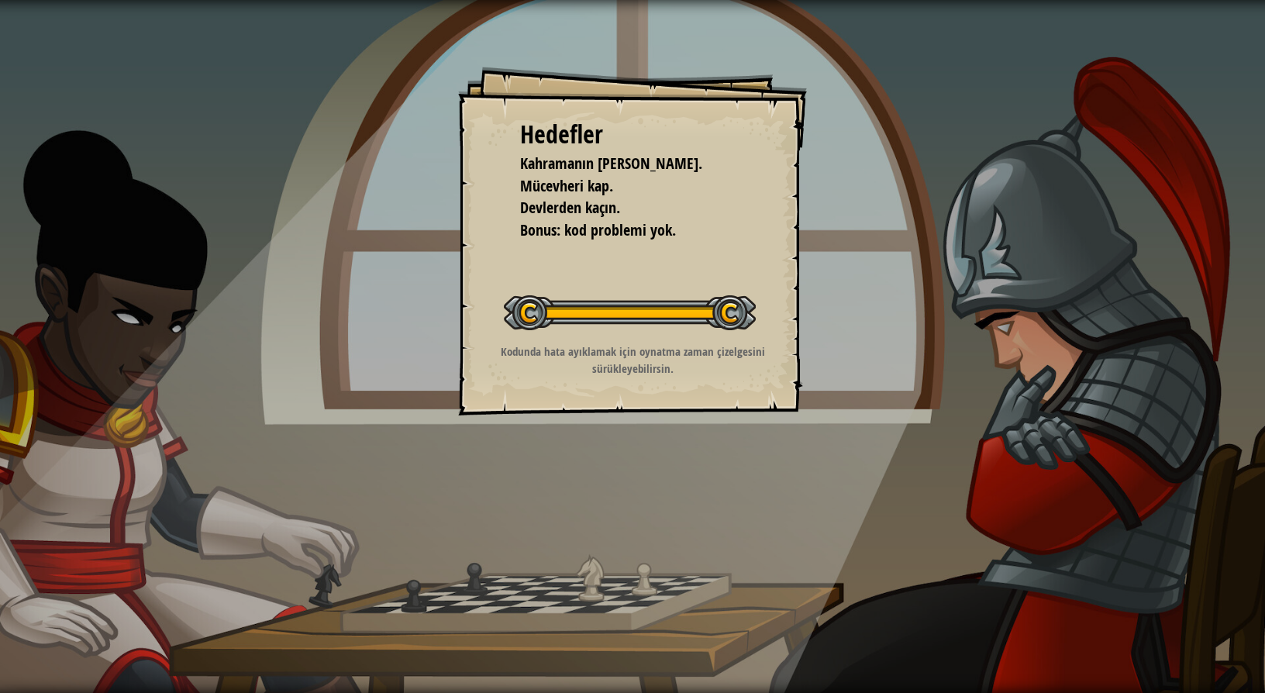
click at [632, 413] on div "Hedefler Kahramanın hayatta kalmalı. Mücevheri kap. Devlerden kaçın. Bonus: kod…" at bounding box center [632, 241] width 349 height 349
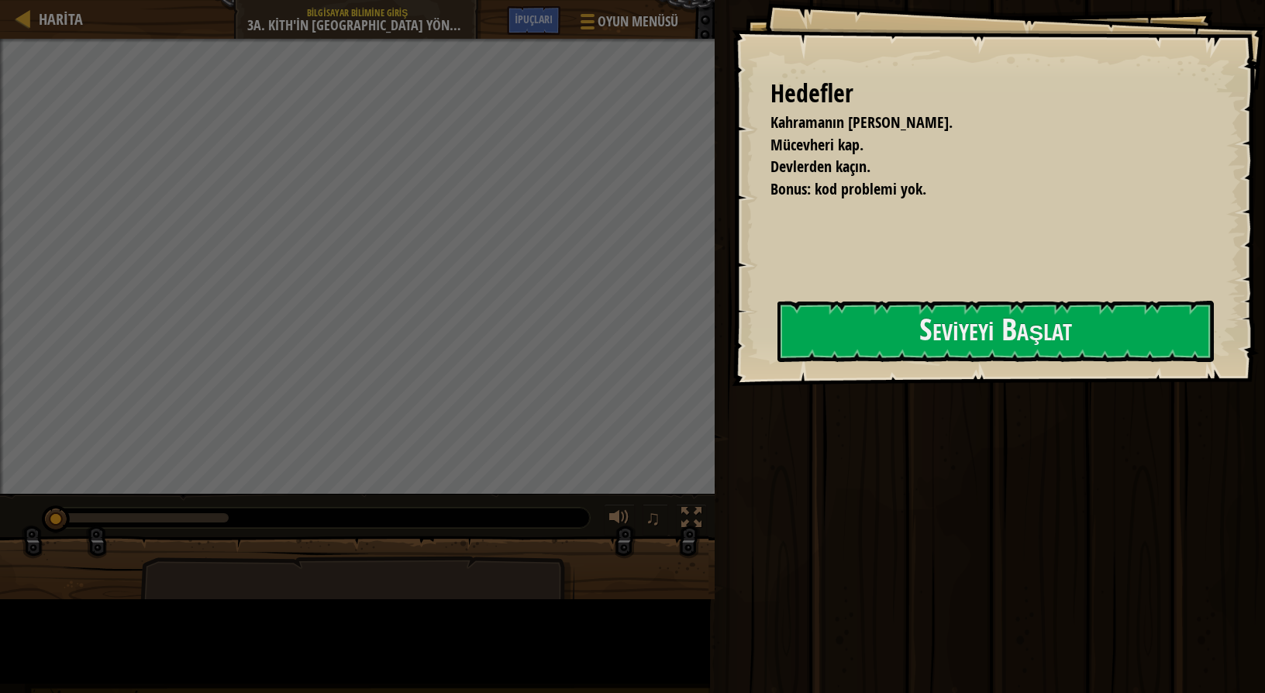
click at [778, 412] on div at bounding box center [996, 395] width 436 height 35
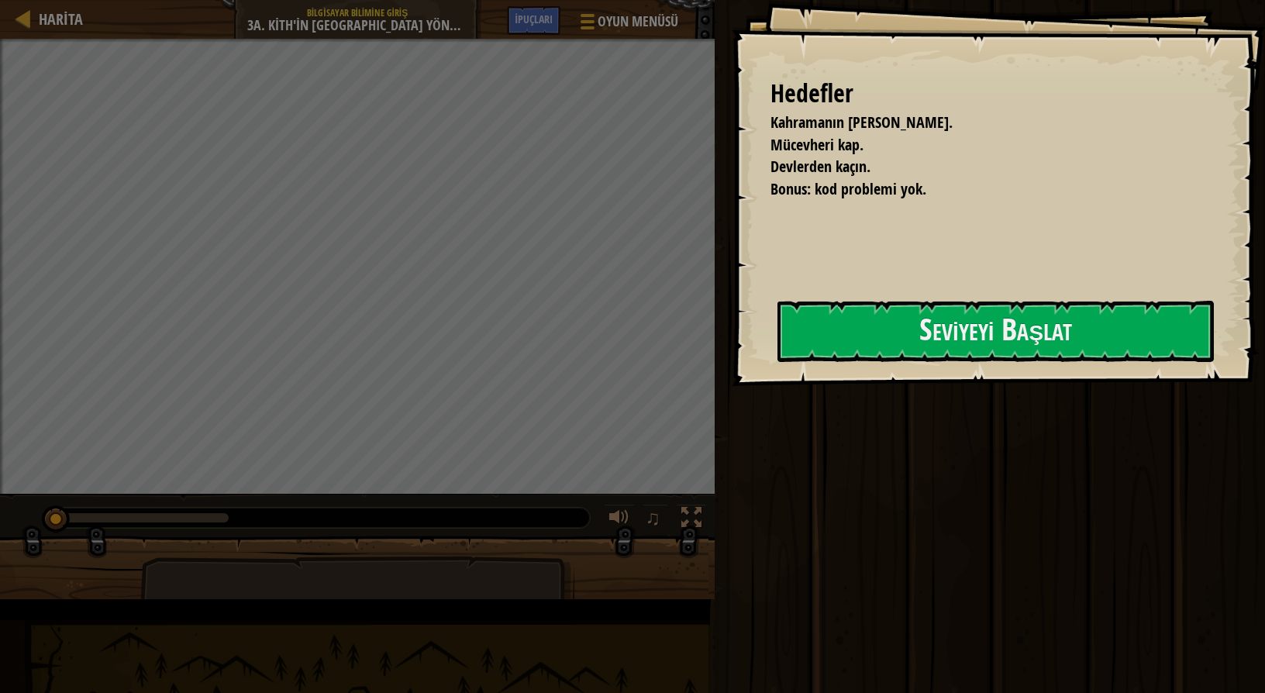
click at [778, 412] on div at bounding box center [996, 395] width 436 height 35
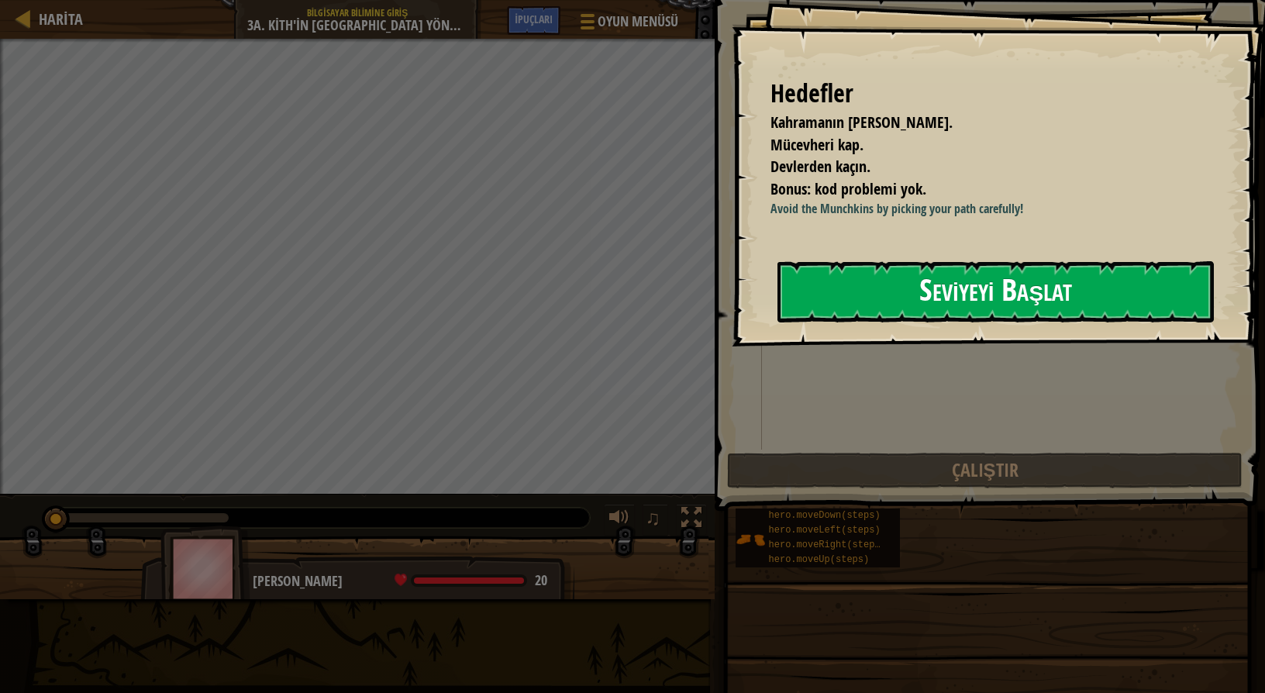
click at [857, 277] on button "Seviyeyi Başlat" at bounding box center [996, 291] width 436 height 61
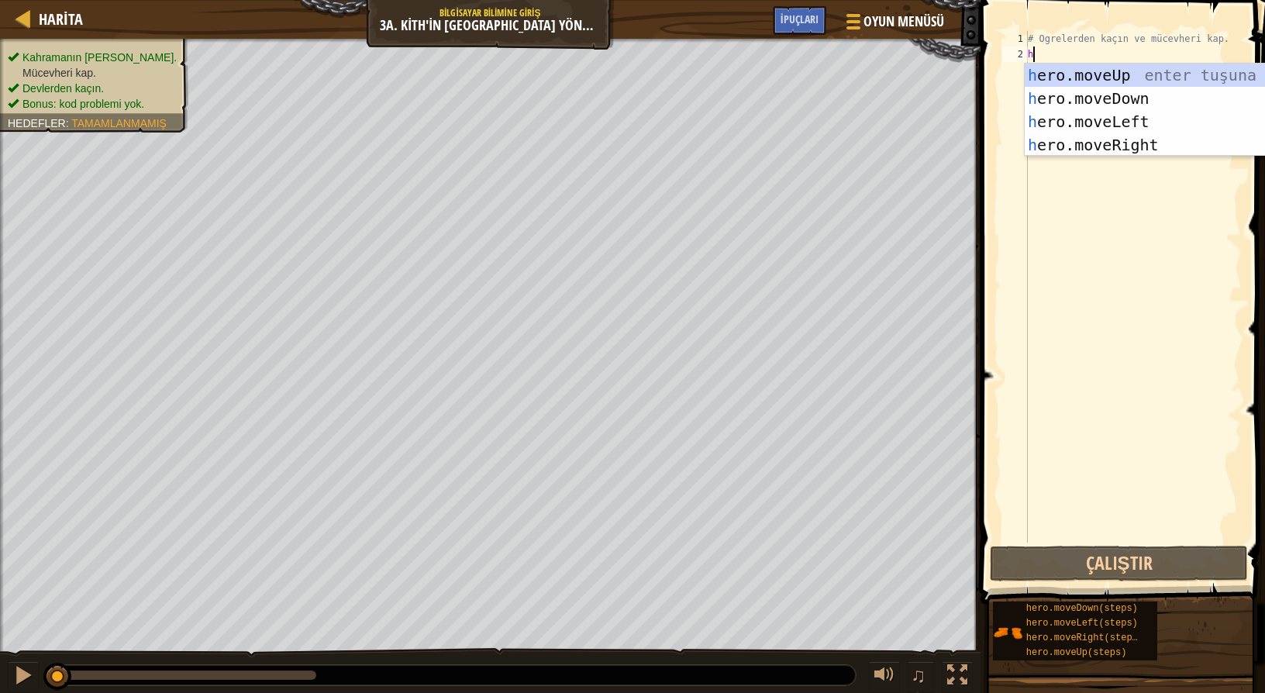
type textarea "h"
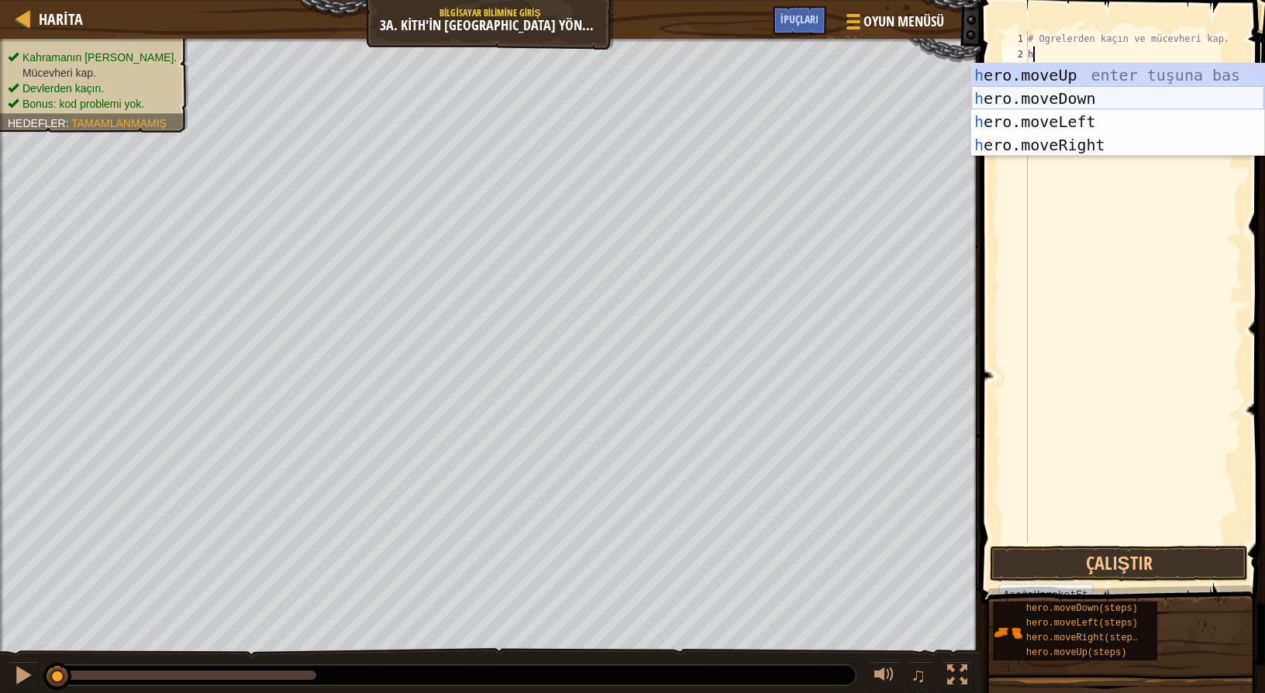
click at [1029, 93] on div "h ero.moveUp enter tuşuna bas h ero.moveDown enter tuşuna bas h ero.moveLeft en…" at bounding box center [1117, 134] width 293 height 140
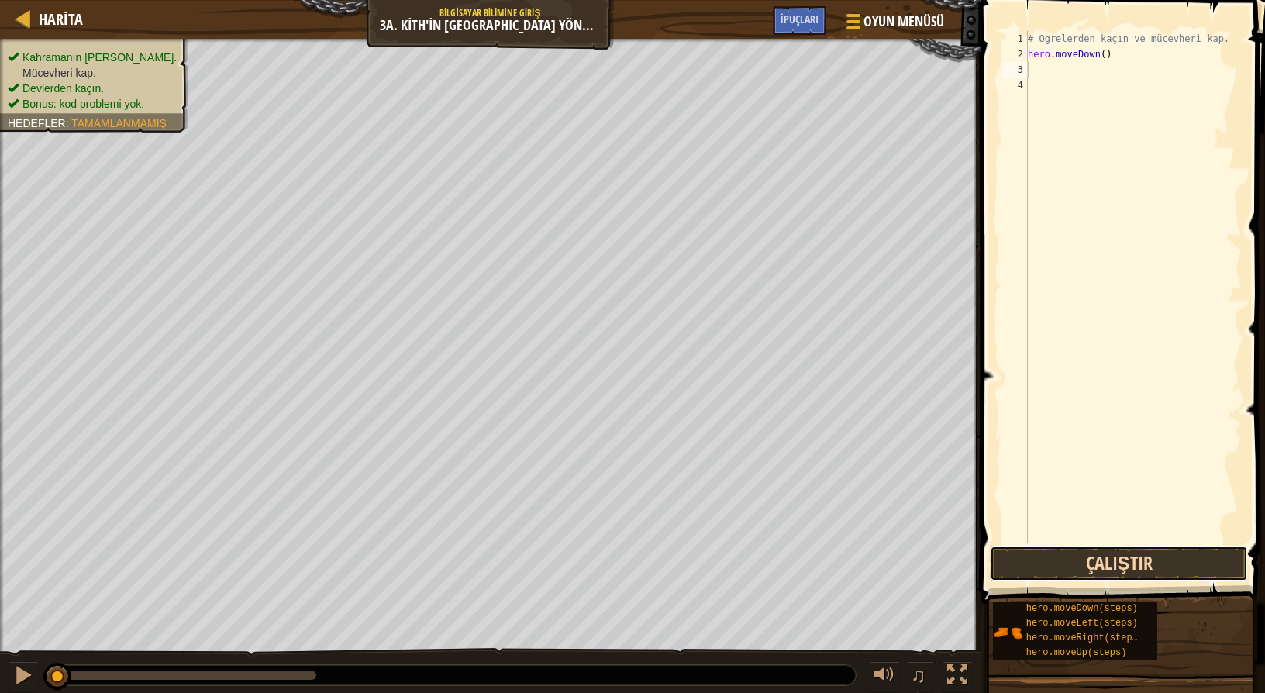
click at [1085, 558] on button "Çalıştır" at bounding box center [1119, 564] width 258 height 36
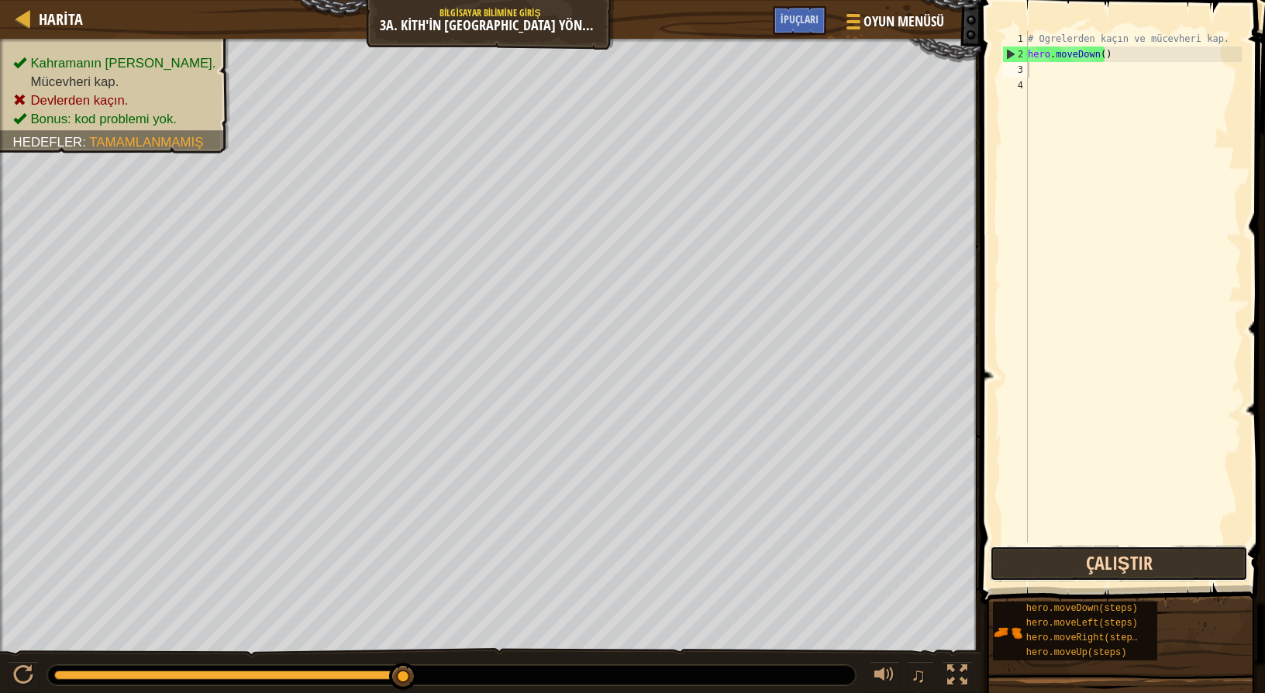
click at [1150, 557] on button "Çalıştır" at bounding box center [1119, 564] width 258 height 36
type textarea "h"
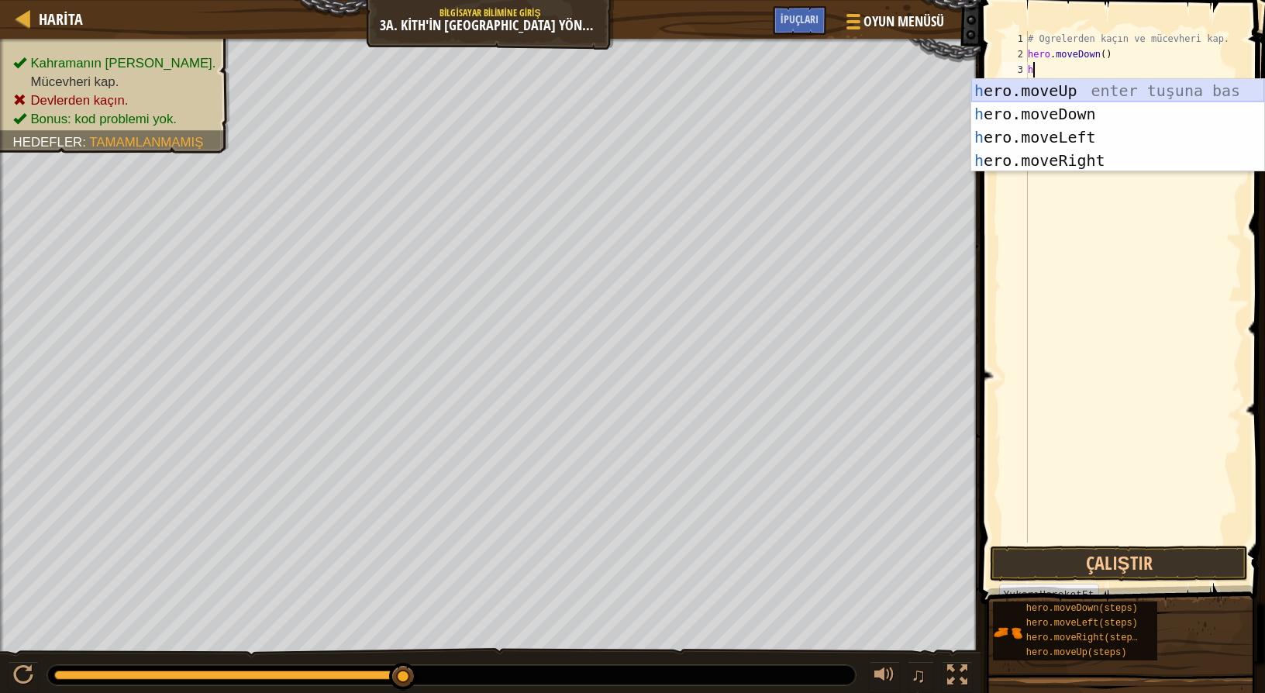
click at [998, 82] on div "h ero.moveUp enter tuşuna bas h ero.moveDown enter tuşuna bas h ero.moveLeft en…" at bounding box center [1117, 149] width 293 height 140
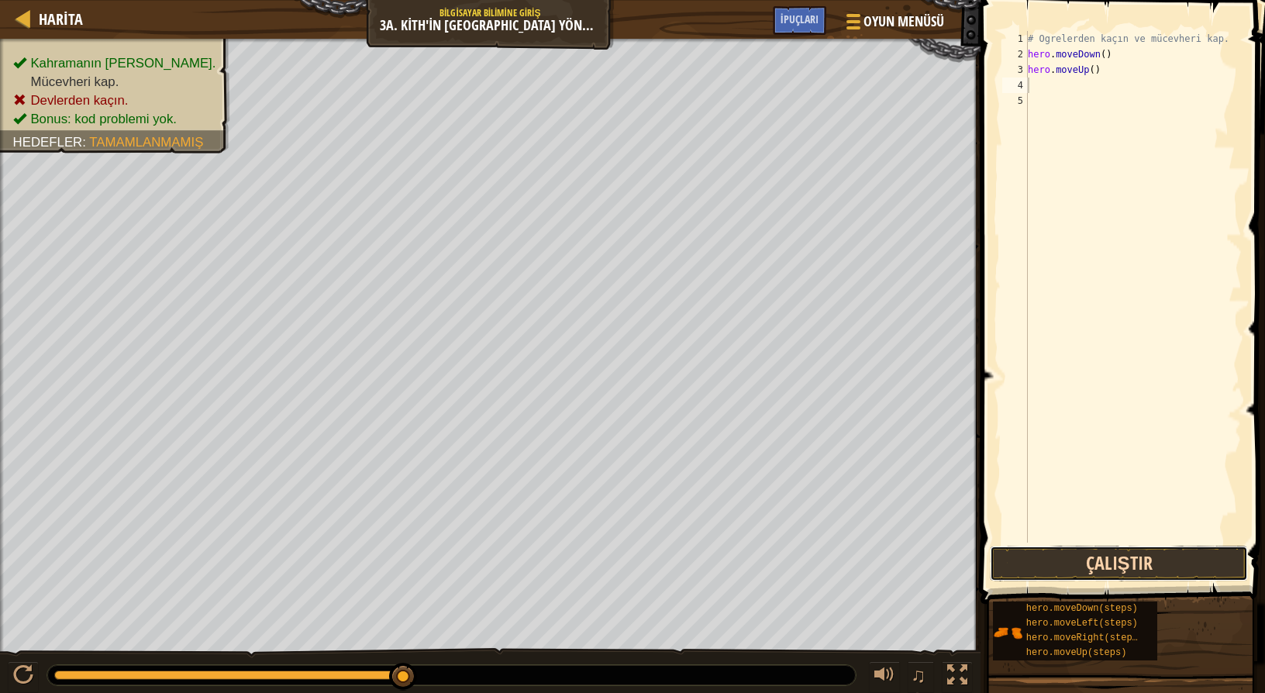
click at [1033, 575] on button "Çalıştır" at bounding box center [1119, 564] width 258 height 36
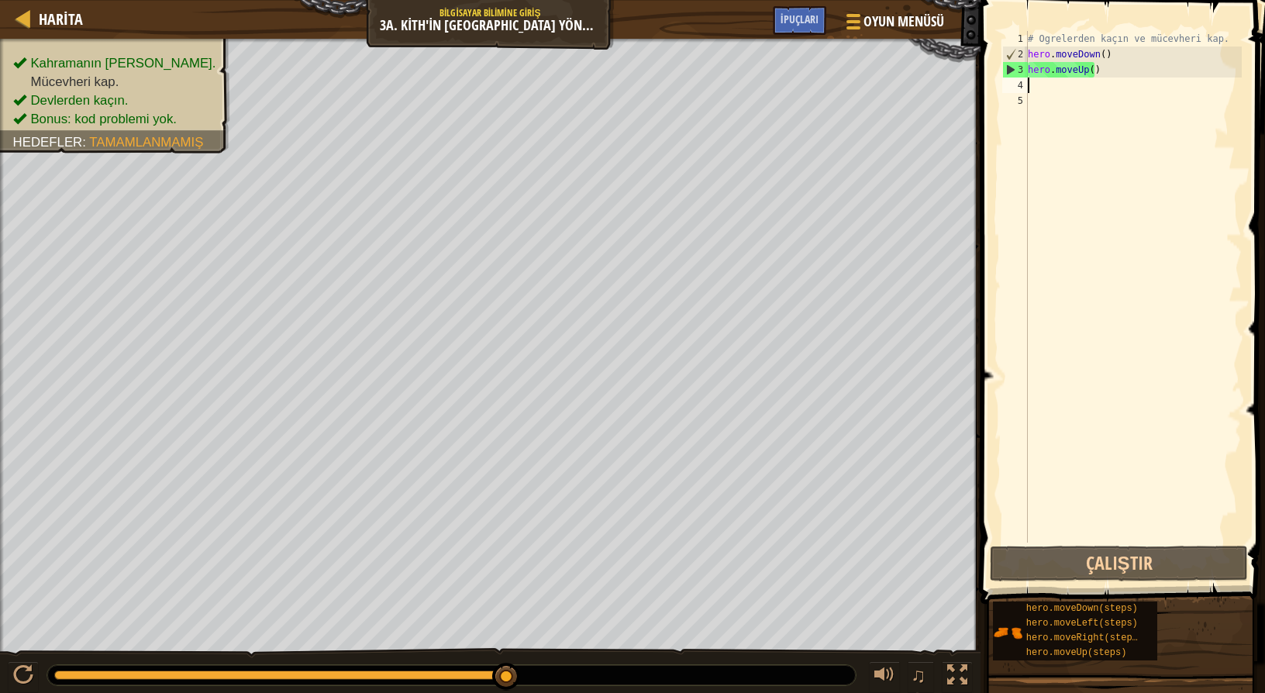
type textarea "h"
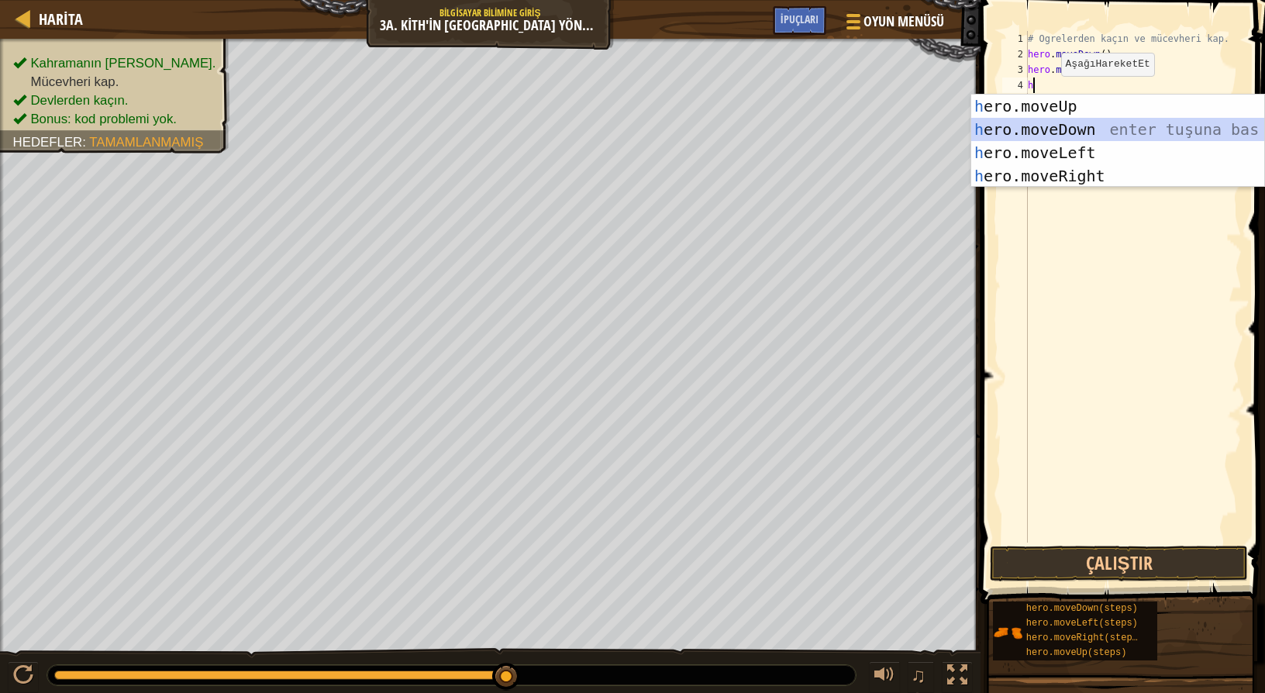
click at [1027, 129] on div "h ero.moveUp enter tuşuna bas h ero.moveDown enter tuşuna bas h ero.moveLeft en…" at bounding box center [1117, 165] width 293 height 140
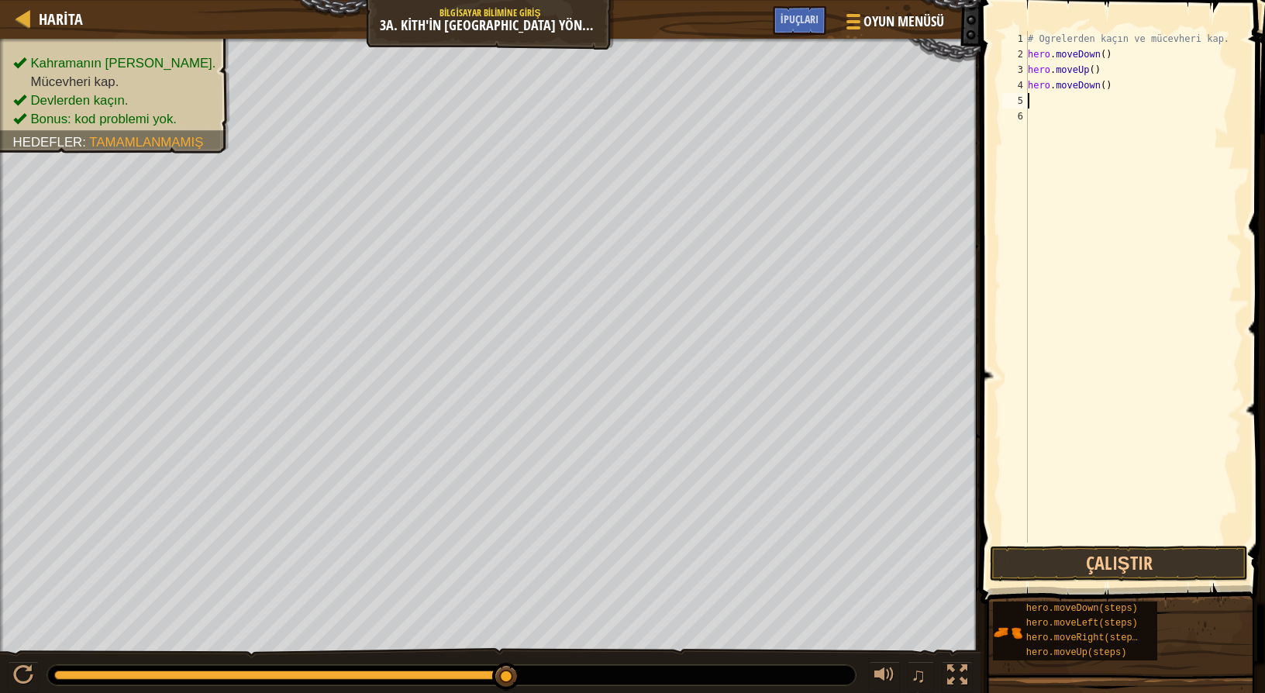
click at [1050, 103] on div "# Ogrelerden kaçın ve mücevheri kap. hero . moveDown ( ) hero . moveUp ( ) hero…" at bounding box center [1133, 302] width 217 height 543
type textarea "h"
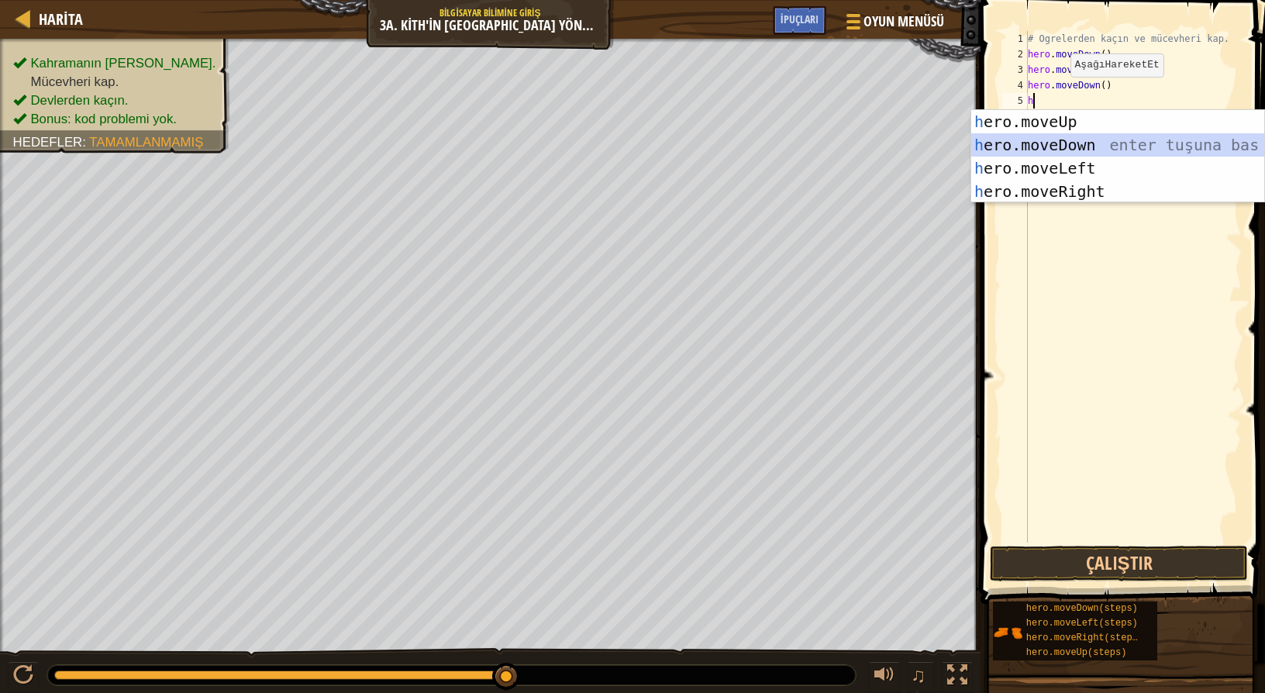
click at [1032, 137] on div "h ero.moveUp enter tuşuna bas h ero.moveDown enter tuşuna bas h ero.moveLeft en…" at bounding box center [1117, 180] width 293 height 140
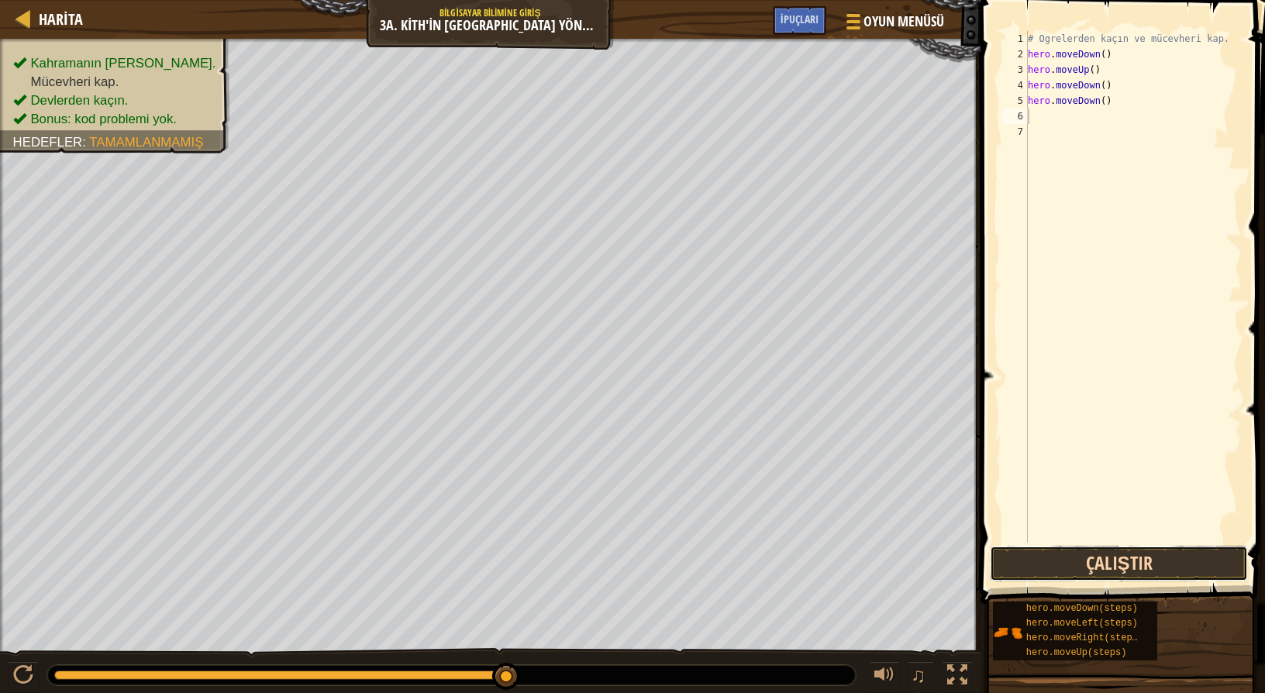
click at [1098, 561] on button "Çalıştır" at bounding box center [1119, 564] width 258 height 36
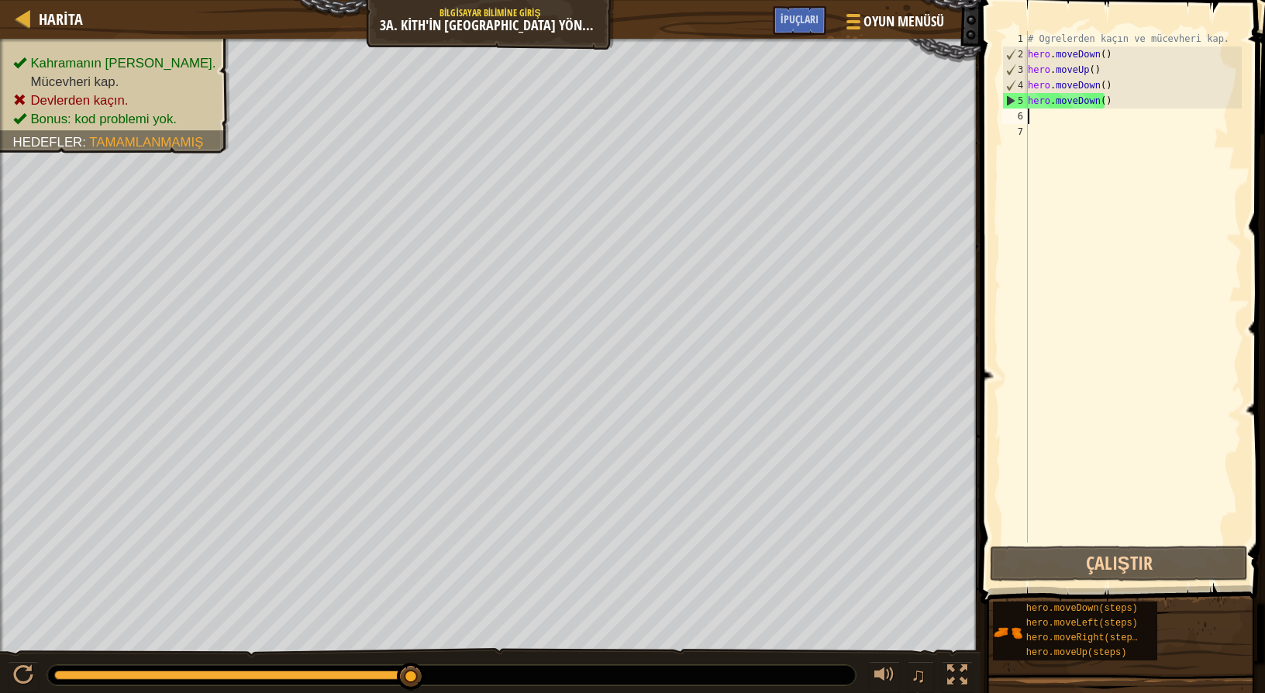
type textarea "h"
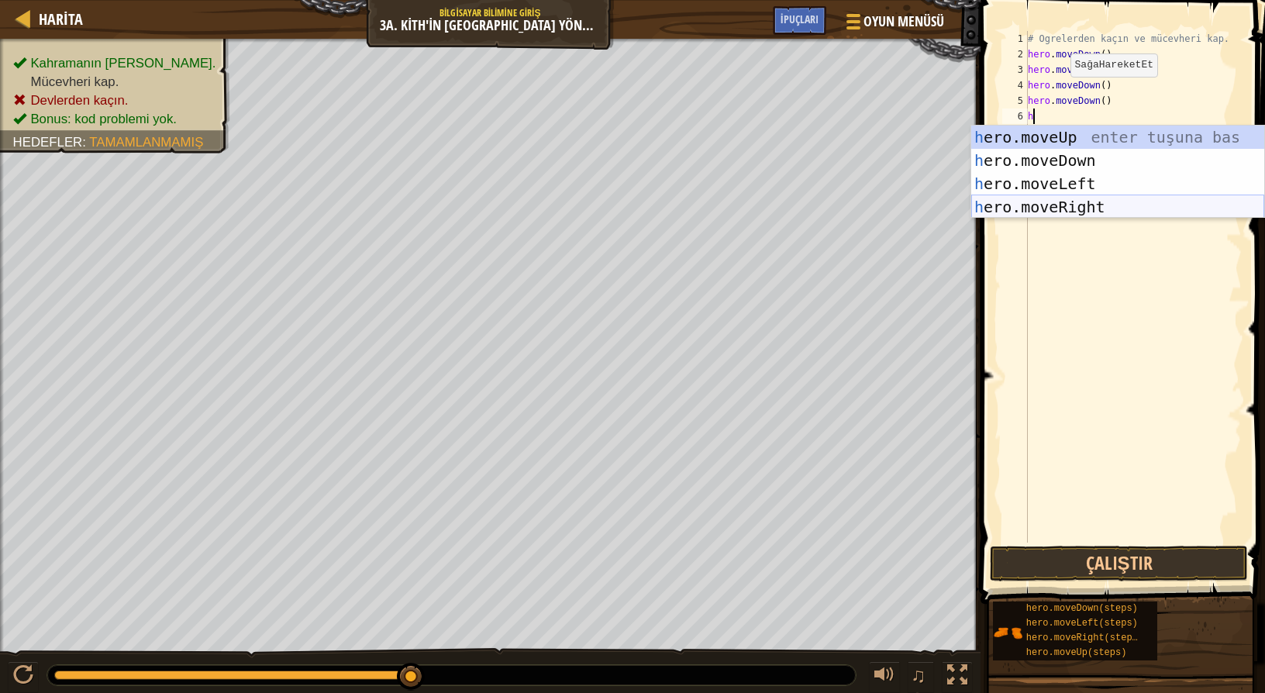
click at [1055, 202] on div "h ero.moveUp enter tuşuna bas h ero.moveDown enter tuşuna bas h ero.moveLeft en…" at bounding box center [1117, 196] width 293 height 140
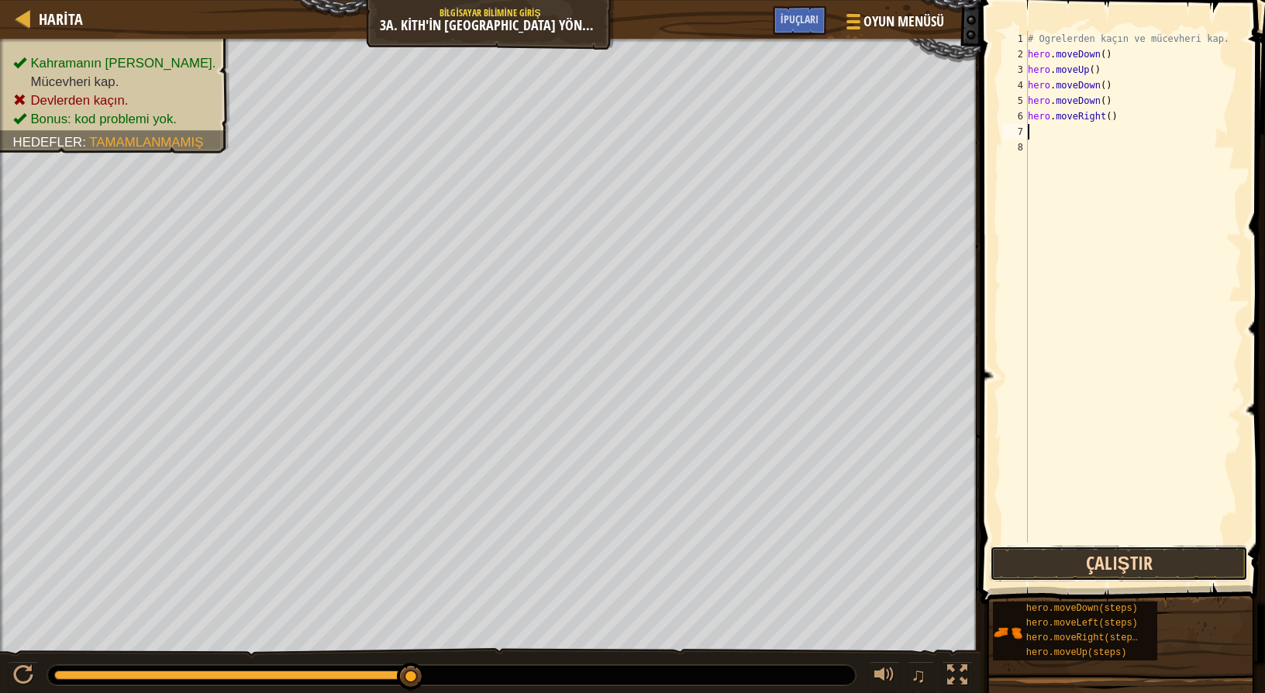
click at [1124, 562] on button "Çalıştır" at bounding box center [1119, 564] width 258 height 36
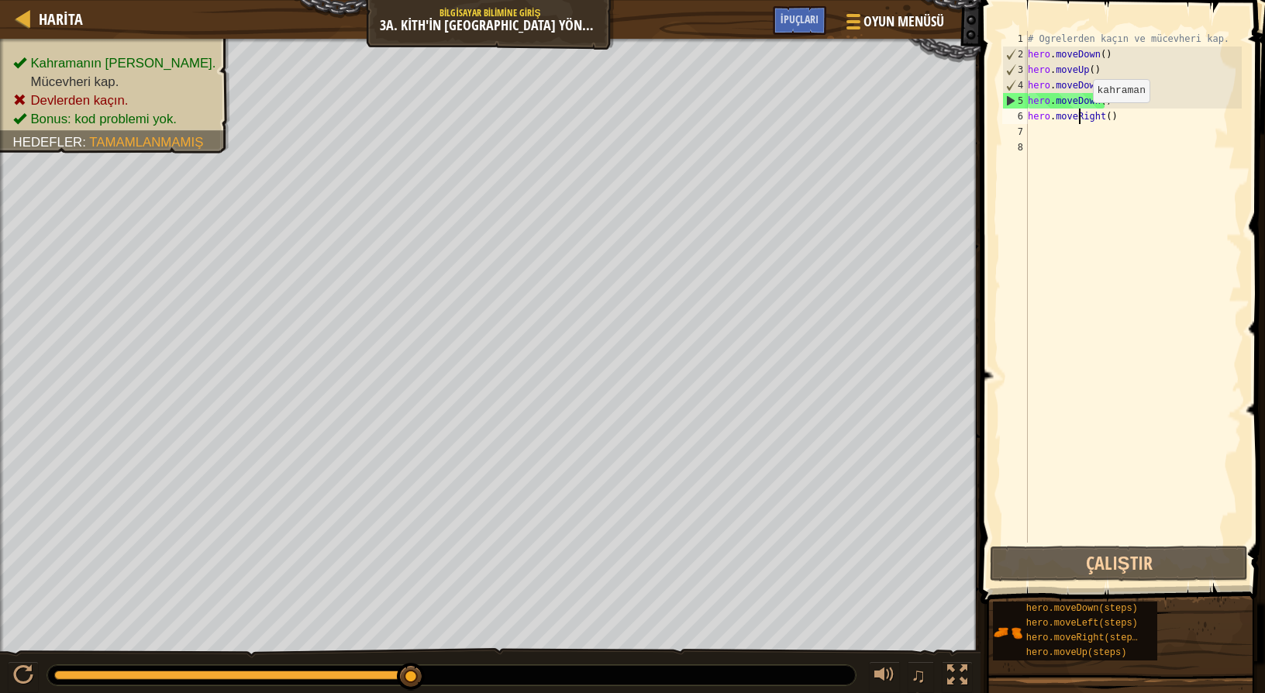
click at [1080, 118] on div "# Ogrelerden kaçın ve mücevheri kap. hero . moveDown ( ) hero . moveUp ( ) hero…" at bounding box center [1133, 302] width 217 height 543
type textarea "hero.moveRight()"
click at [1132, 113] on div "# Ogrelerden kaçın ve mücevheri kap. hero . moveDown ( ) hero . moveUp ( ) hero…" at bounding box center [1133, 302] width 217 height 543
click at [1039, 141] on div "# Ogrelerden kaçın ve mücevheri kap. hero . moveDown ( ) hero . moveUp ( ) hero…" at bounding box center [1133, 302] width 217 height 543
click at [1040, 120] on div "# Ogrelerden kaçın ve mücevheri kap. hero . moveDown ( ) hero . moveUp ( ) hero…" at bounding box center [1133, 302] width 217 height 543
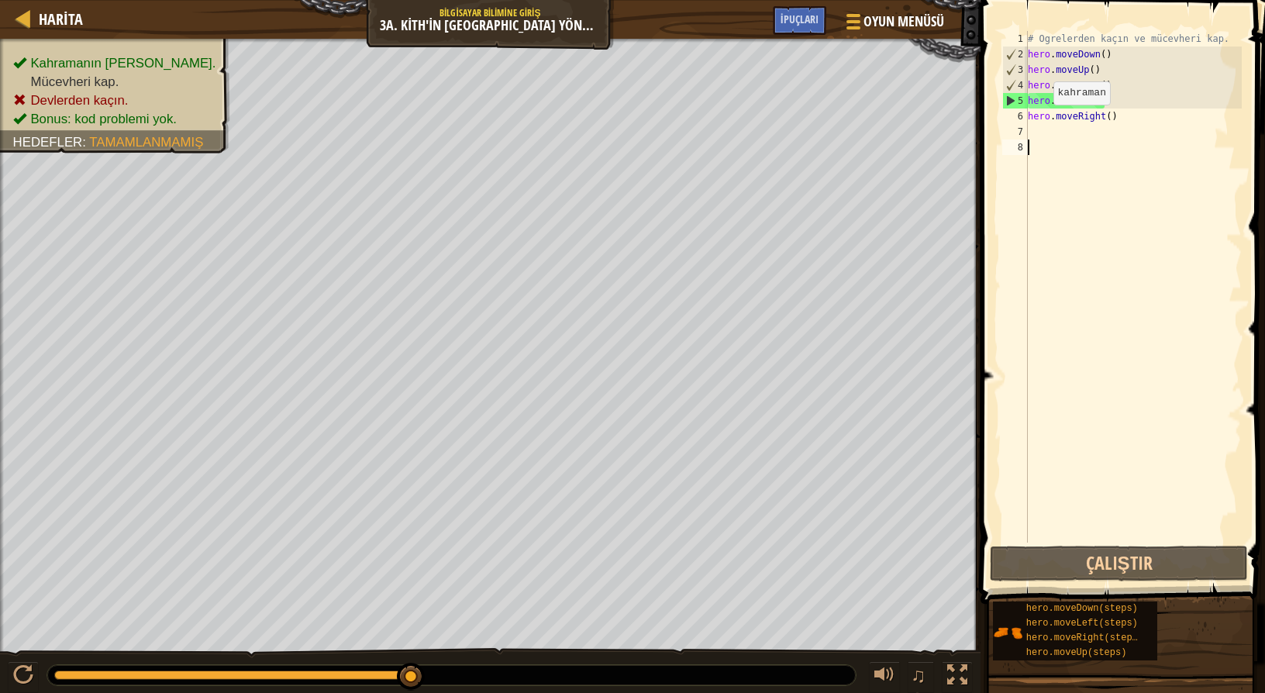
type textarea "hero.moveRight()"
click at [1041, 130] on div "# Ogrelerden kaçın ve mücevheri kap. hero . moveDown ( ) hero . moveUp ( ) hero…" at bounding box center [1133, 302] width 217 height 543
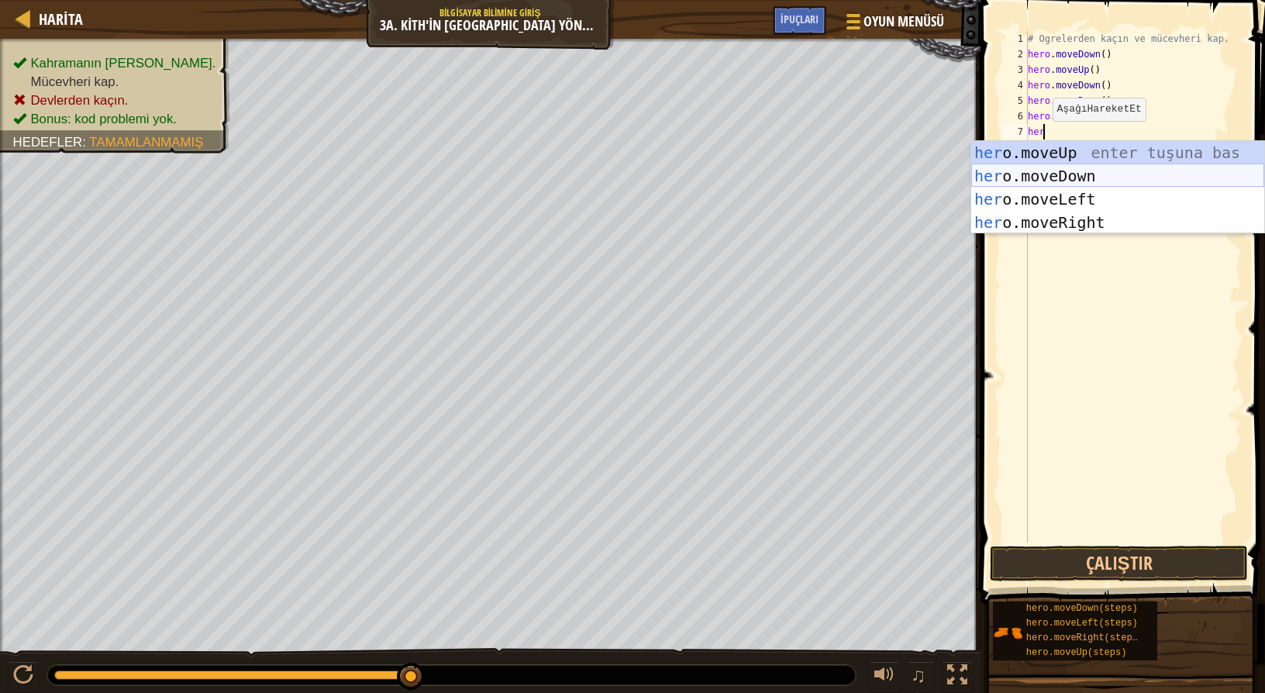
type textarea "hero"
click at [1036, 221] on div "hero .moveUp enter tuşuna bas hero .moveDown enter tuşuna bas hero .moveLeft en…" at bounding box center [1117, 211] width 293 height 140
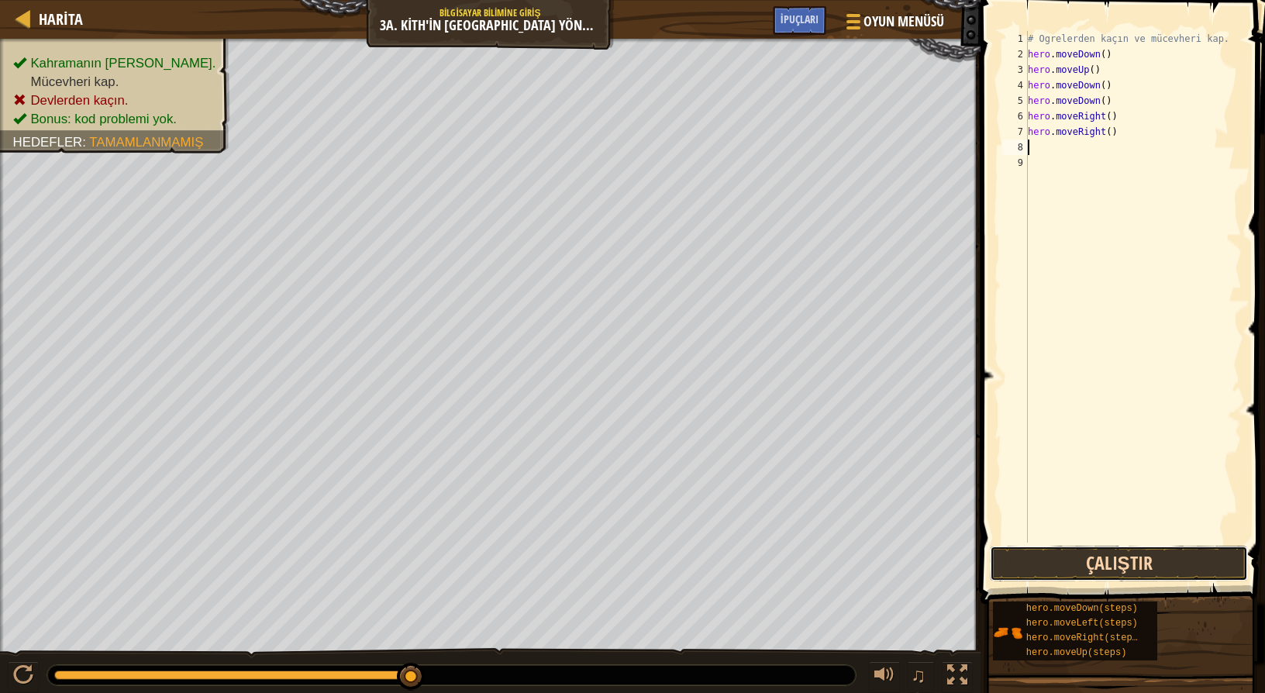
click at [1041, 562] on button "Çalıştır" at bounding box center [1119, 564] width 258 height 36
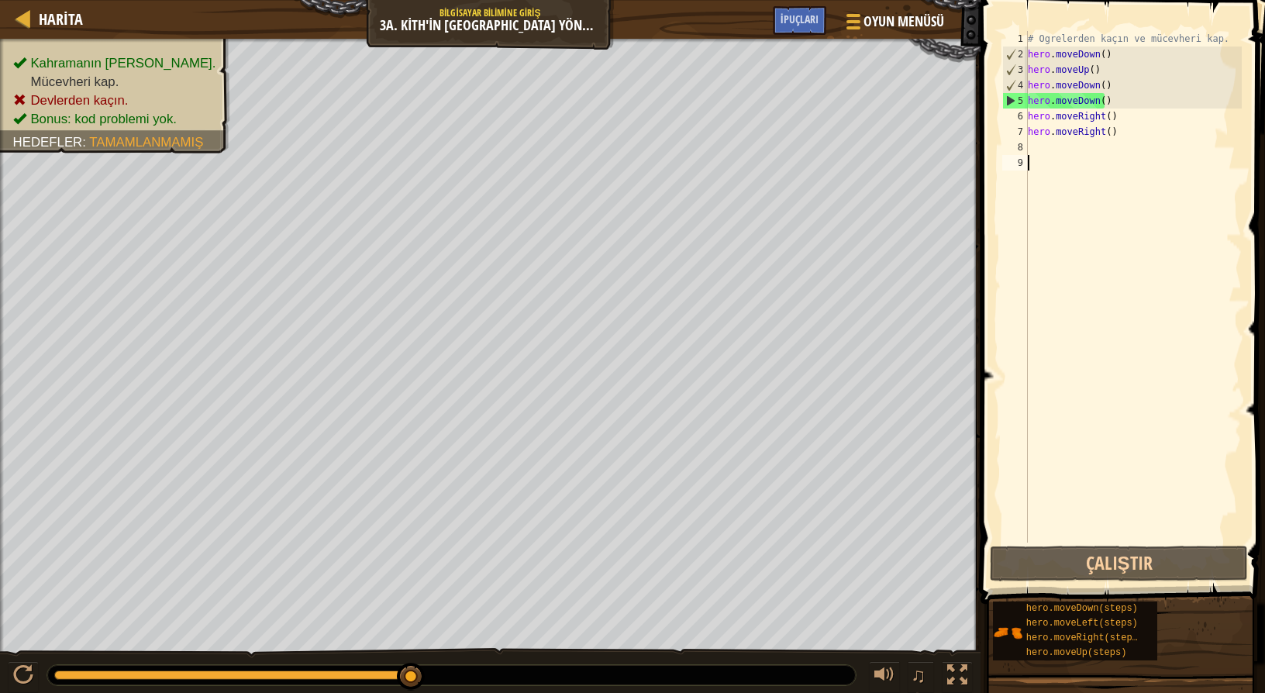
type textarea "hero.moveRight()"
click at [1022, 576] on button "Çalıştır" at bounding box center [1119, 564] width 258 height 36
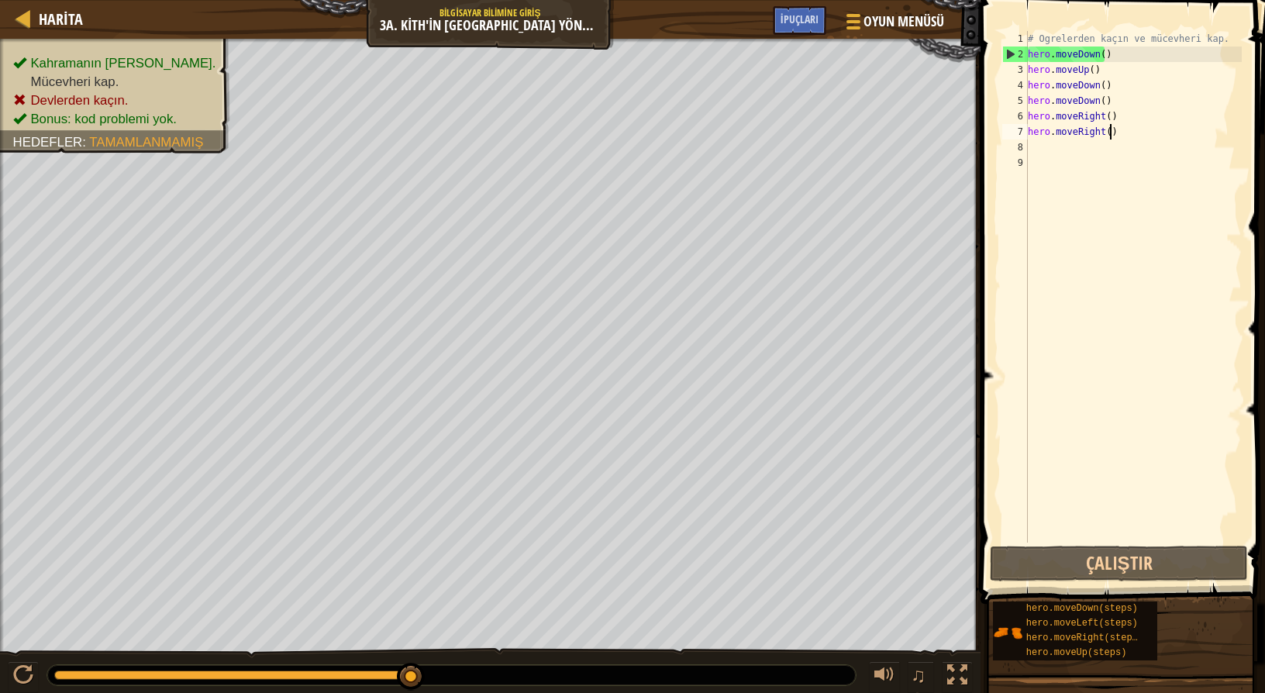
click at [1135, 129] on div "# Ogrelerden kaçın ve mücevheri kap. hero . moveDown ( ) hero . moveUp ( ) hero…" at bounding box center [1133, 302] width 217 height 543
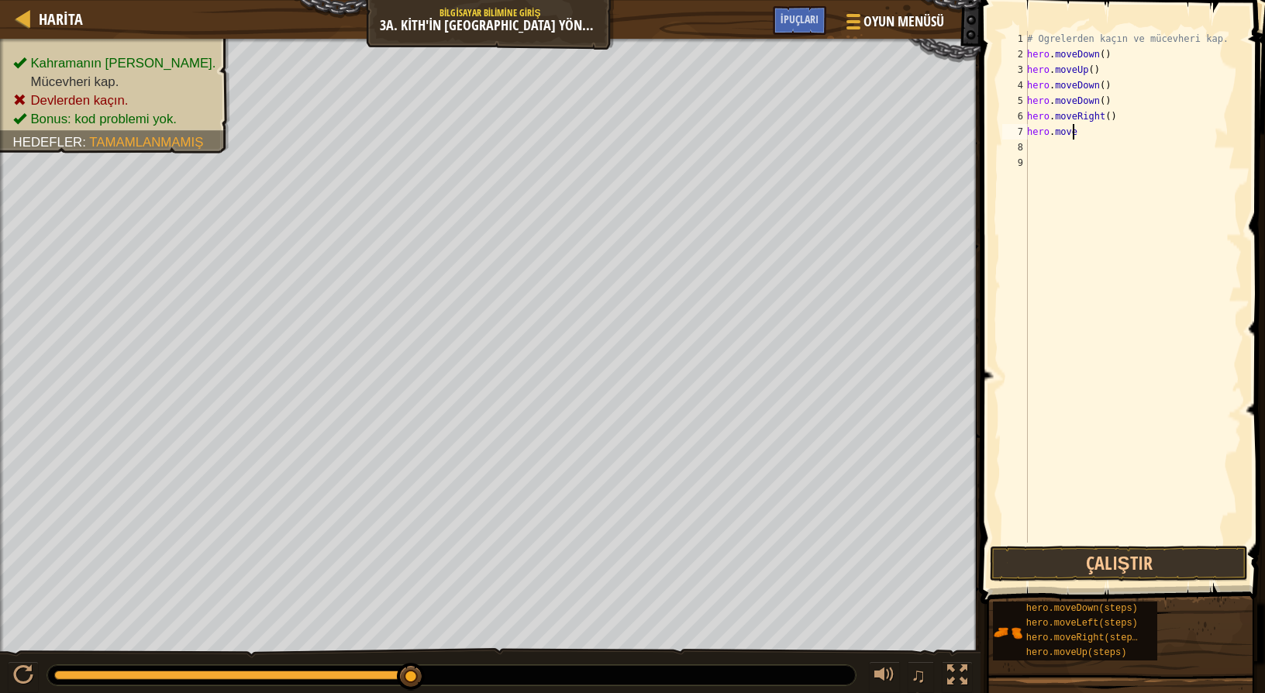
type textarea "h"
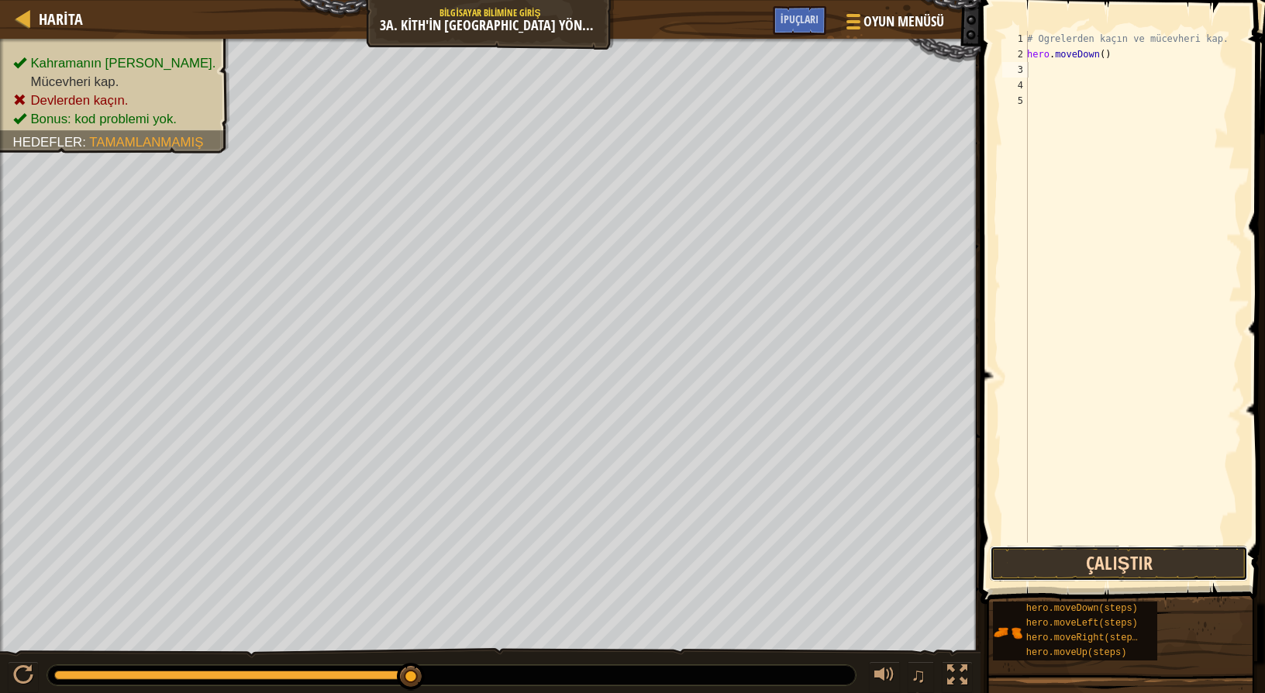
click at [1168, 567] on button "Çalıştır" at bounding box center [1119, 564] width 258 height 36
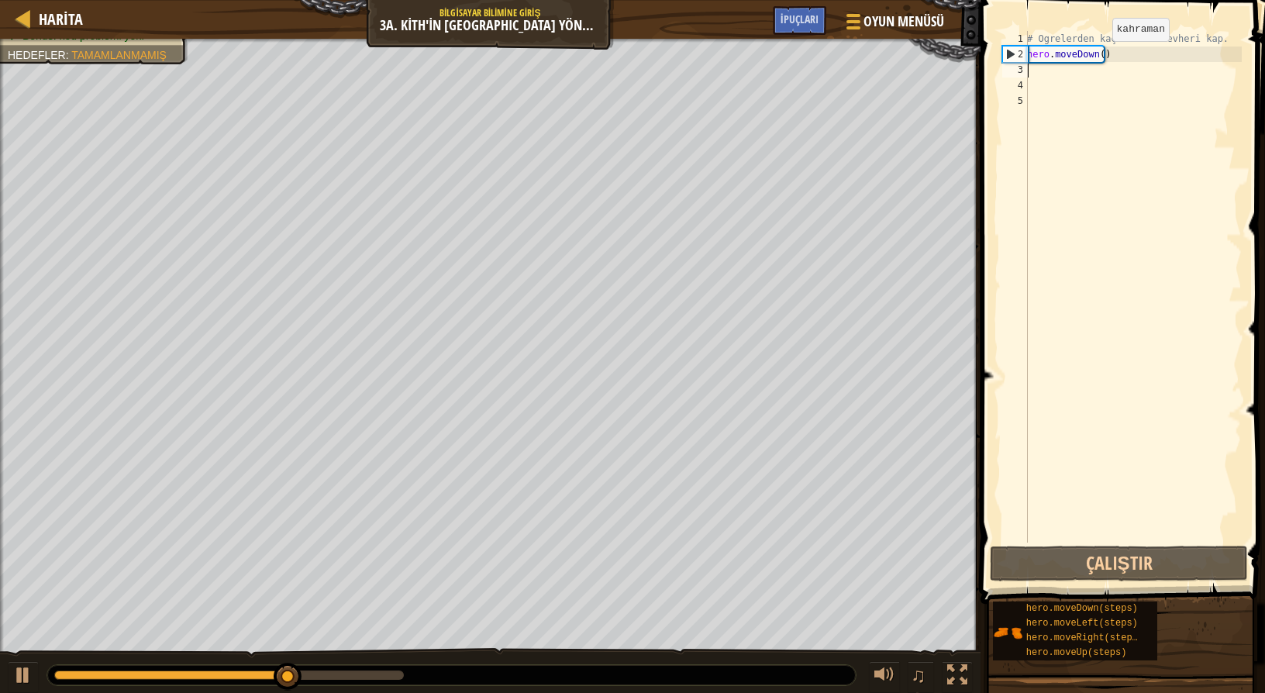
click at [1099, 57] on div "# Ogrelerden kaçın ve mücevheri kap. hero . moveDown ( )" at bounding box center [1133, 302] width 218 height 543
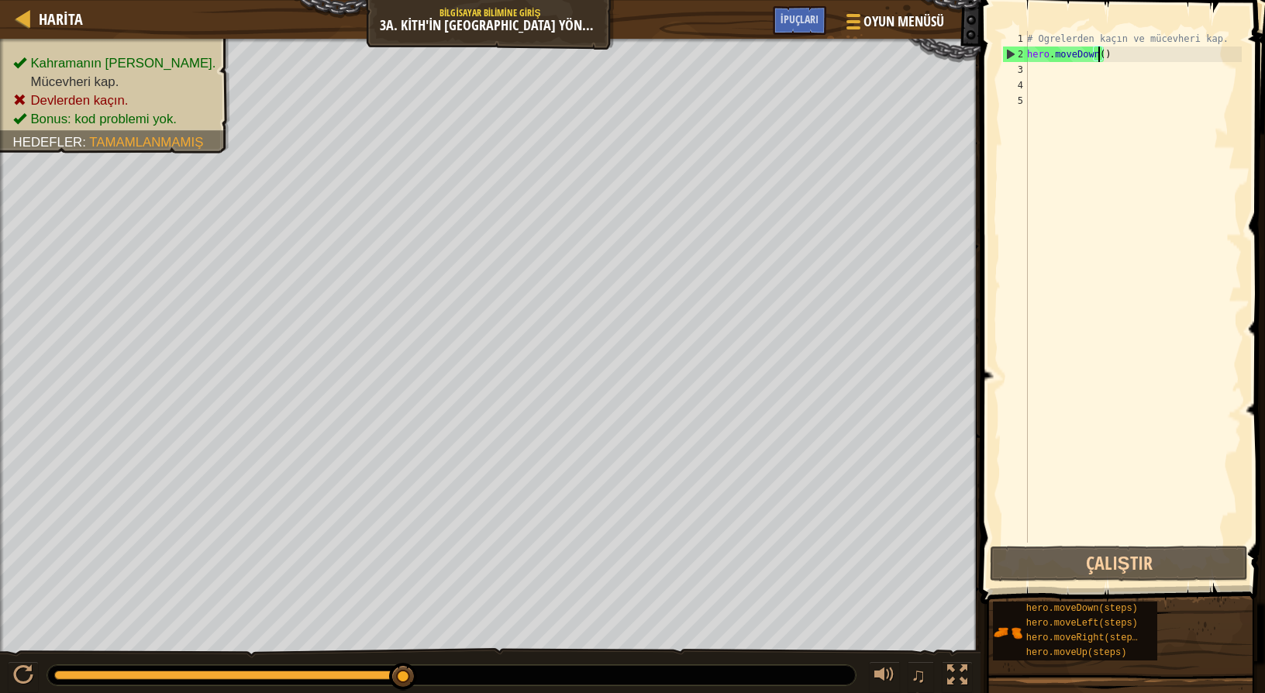
scroll to position [7, 5]
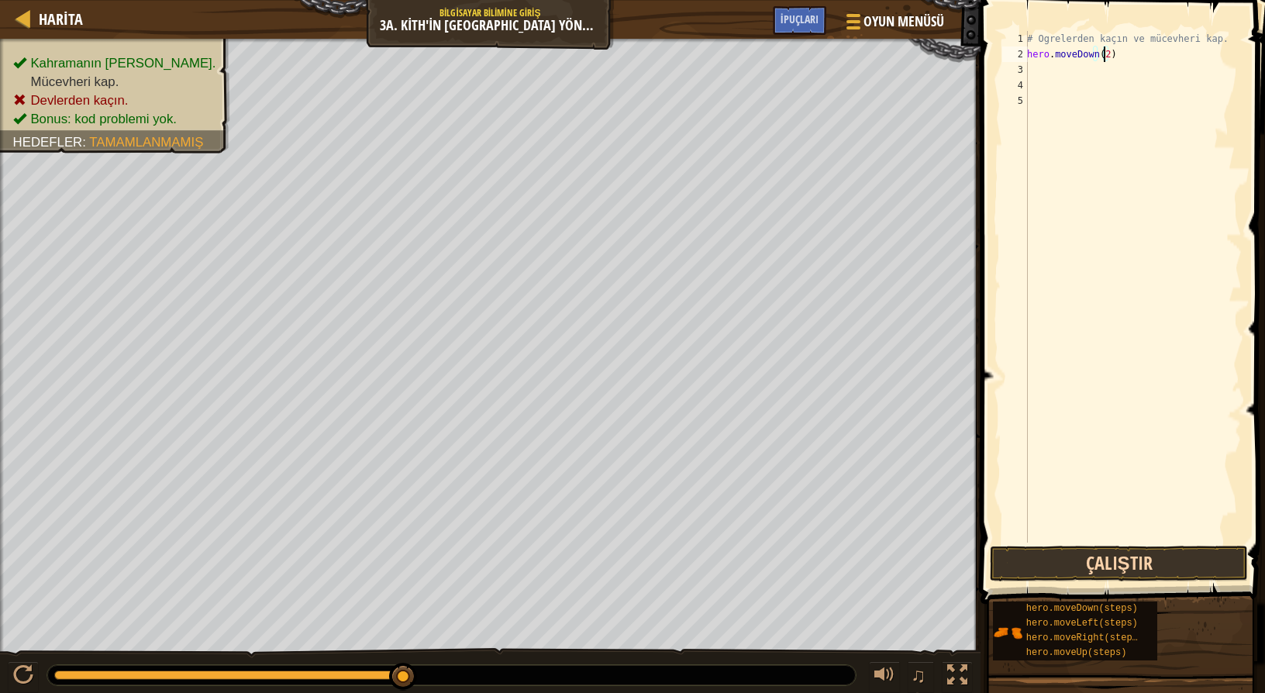
type textarea "hero.moveDown(2)"
click at [1068, 561] on button "Çalıştır" at bounding box center [1119, 564] width 258 height 36
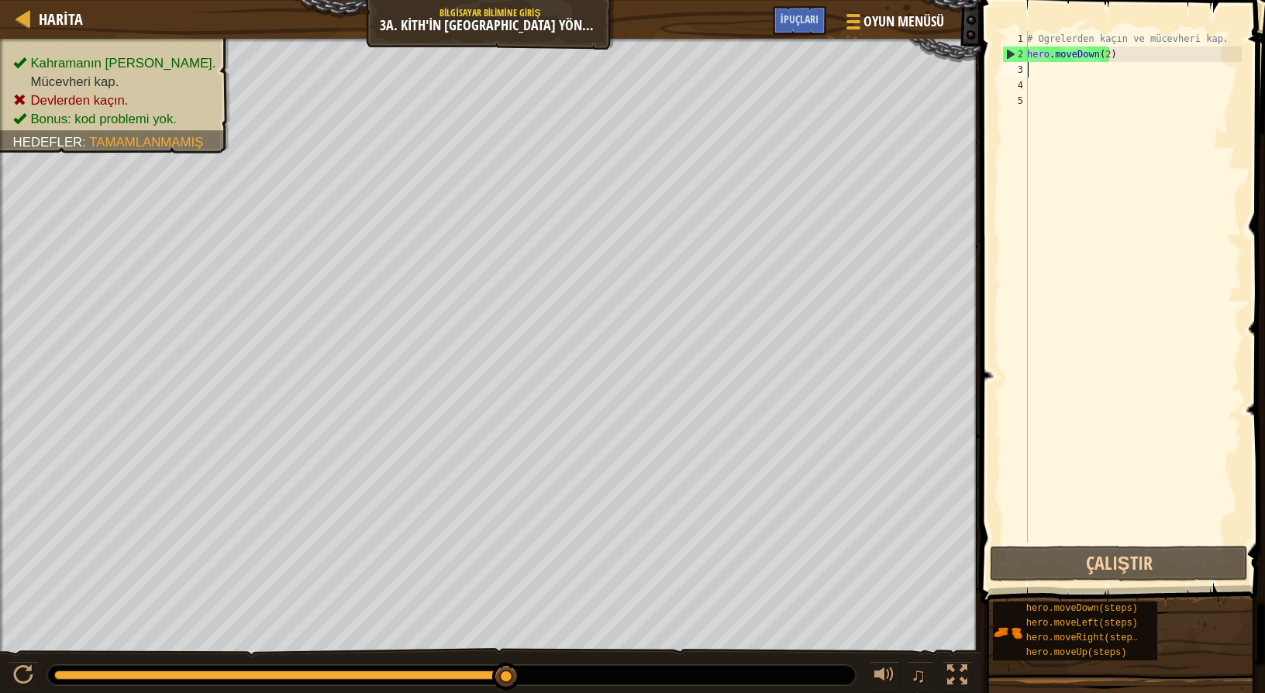
click at [1033, 70] on div "# Ogrelerden kaçın ve mücevheri kap. hero . moveDown ( 2 )" at bounding box center [1133, 302] width 218 height 543
type textarea "r"
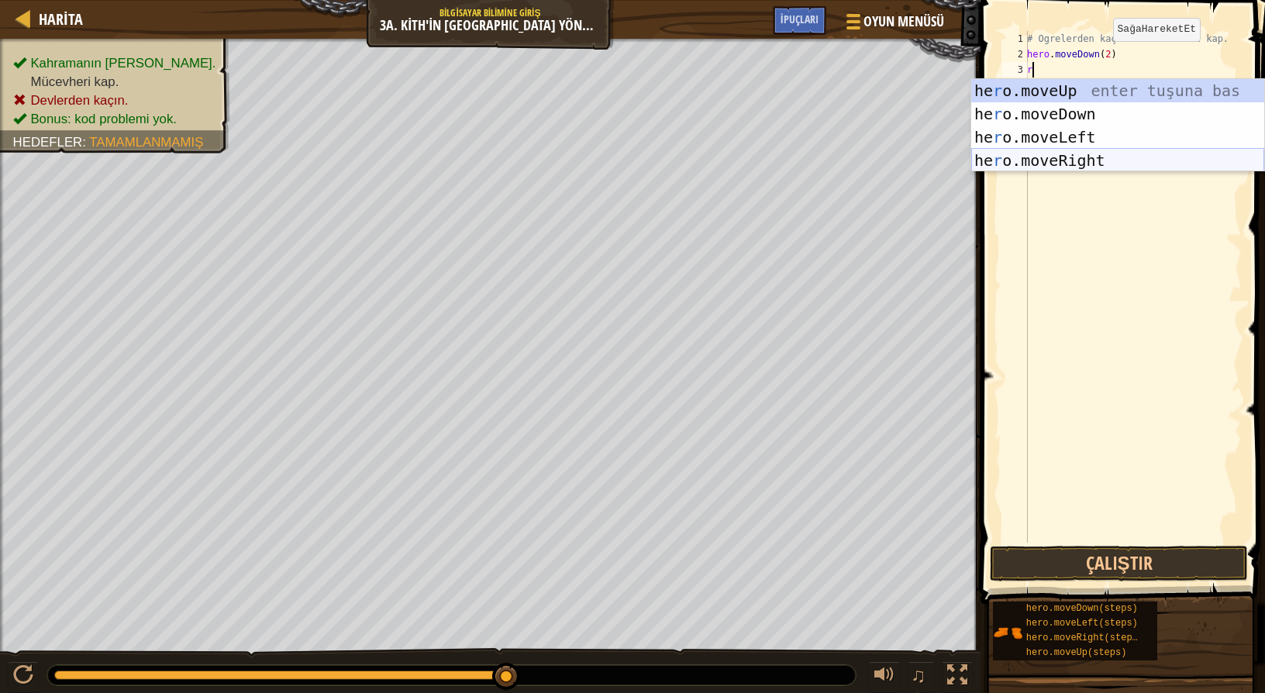
click at [1102, 158] on div "he r o.moveUp enter tuşuna bas he r o.moveDown enter tuşuna bas he r o.moveLeft…" at bounding box center [1117, 149] width 293 height 140
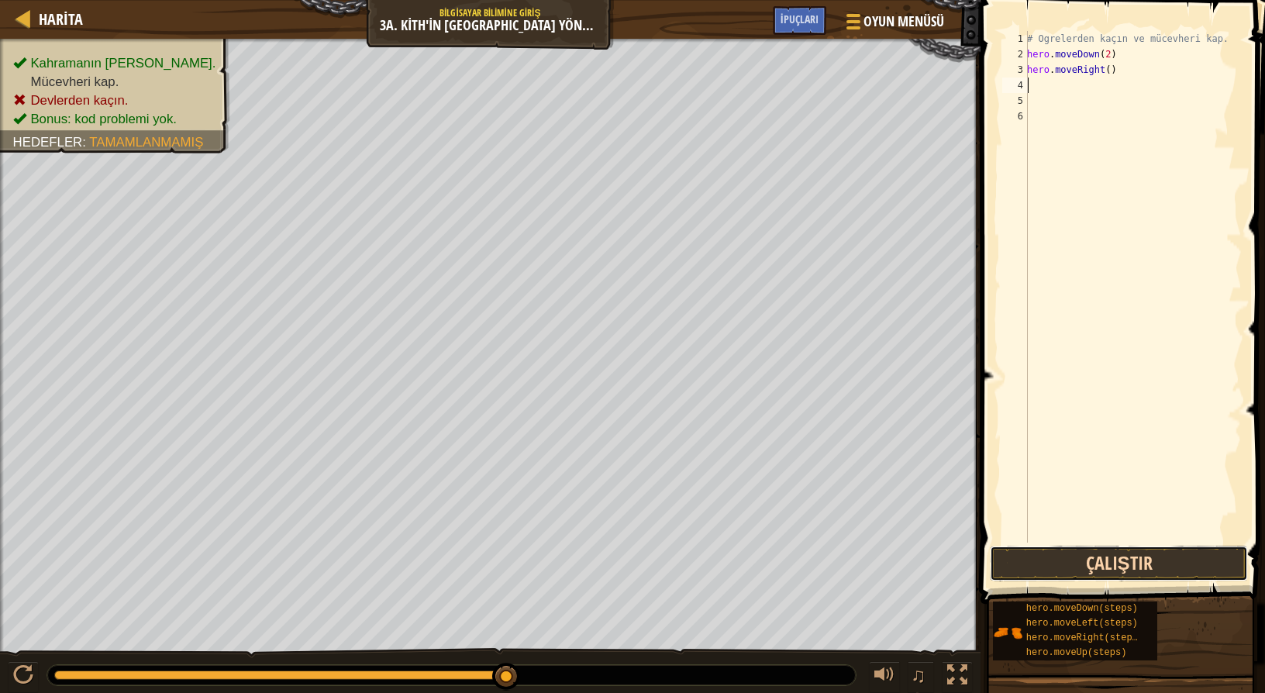
click at [1078, 560] on button "Çalıştır" at bounding box center [1119, 564] width 258 height 36
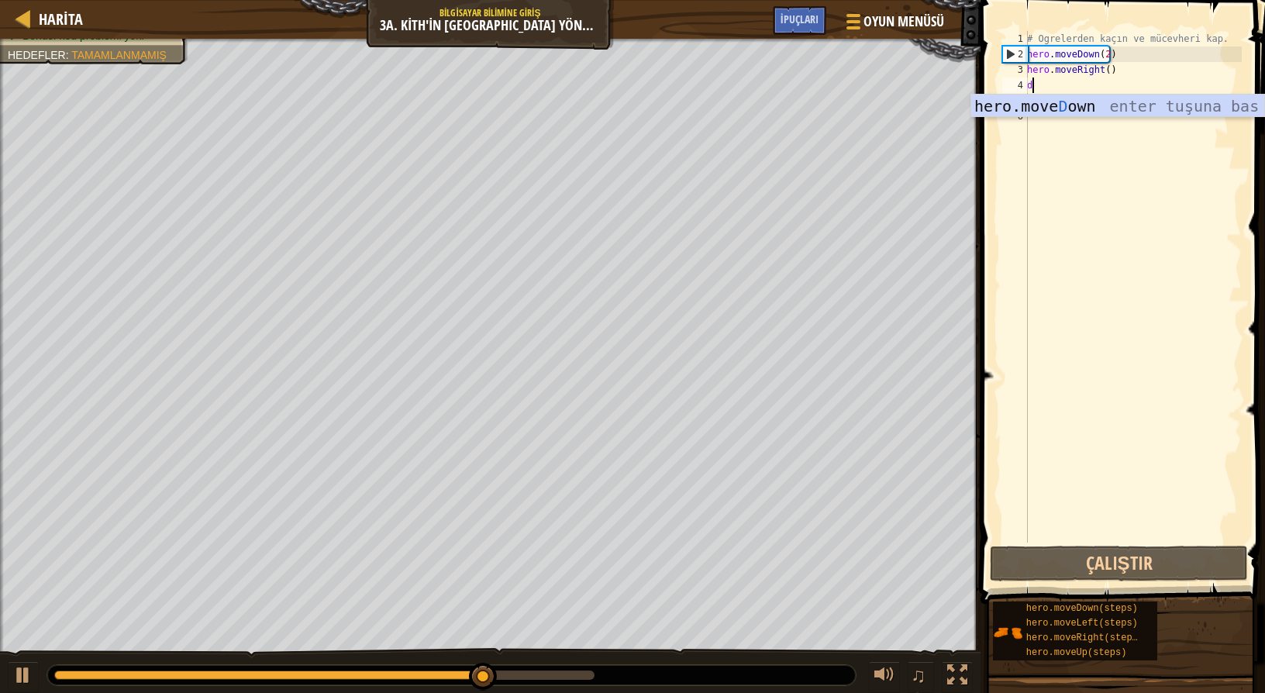
type textarea "d"
